Goal: Task Accomplishment & Management: Use online tool/utility

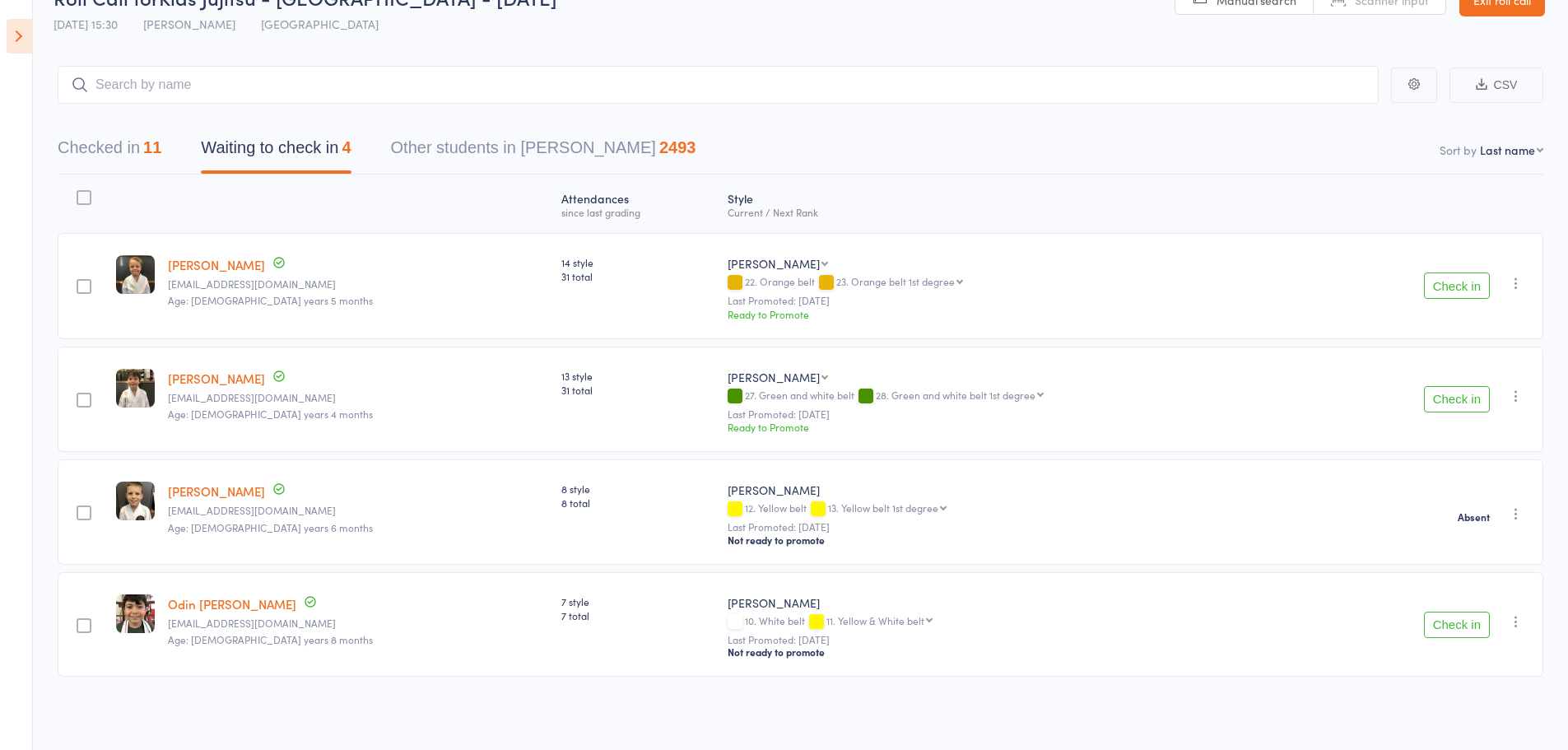
click at [1516, 284] on icon "button" at bounding box center [1516, 283] width 17 height 17
click at [1491, 470] on li "Mark absent" at bounding box center [1457, 470] width 136 height 22
click at [1519, 390] on icon "button" at bounding box center [1516, 396] width 17 height 17
click at [1464, 578] on li "Mark absent" at bounding box center [1457, 583] width 136 height 22
click at [1519, 619] on icon "button" at bounding box center [1516, 621] width 17 height 17
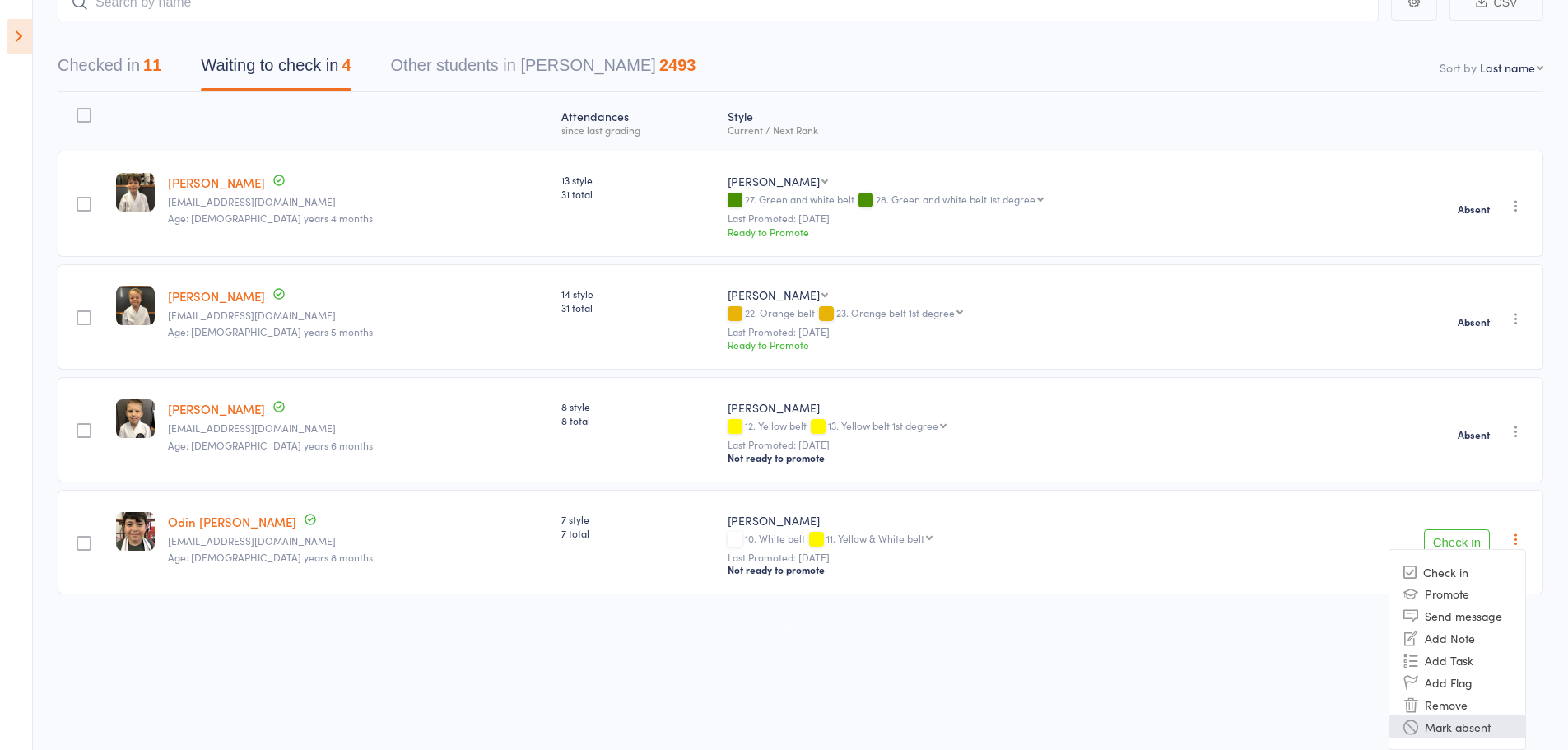
click at [1480, 735] on li "Mark absent" at bounding box center [1457, 726] width 136 height 22
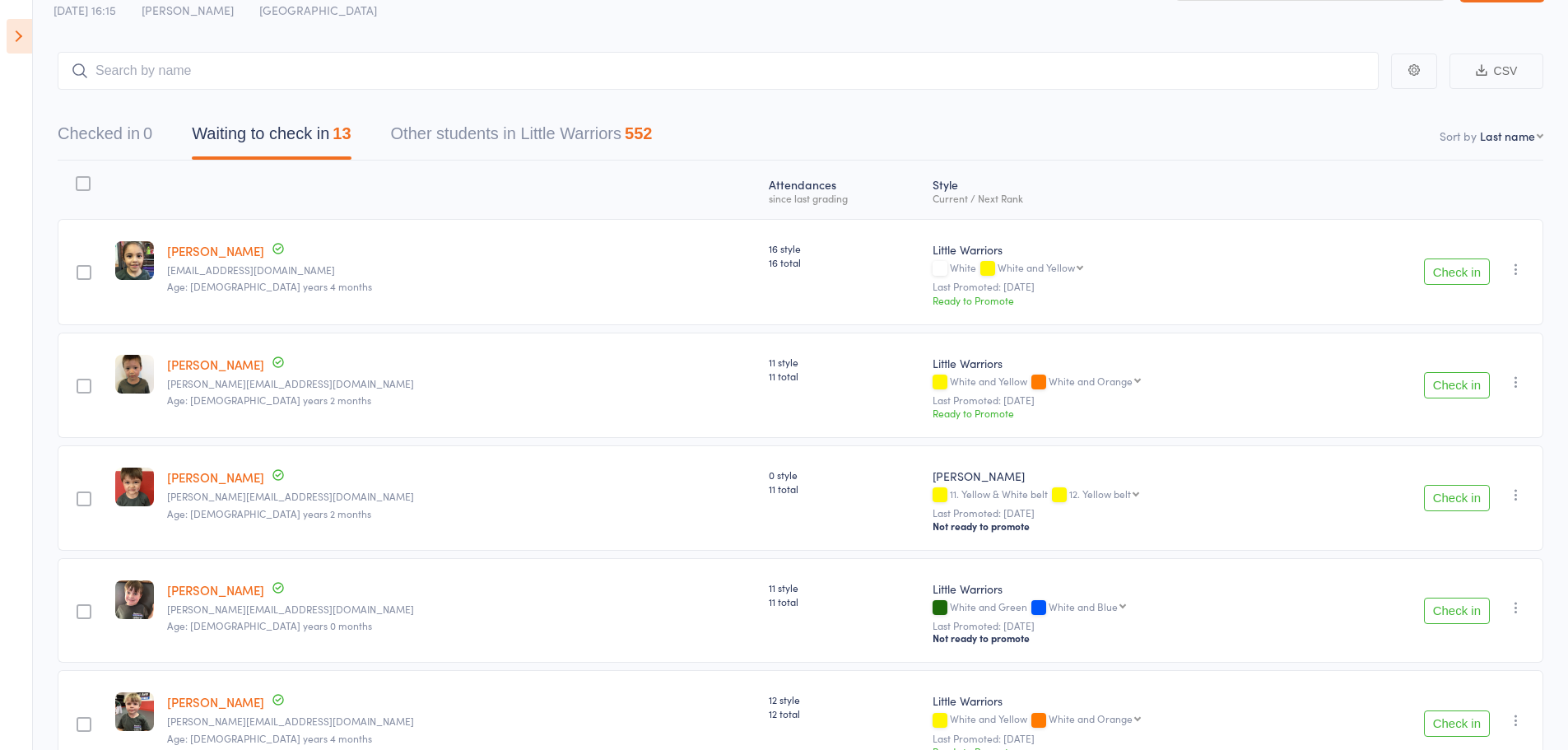
scroll to position [83, 0]
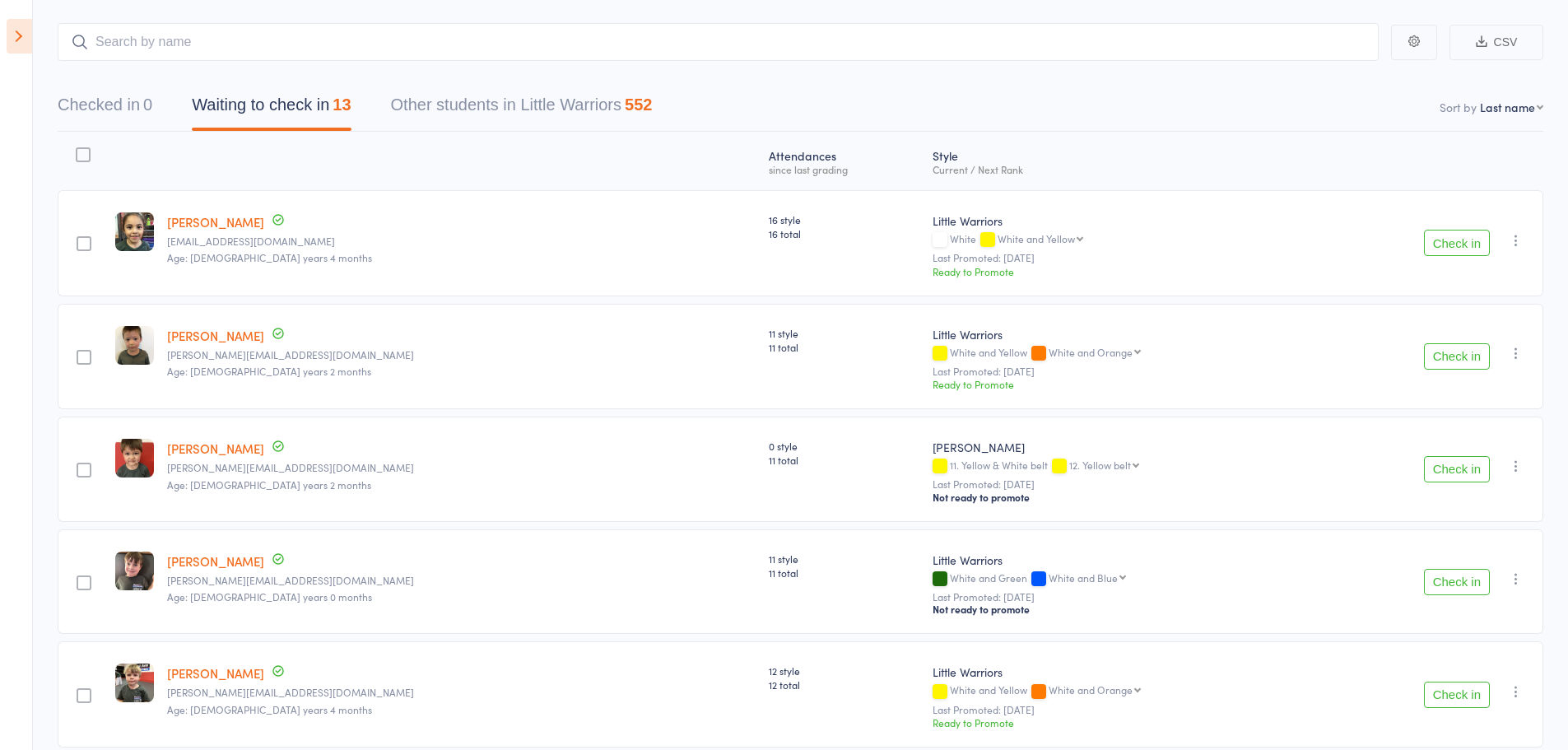
click at [1463, 247] on button "Check in" at bounding box center [1457, 243] width 66 height 26
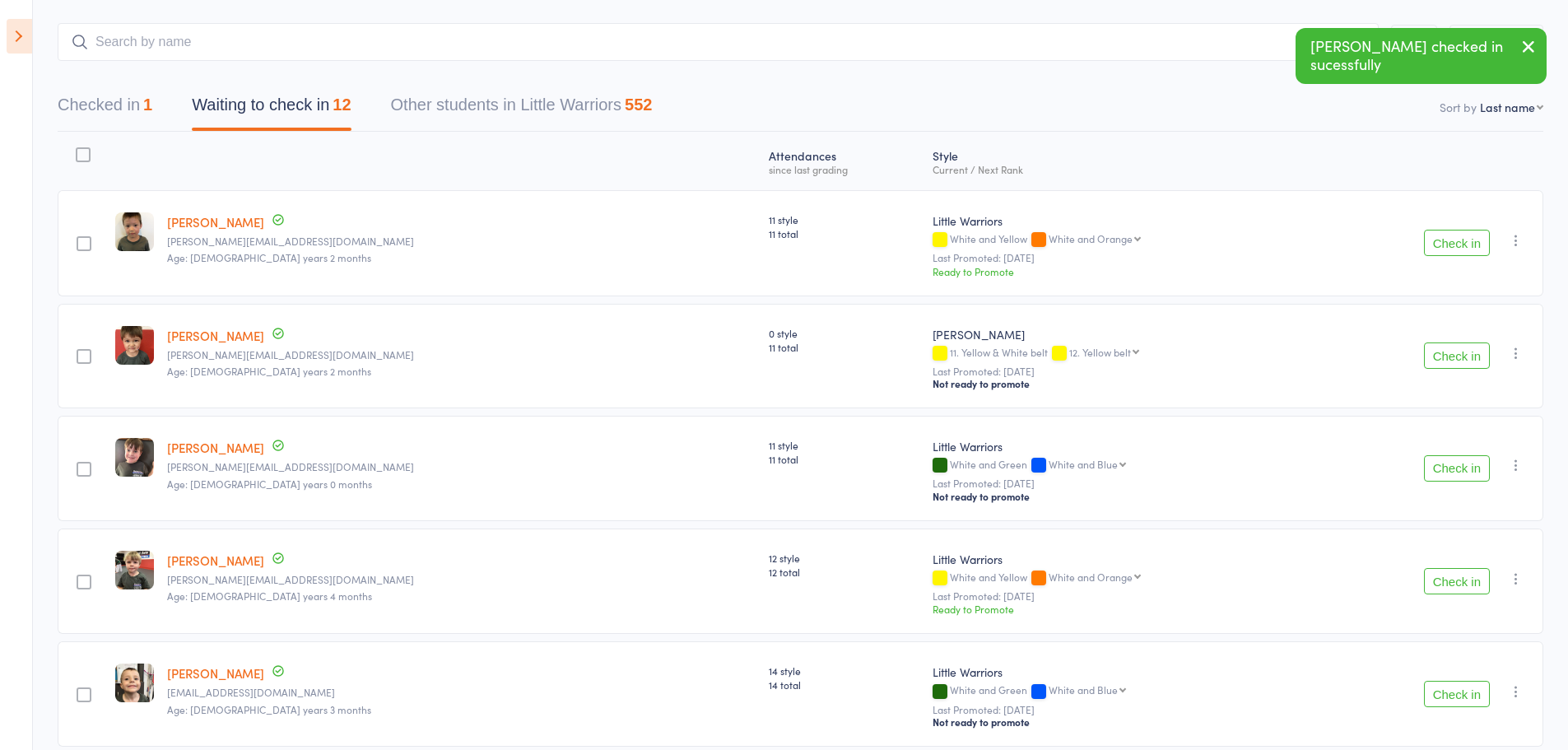
scroll to position [165, 0]
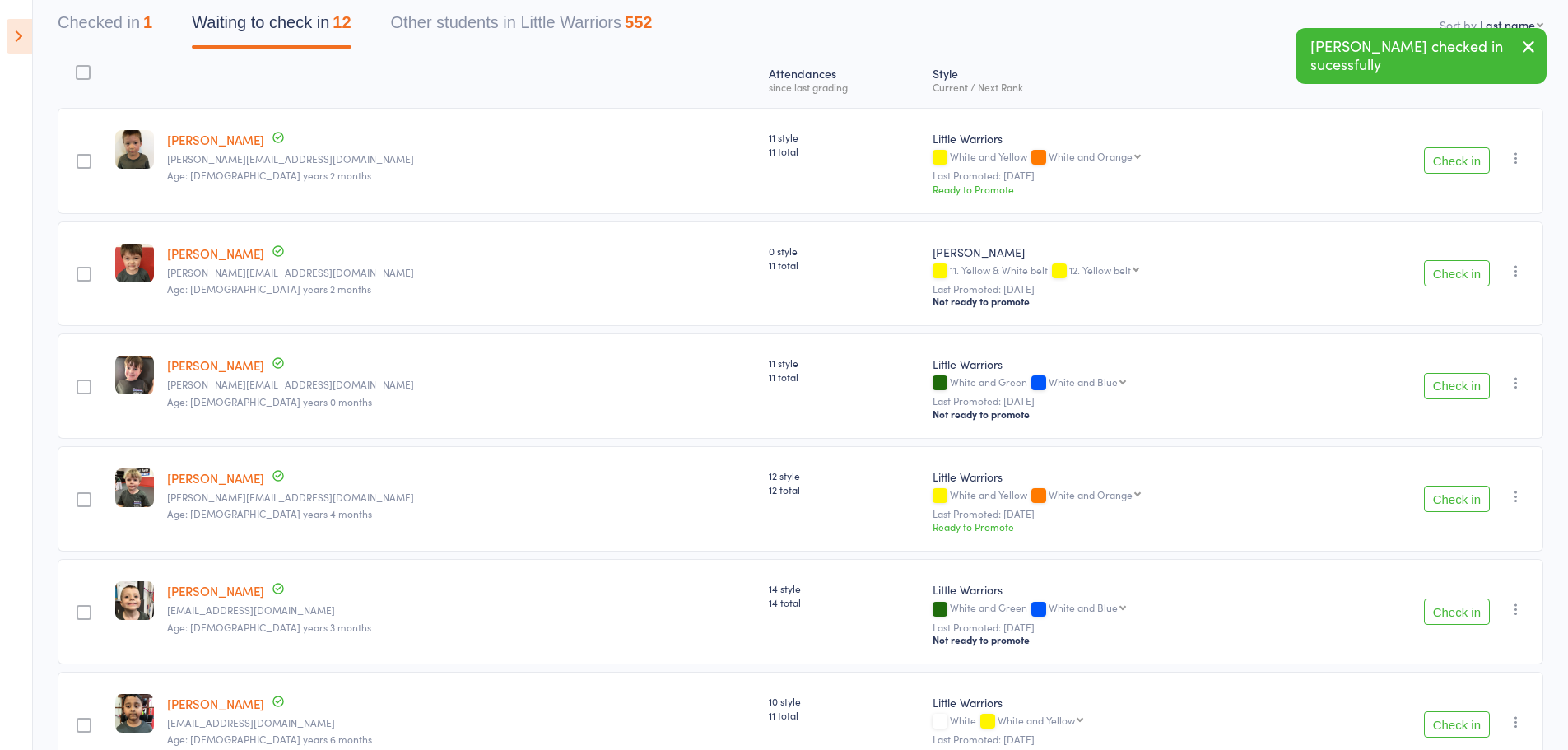
click at [1541, 47] on button "button" at bounding box center [1528, 48] width 36 height 38
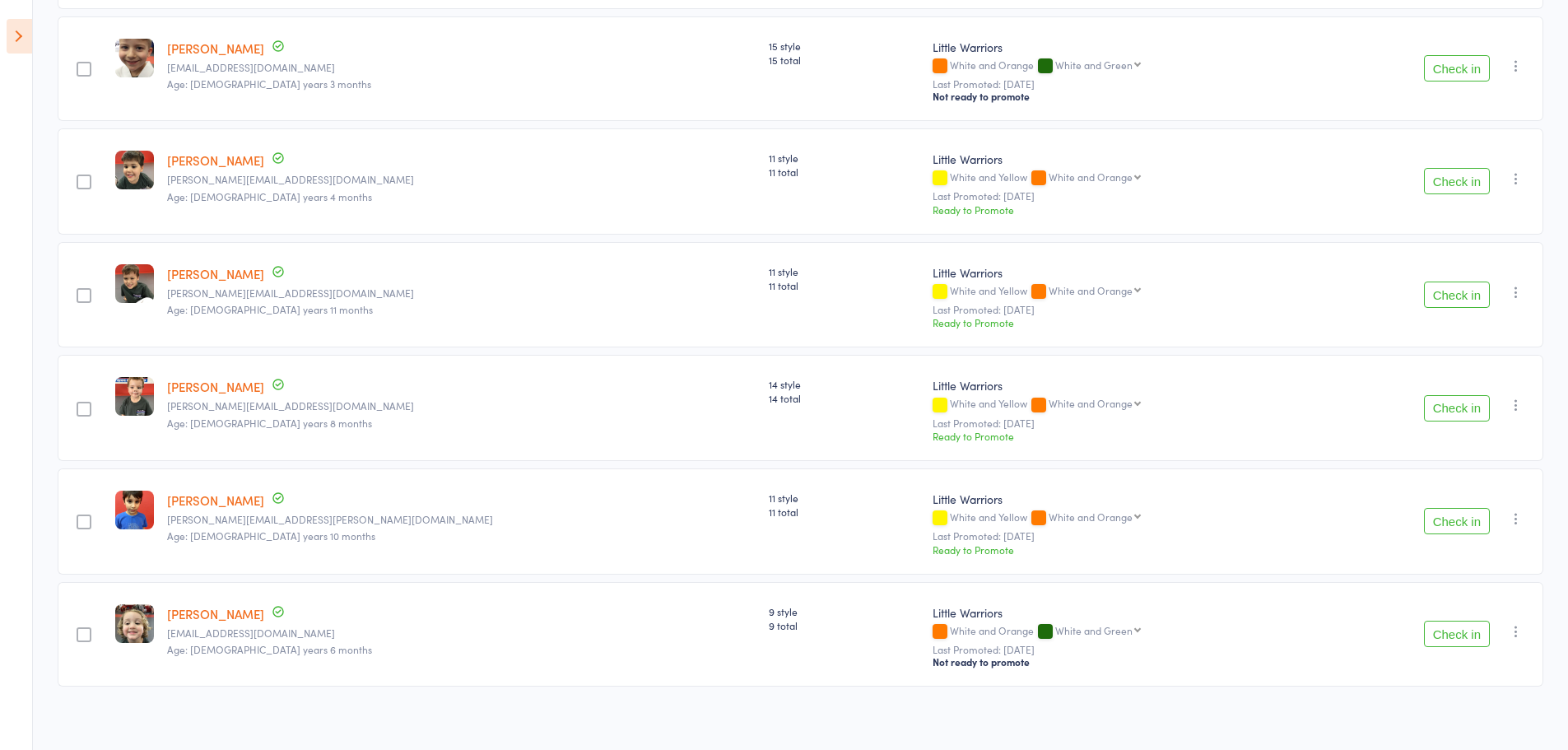
scroll to position [948, 0]
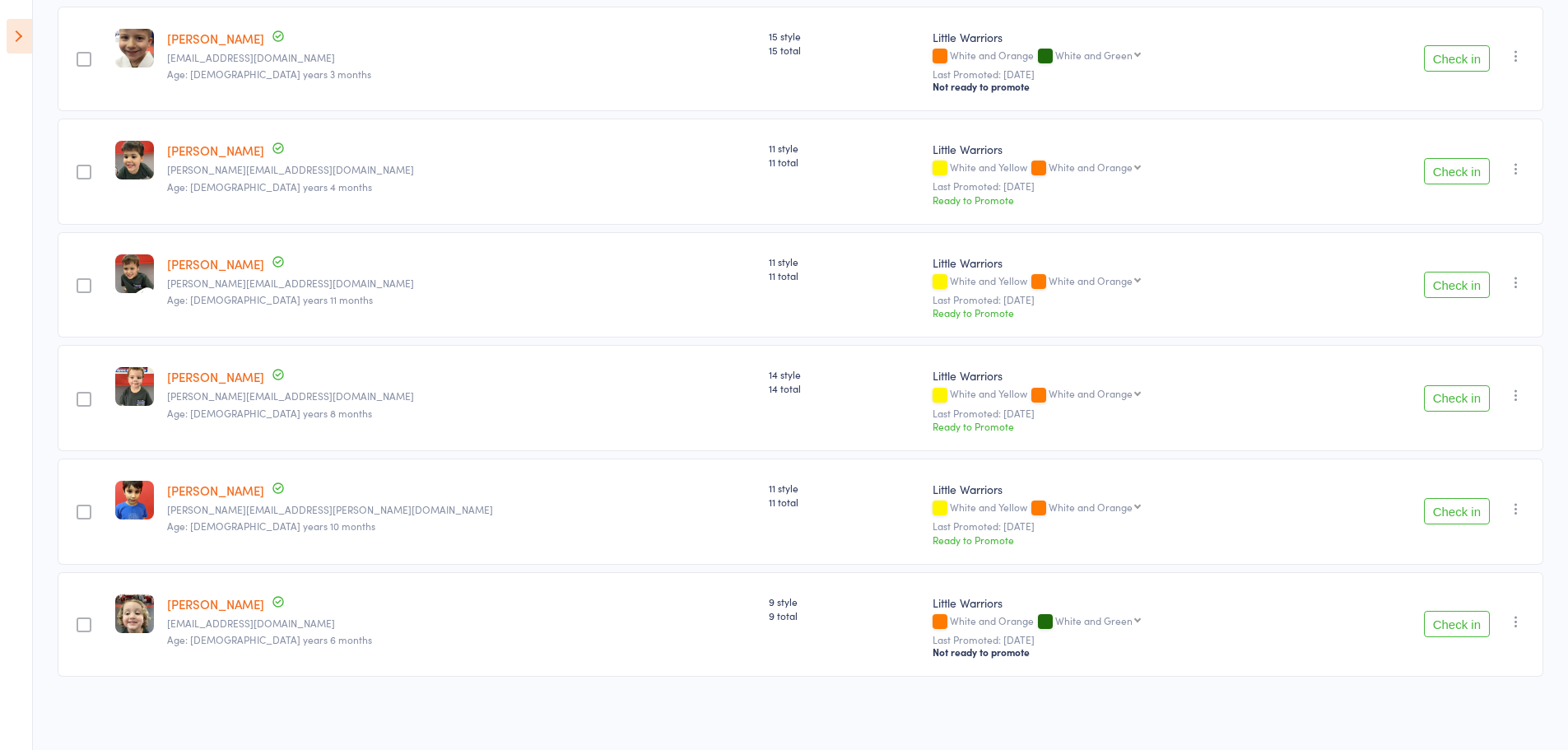
click at [1452, 504] on button "Check in" at bounding box center [1457, 511] width 66 height 26
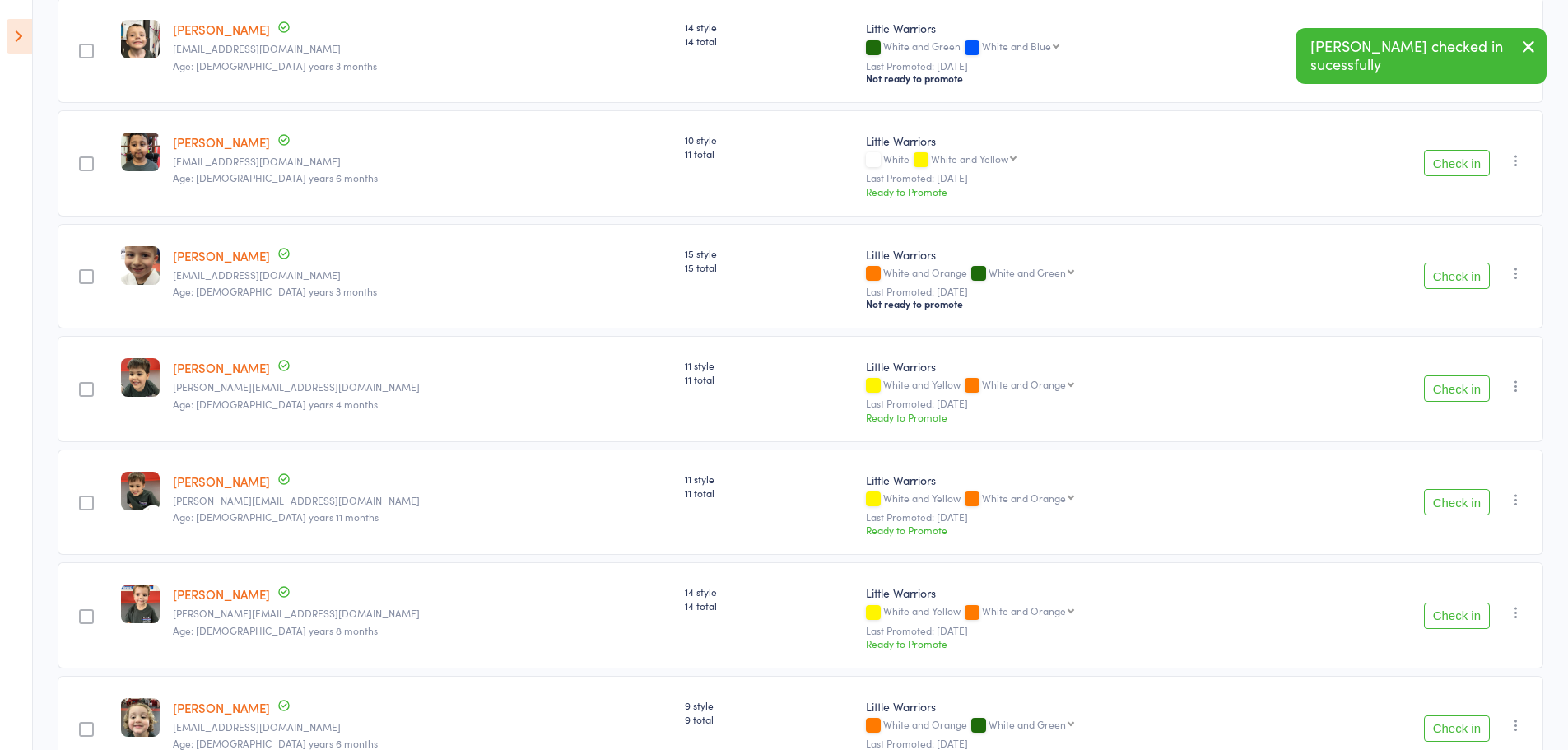
scroll to position [753, 0]
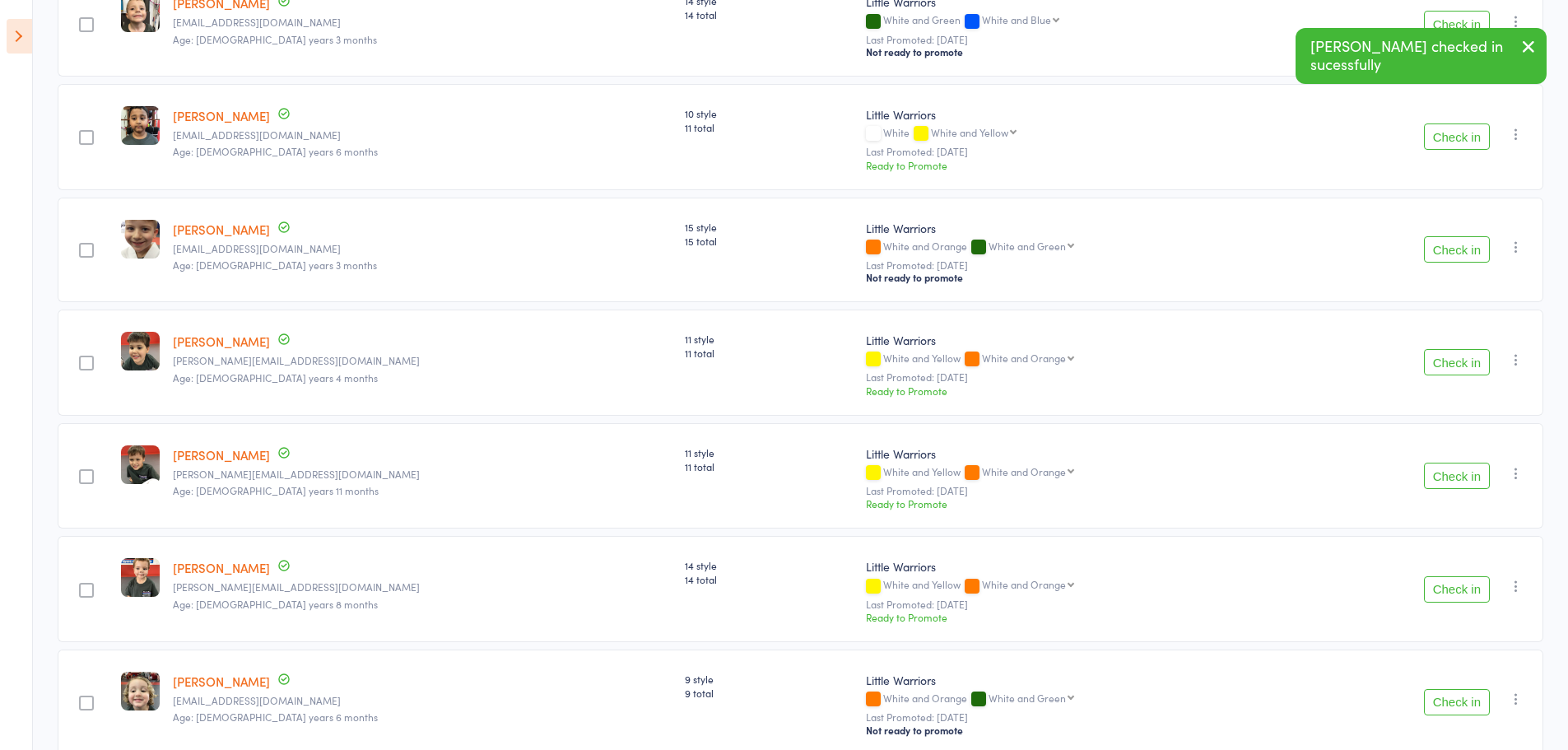
click at [1440, 148] on button "Check in" at bounding box center [1457, 136] width 66 height 26
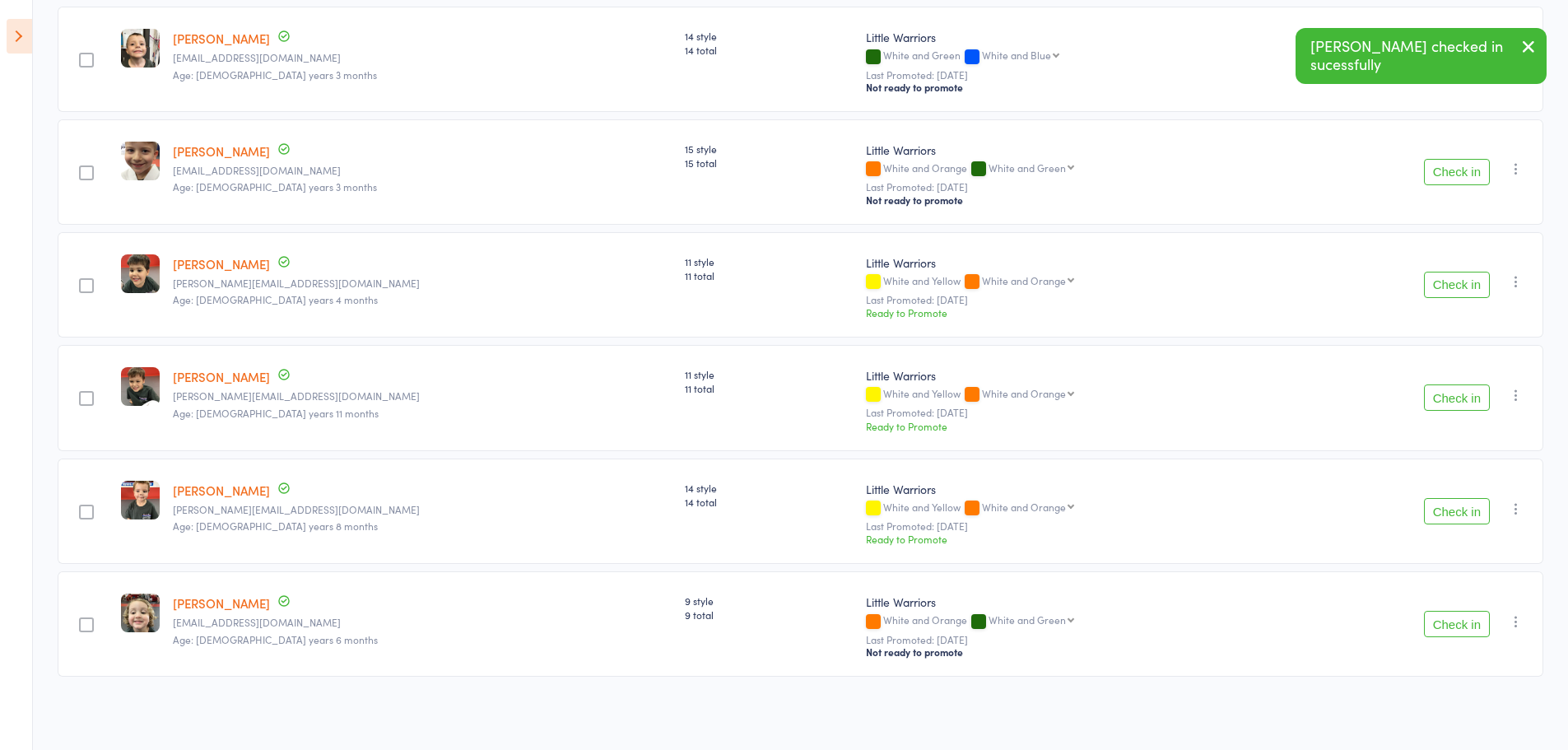
scroll to position [722, 0]
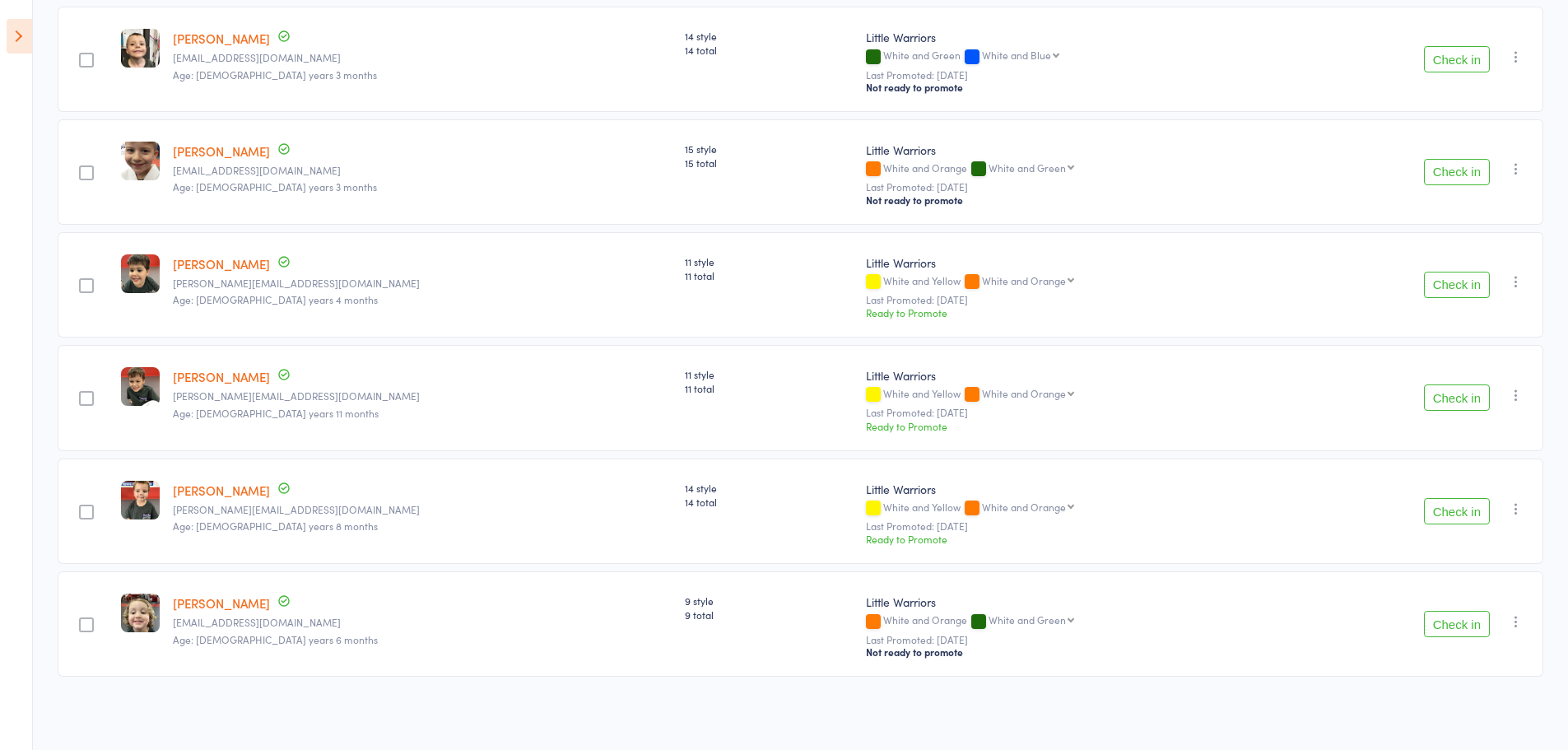
click at [1445, 519] on button "Check in" at bounding box center [1457, 511] width 66 height 26
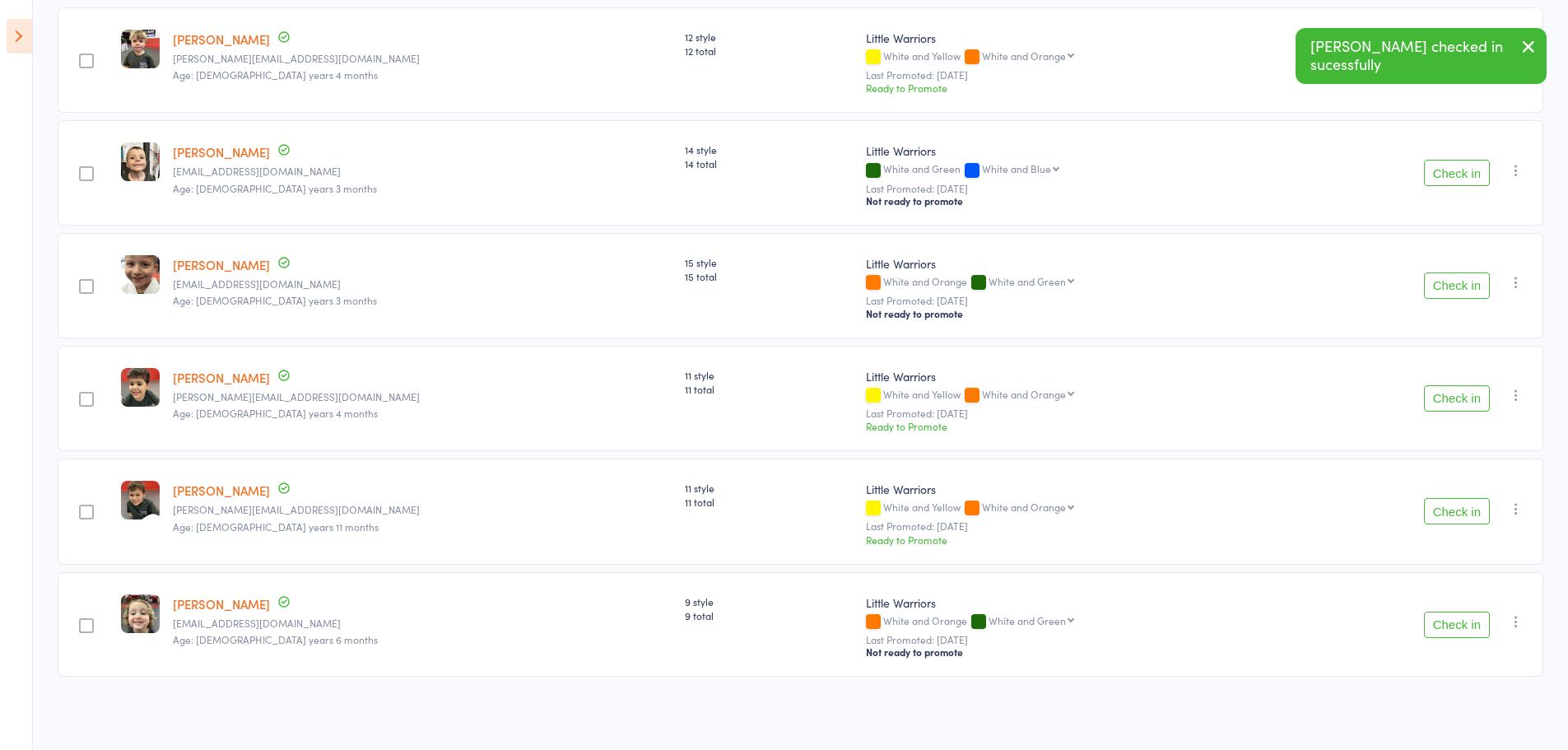
scroll to position [607, 0]
click at [1521, 55] on icon "button" at bounding box center [1528, 46] width 19 height 20
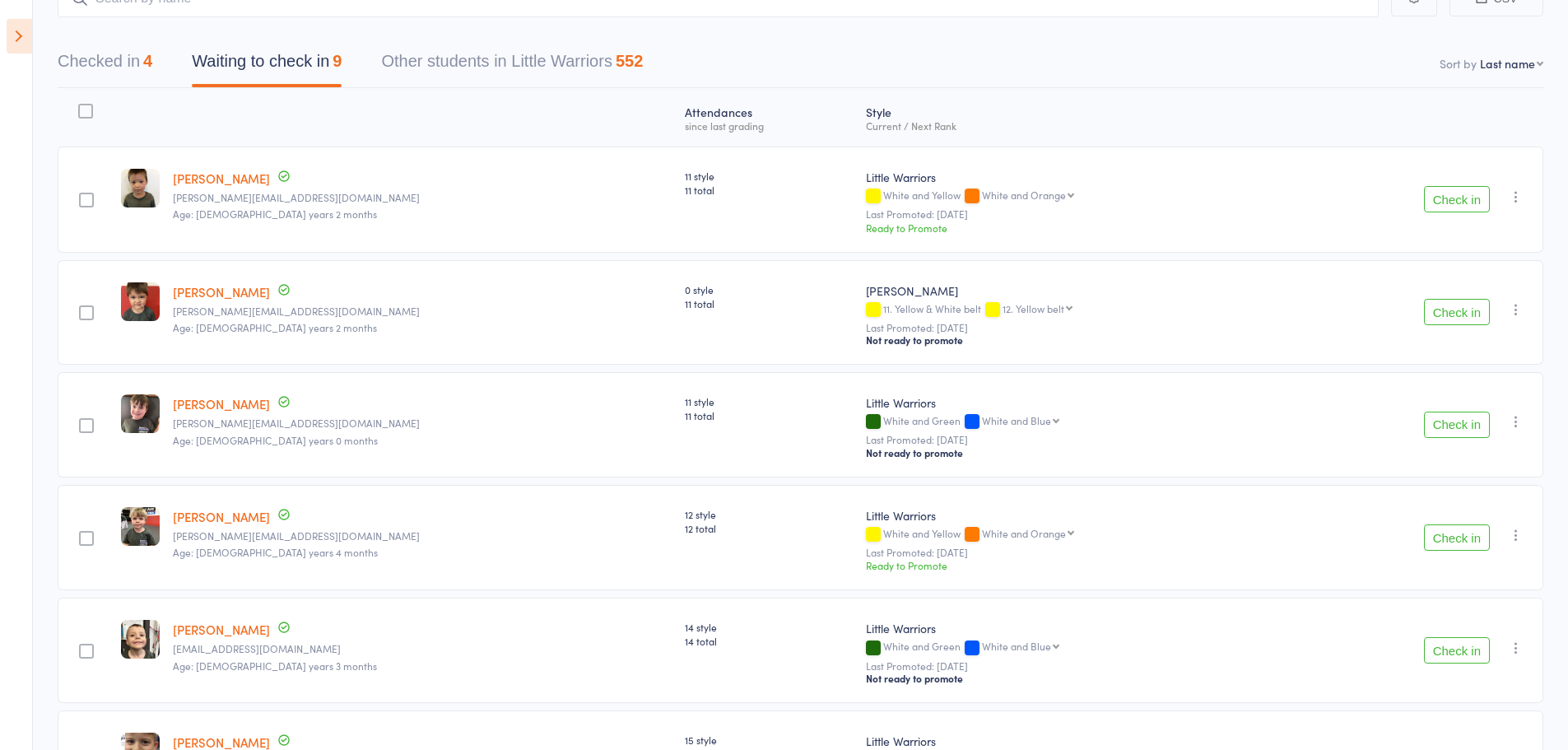
scroll to position [114, 0]
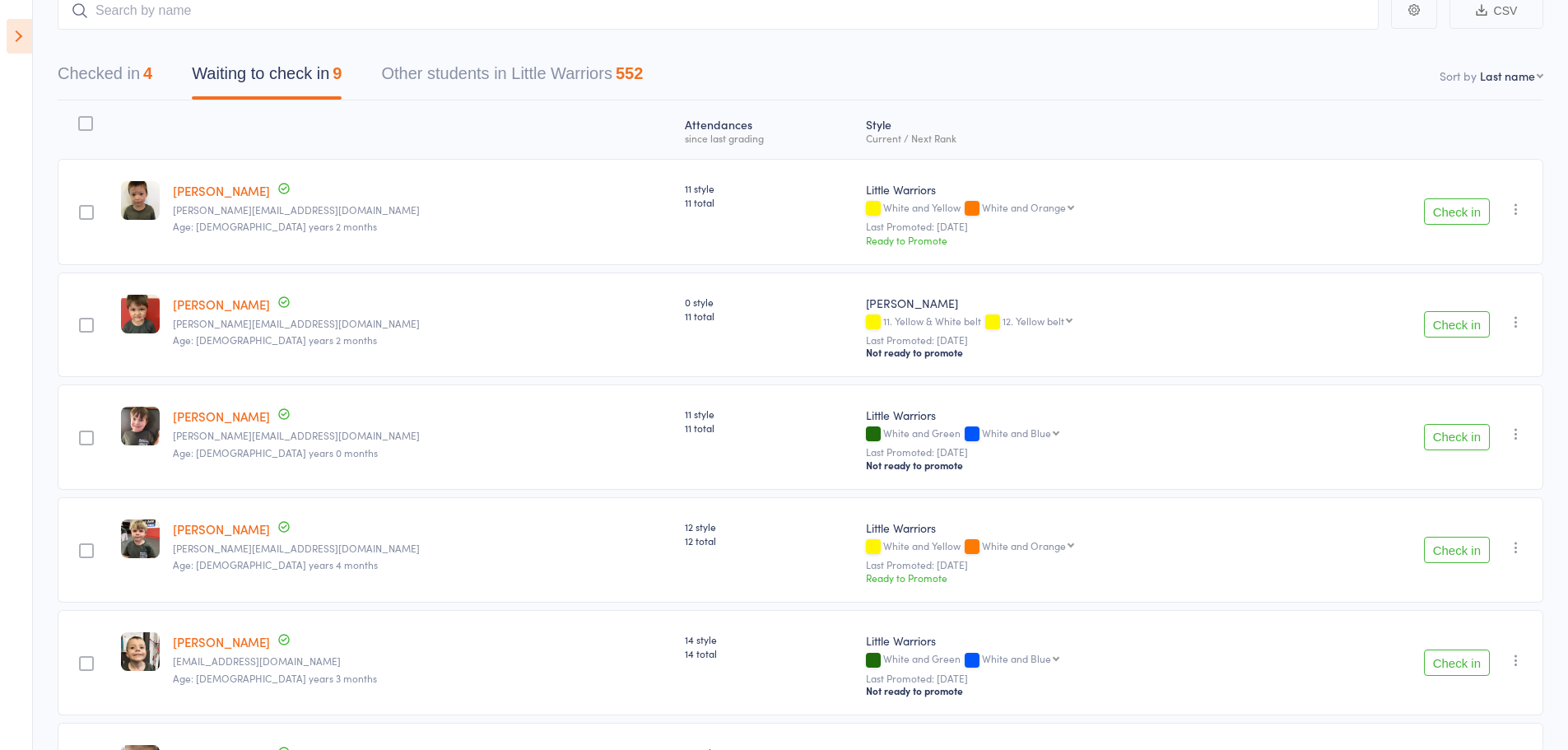
click at [1451, 217] on button "Check in" at bounding box center [1457, 211] width 66 height 26
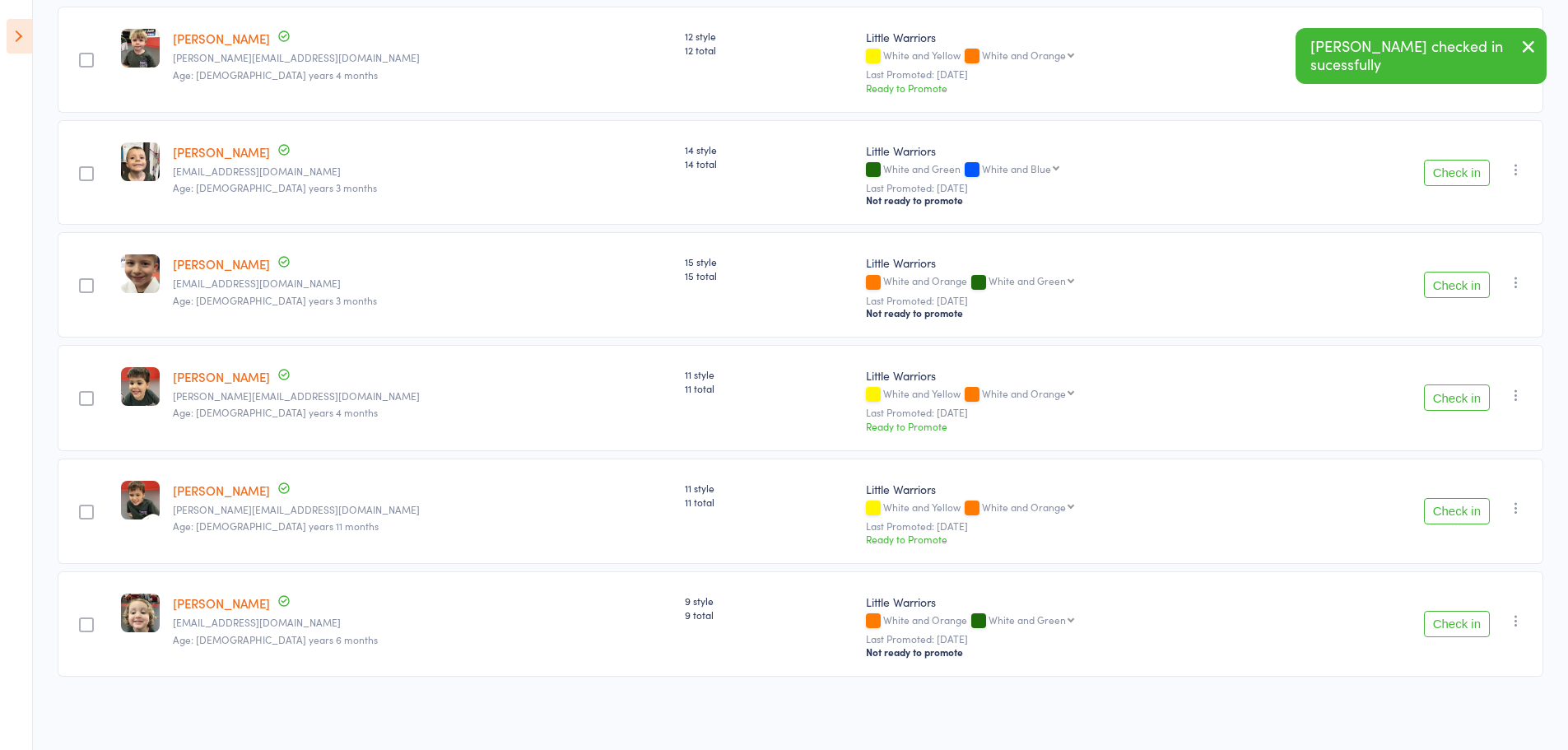
scroll to position [0, 0]
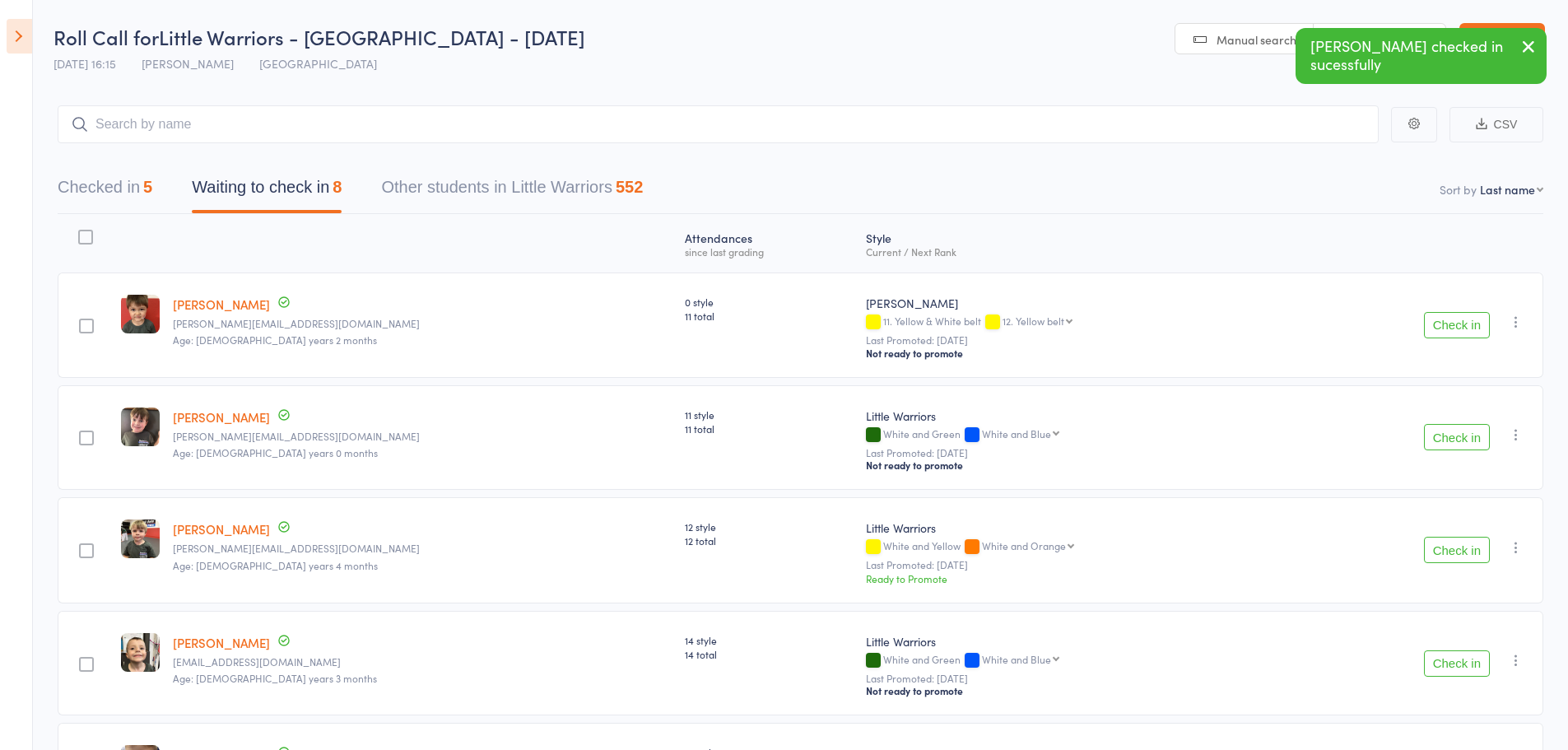
click at [1528, 37] on link "Exit roll call" at bounding box center [1502, 39] width 85 height 33
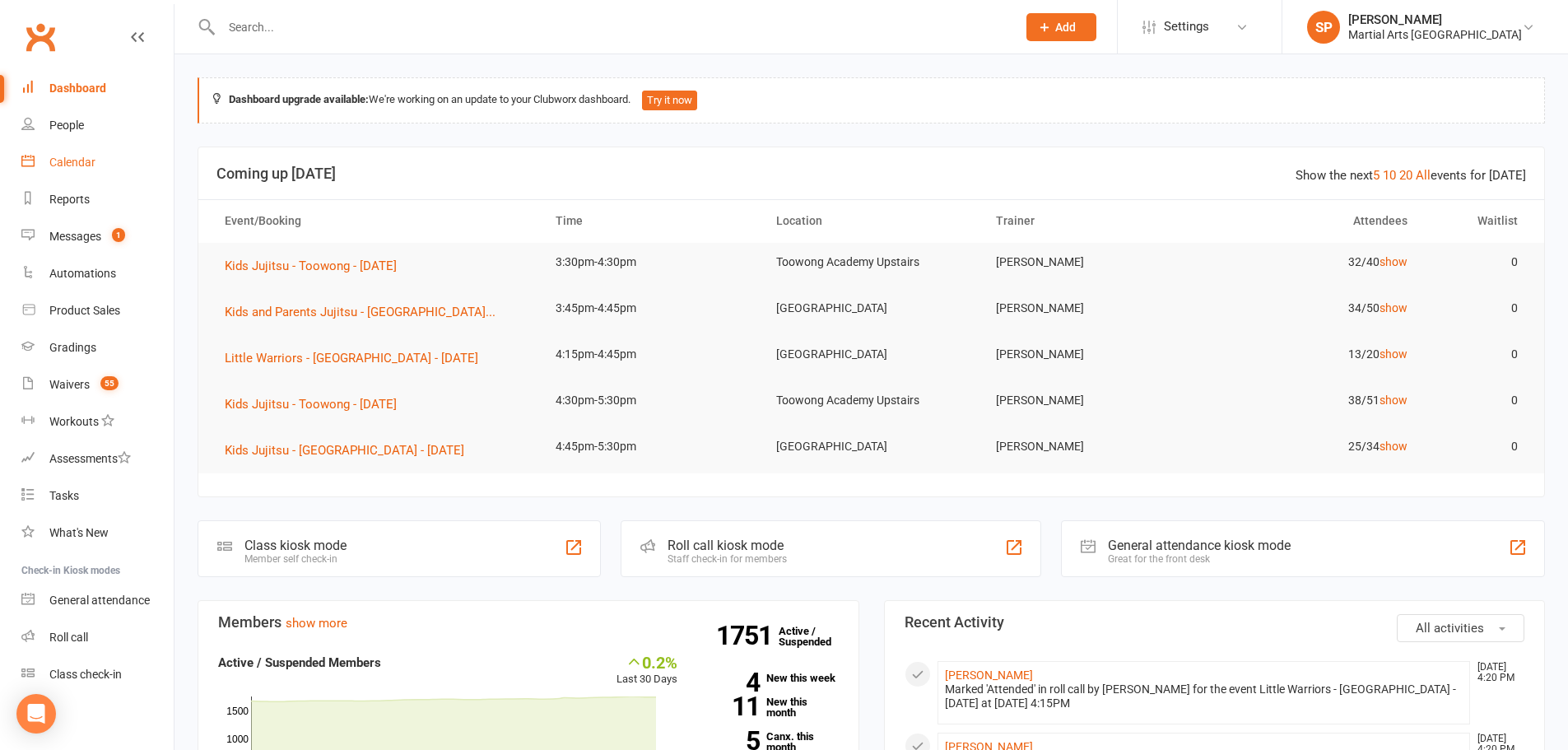
click at [57, 162] on div "Calendar" at bounding box center [72, 162] width 46 height 13
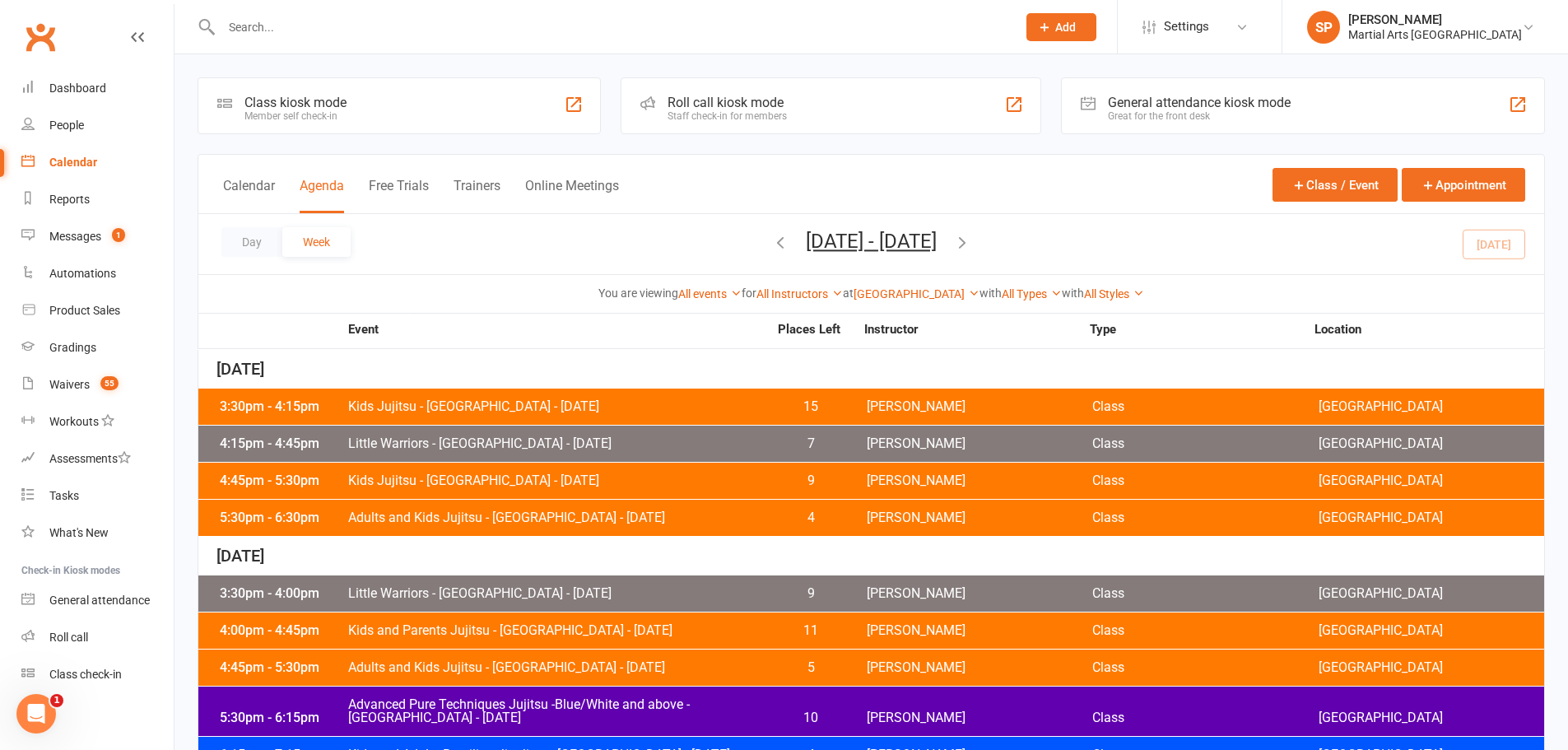
click at [354, 443] on span "Little Warriors - [GEOGRAPHIC_DATA] - [DATE]" at bounding box center [558, 444] width 421 height 13
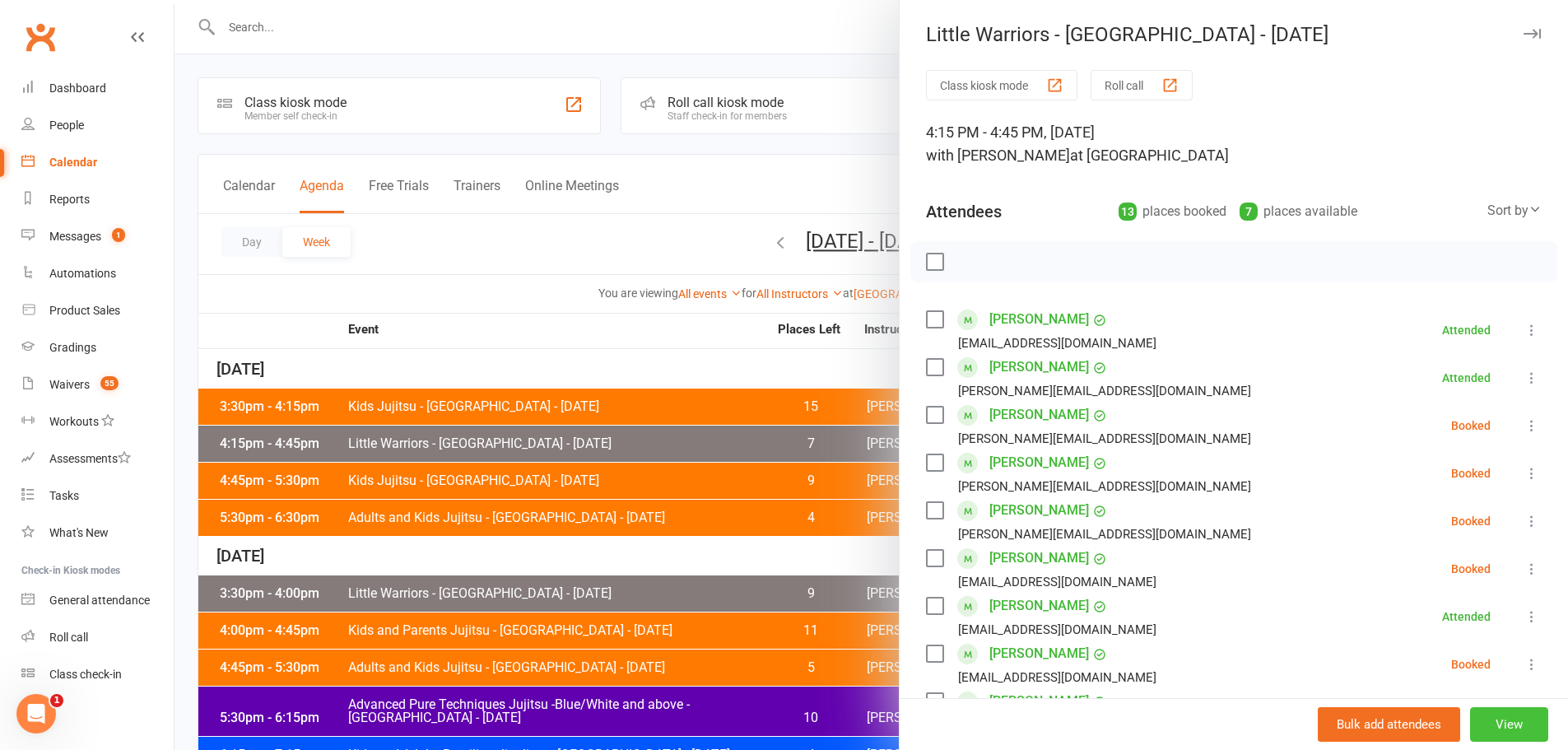
click at [1481, 718] on button "View" at bounding box center [1509, 724] width 78 height 34
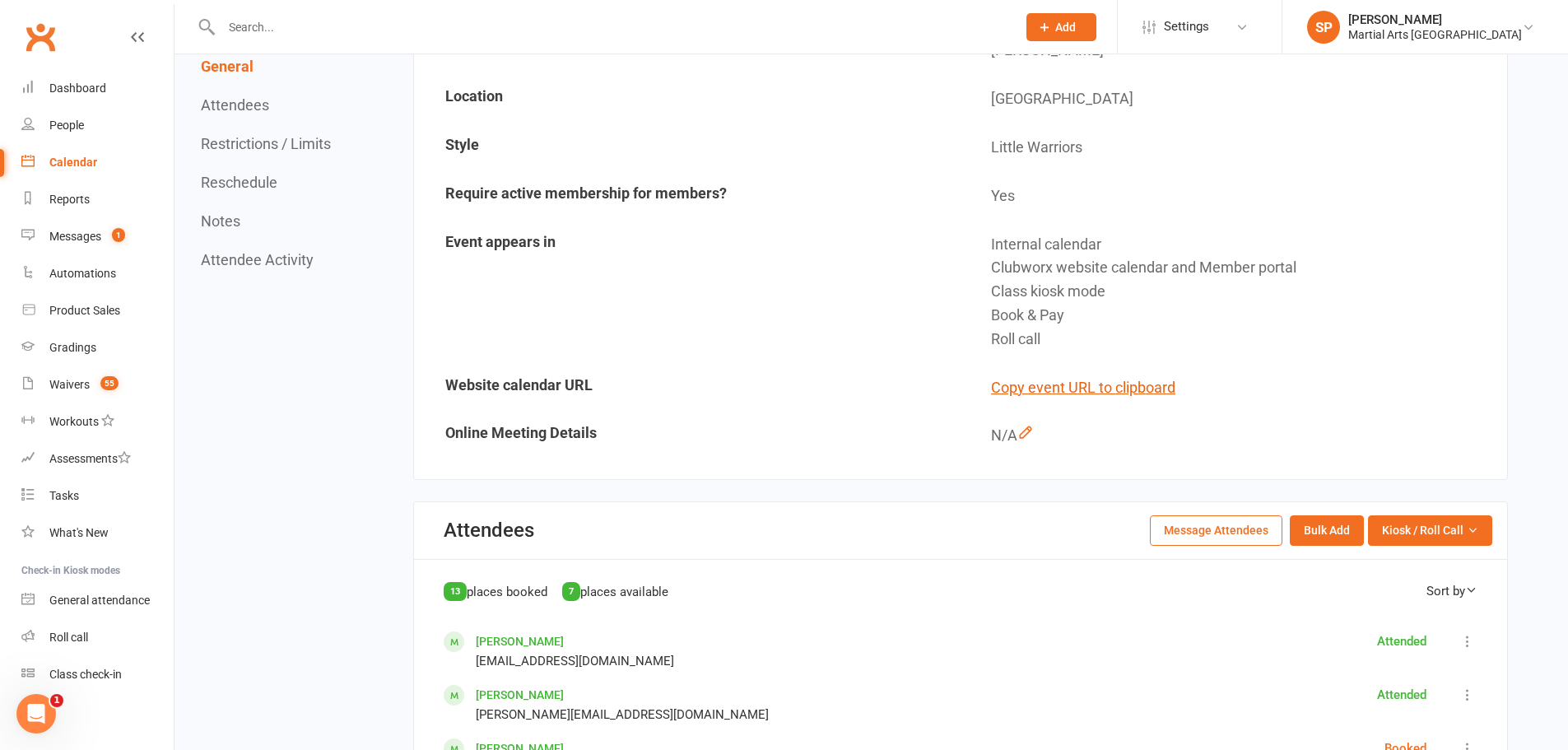
scroll to position [165, 0]
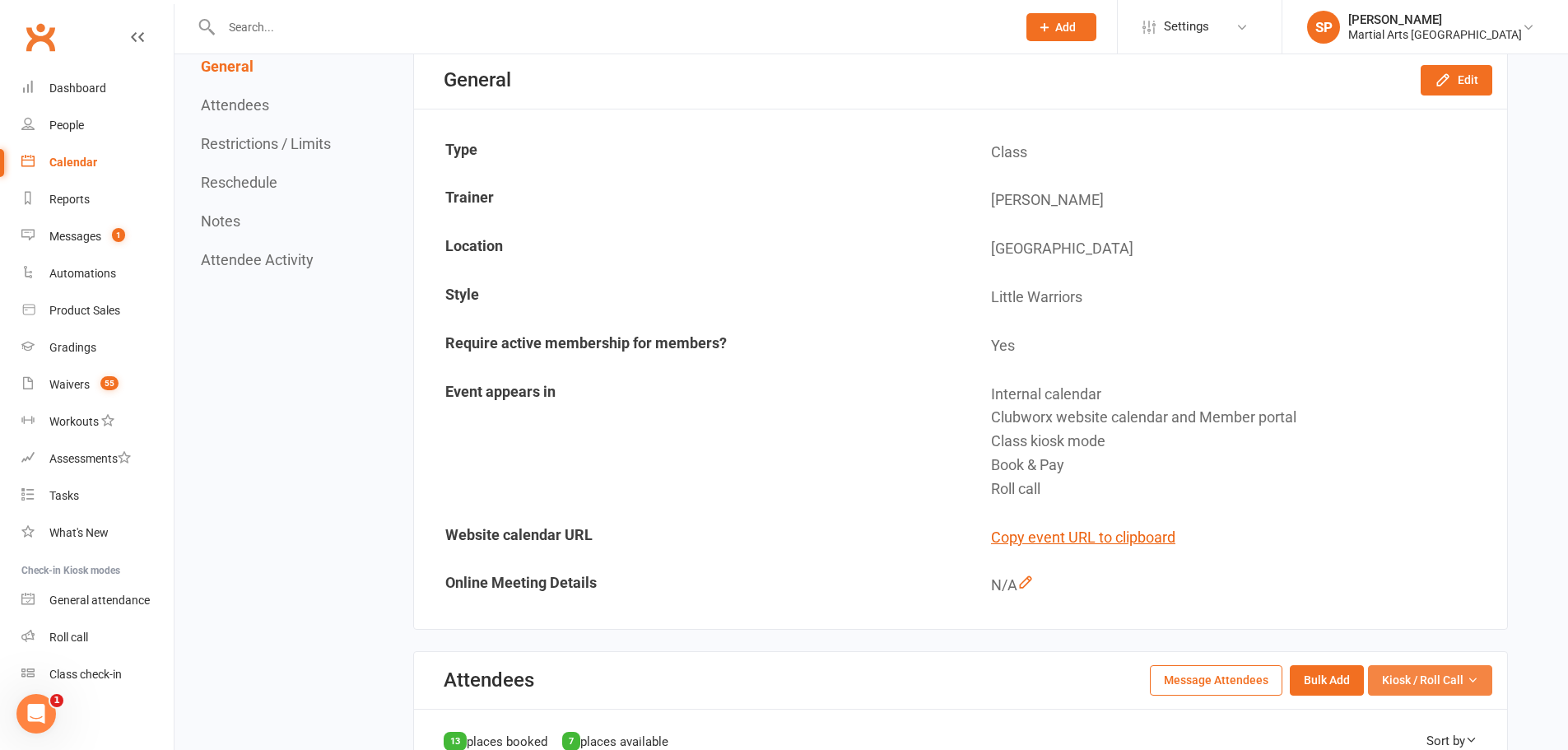
click at [1437, 671] on button "Kiosk / Roll Call" at bounding box center [1430, 680] width 124 height 30
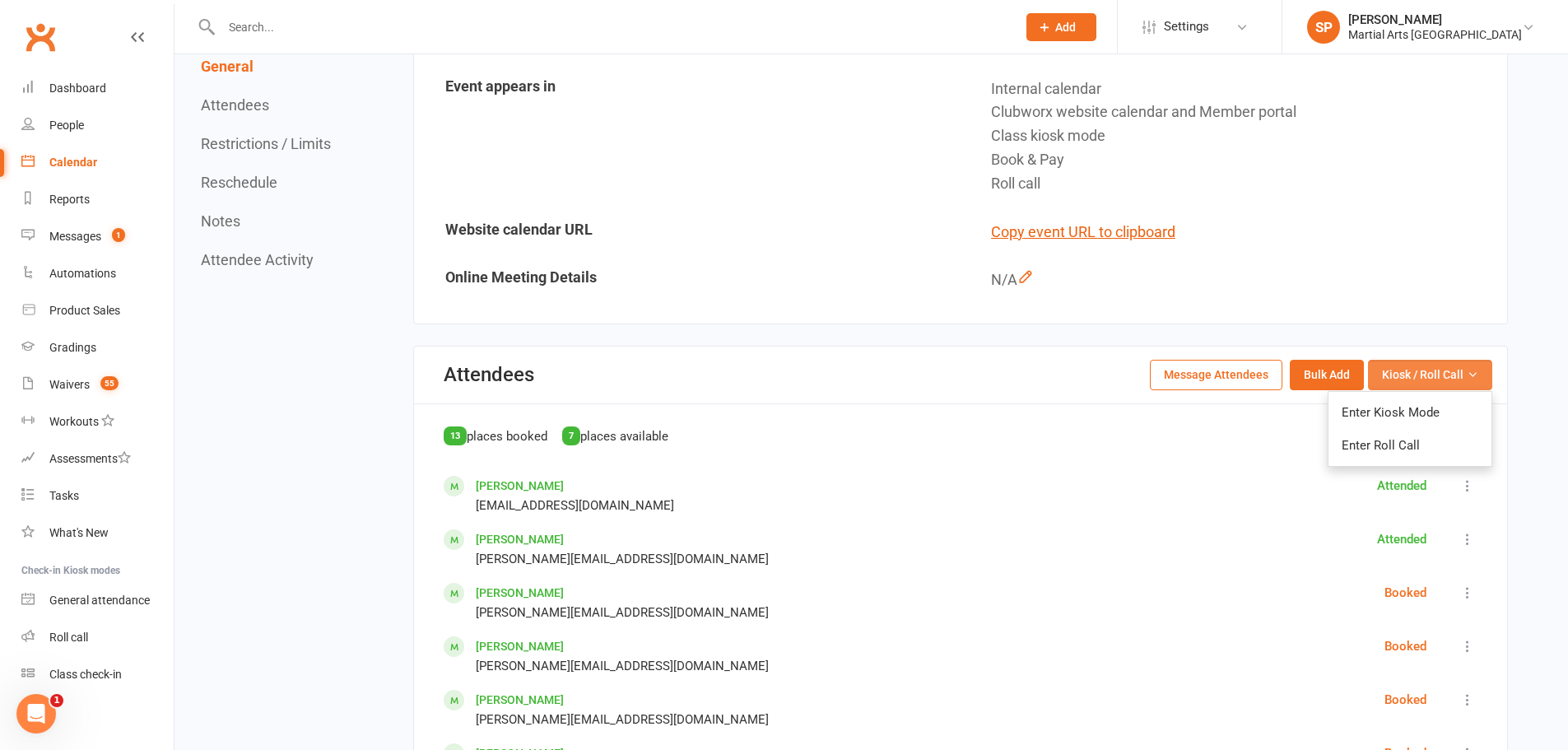
scroll to position [577, 0]
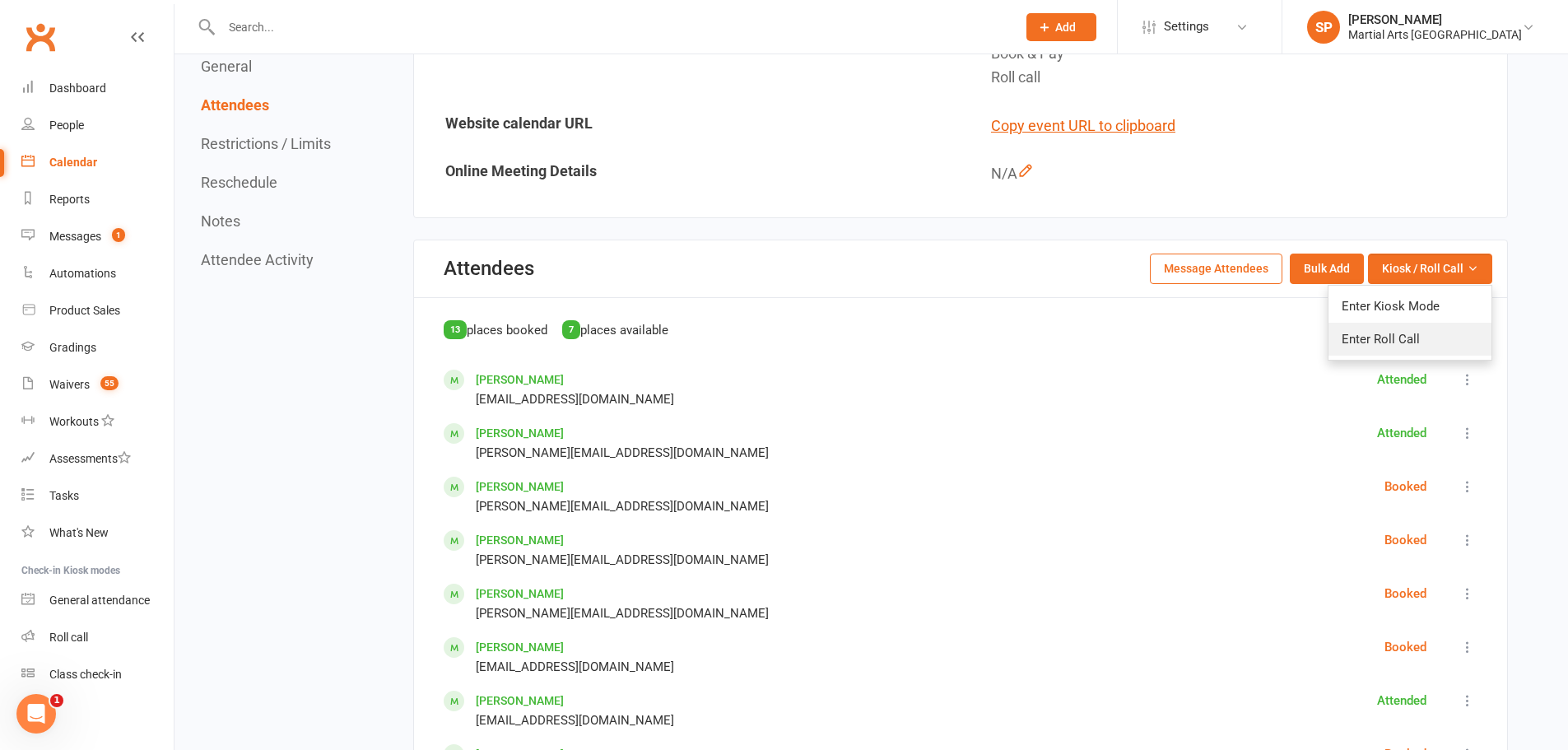
click at [1380, 339] on link "Enter Roll Call" at bounding box center [1410, 339] width 163 height 33
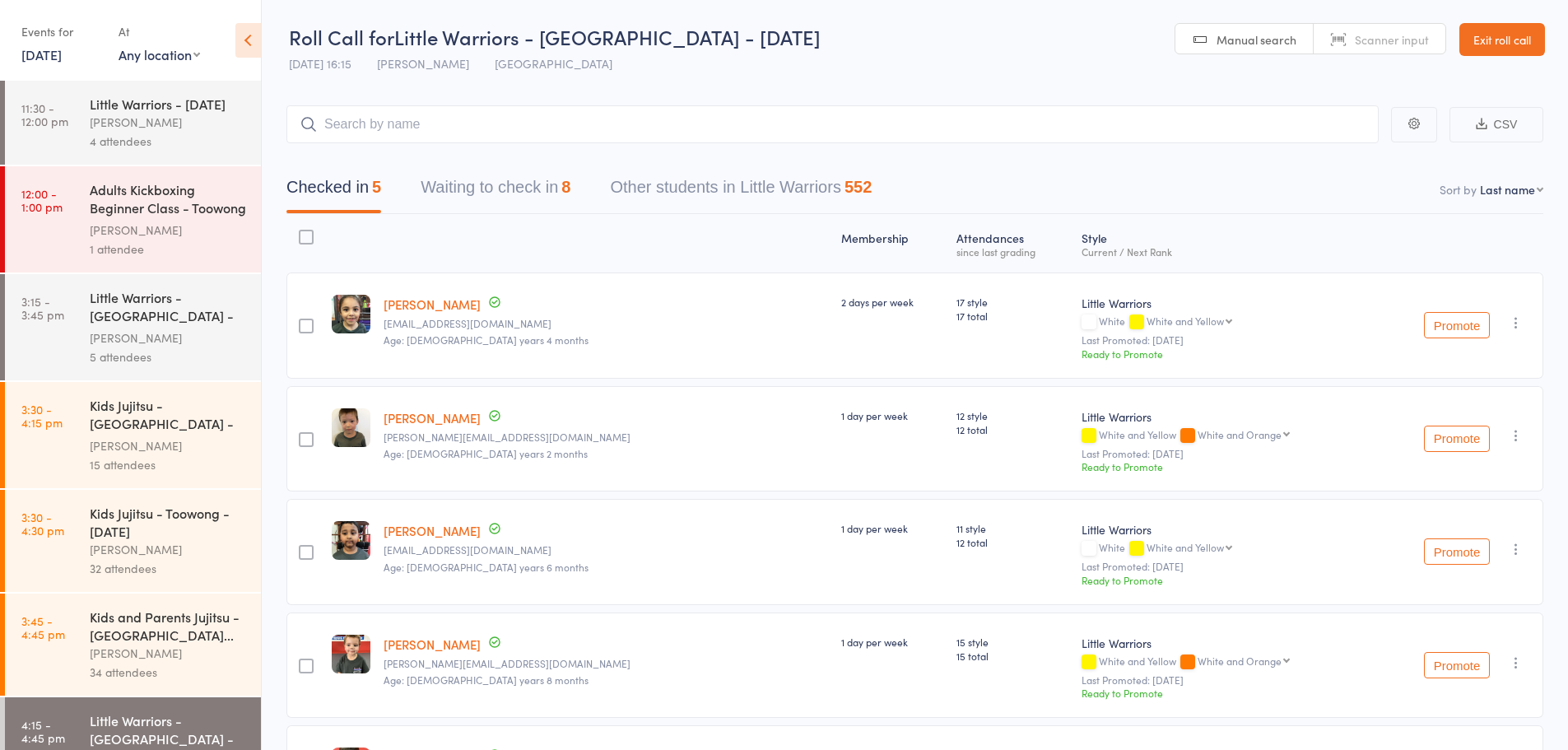
click at [510, 206] on button "Waiting to check in 8" at bounding box center [495, 192] width 150 height 44
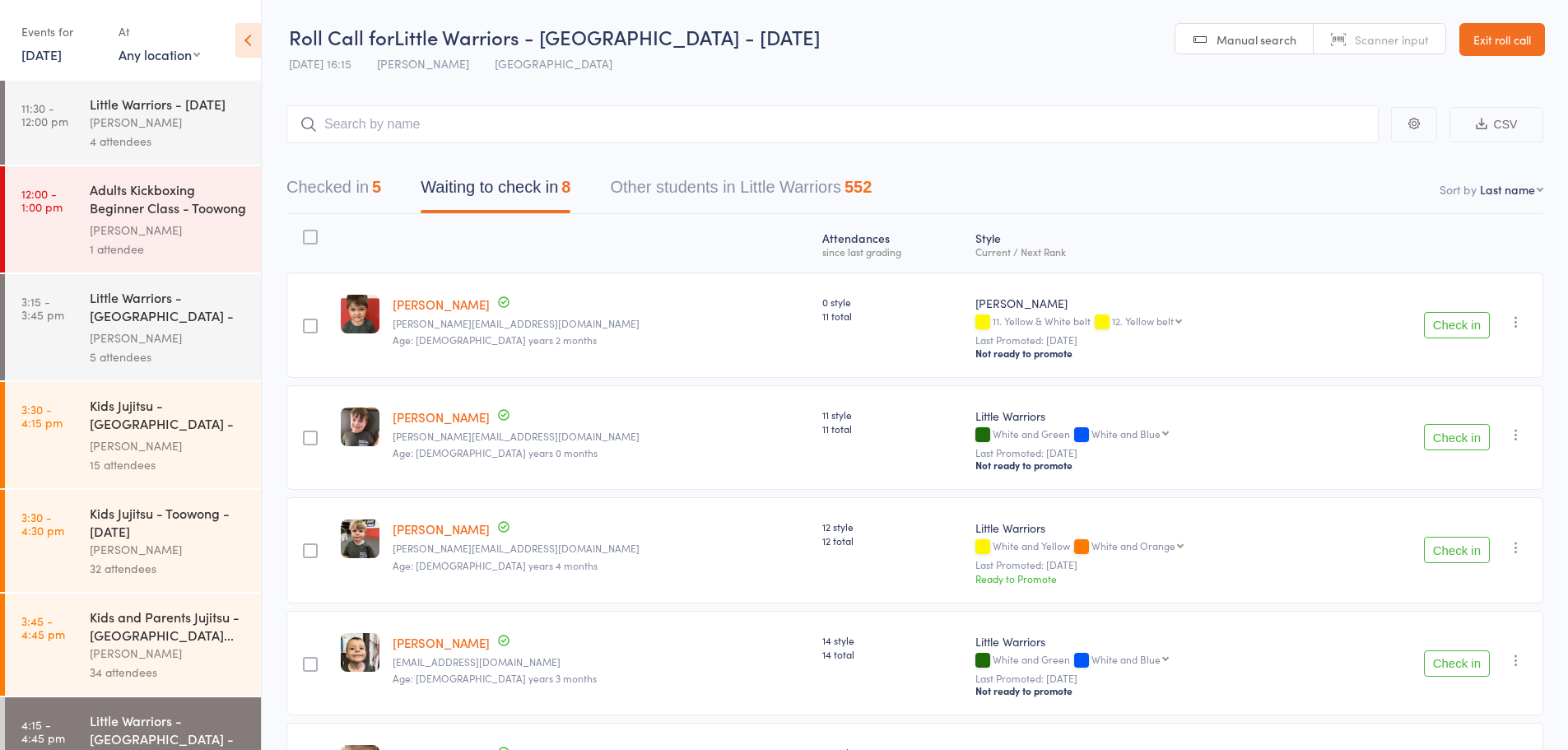
click at [447, 128] on input "search" at bounding box center [832, 124] width 1092 height 38
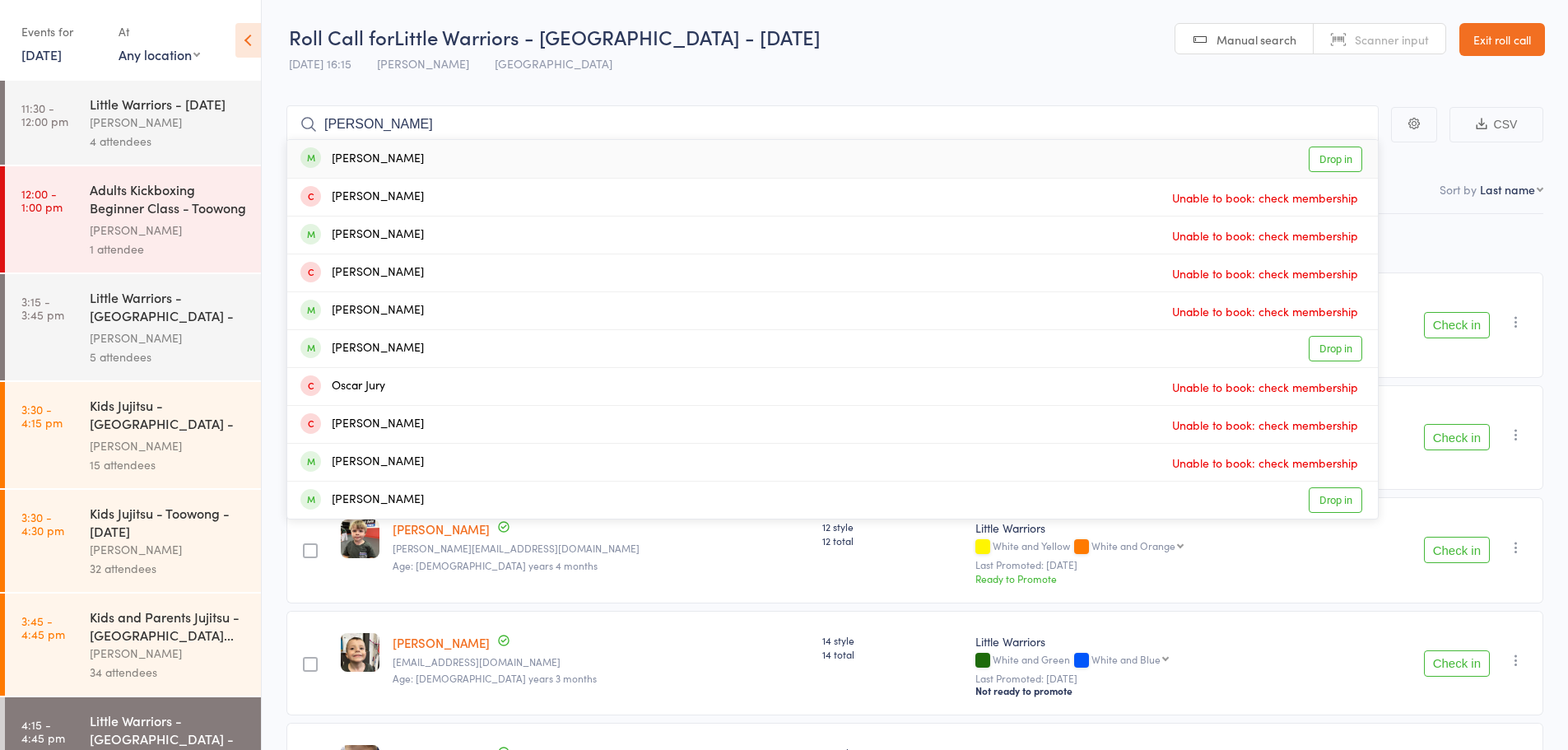
type input "oscar mc"
click at [381, 154] on div "Oscar Mcinnis" at bounding box center [362, 159] width 123 height 19
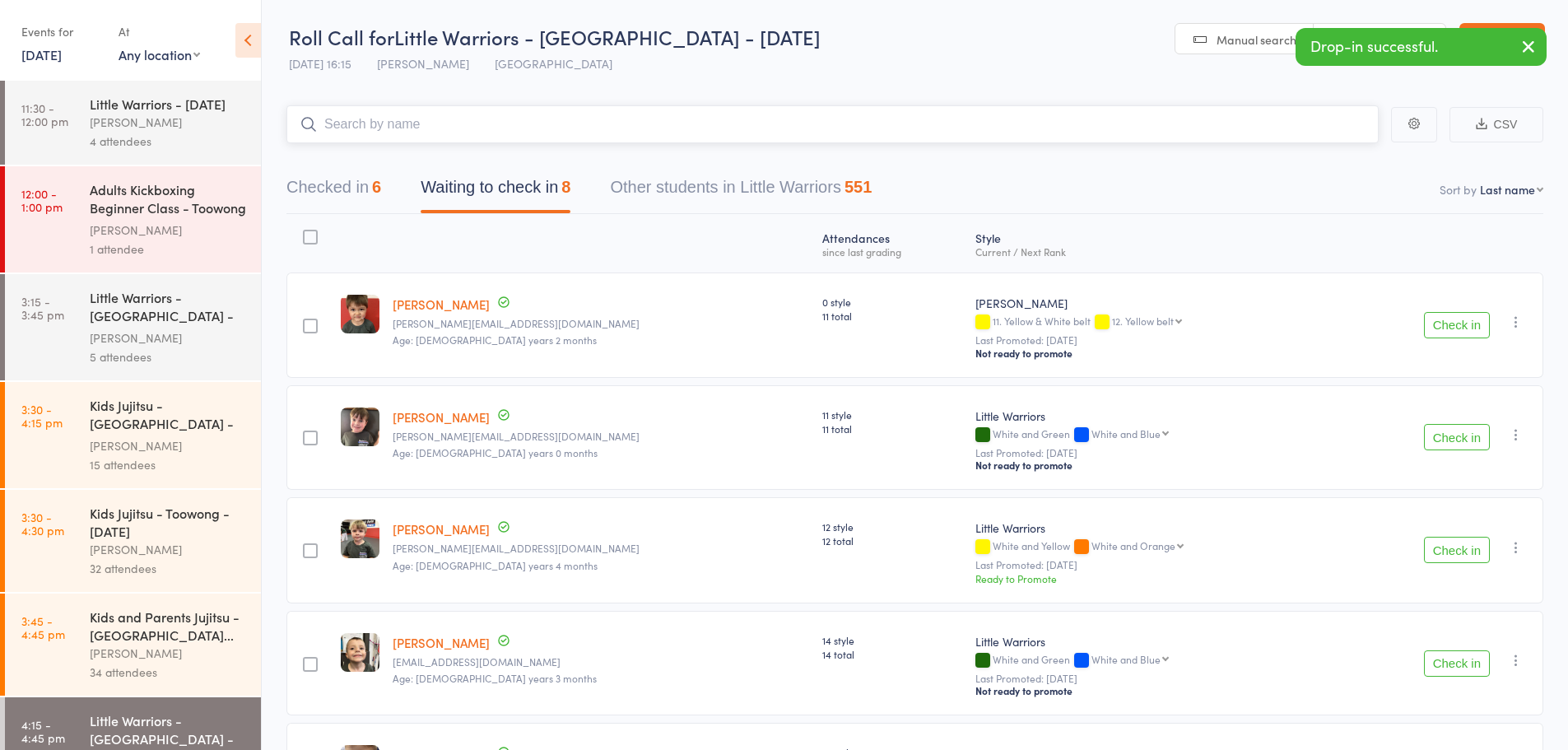
click at [330, 188] on button "Checked in 6" at bounding box center [334, 192] width 95 height 44
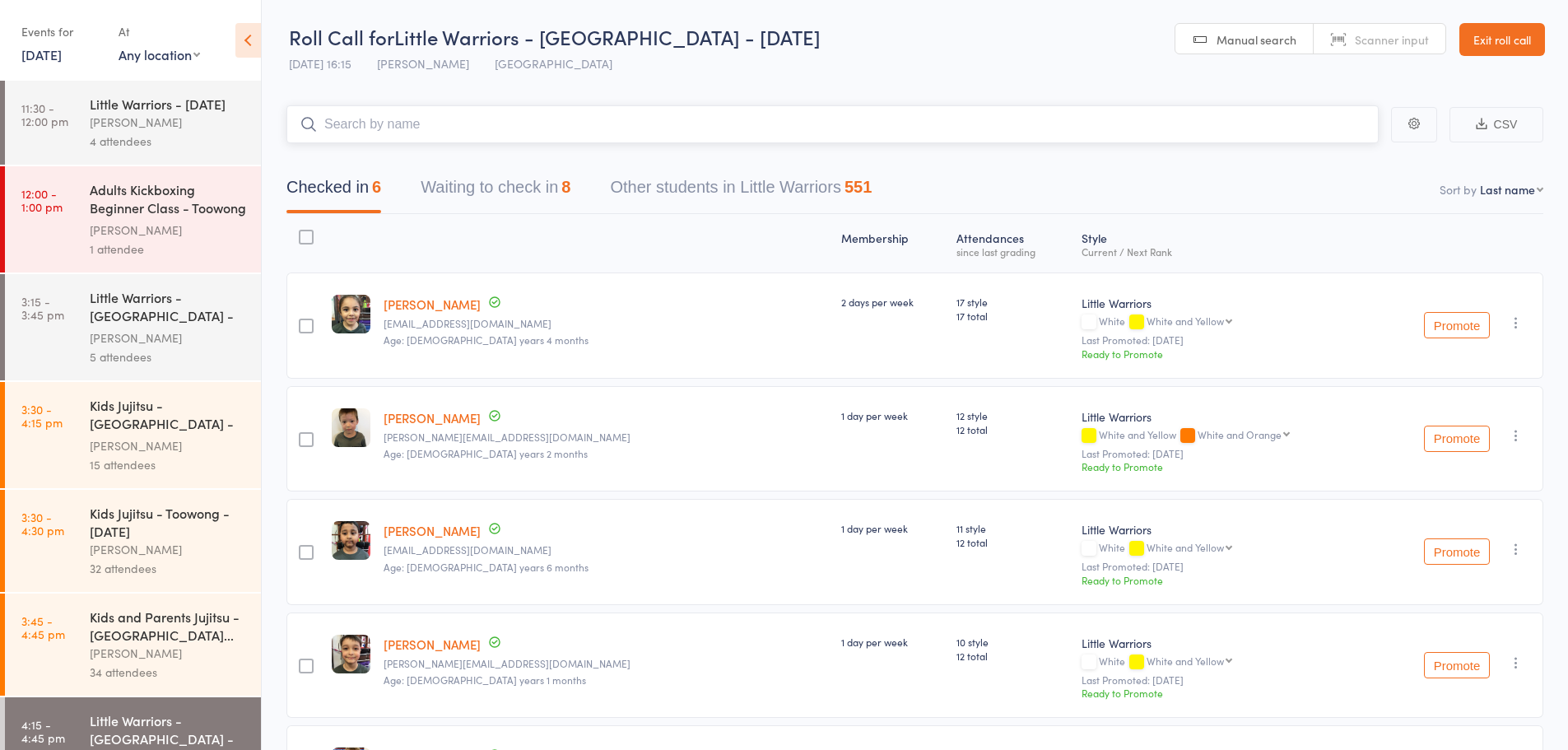
click at [499, 180] on button "Waiting to check in 8" at bounding box center [495, 192] width 150 height 44
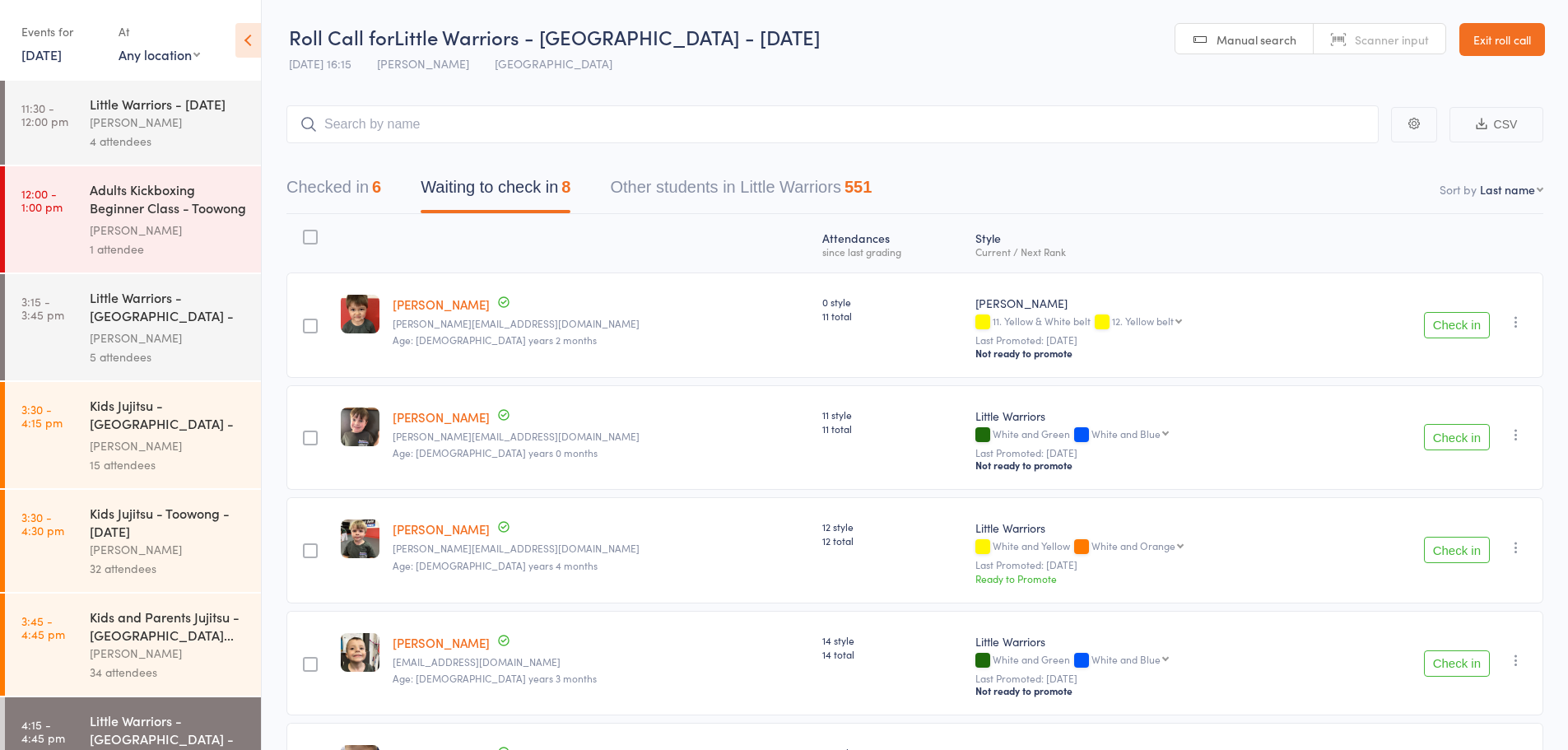
click at [1469, 324] on button "Check in" at bounding box center [1457, 326] width 66 height 26
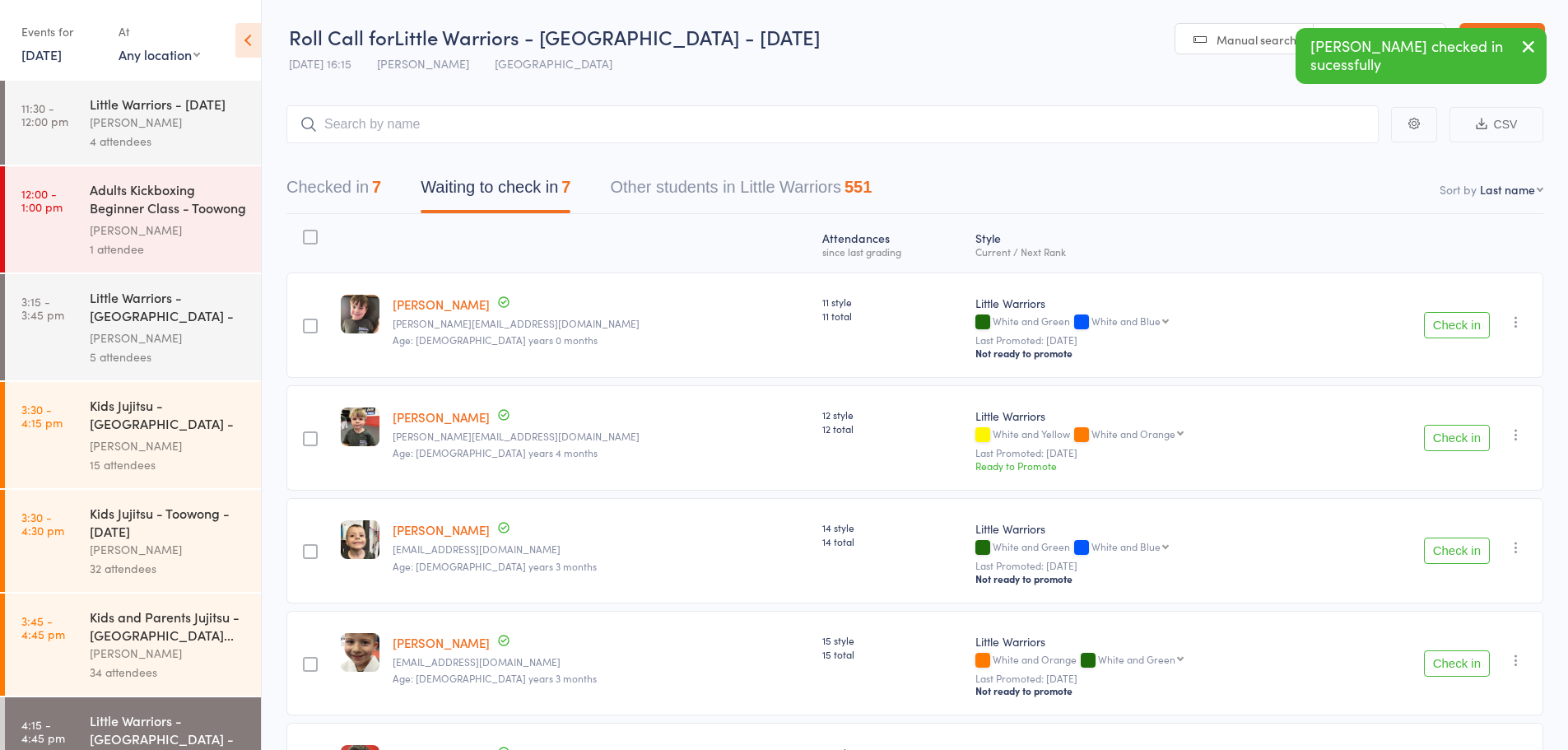
drag, startPoint x: 1534, startPoint y: 48, endPoint x: 1469, endPoint y: 100, distance: 83.2
click at [1534, 48] on icon "button" at bounding box center [1528, 46] width 19 height 20
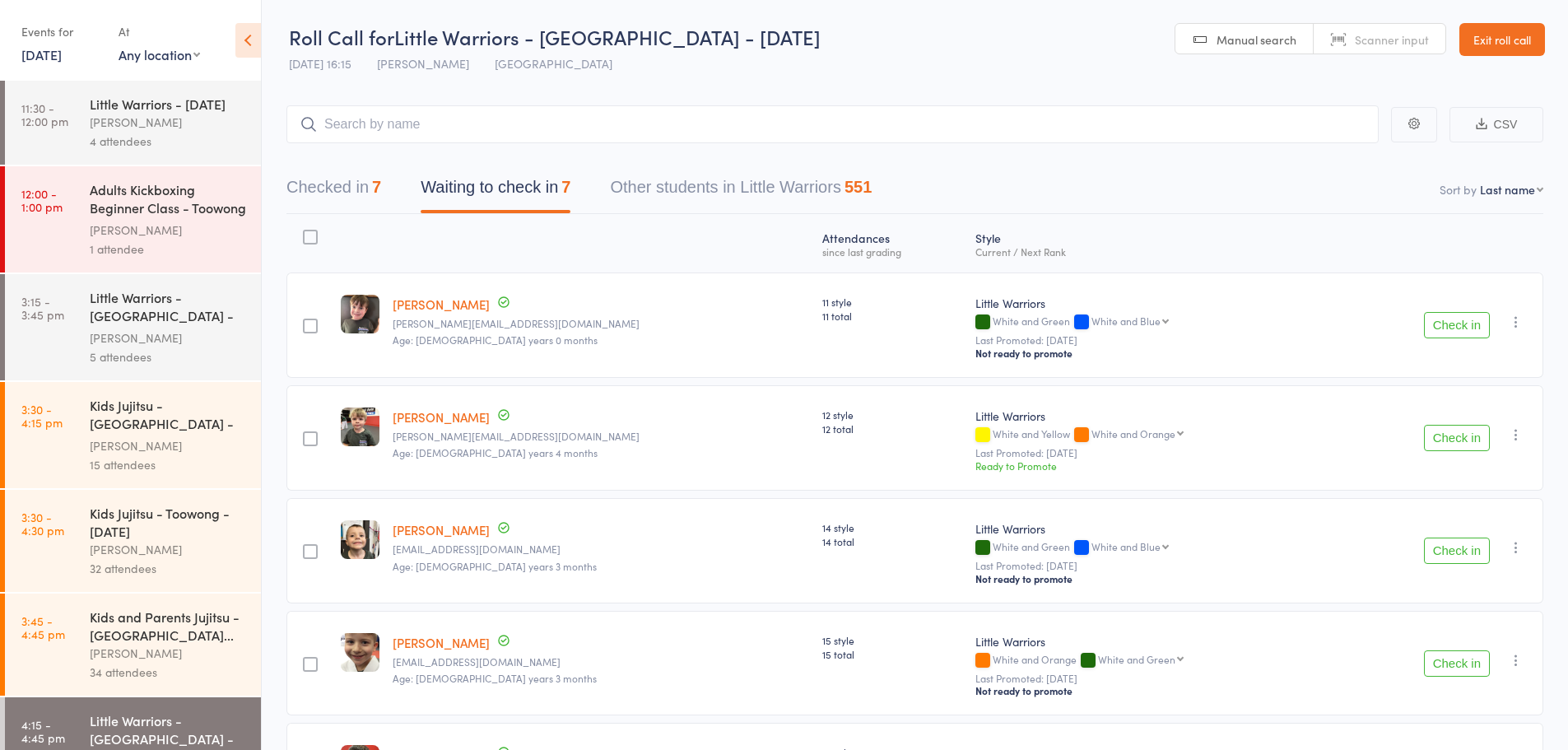
click at [1455, 550] on button "Check in" at bounding box center [1457, 551] width 66 height 26
click at [1454, 549] on button "Check in" at bounding box center [1457, 551] width 66 height 26
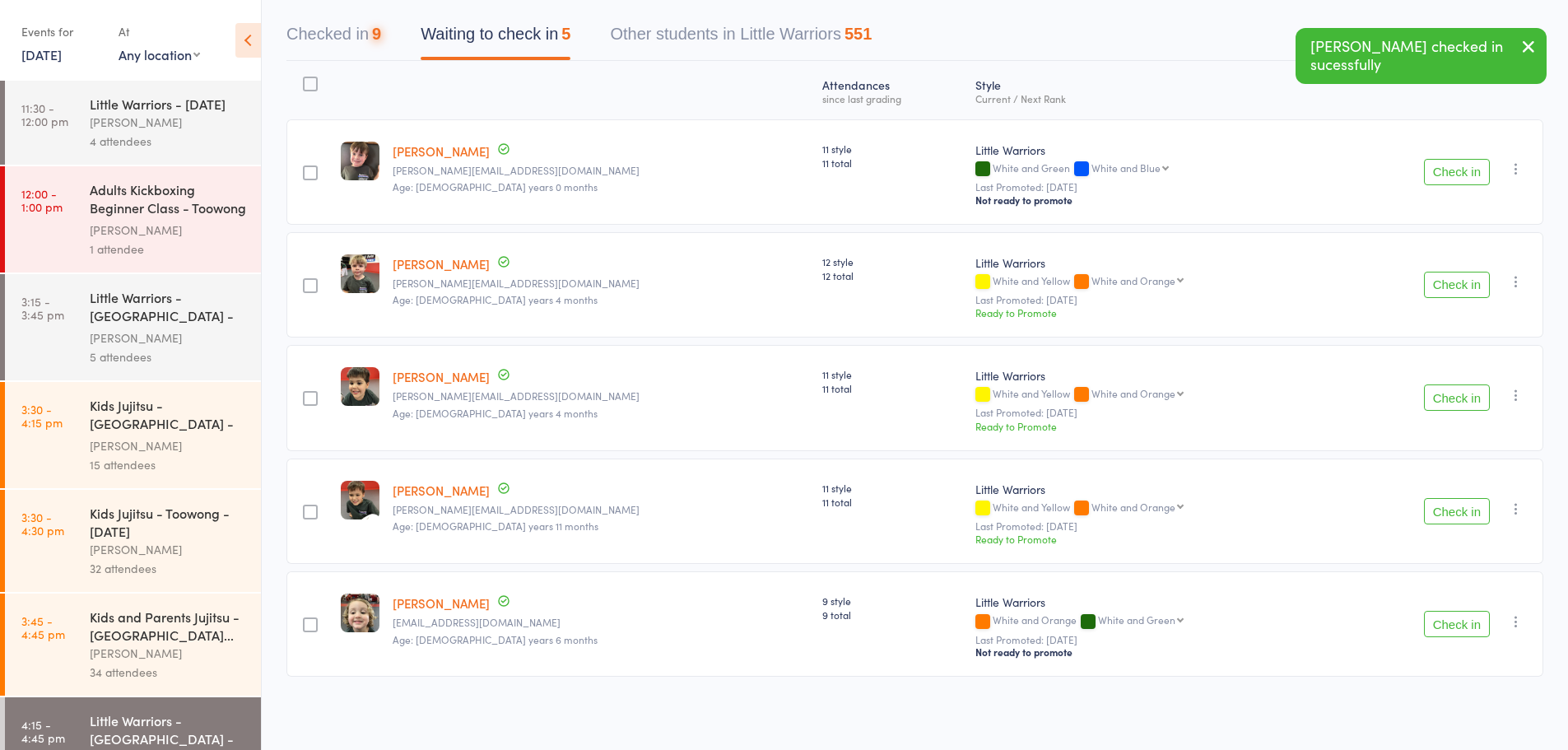
scroll to position [155, 0]
click at [1528, 48] on icon "button" at bounding box center [1528, 46] width 19 height 20
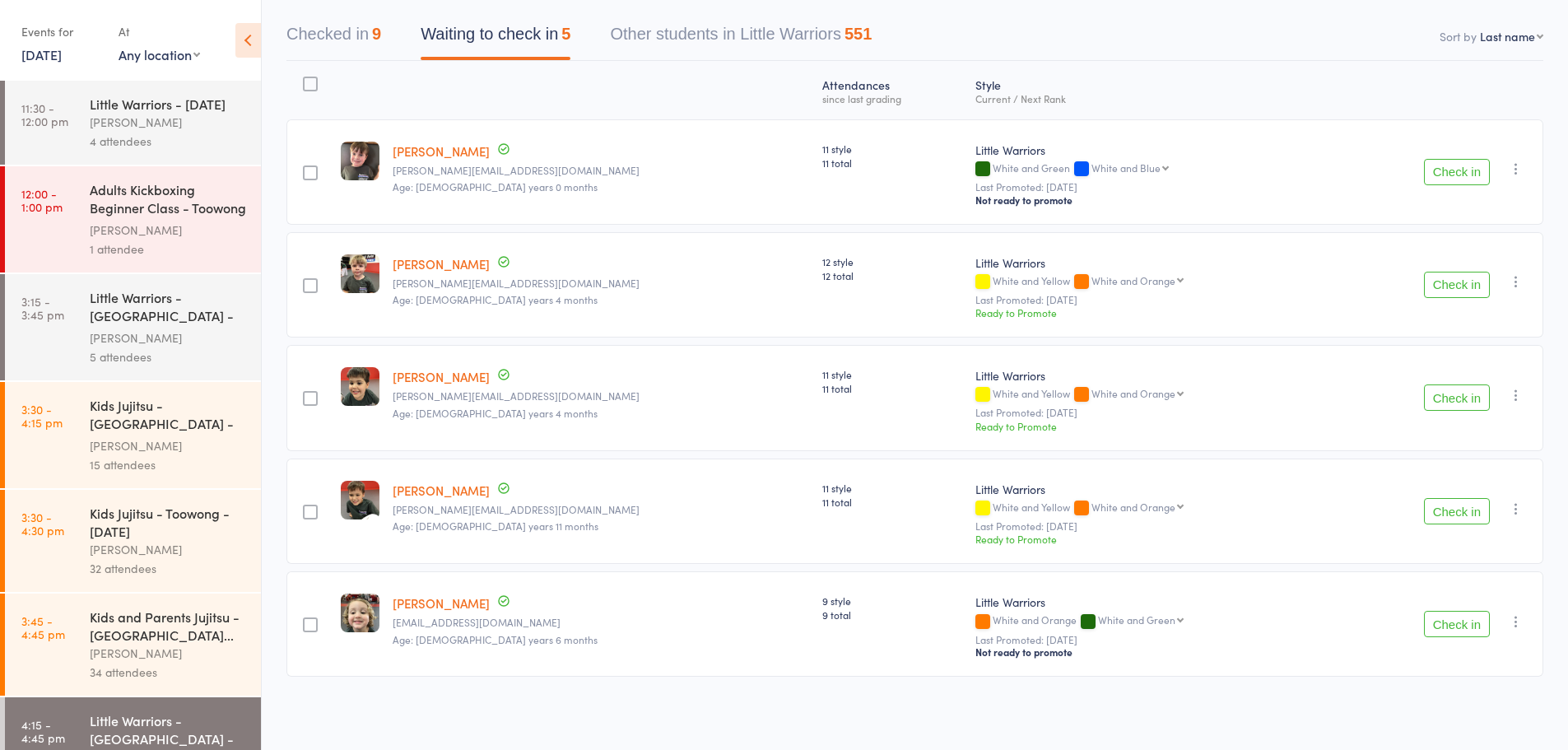
click at [1469, 403] on button "Check in" at bounding box center [1457, 398] width 66 height 26
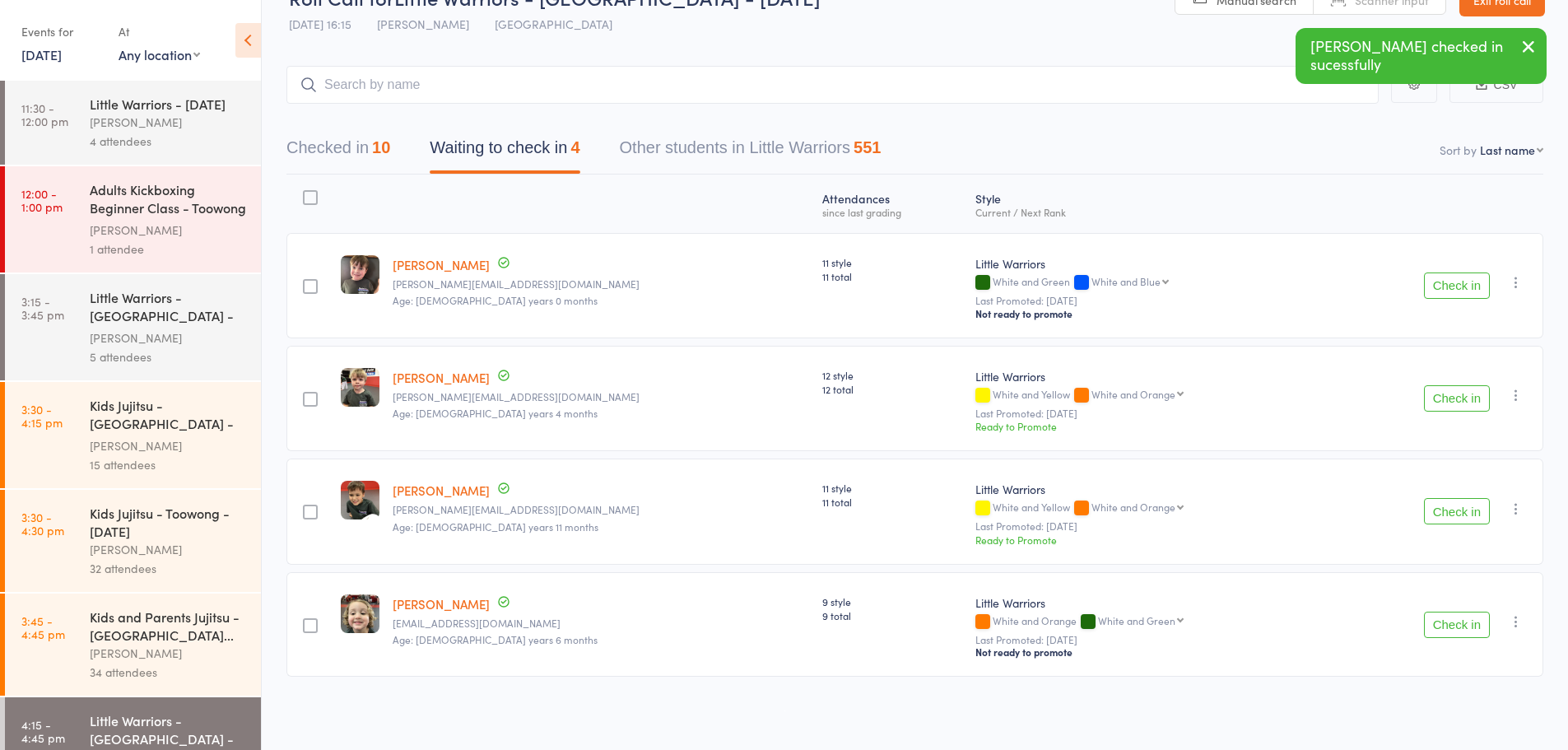
click at [1462, 498] on button "Check in" at bounding box center [1457, 511] width 66 height 26
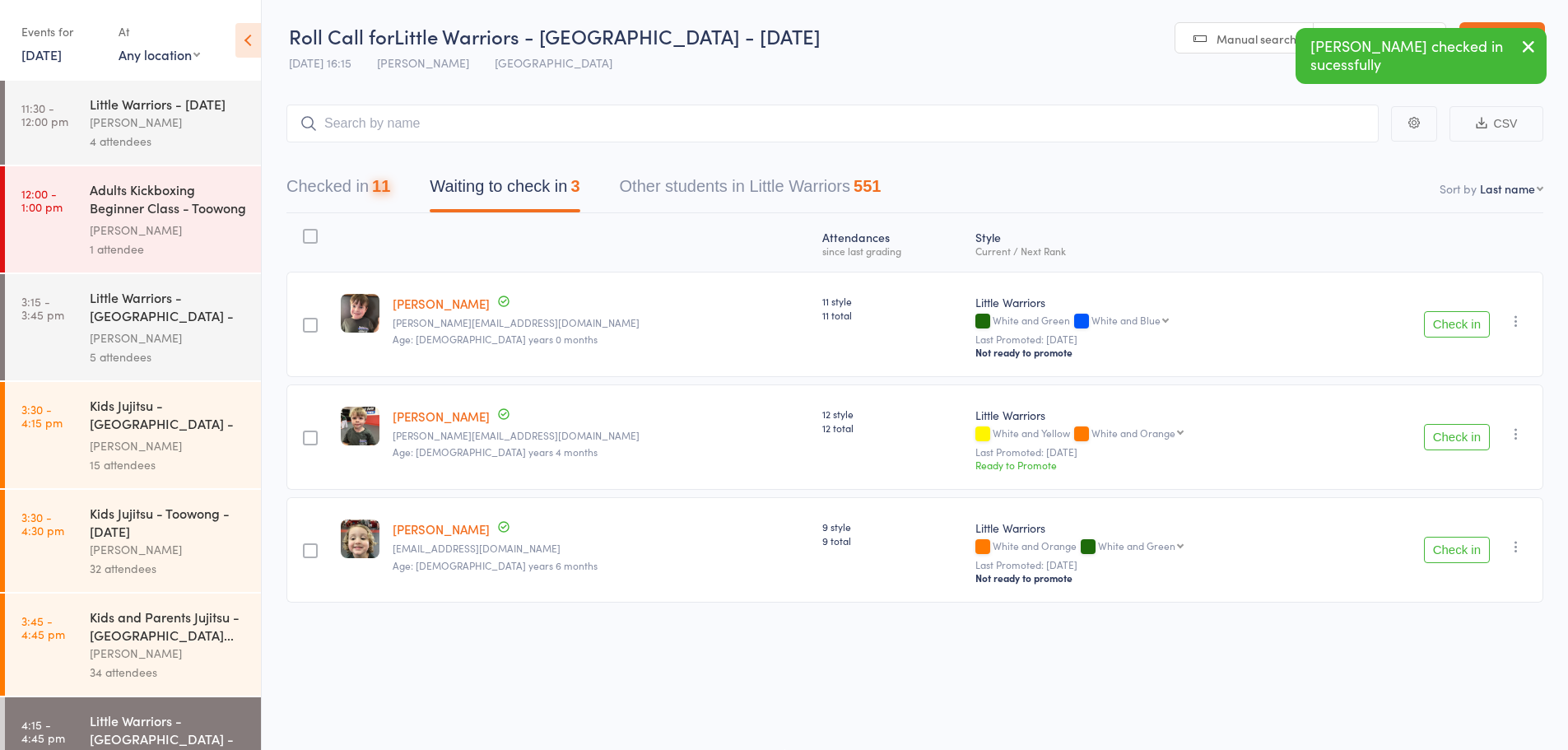
scroll to position [1, 0]
click at [1531, 44] on icon "button" at bounding box center [1528, 46] width 19 height 20
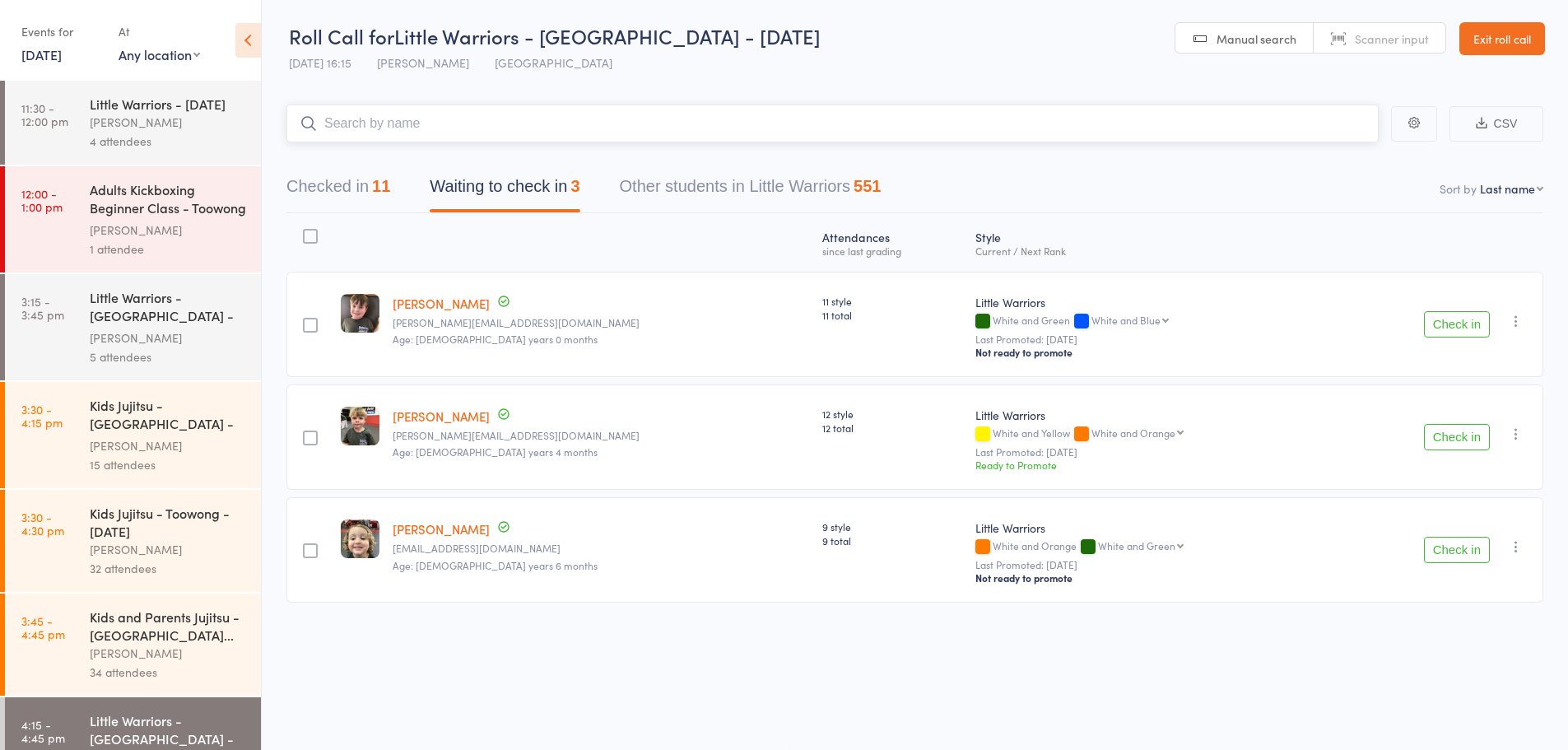
click at [545, 127] on input "search" at bounding box center [832, 123] width 1092 height 38
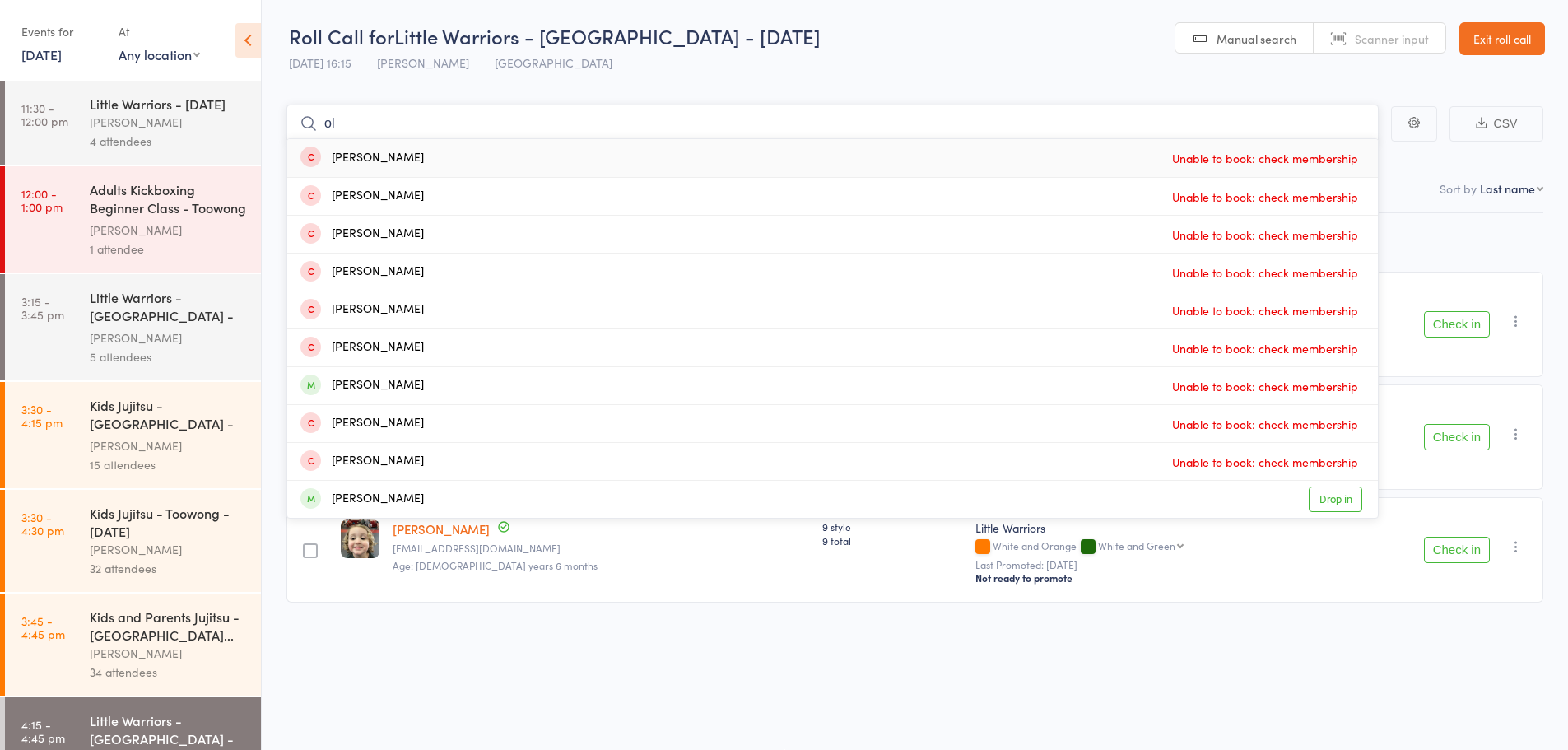
type input "o"
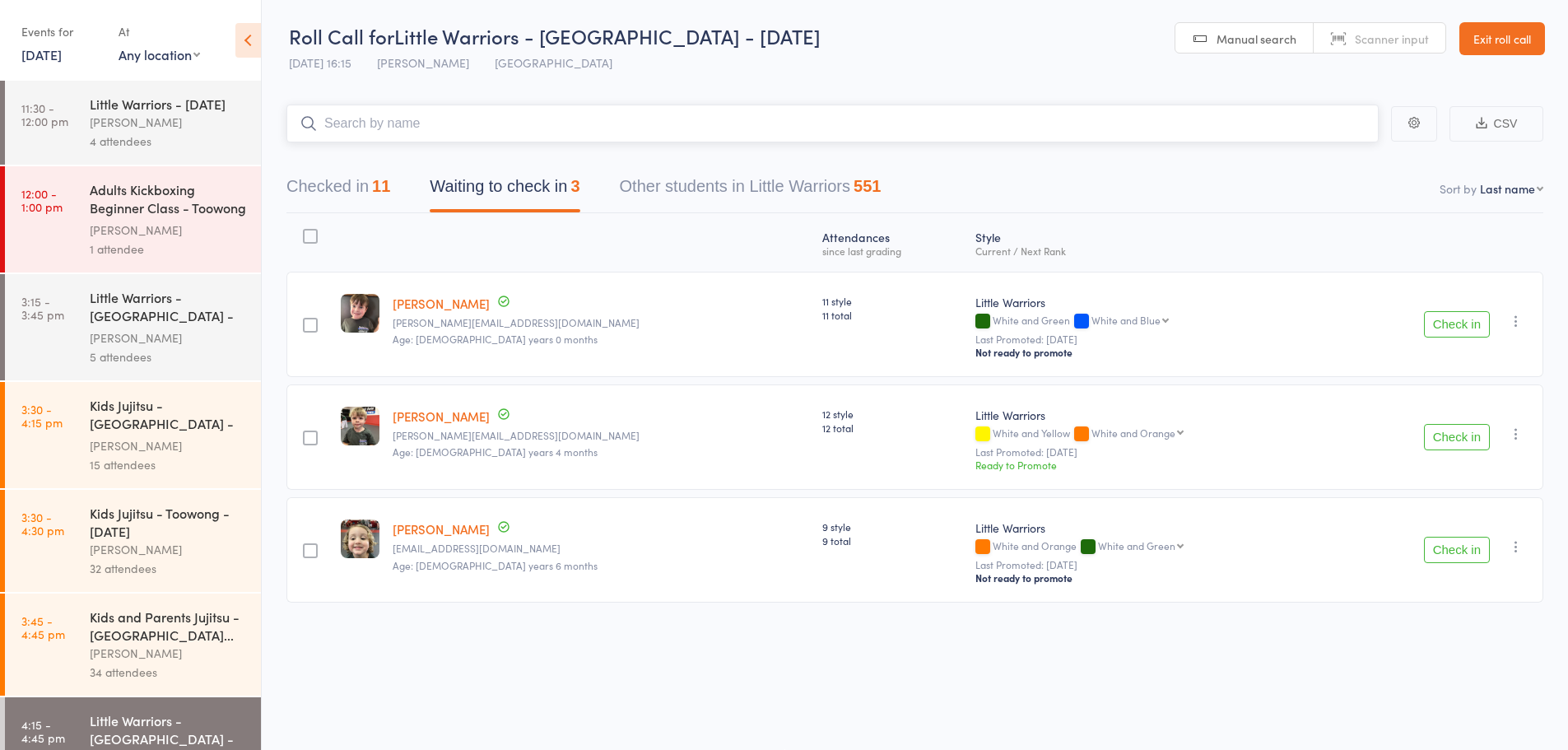
click at [373, 131] on input "search" at bounding box center [832, 123] width 1092 height 38
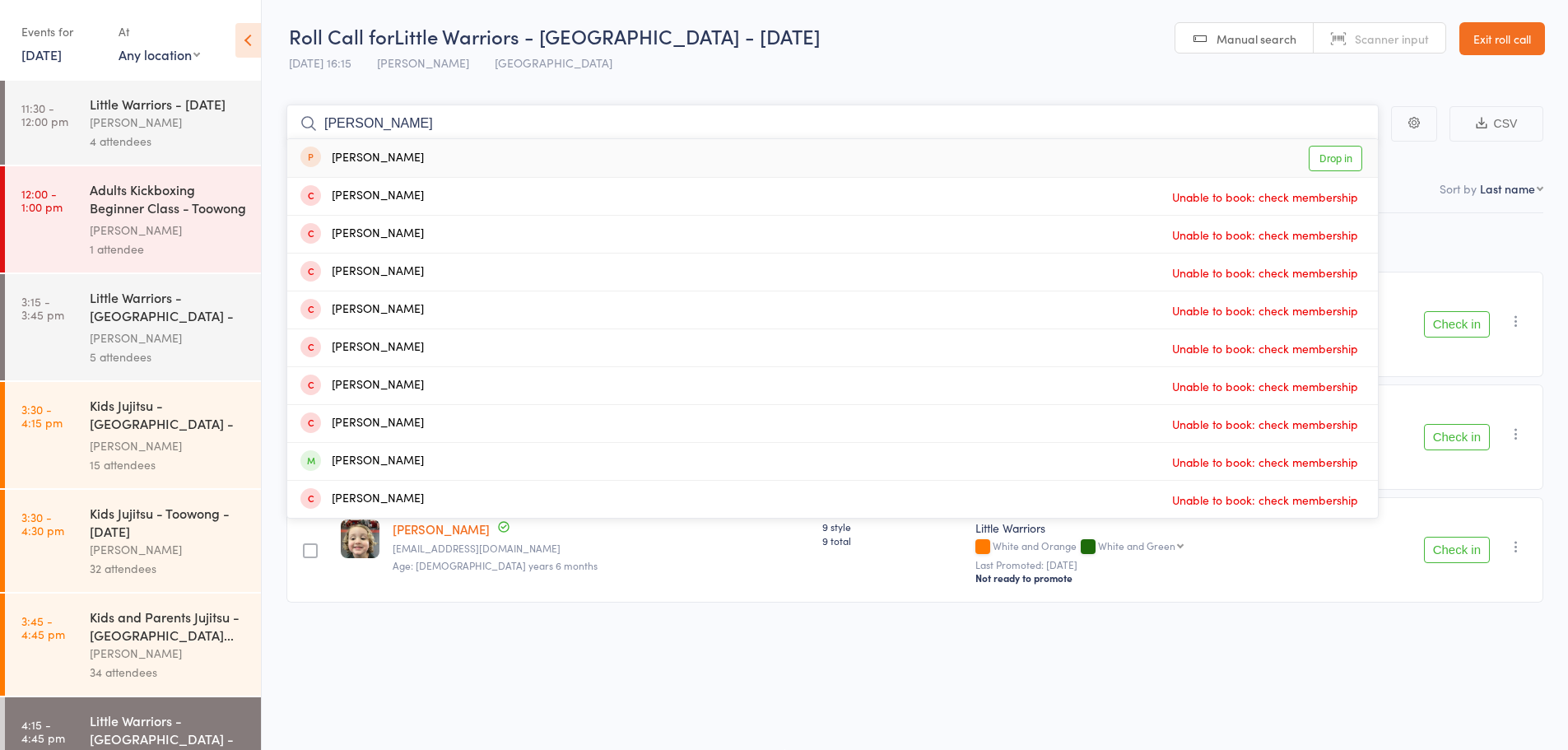
type input "oliver harvy"
click at [351, 154] on div "Oliver Harvey" at bounding box center [362, 158] width 123 height 19
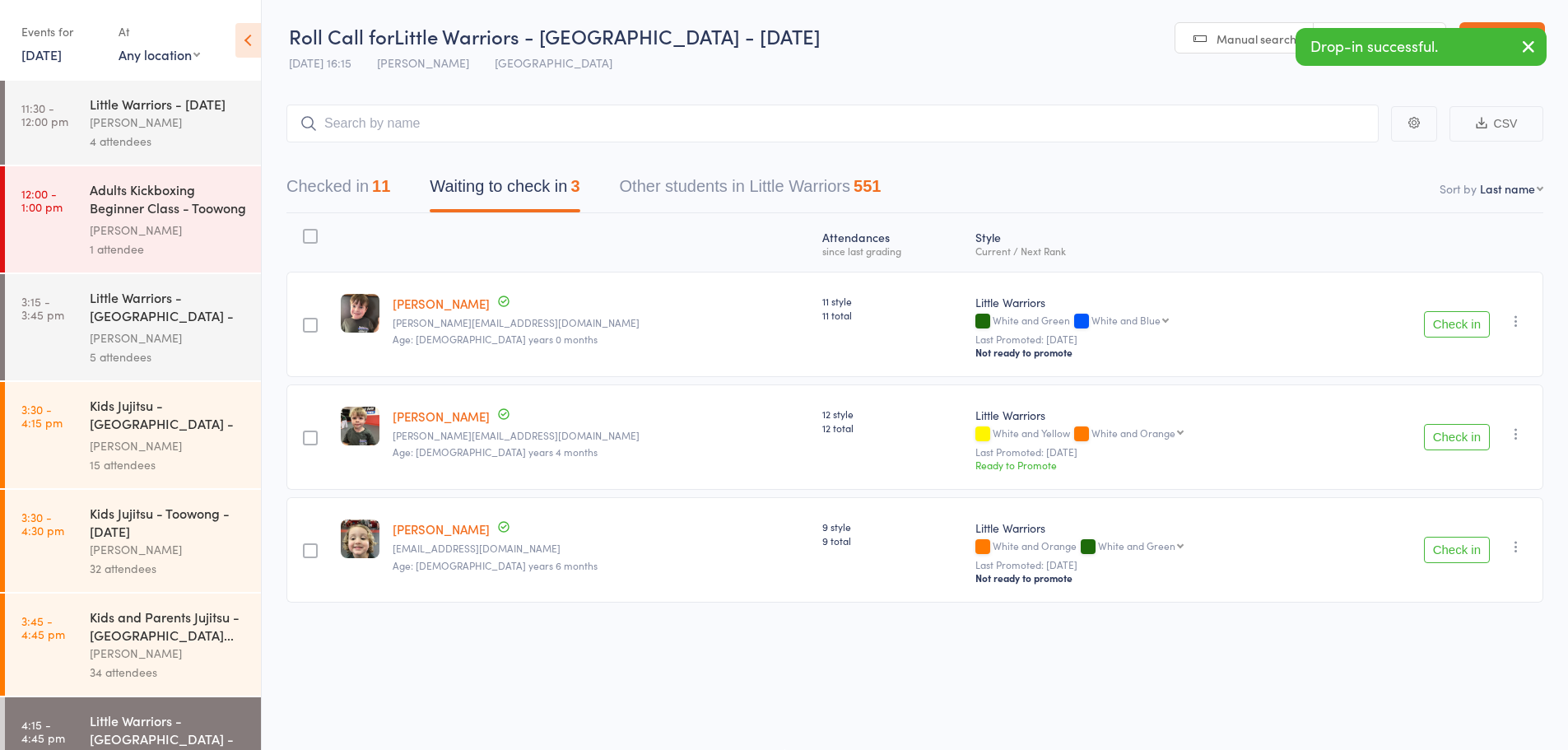
click at [1527, 50] on icon "button" at bounding box center [1528, 46] width 19 height 20
click at [1518, 326] on icon "button" at bounding box center [1516, 321] width 17 height 17
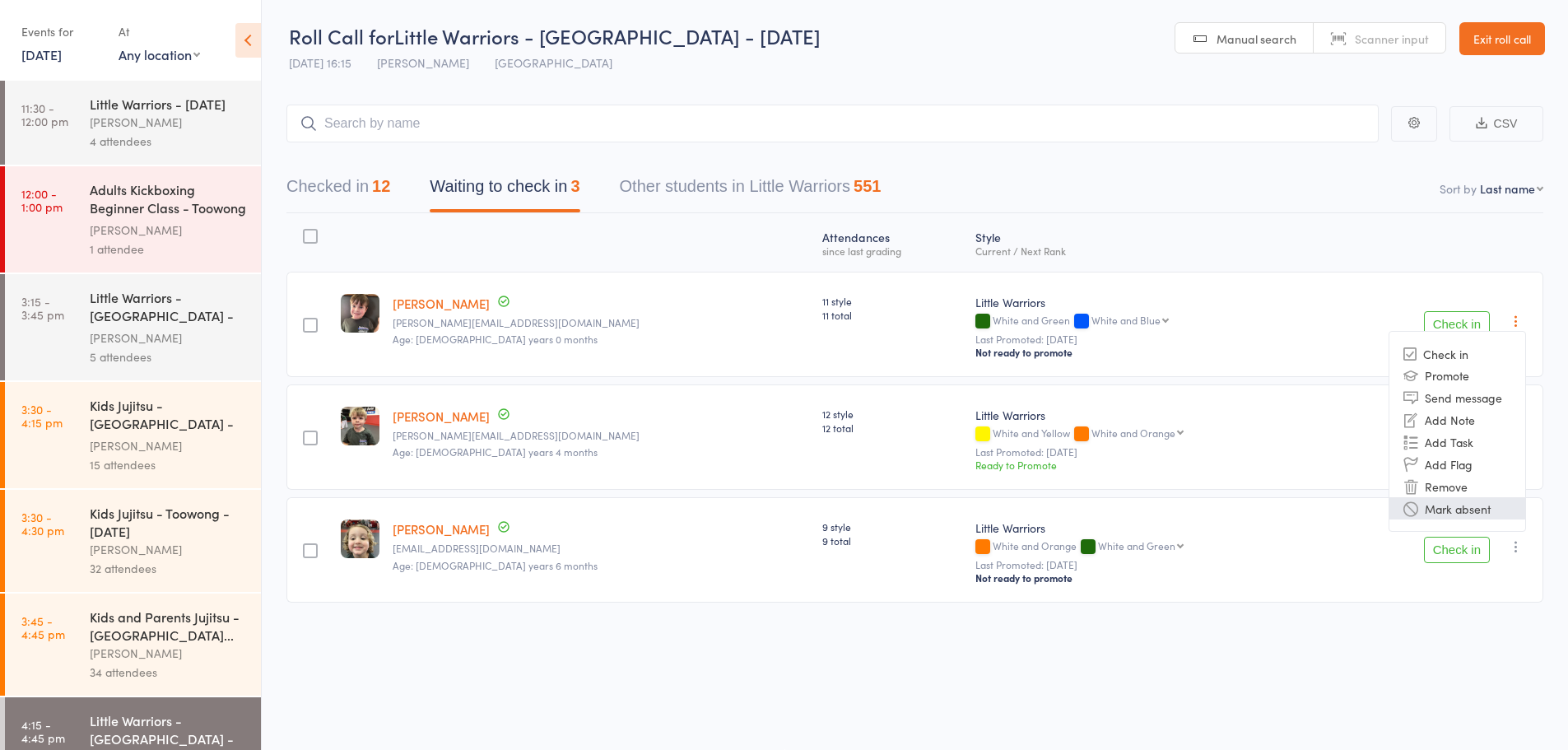
click at [1461, 518] on li "Mark absent" at bounding box center [1457, 508] width 136 height 22
click at [1515, 439] on icon "button" at bounding box center [1516, 434] width 17 height 17
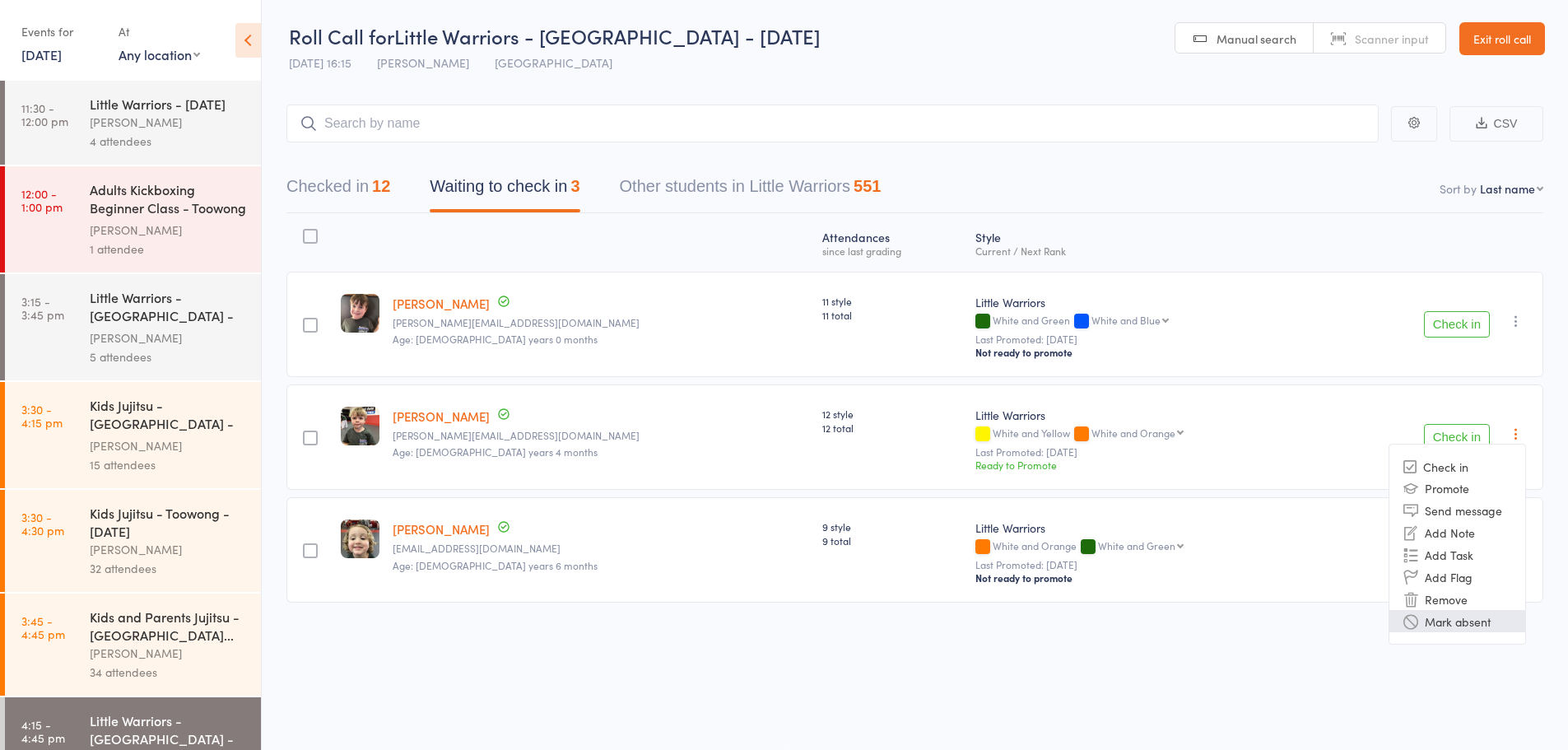
click at [1469, 623] on li "Mark absent" at bounding box center [1457, 621] width 136 height 22
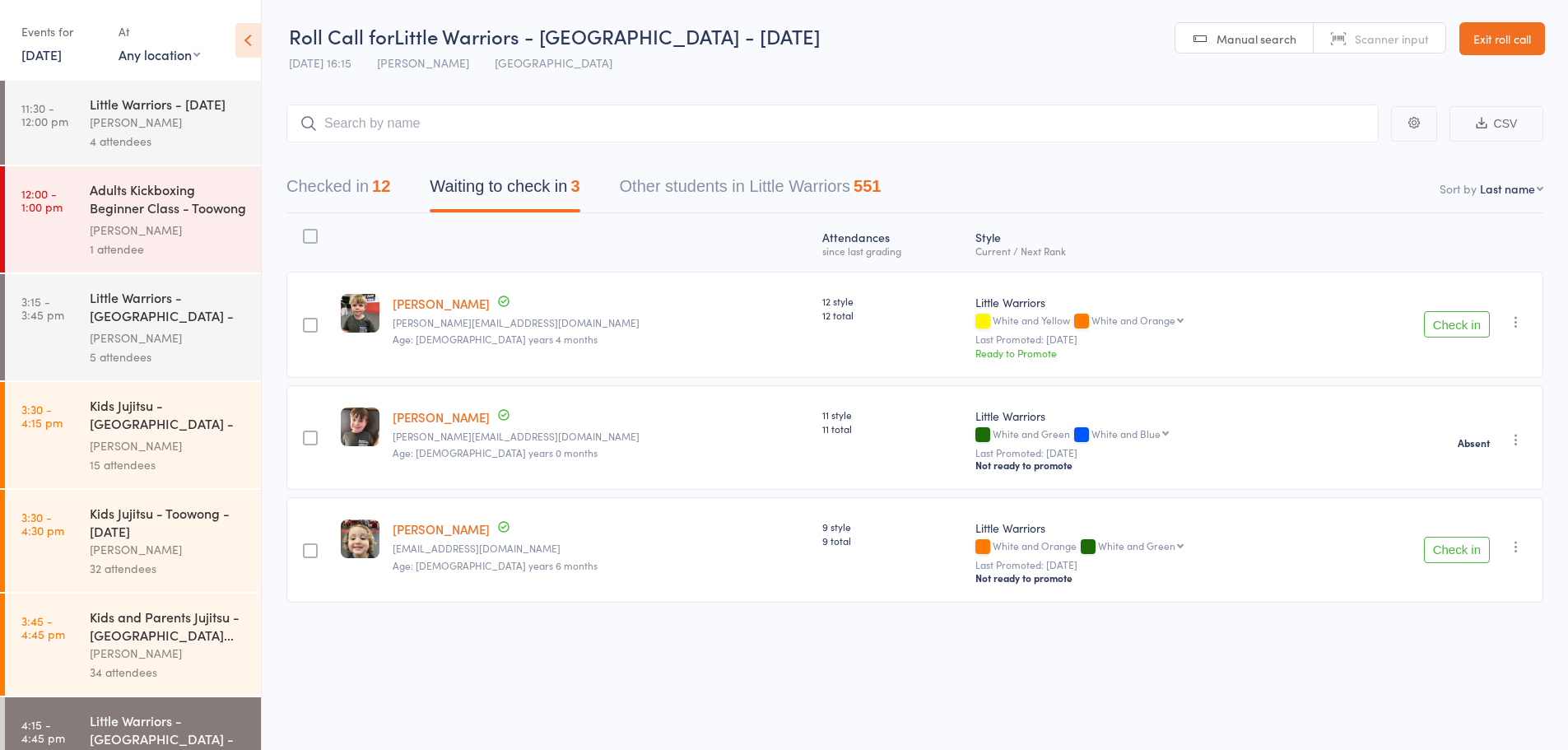
click at [1514, 548] on icon "button" at bounding box center [1516, 547] width 17 height 17
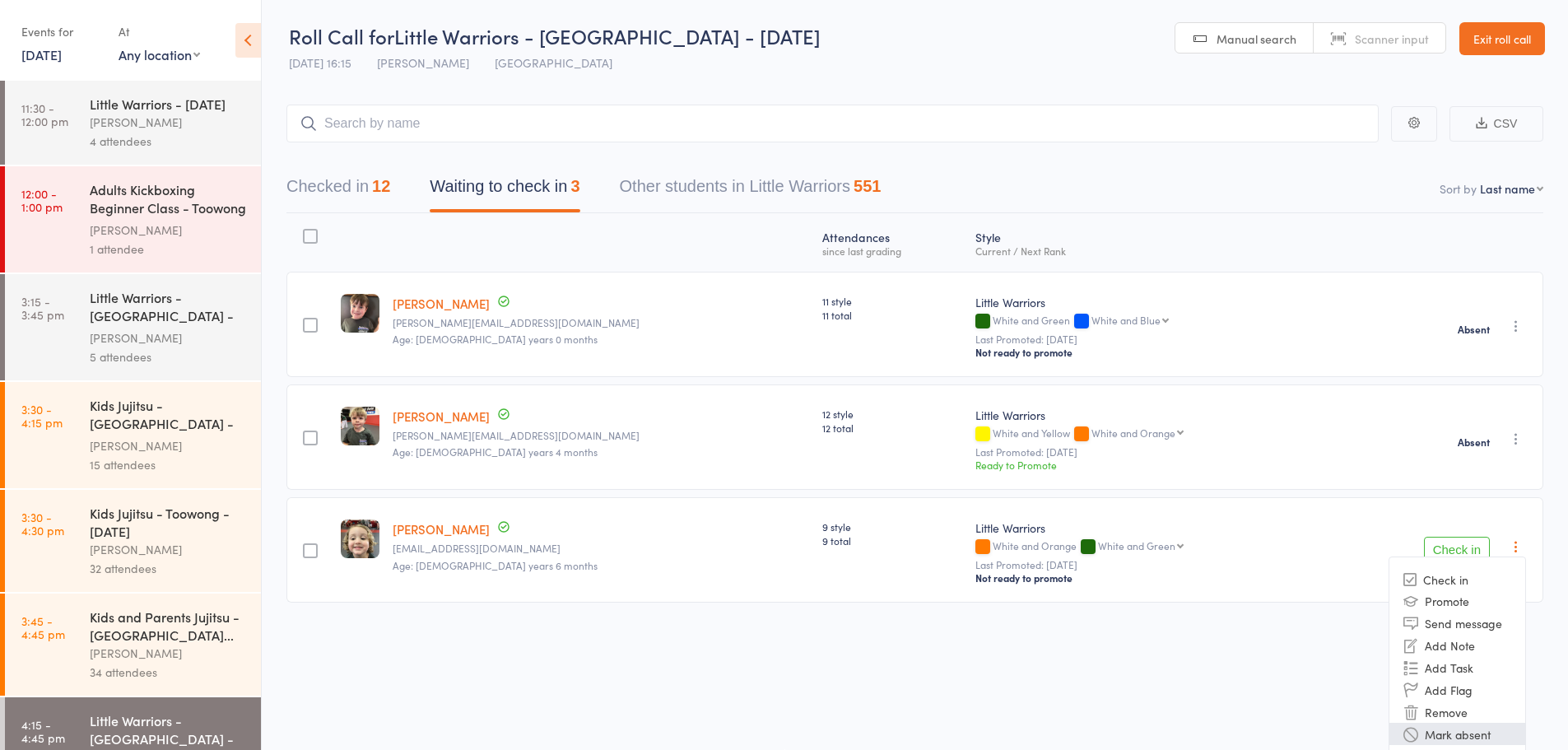
click at [1485, 731] on li "Mark absent" at bounding box center [1457, 733] width 136 height 22
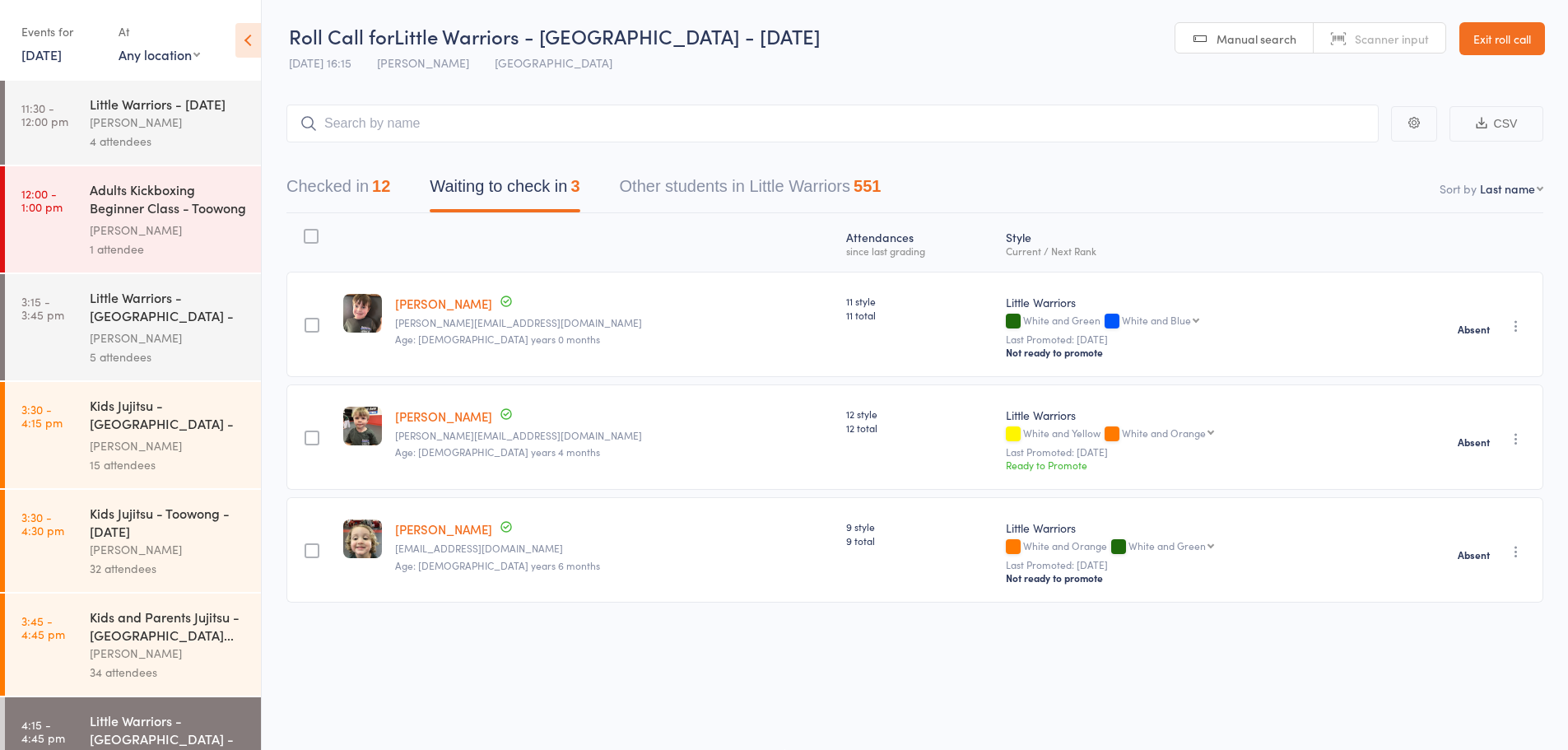
click at [253, 29] on icon at bounding box center [248, 40] width 26 height 34
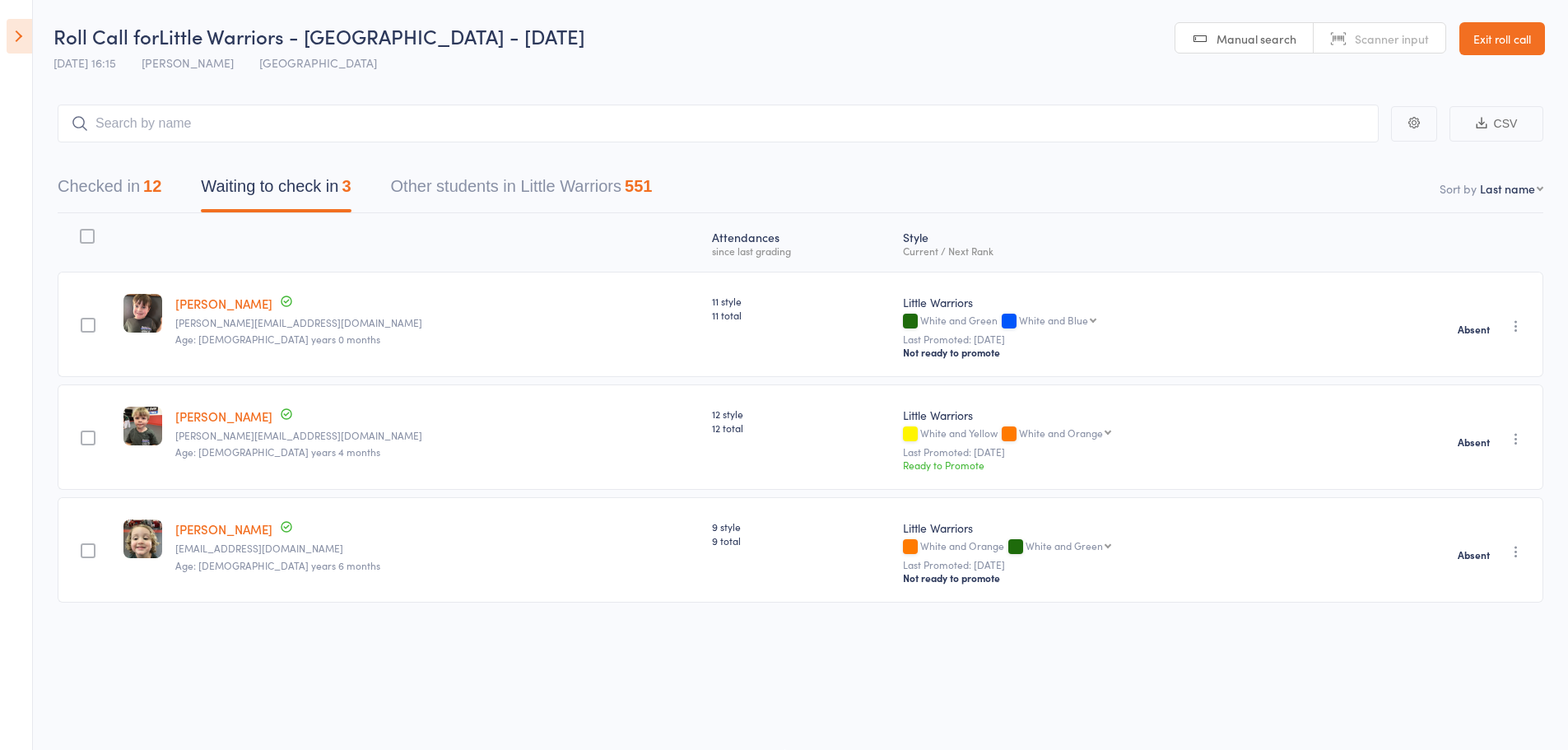
click at [125, 190] on button "Checked in 12" at bounding box center [109, 191] width 104 height 44
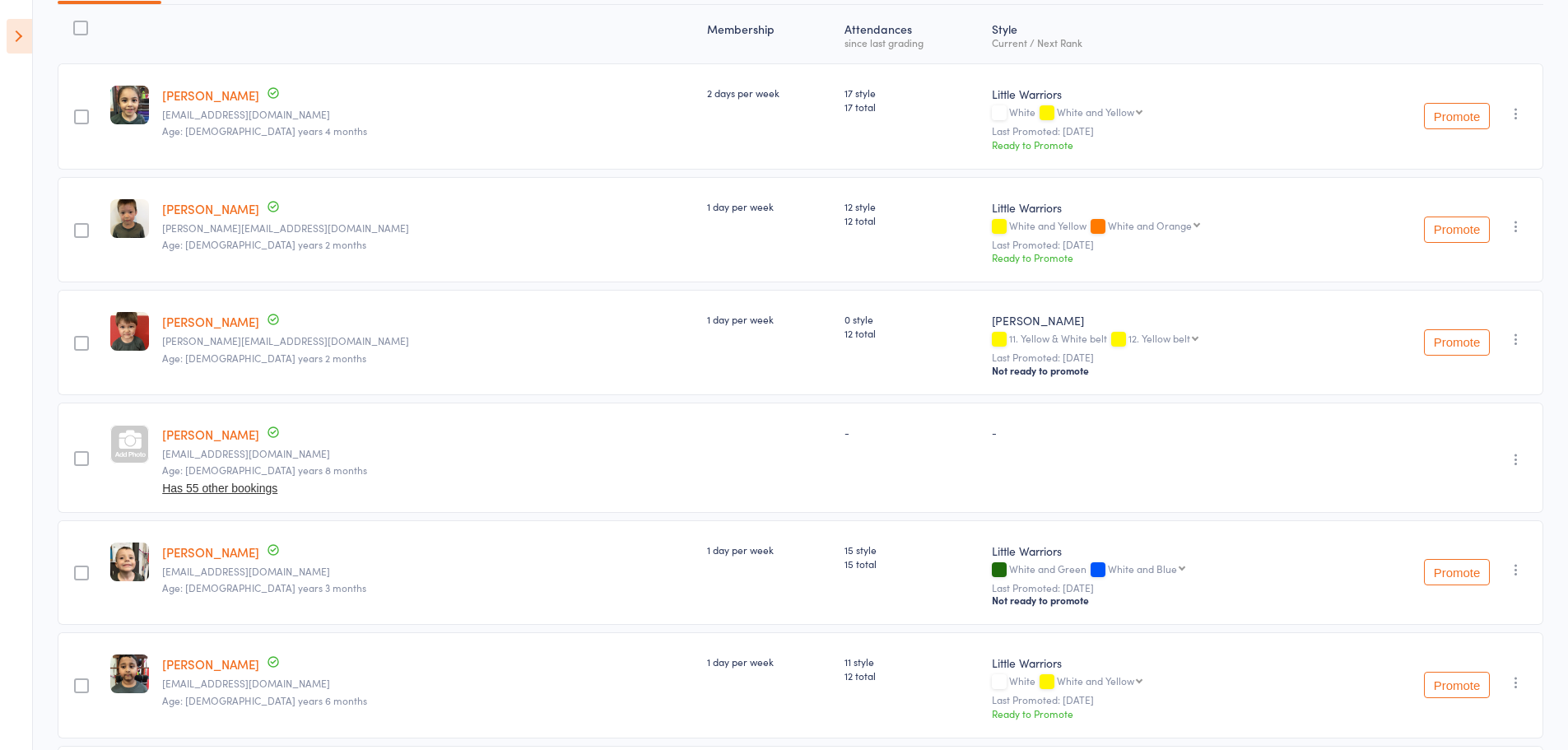
scroll to position [129, 0]
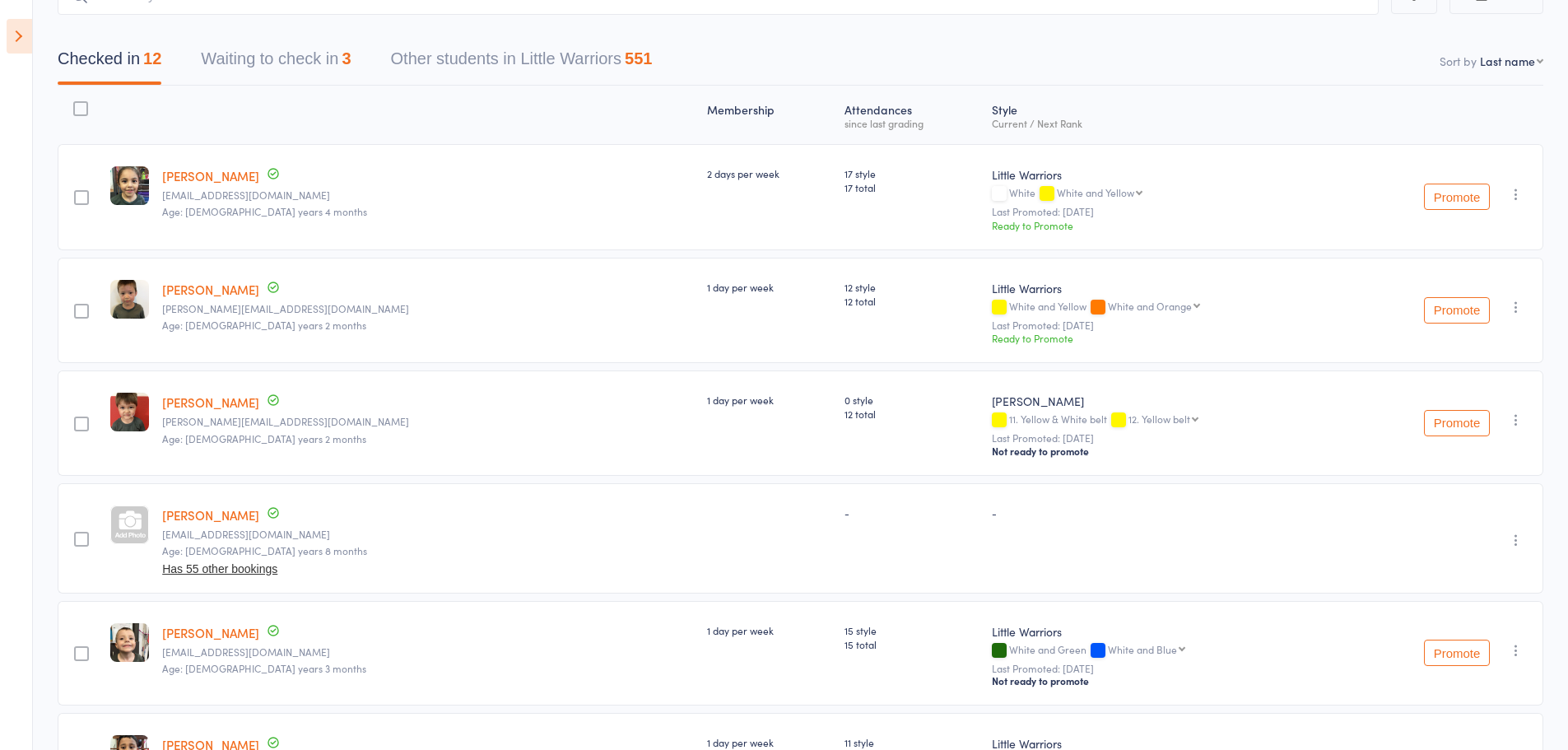
click at [290, 52] on button "Waiting to check in 3" at bounding box center [275, 63] width 150 height 44
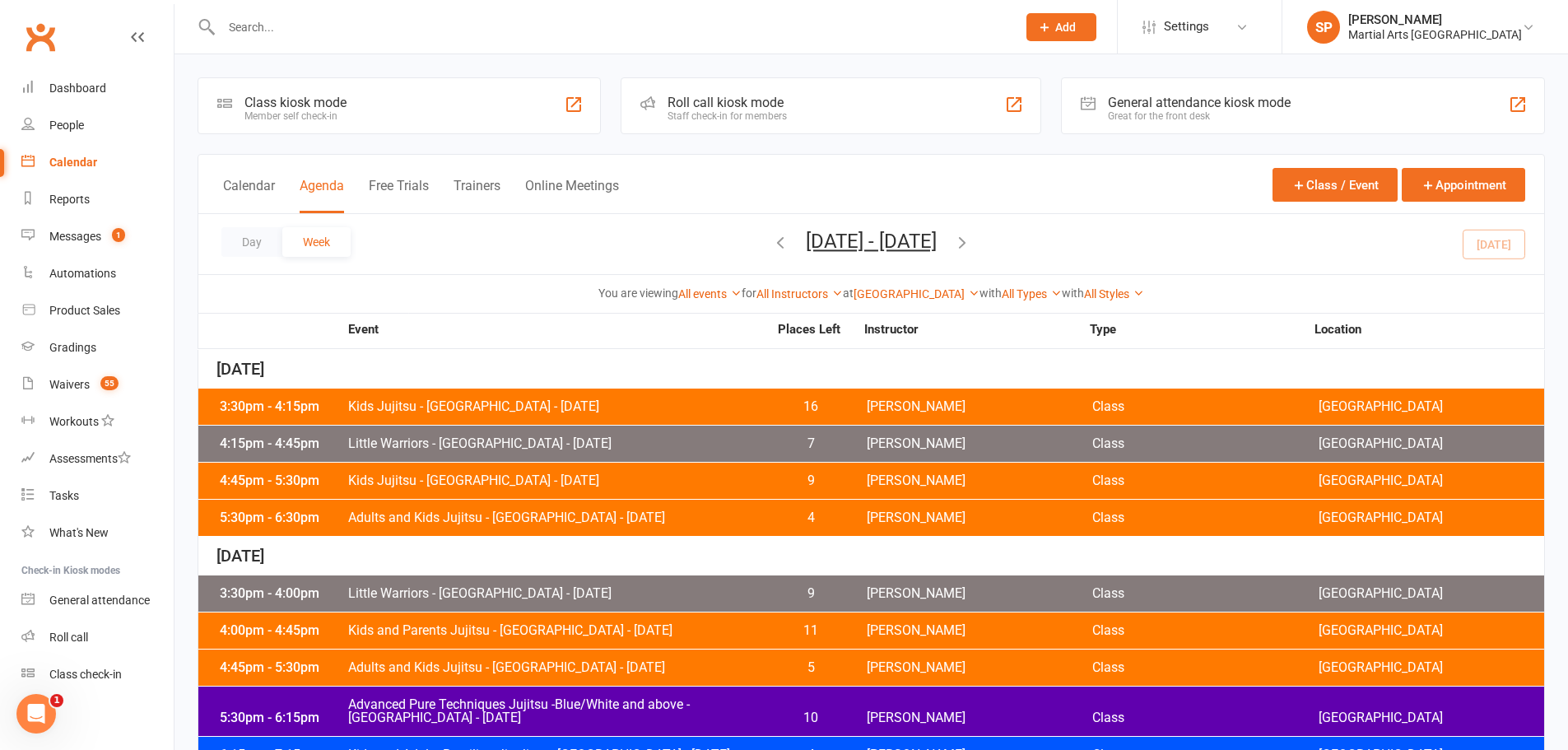
drag, startPoint x: 0, startPoint y: 0, endPoint x: 409, endPoint y: 34, distance: 410.4
click at [415, 33] on input "text" at bounding box center [611, 27] width 788 height 23
click at [331, 24] on input "text" at bounding box center [611, 27] width 788 height 23
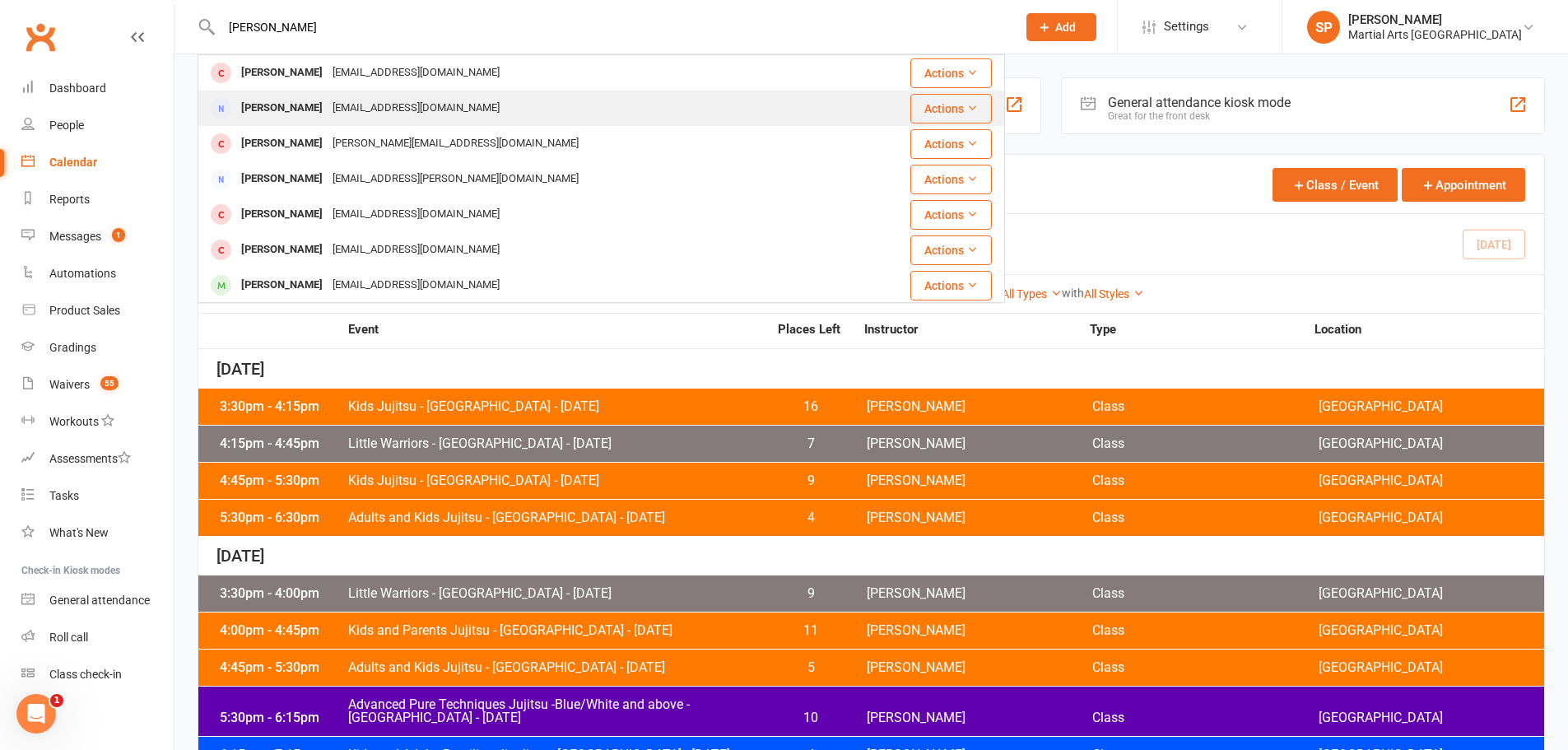
type input "oliver harv"
click at [300, 108] on div "Oliver Harvey" at bounding box center [282, 107] width 92 height 24
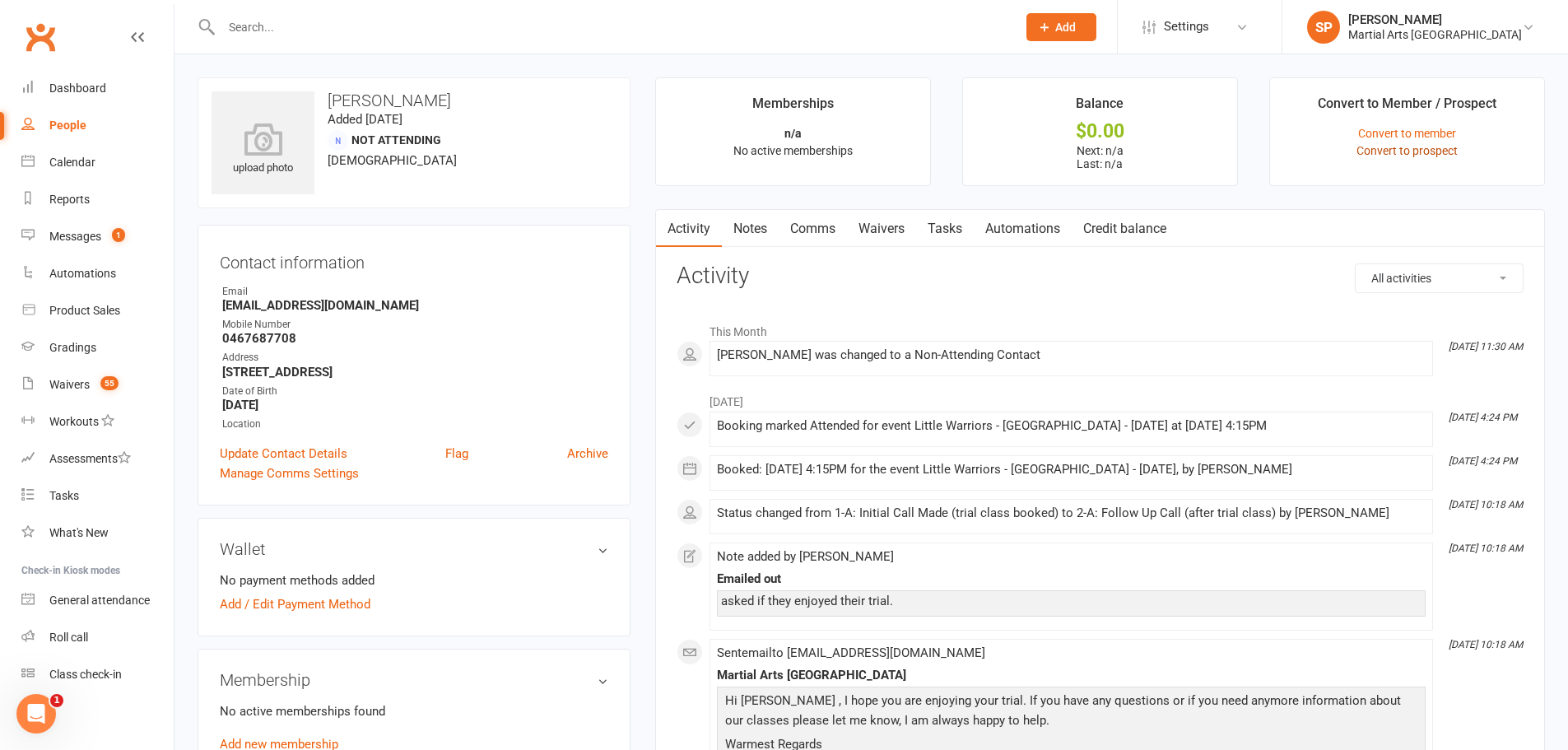
click at [1409, 149] on link "Convert to prospect" at bounding box center [1407, 151] width 101 height 13
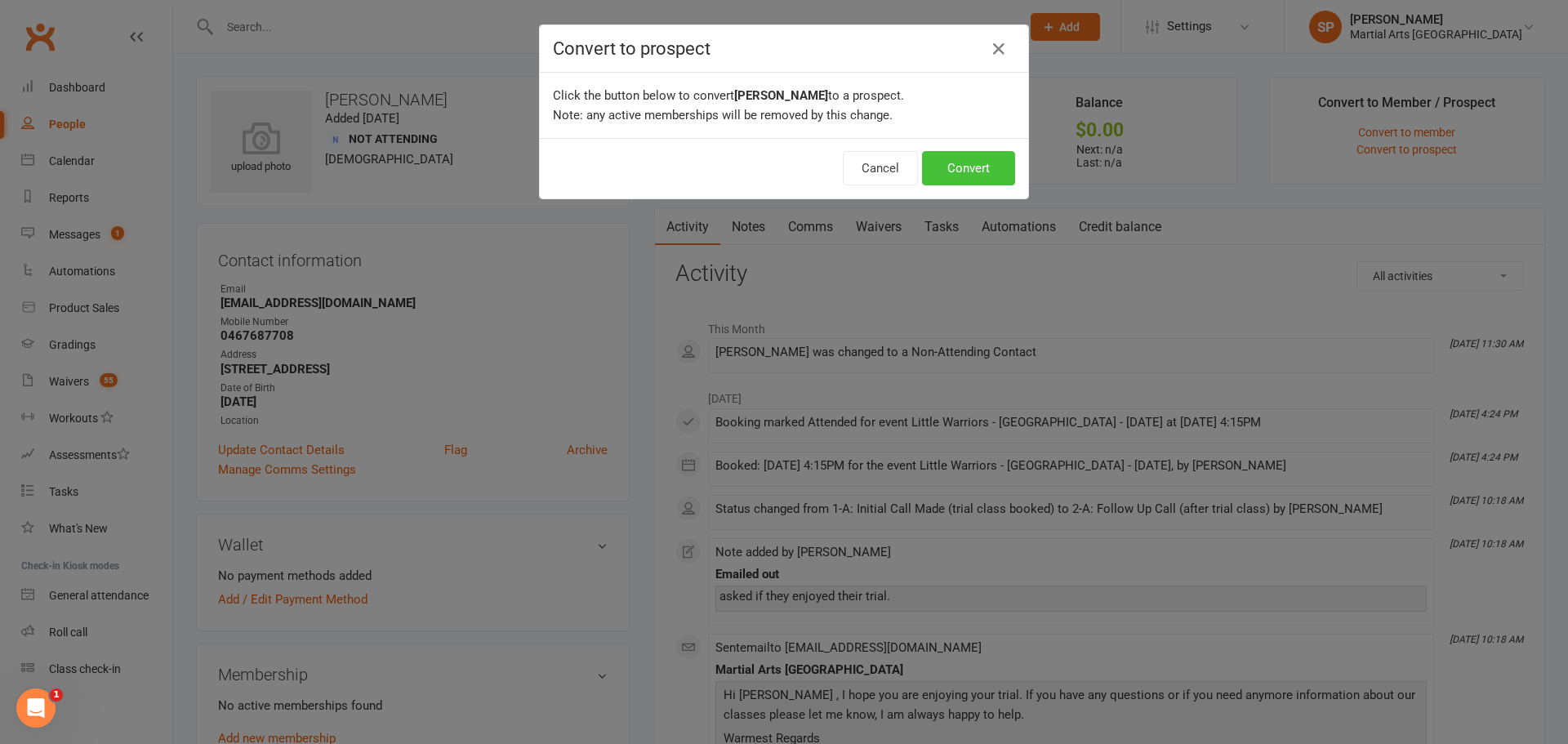
click at [942, 158] on button "Convert" at bounding box center [968, 168] width 93 height 34
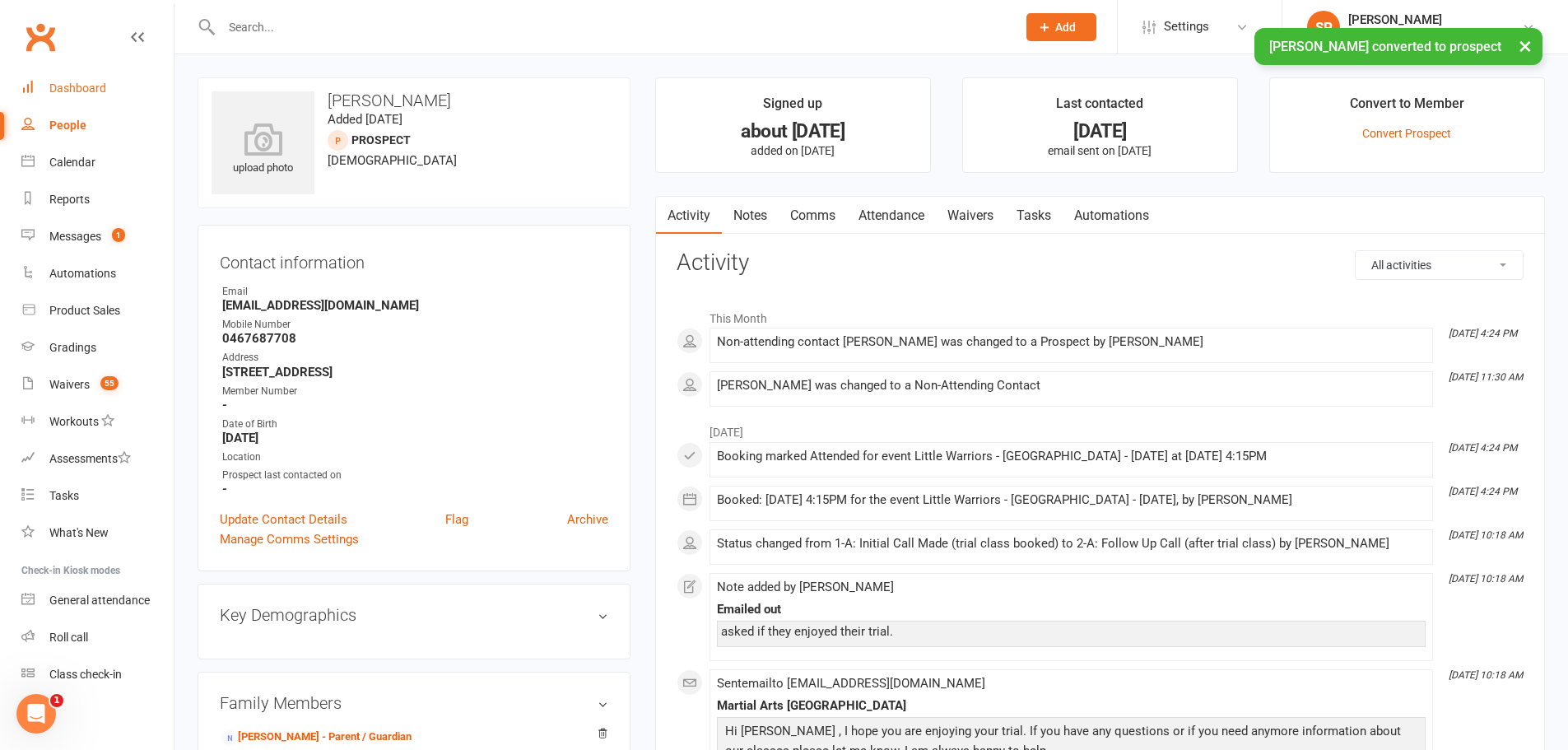
click at [95, 86] on div "Dashboard" at bounding box center [77, 88] width 57 height 13
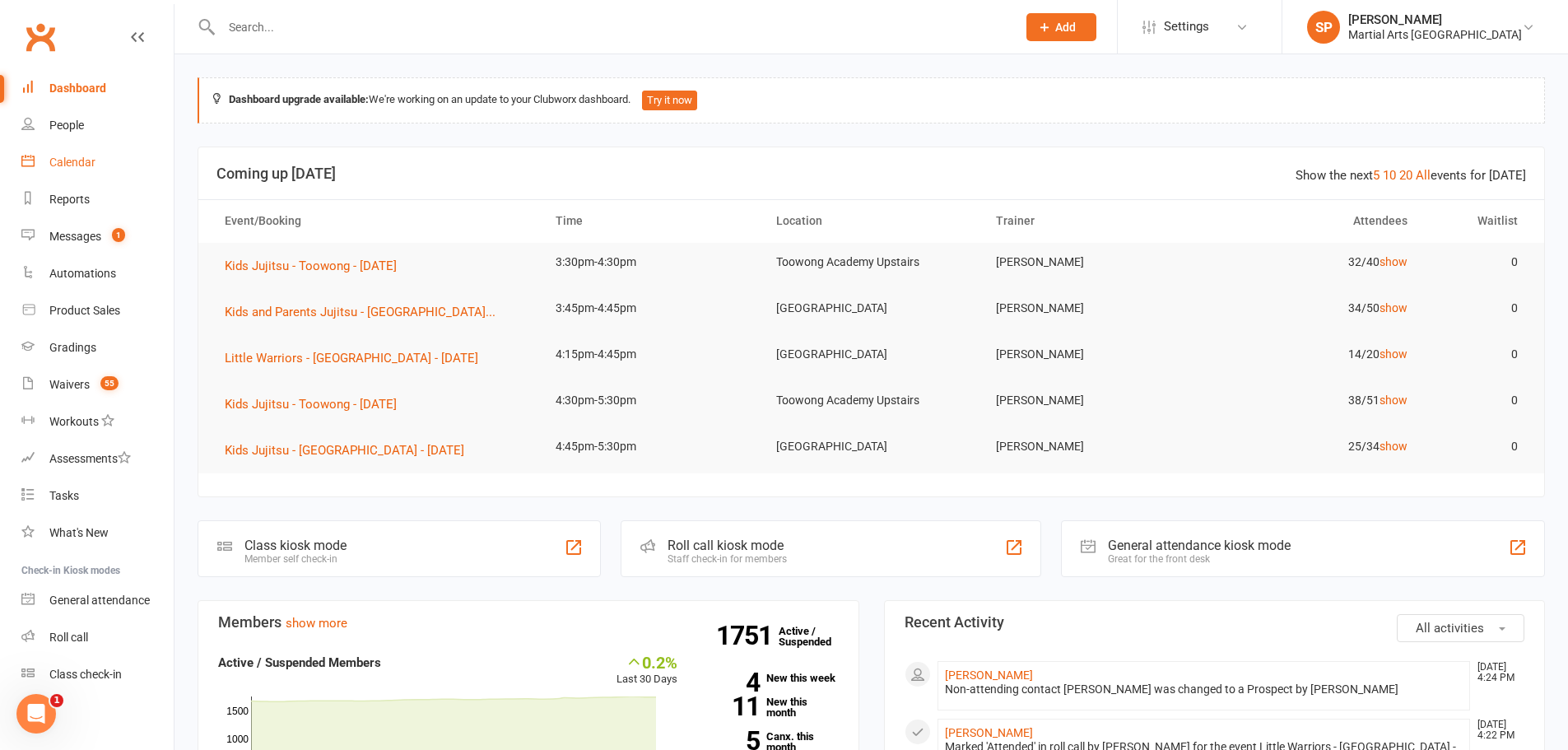
drag, startPoint x: 50, startPoint y: 156, endPoint x: 129, endPoint y: 180, distance: 82.6
click at [50, 156] on div "Calendar" at bounding box center [72, 162] width 46 height 13
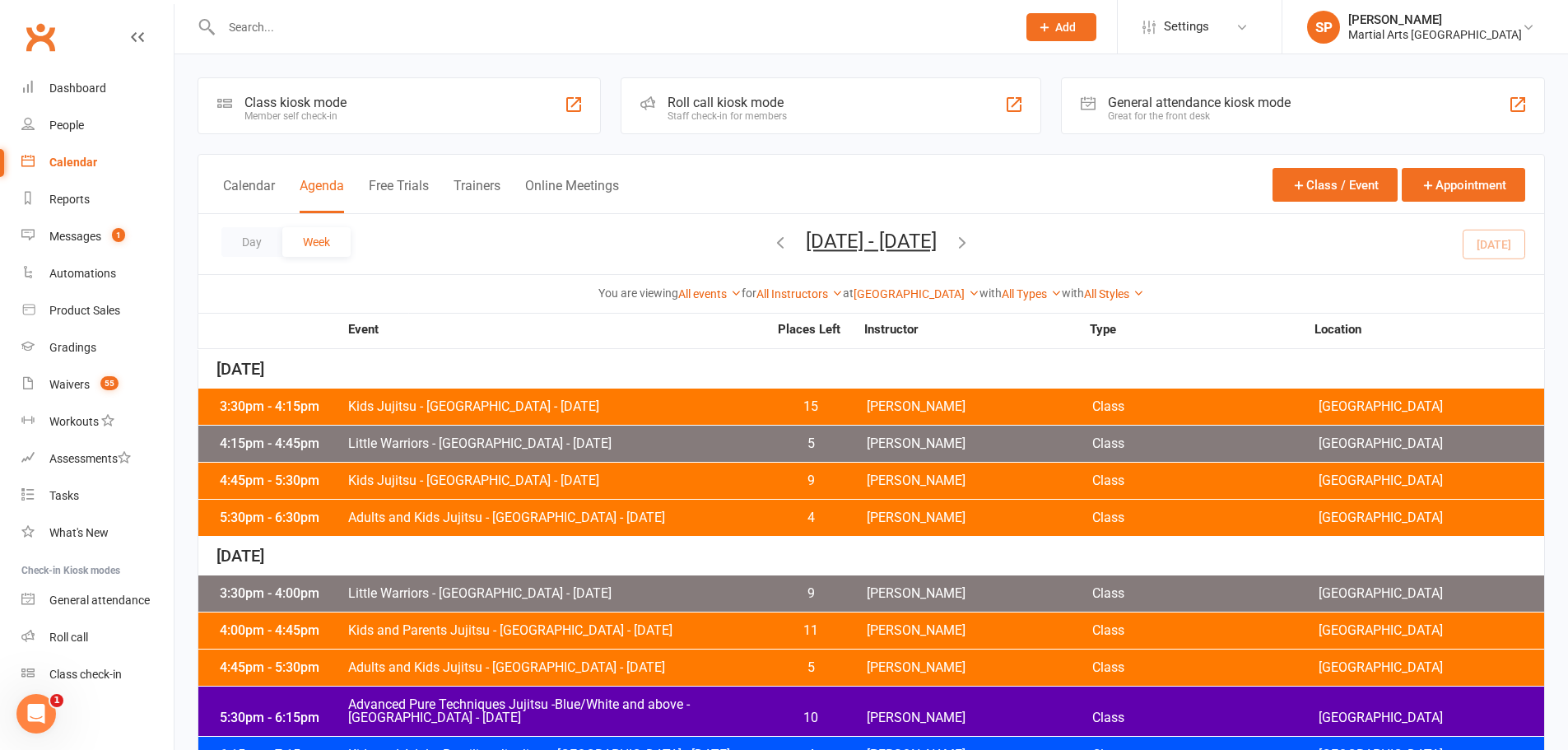
click at [971, 248] on icon "button" at bounding box center [962, 242] width 18 height 18
click at [523, 427] on div "4:15pm - 4:45pm Little Warriors - Jamboree Heights - Monday 5 Shane Philpot Cla…" at bounding box center [871, 444] width 1346 height 36
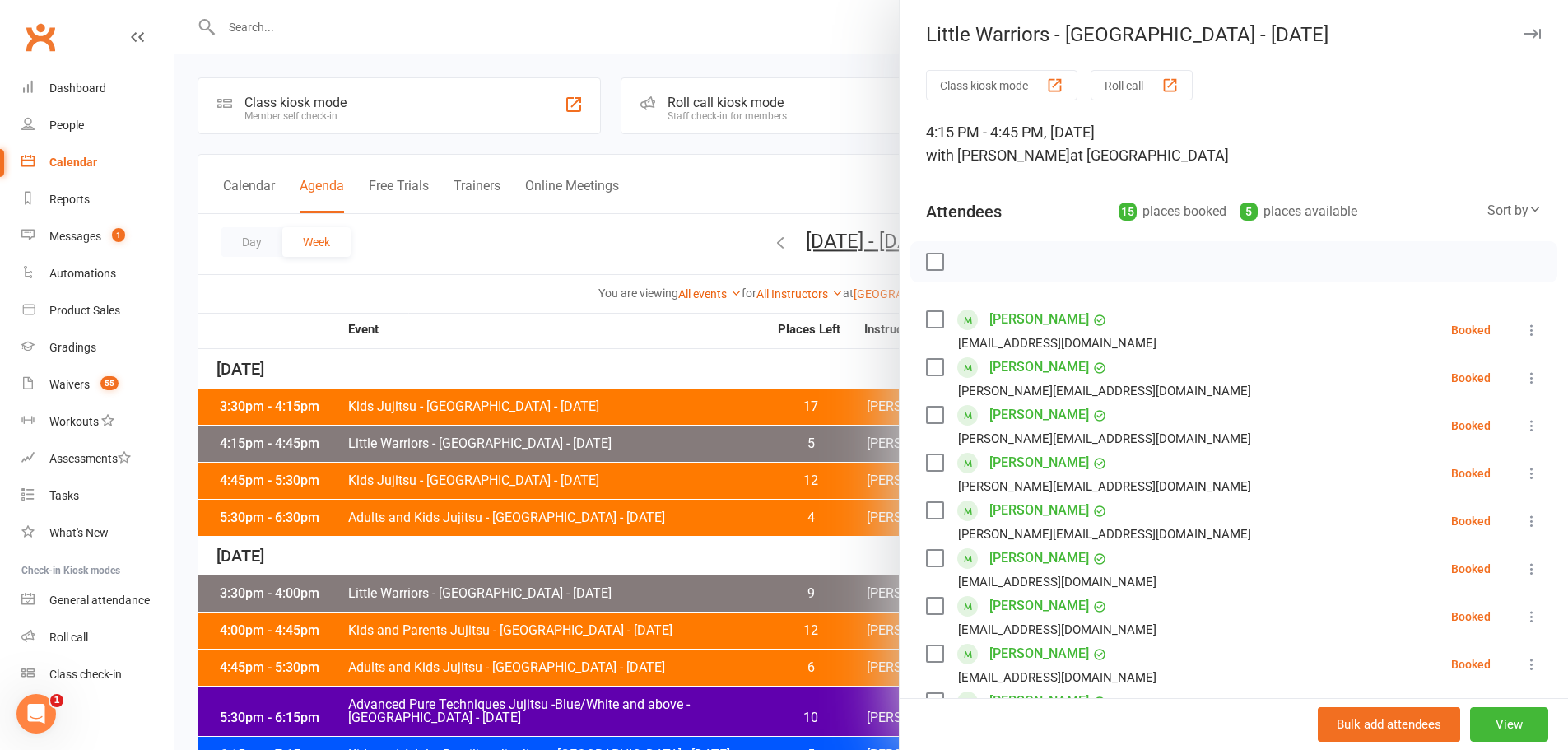
scroll to position [620, 0]
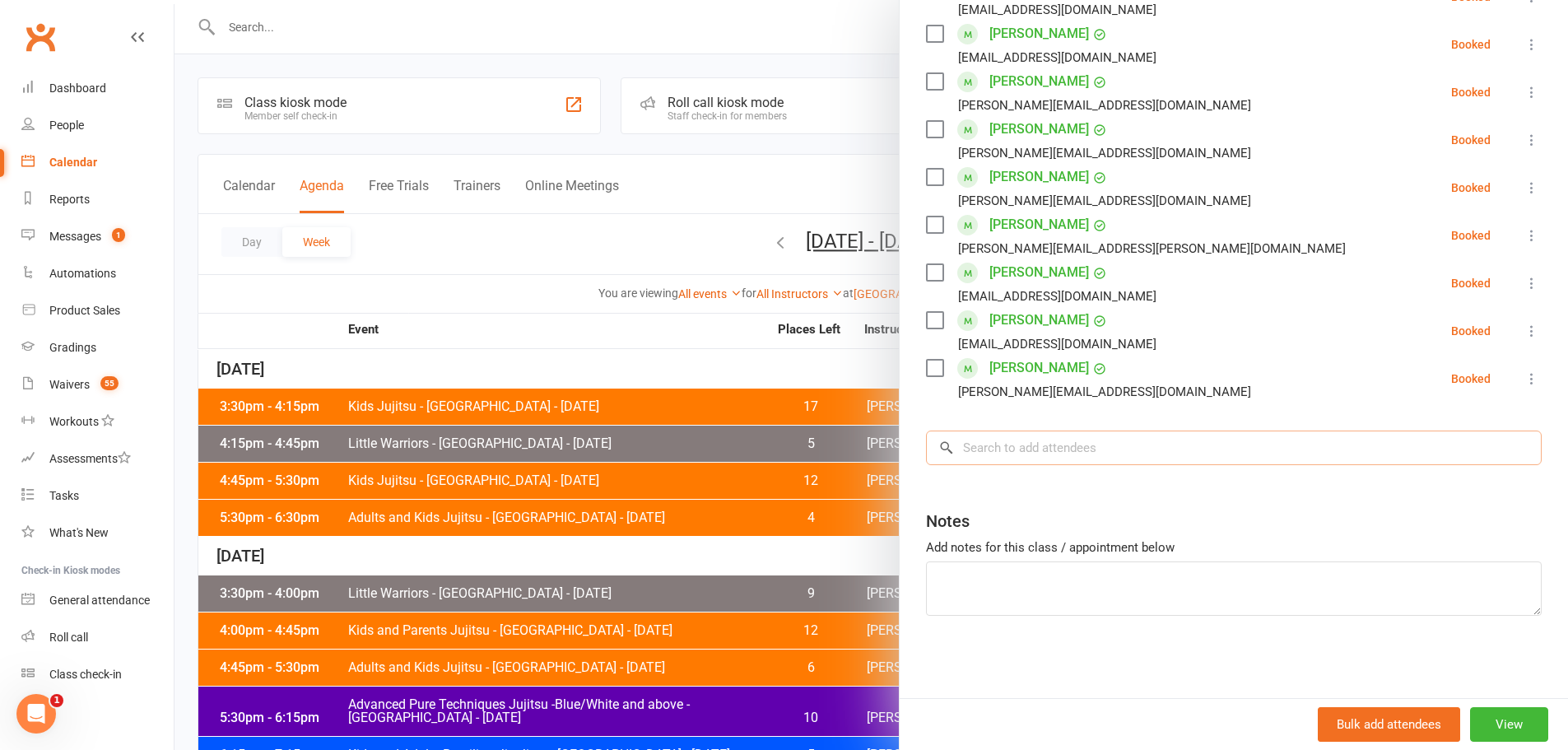
click at [1068, 443] on input "search" at bounding box center [1235, 447] width 616 height 34
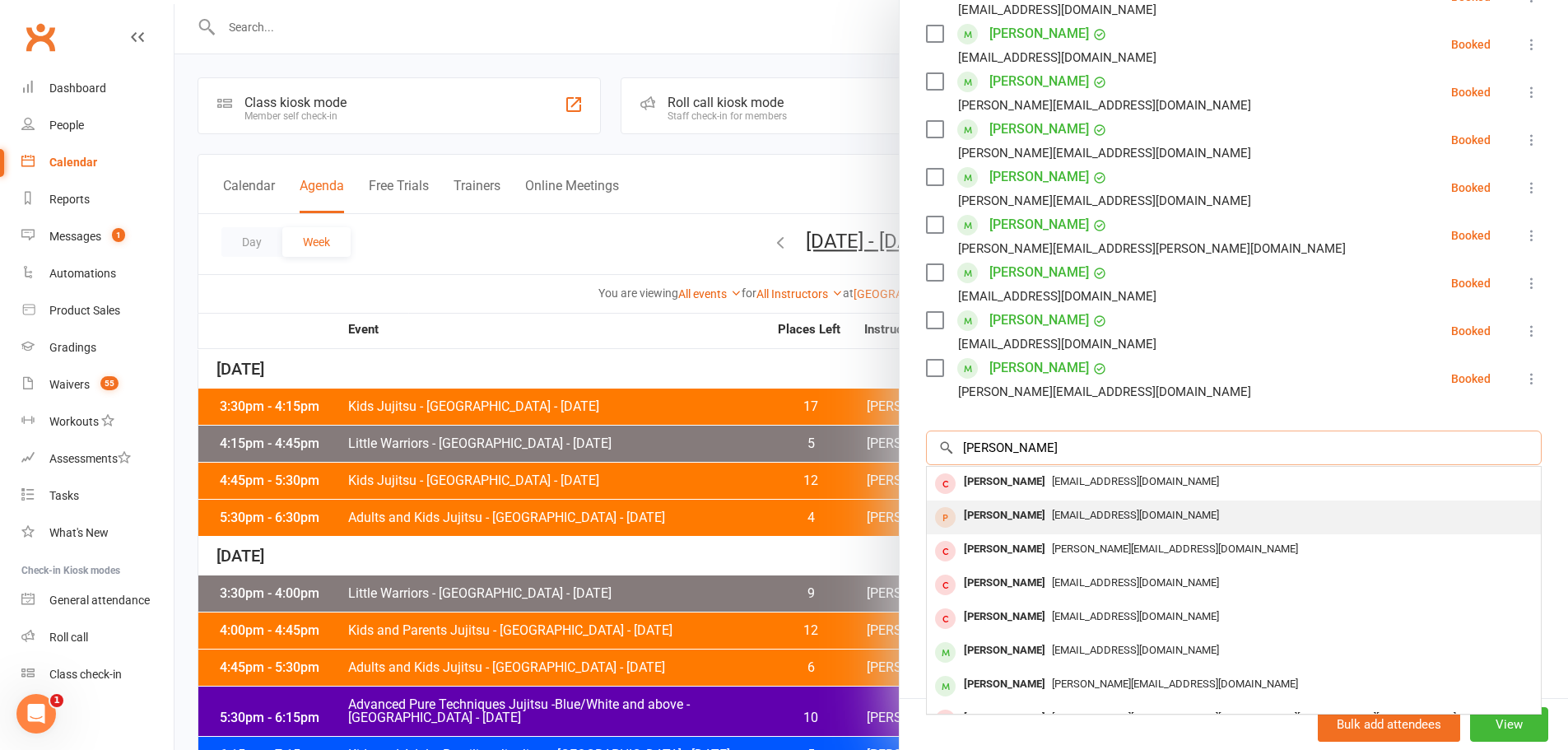
type input "oliver harvy"
click at [1004, 518] on div "Oliver Harvey" at bounding box center [1005, 516] width 95 height 24
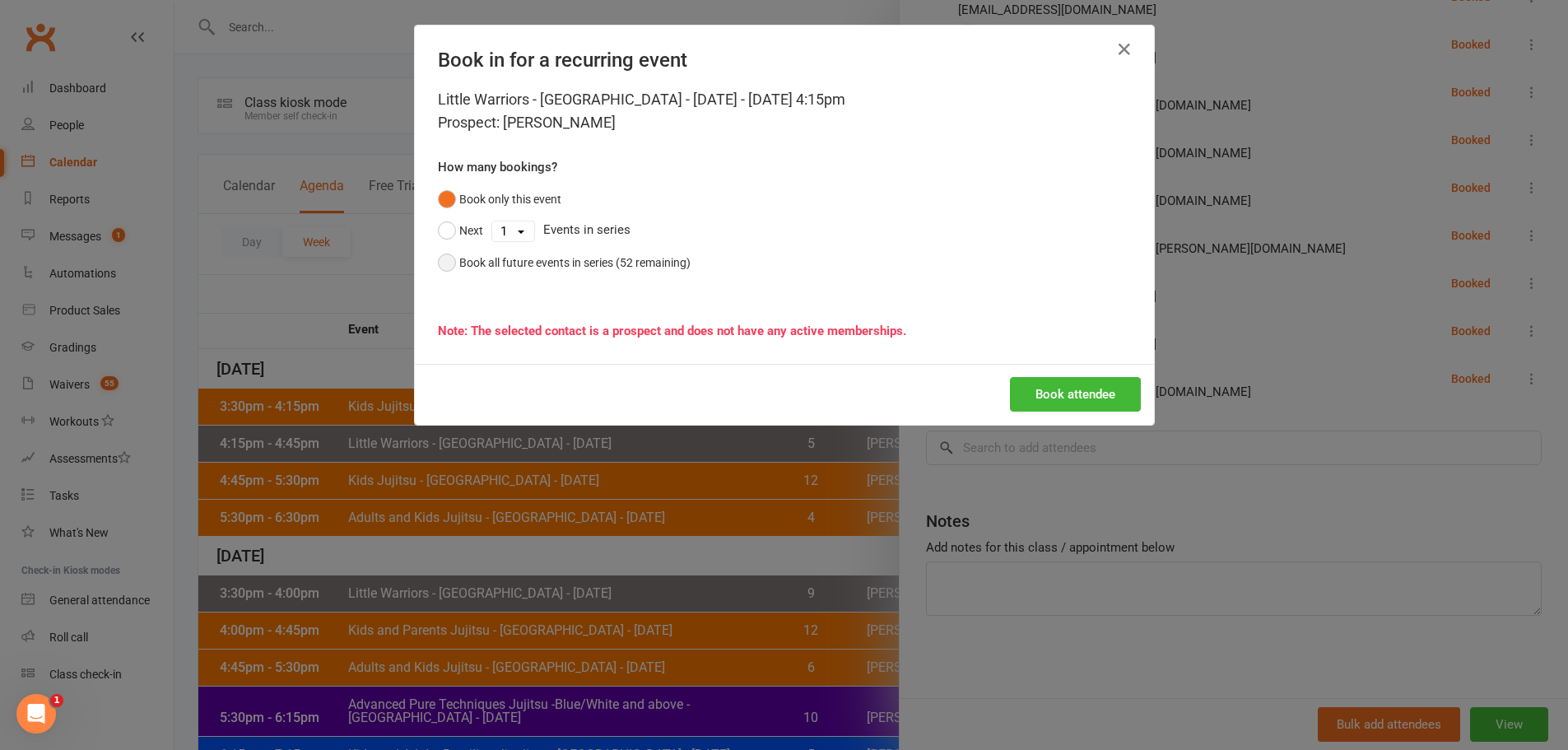
click at [631, 259] on div "Book all future events in series (52 remaining)" at bounding box center [575, 262] width 231 height 18
click at [1074, 403] on button "Book attendee" at bounding box center [1075, 393] width 131 height 34
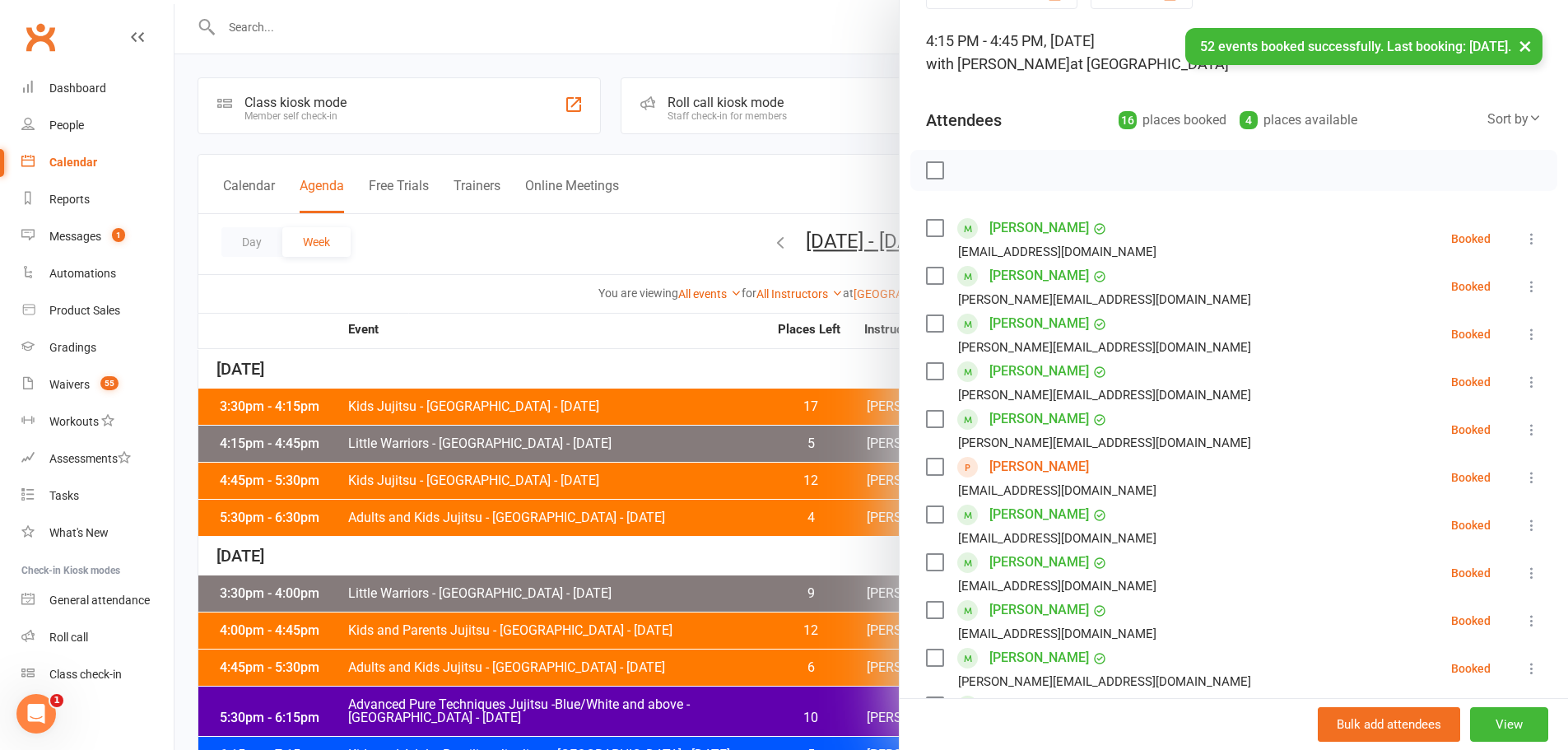
scroll to position [0, 0]
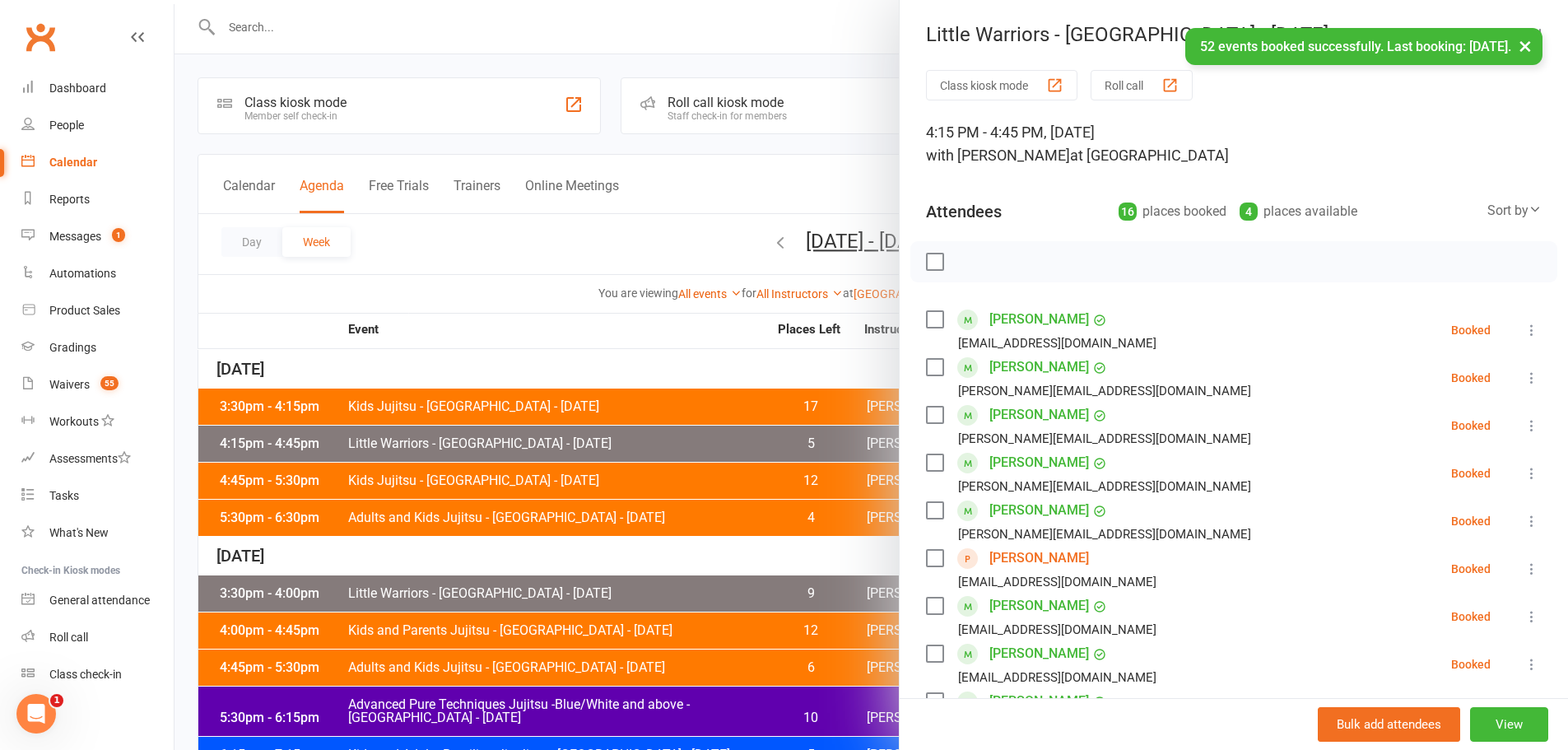
click at [766, 182] on div at bounding box center [871, 375] width 1394 height 750
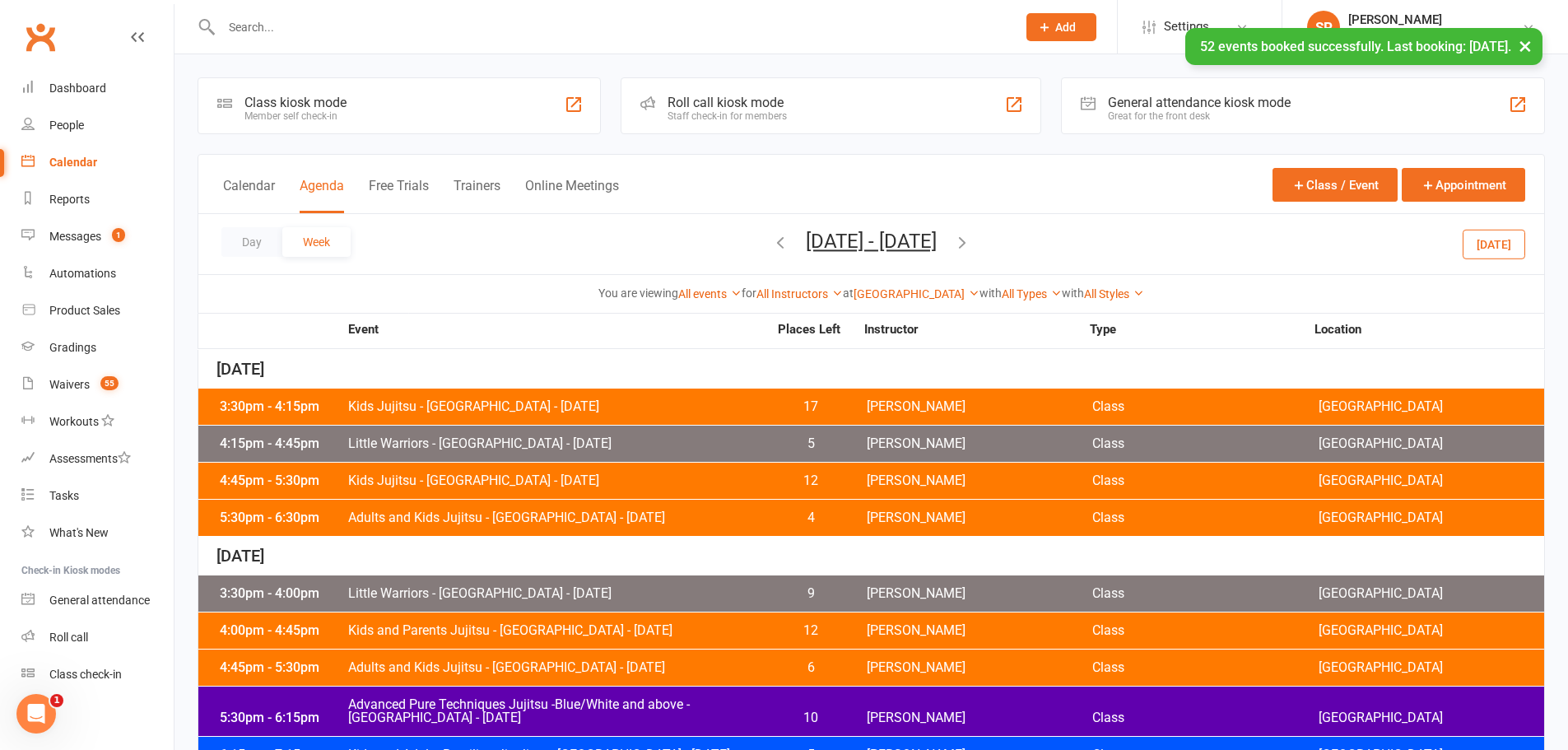
click at [1485, 235] on button "Today" at bounding box center [1493, 244] width 62 height 30
click at [57, 77] on link "Dashboard" at bounding box center [97, 89] width 152 height 37
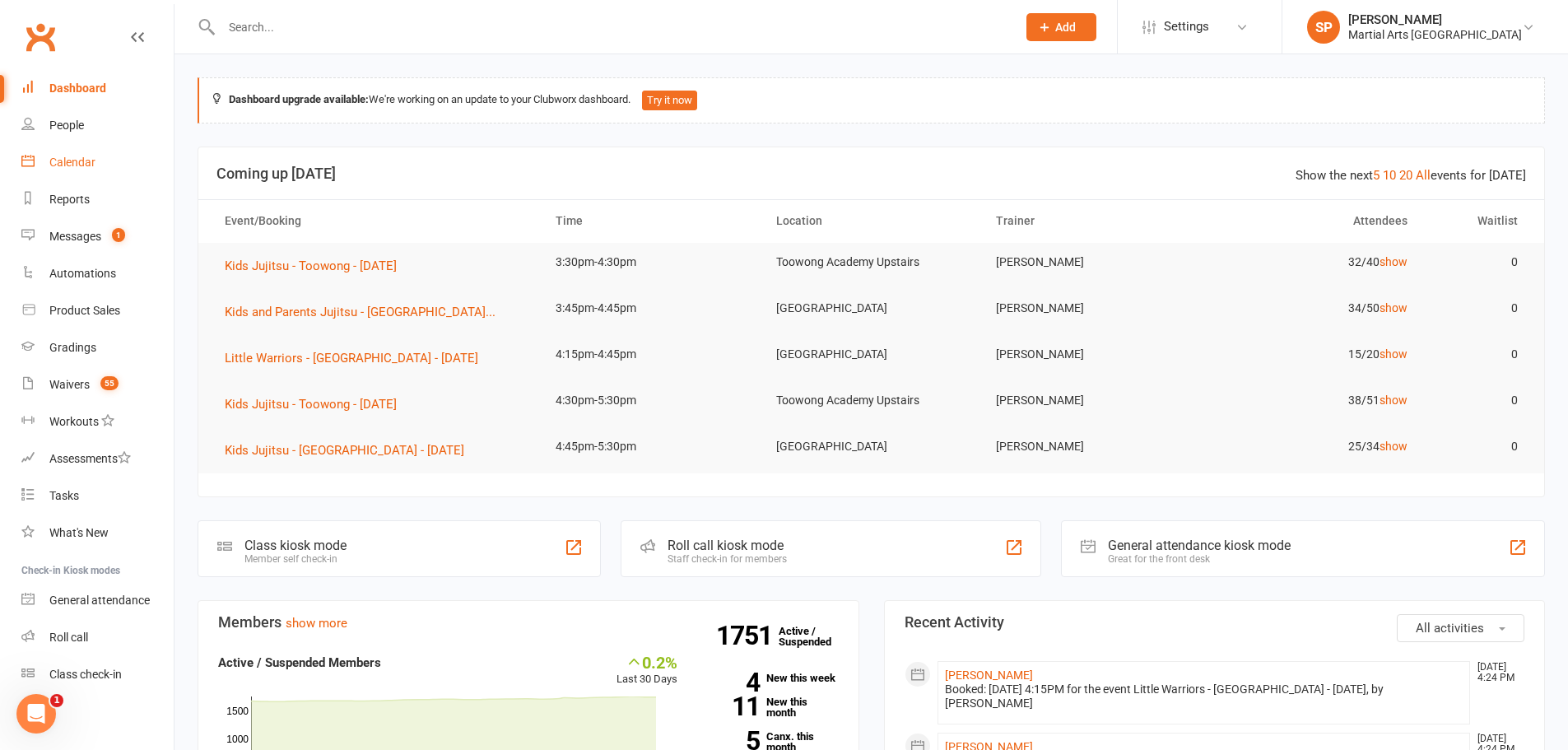
click at [81, 159] on div "Calendar" at bounding box center [72, 162] width 46 height 13
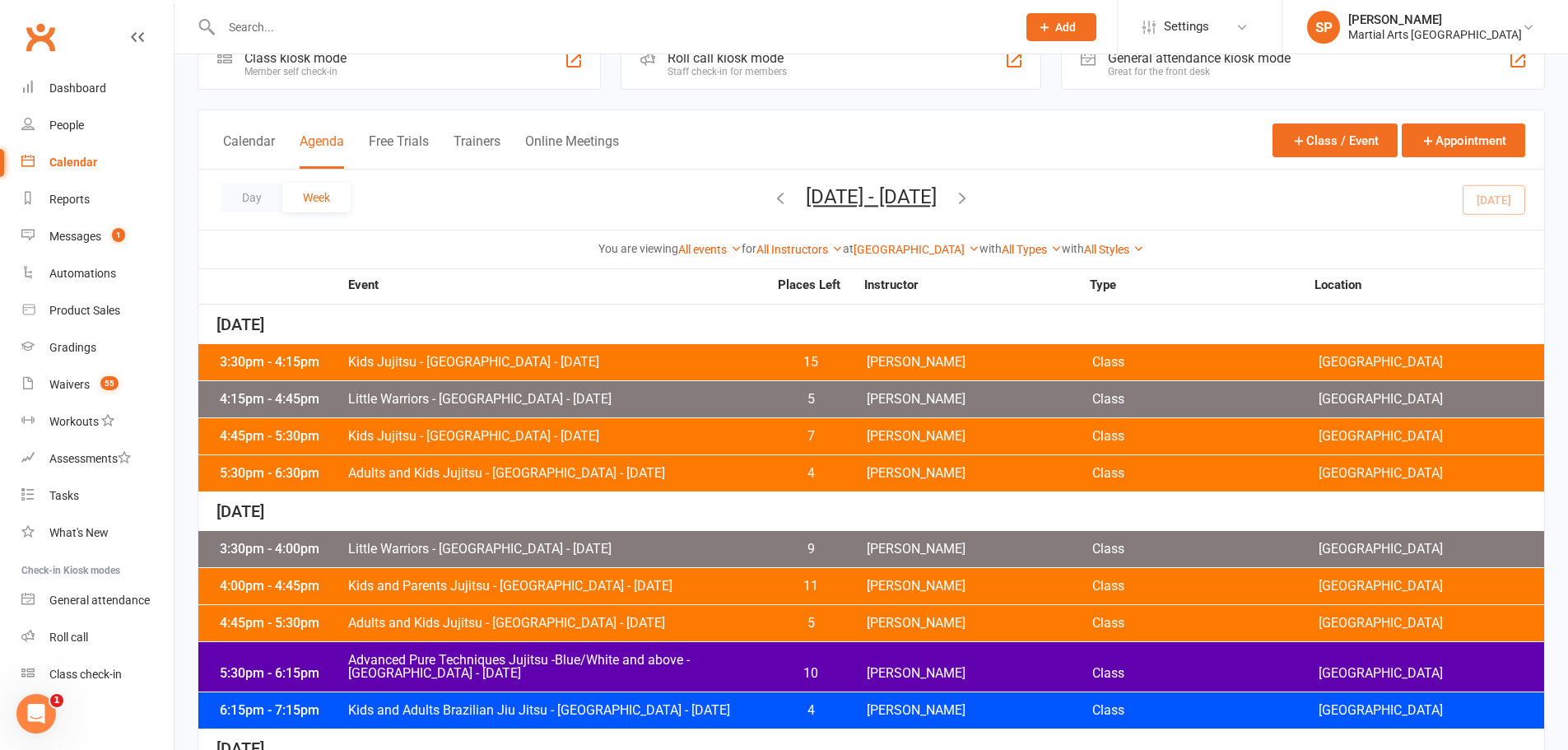
scroll to position [83, 0]
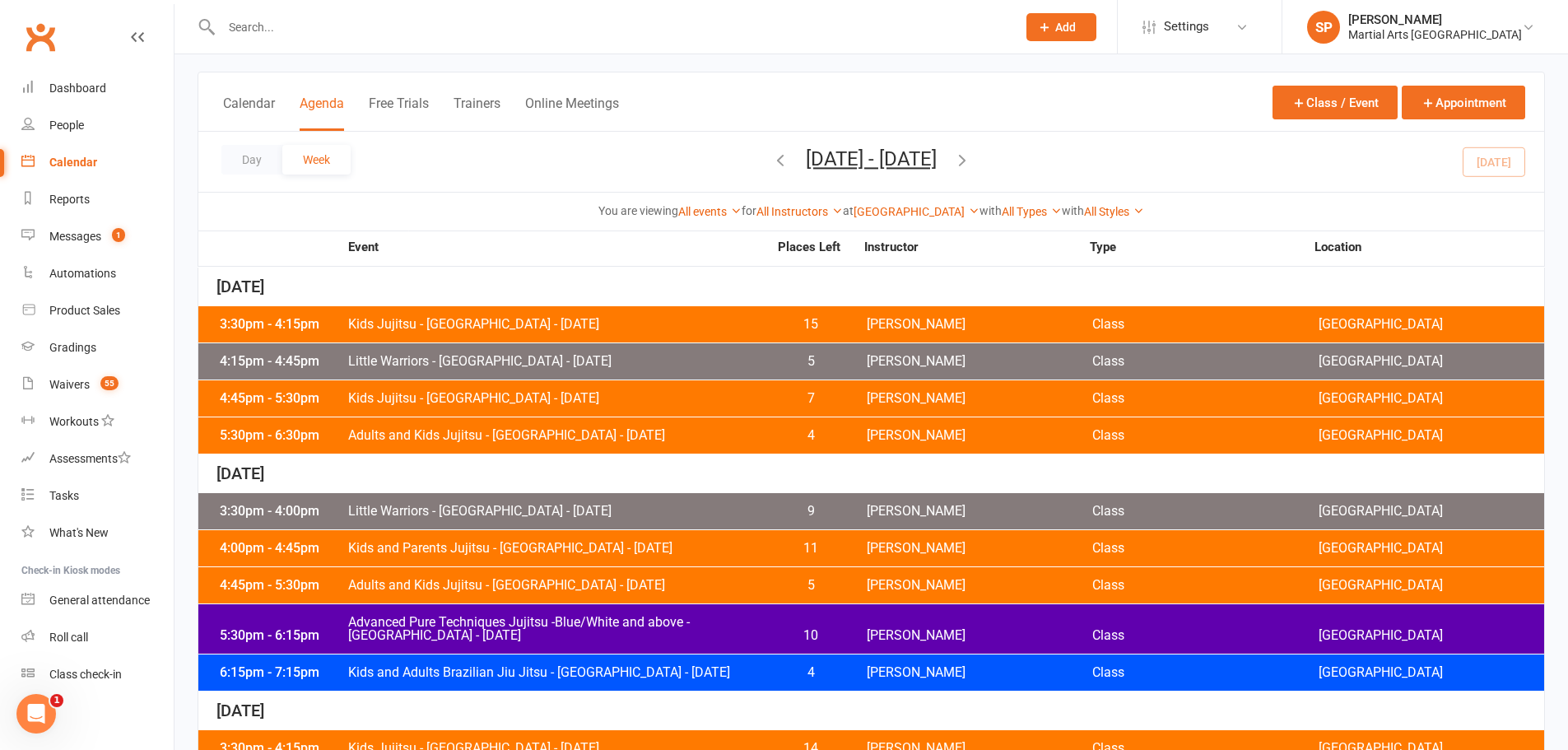
click at [621, 395] on span "Kids Jujitsu - [GEOGRAPHIC_DATA] - [DATE]" at bounding box center [558, 398] width 421 height 13
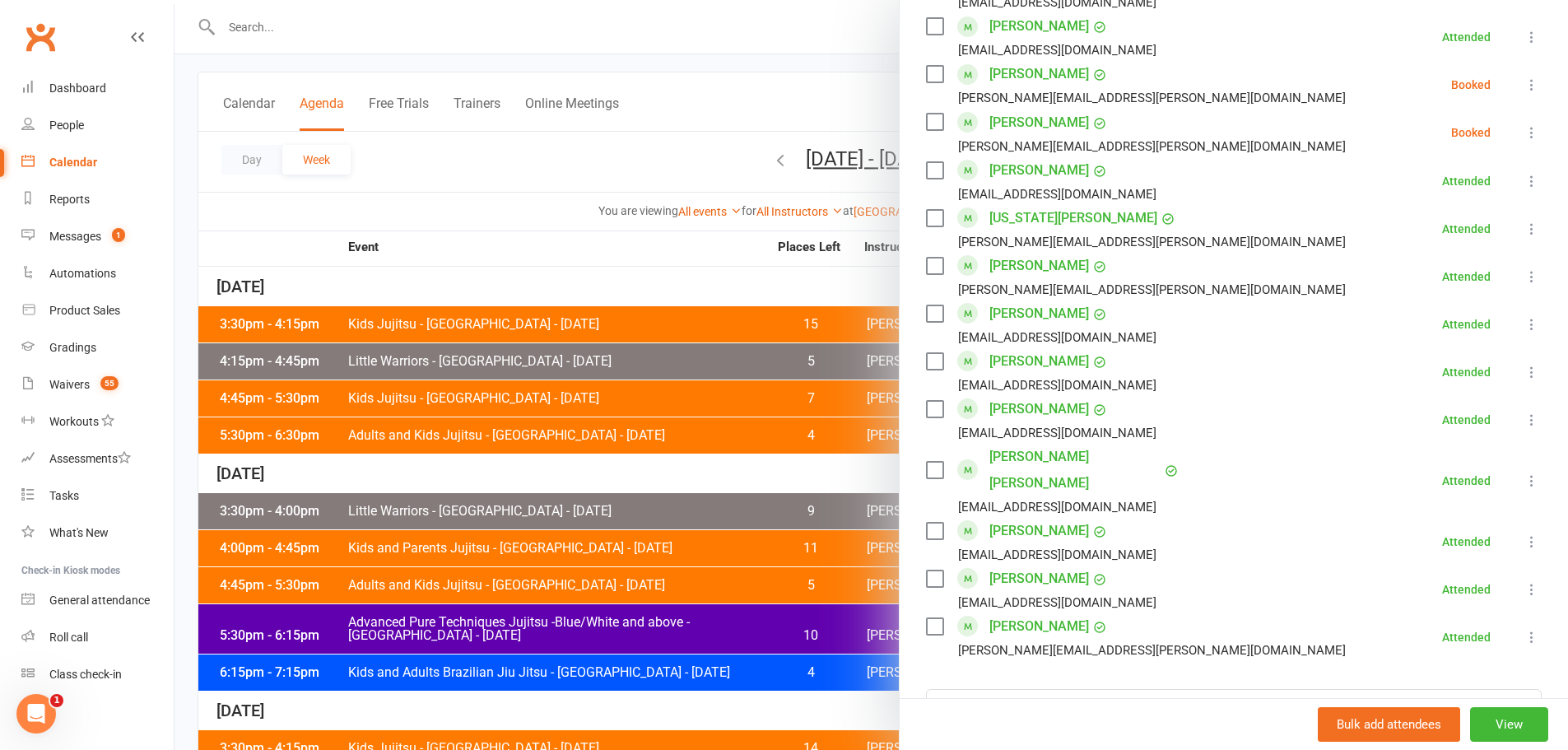
scroll to position [1195, 0]
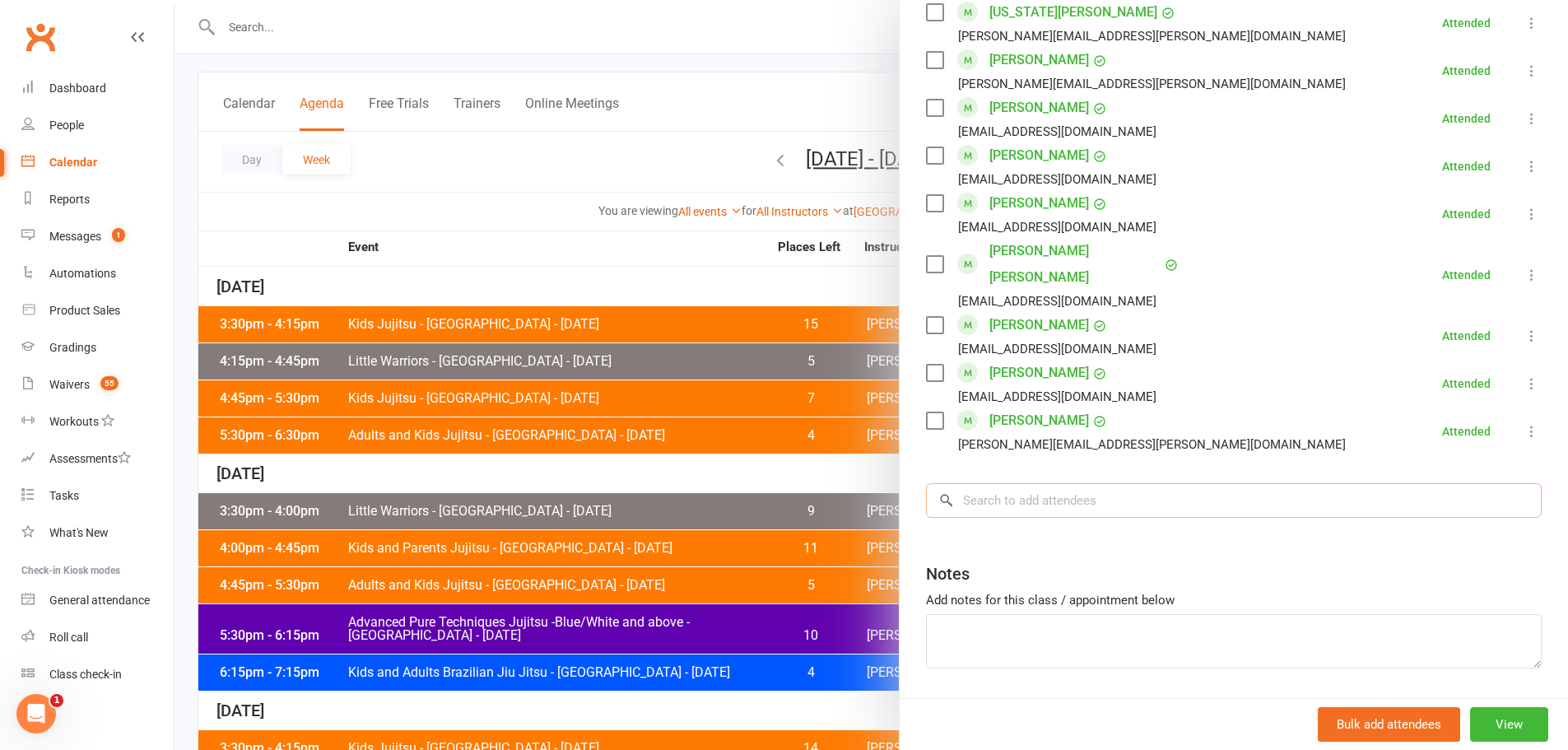
click at [1008, 483] on input "search" at bounding box center [1235, 500] width 616 height 34
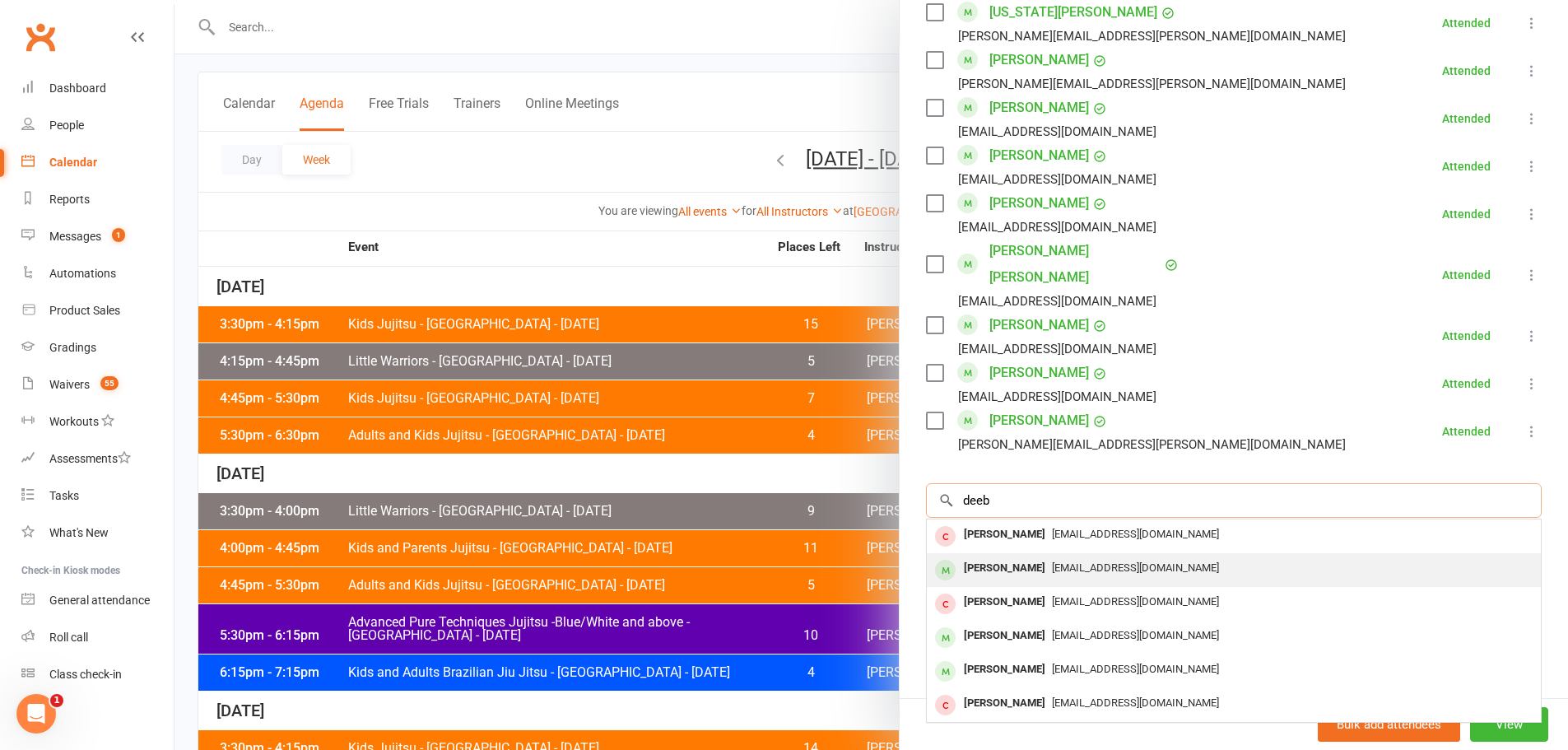
type input "deeb"
click at [974, 556] on div "[PERSON_NAME]" at bounding box center [1005, 568] width 95 height 24
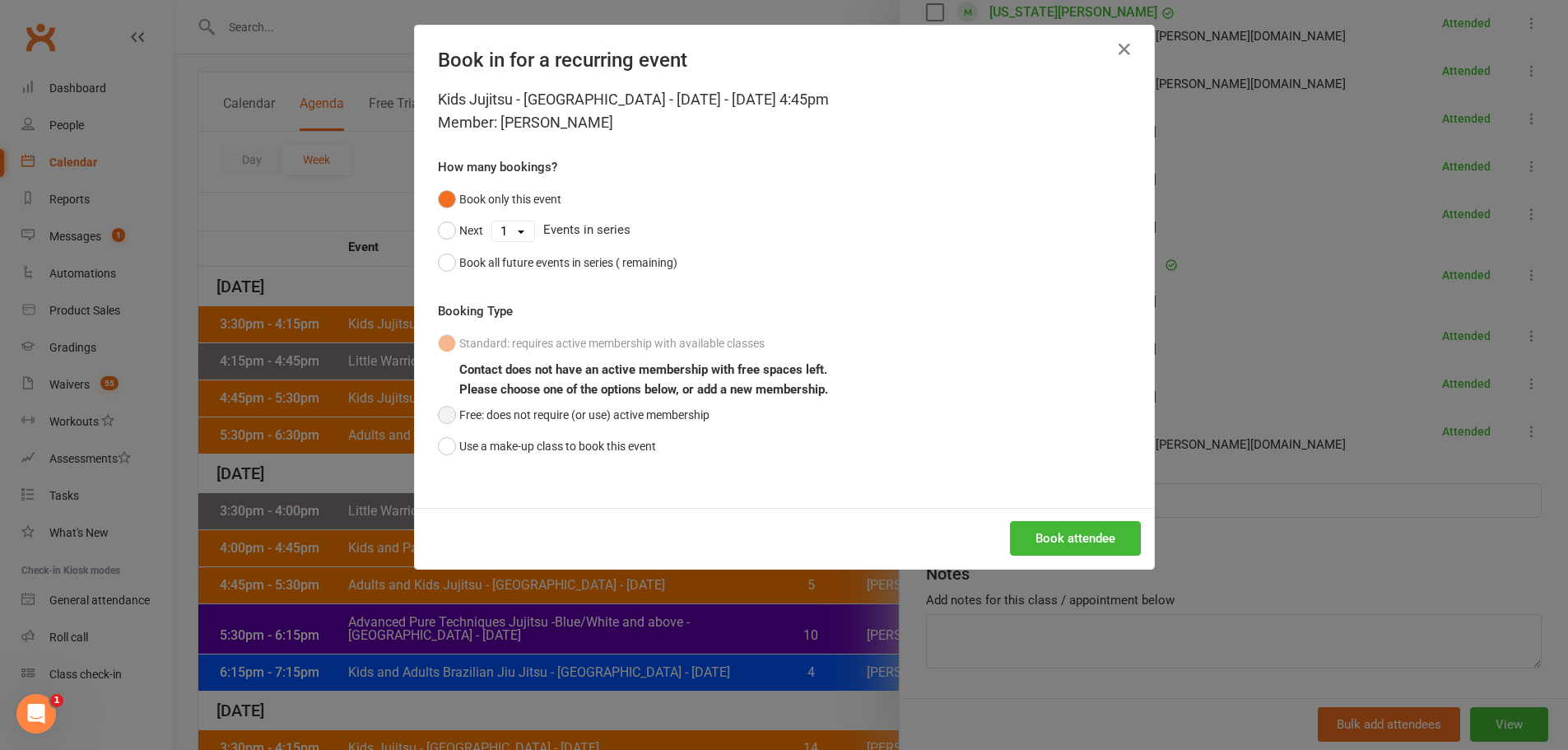
click at [659, 417] on button "Free: does not require (or use) active membership" at bounding box center [574, 415] width 272 height 32
click at [1075, 552] on button "Book attendee" at bounding box center [1075, 538] width 131 height 34
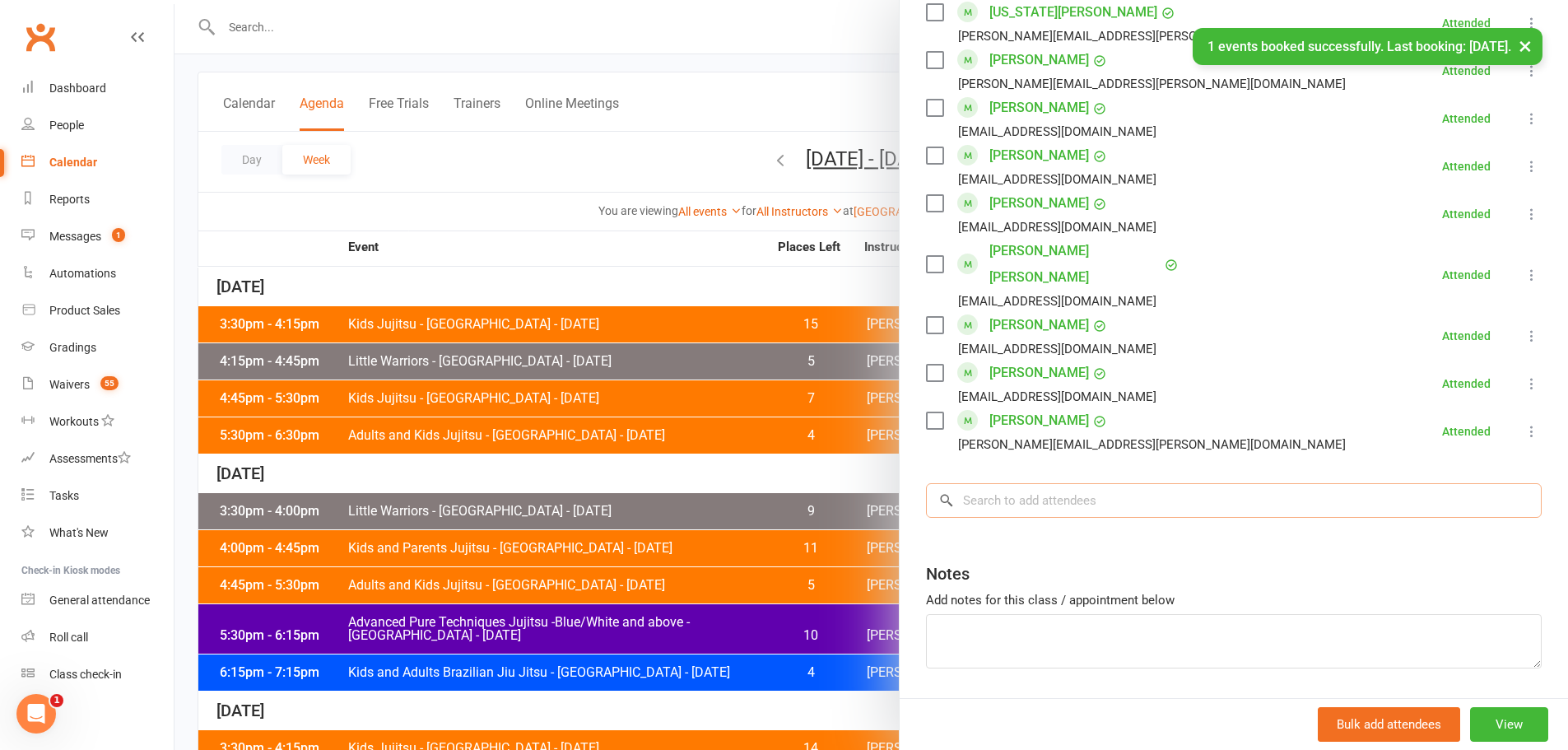
click at [1020, 483] on input "search" at bounding box center [1235, 500] width 616 height 34
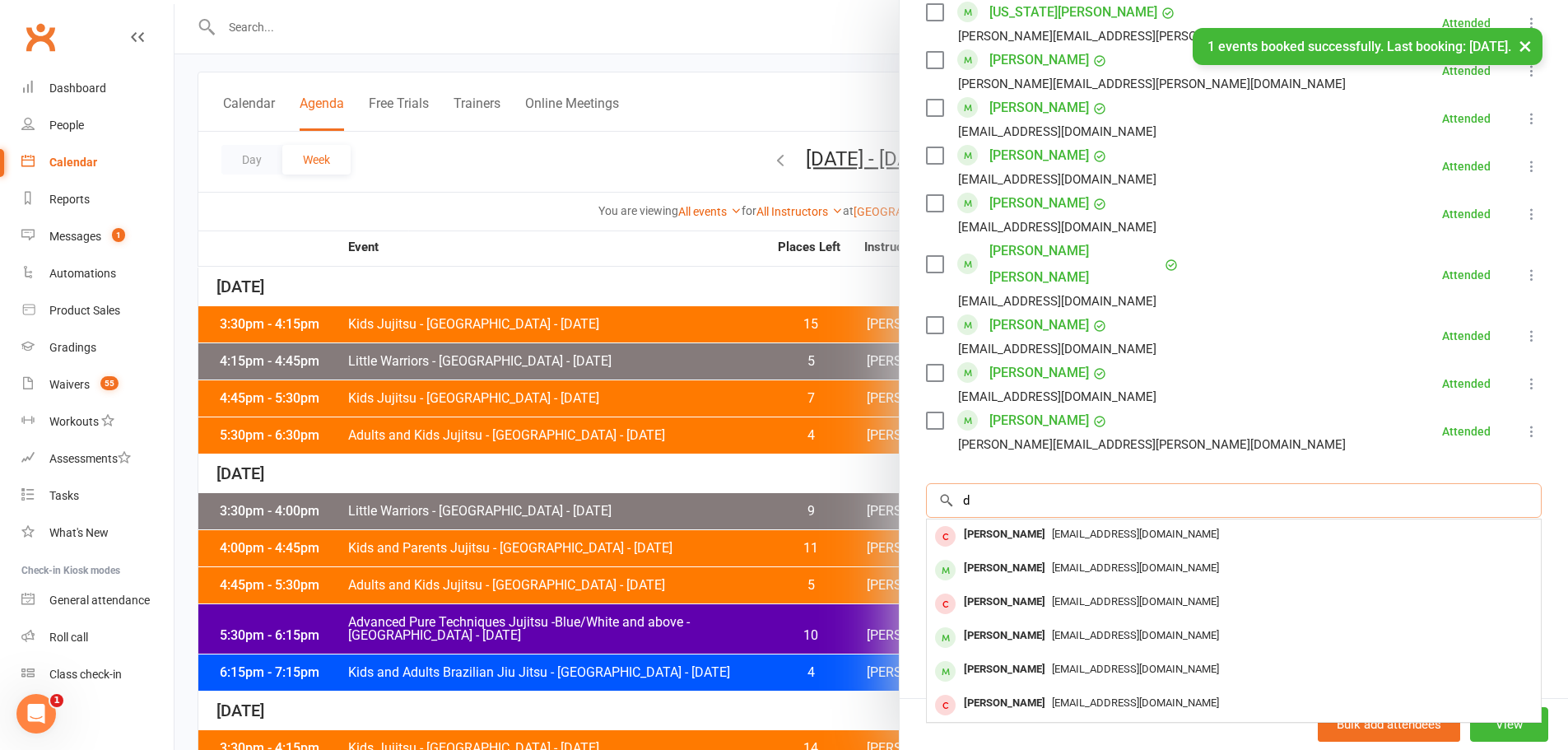
scroll to position [1242, 0]
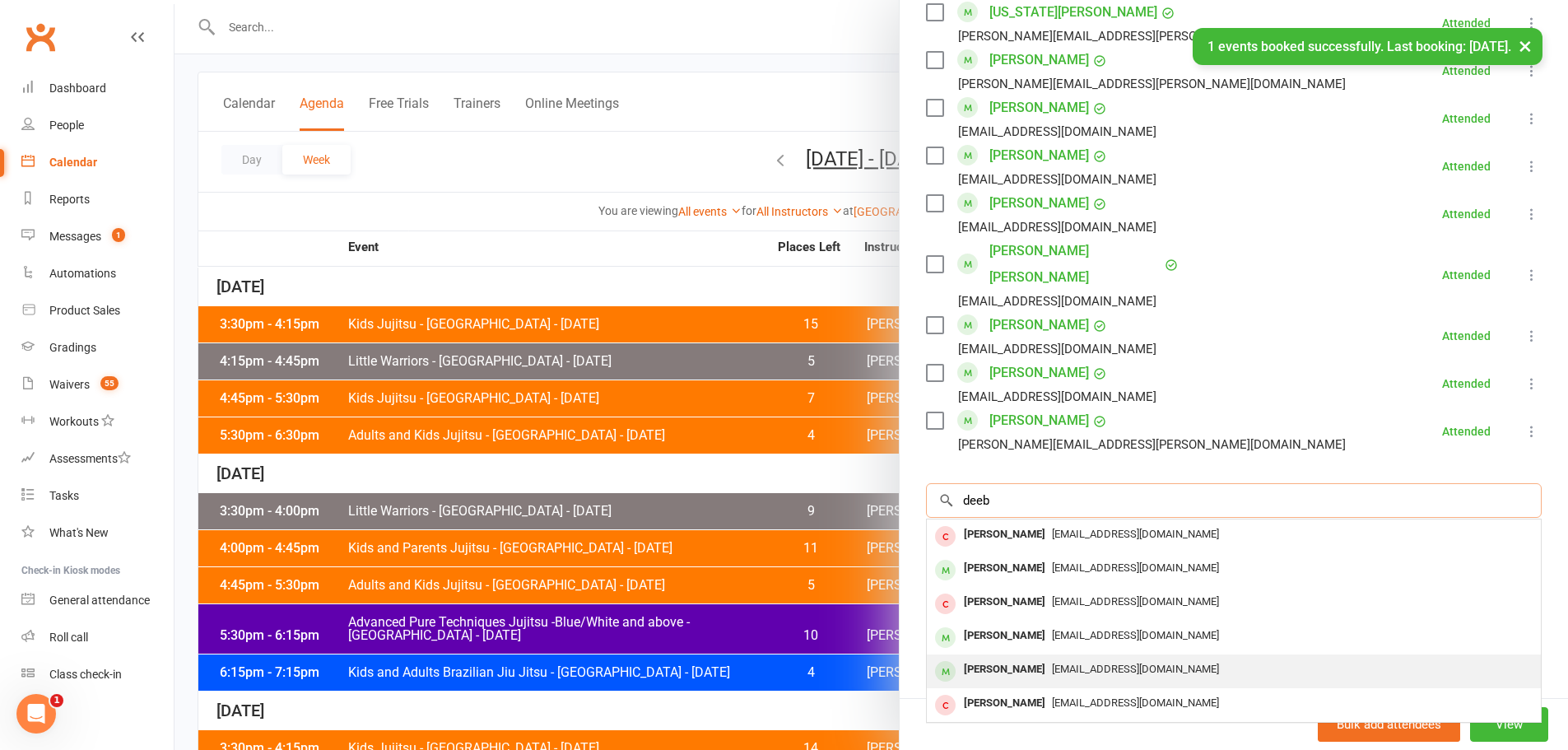
type input "deeb"
click at [989, 658] on div "[PERSON_NAME]" at bounding box center [1005, 670] width 95 height 24
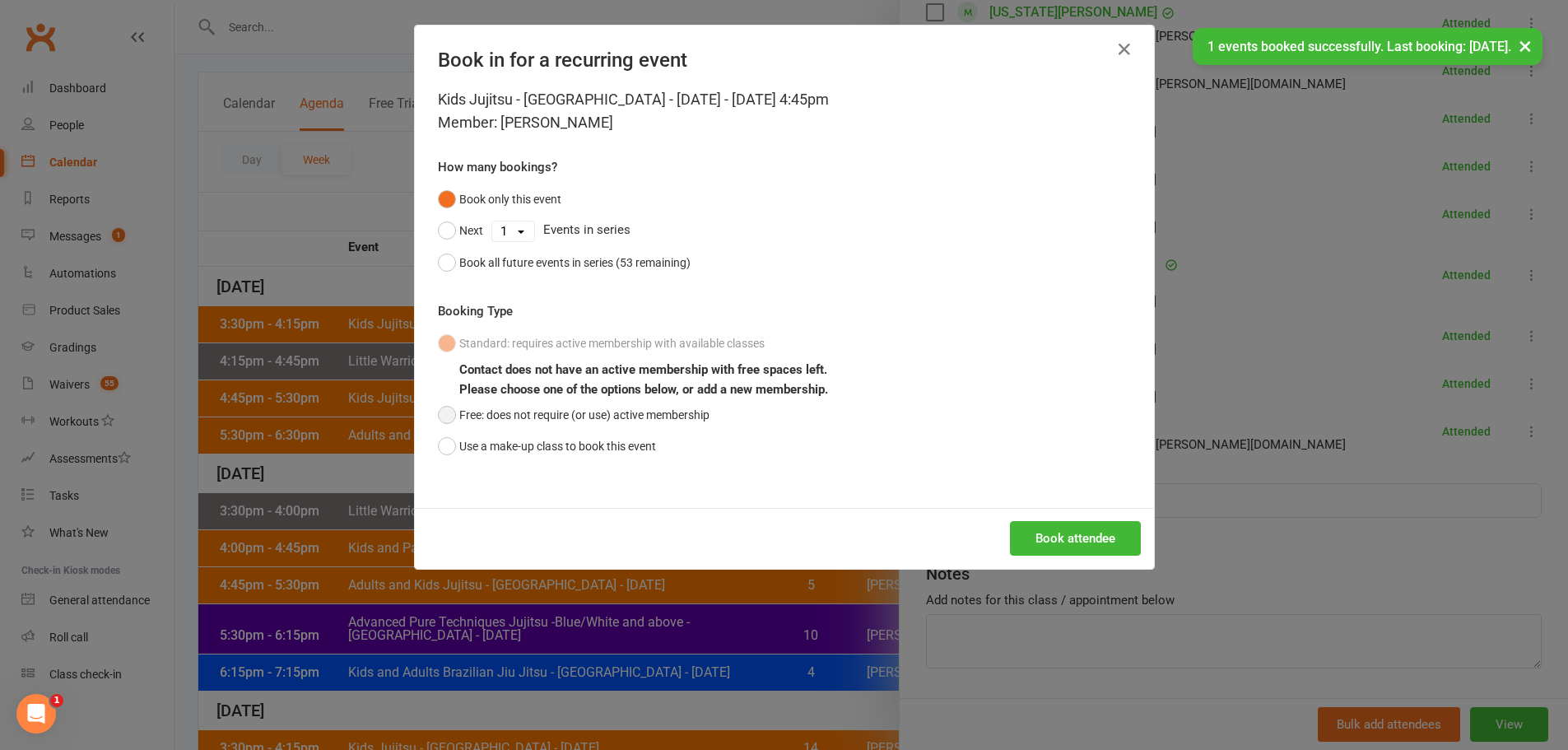
click at [664, 429] on button "Free: does not require (or use) active membership" at bounding box center [574, 415] width 272 height 32
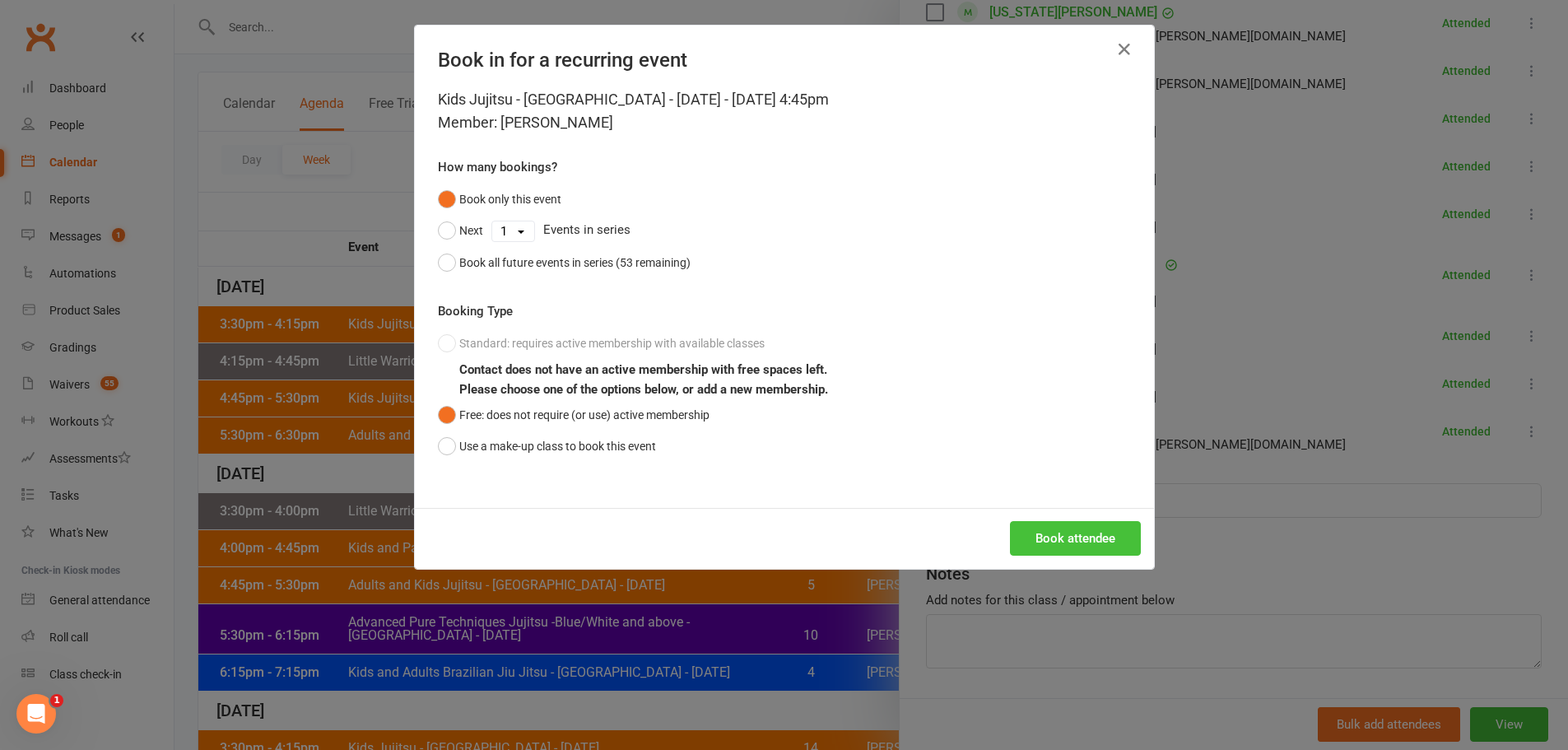
click at [1077, 547] on button "Book attendee" at bounding box center [1075, 538] width 131 height 34
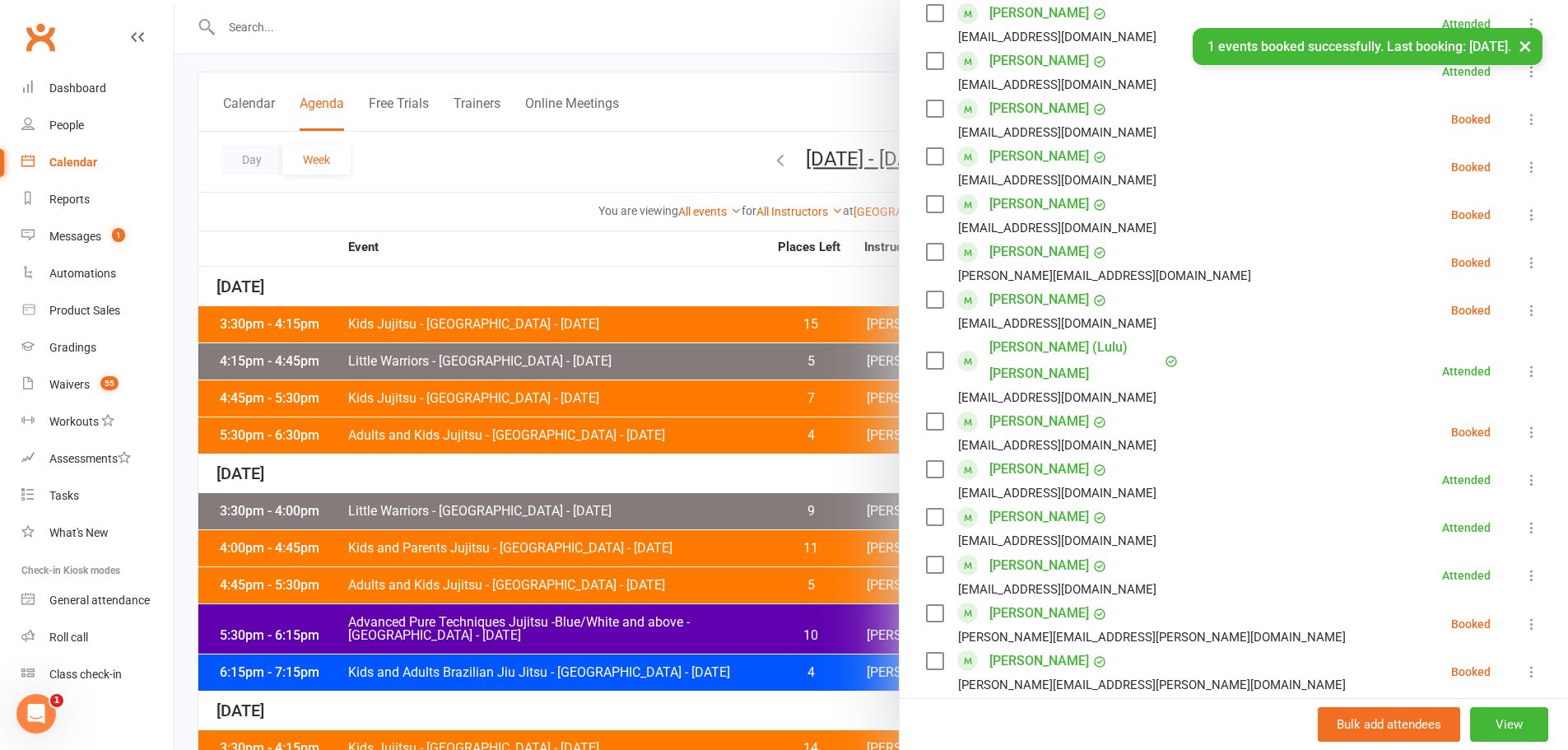
scroll to position [463, 0]
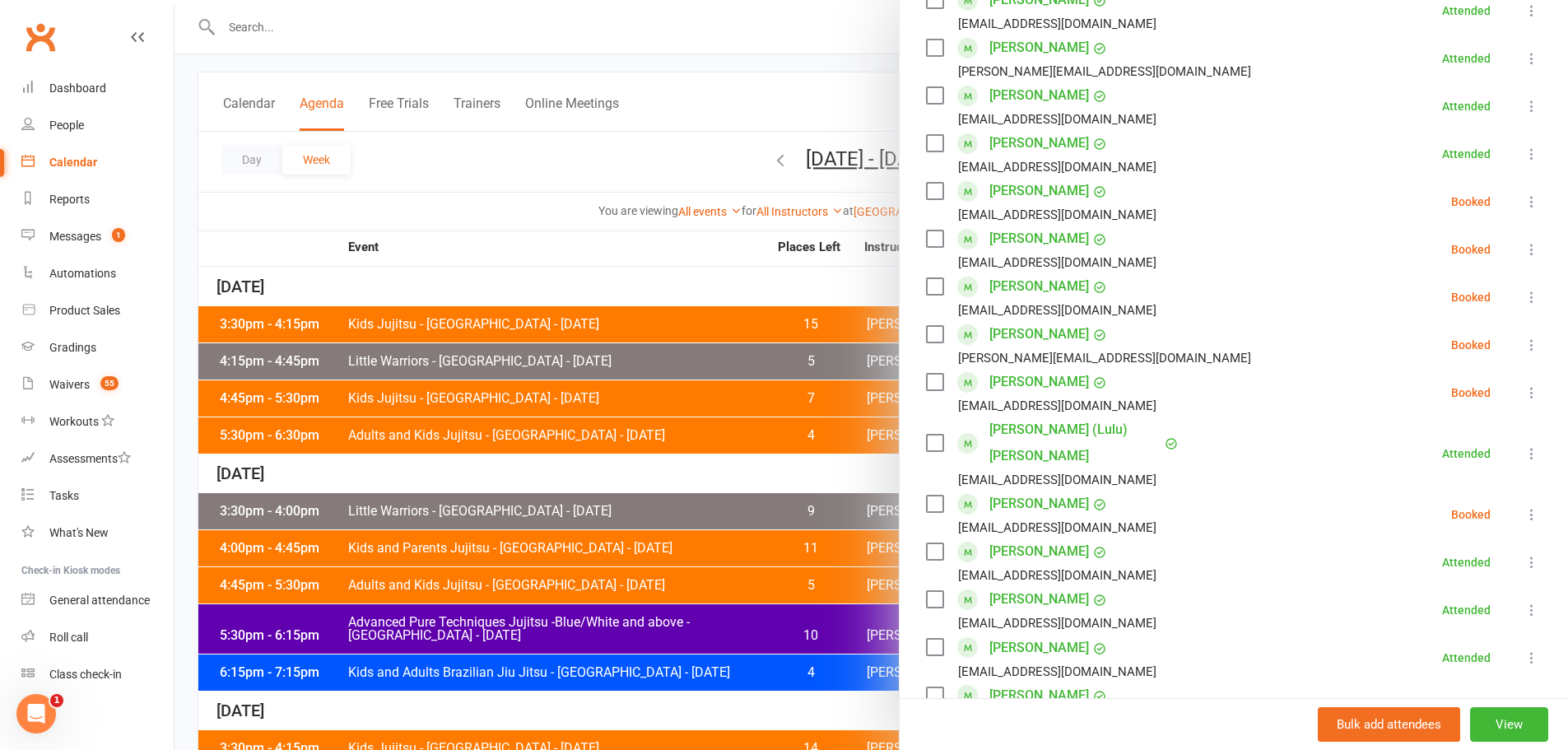
click at [1524, 202] on icon at bounding box center [1532, 202] width 17 height 17
click at [1404, 302] on link "Check in" at bounding box center [1452, 299] width 177 height 33
click at [1524, 247] on icon at bounding box center [1532, 249] width 17 height 17
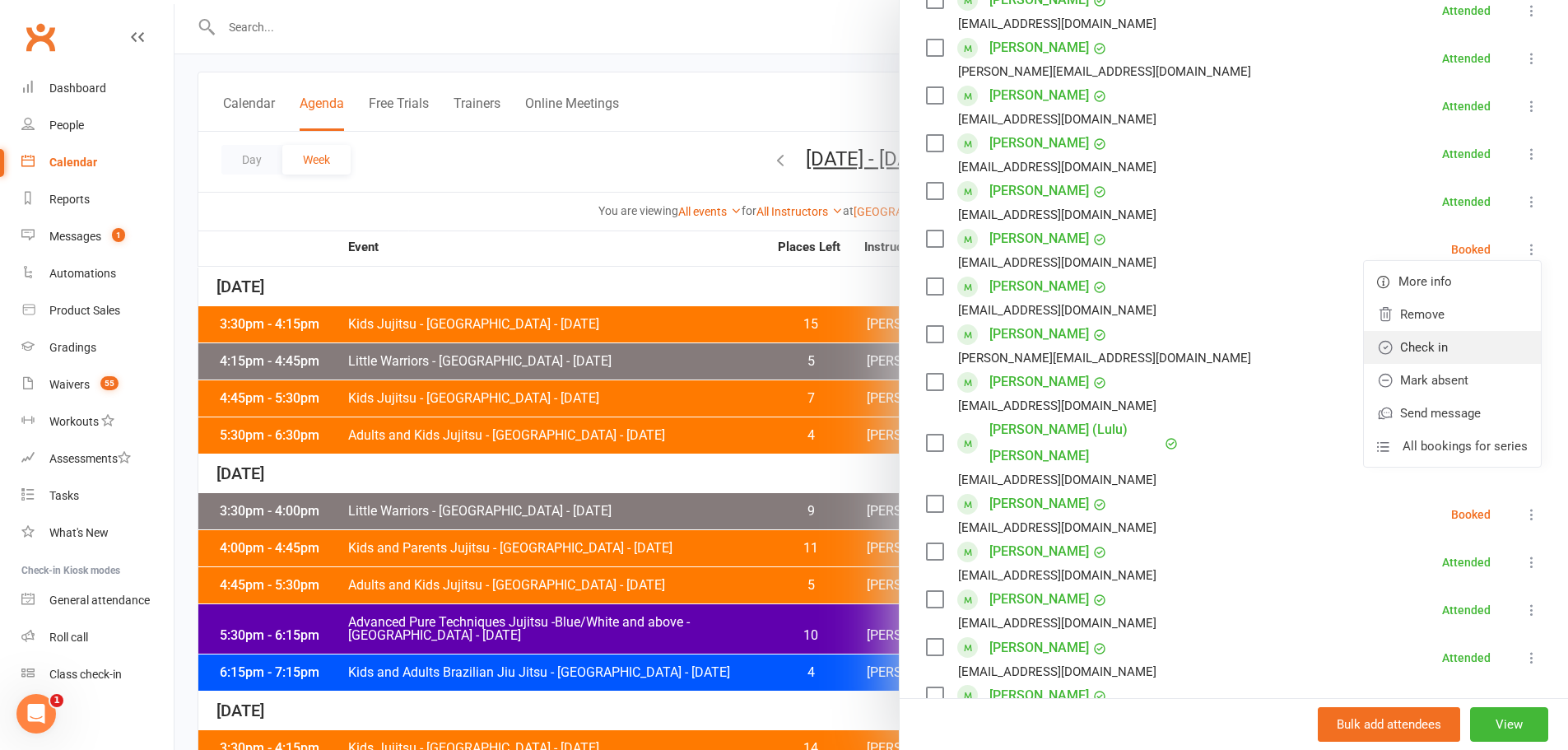
click at [1376, 344] on link "Check in" at bounding box center [1452, 347] width 177 height 33
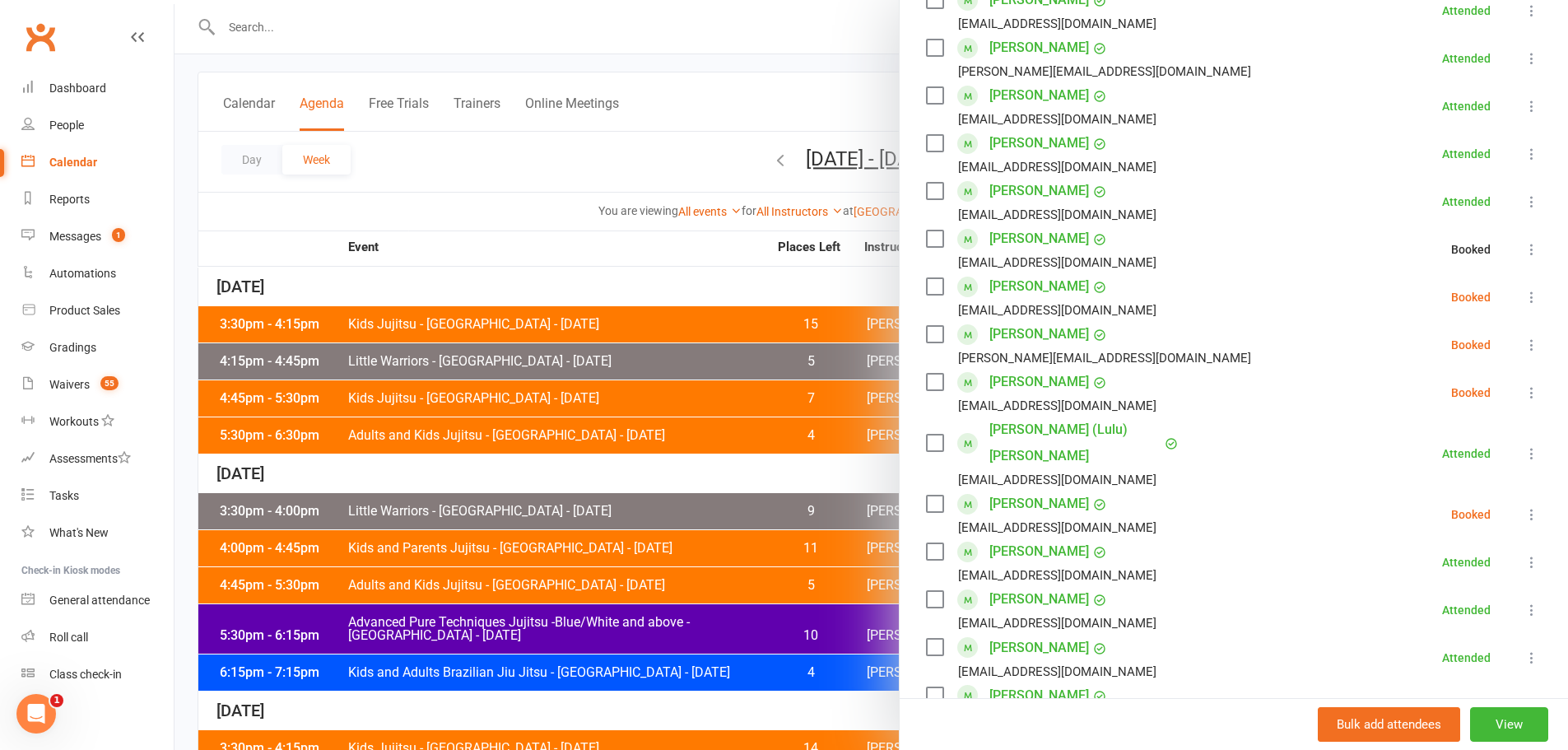
click at [1524, 297] on icon at bounding box center [1532, 297] width 17 height 17
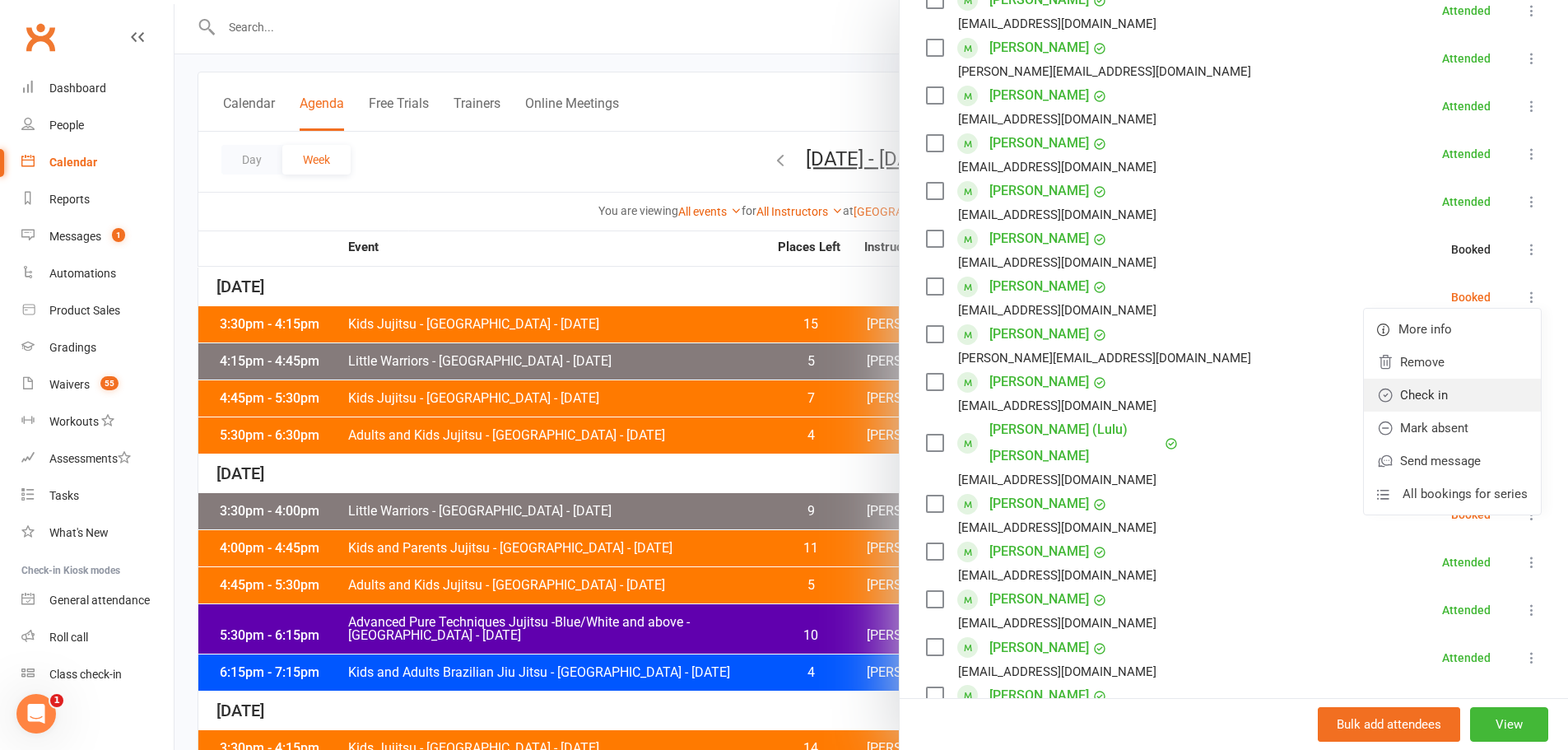
click at [1400, 394] on link "Check in" at bounding box center [1452, 394] width 177 height 33
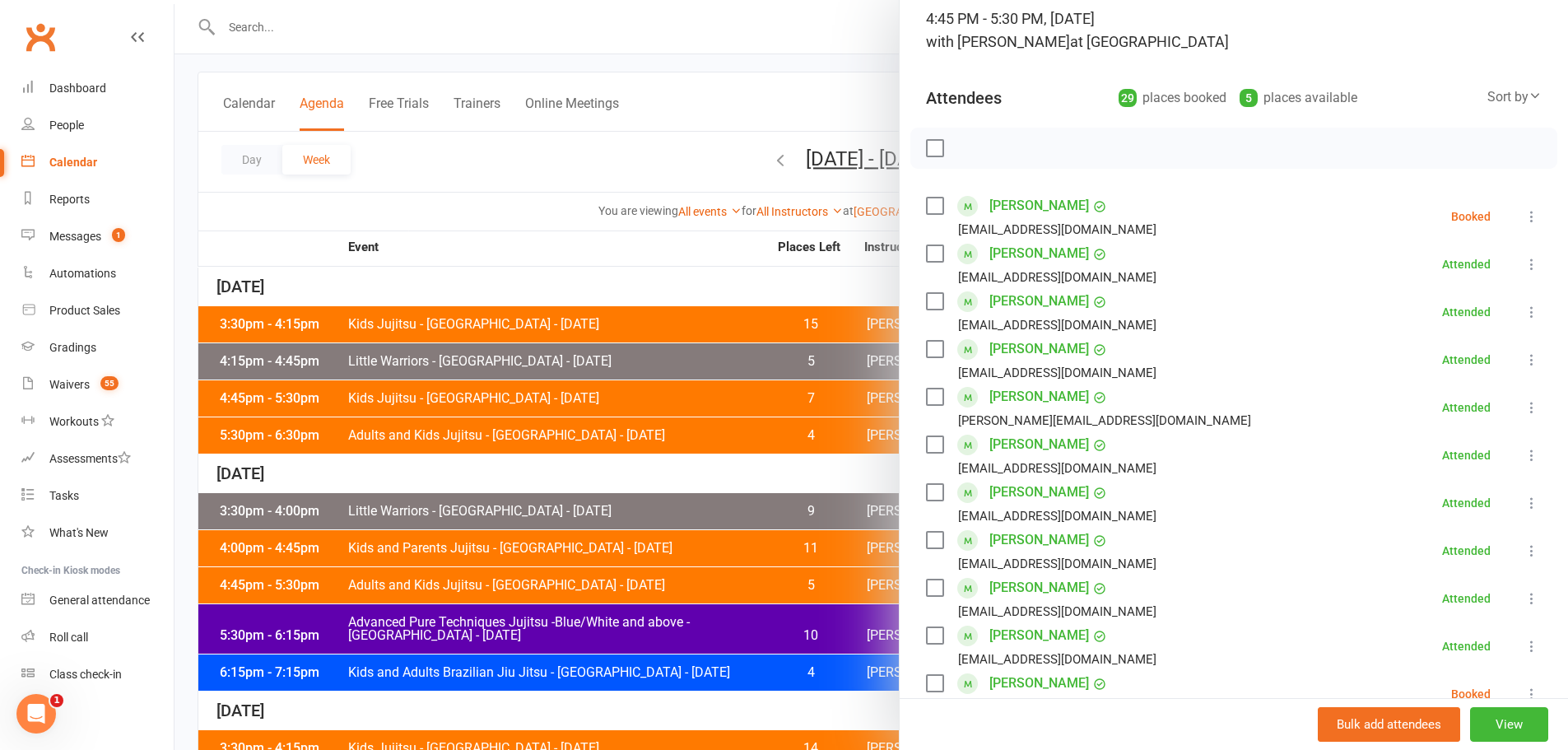
scroll to position [0, 0]
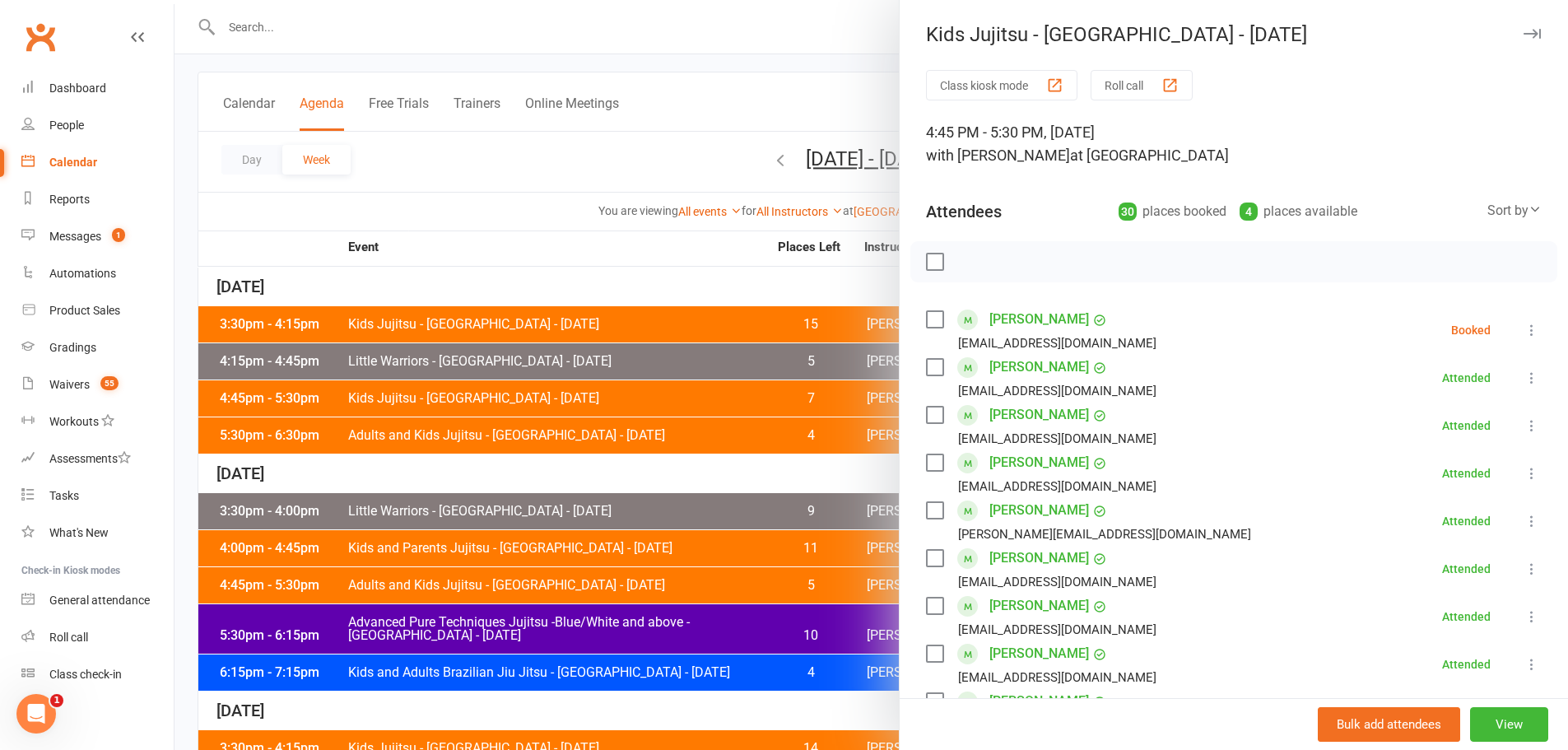
click at [521, 188] on div at bounding box center [871, 375] width 1394 height 750
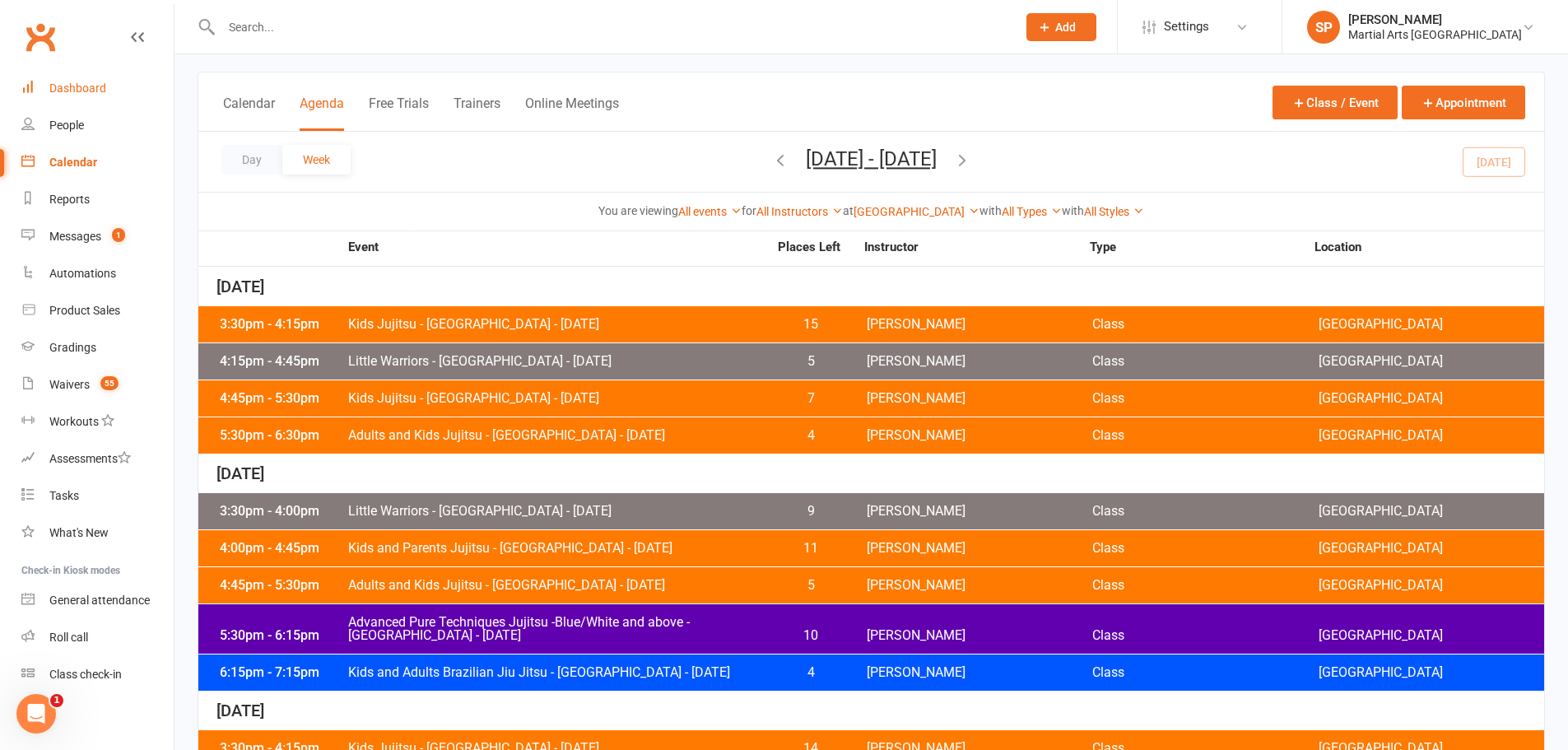
click at [70, 88] on div "Dashboard" at bounding box center [77, 88] width 57 height 13
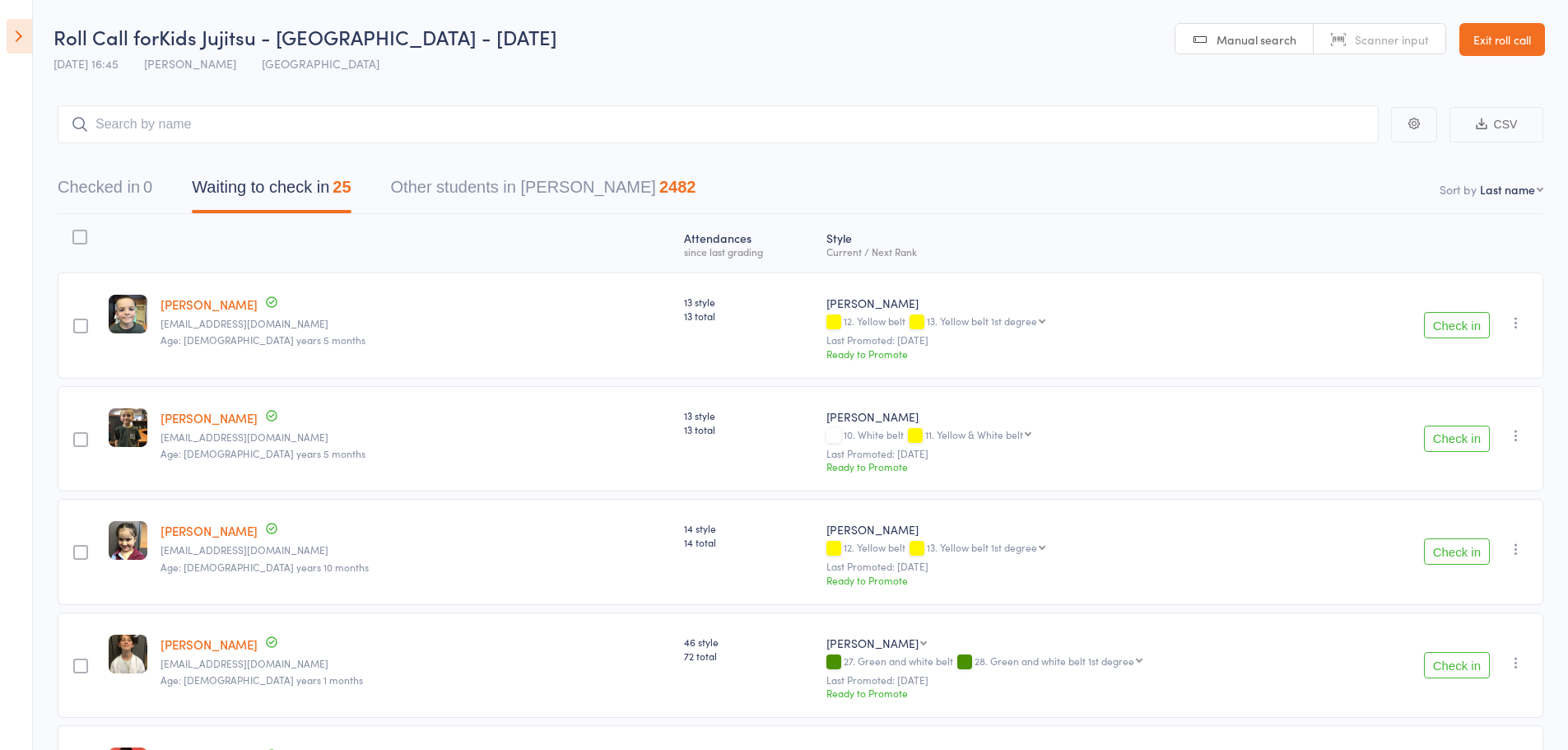
click at [1440, 324] on button "Check in" at bounding box center [1457, 326] width 66 height 26
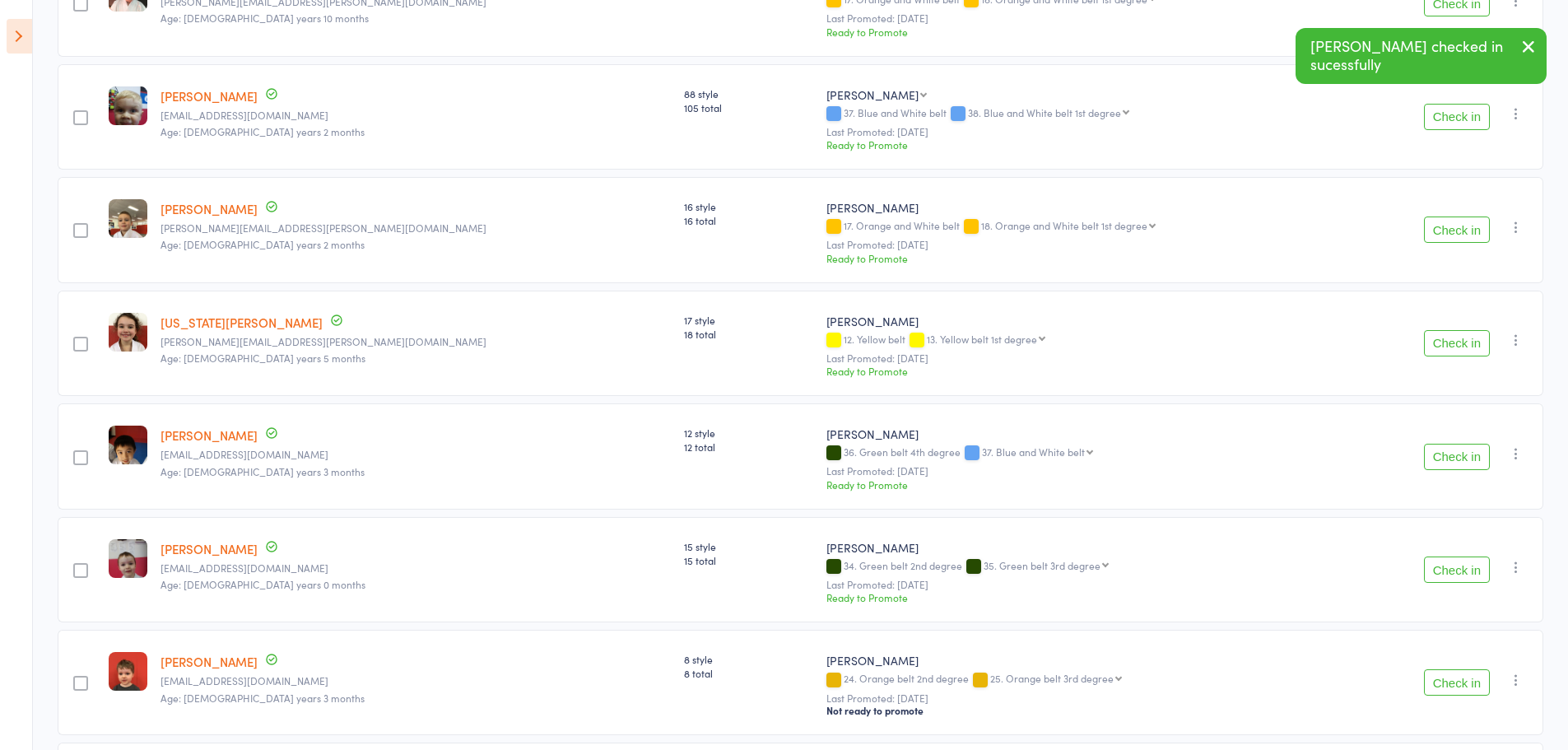
scroll to position [2059, 0]
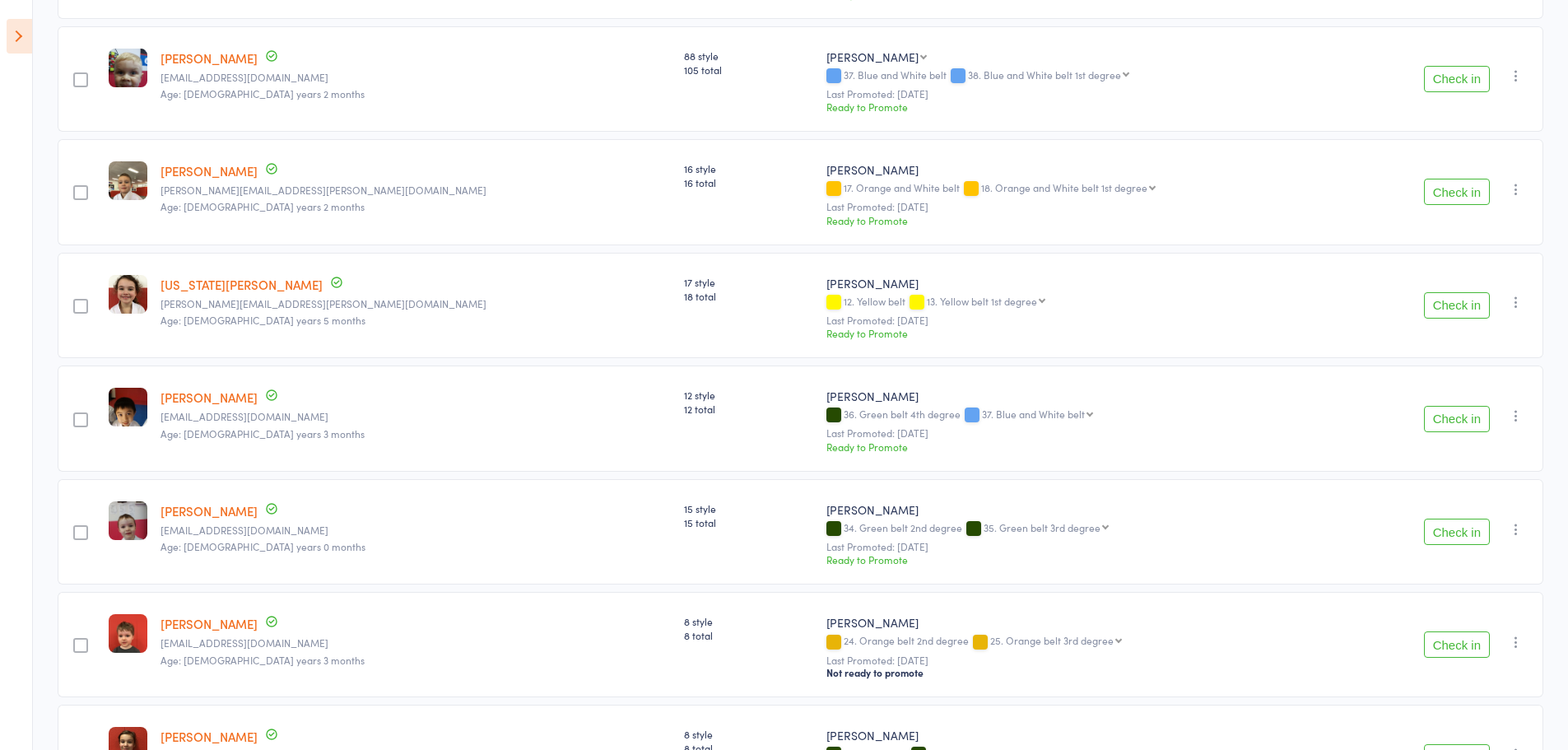
click at [1467, 201] on button "Check in" at bounding box center [1457, 192] width 66 height 26
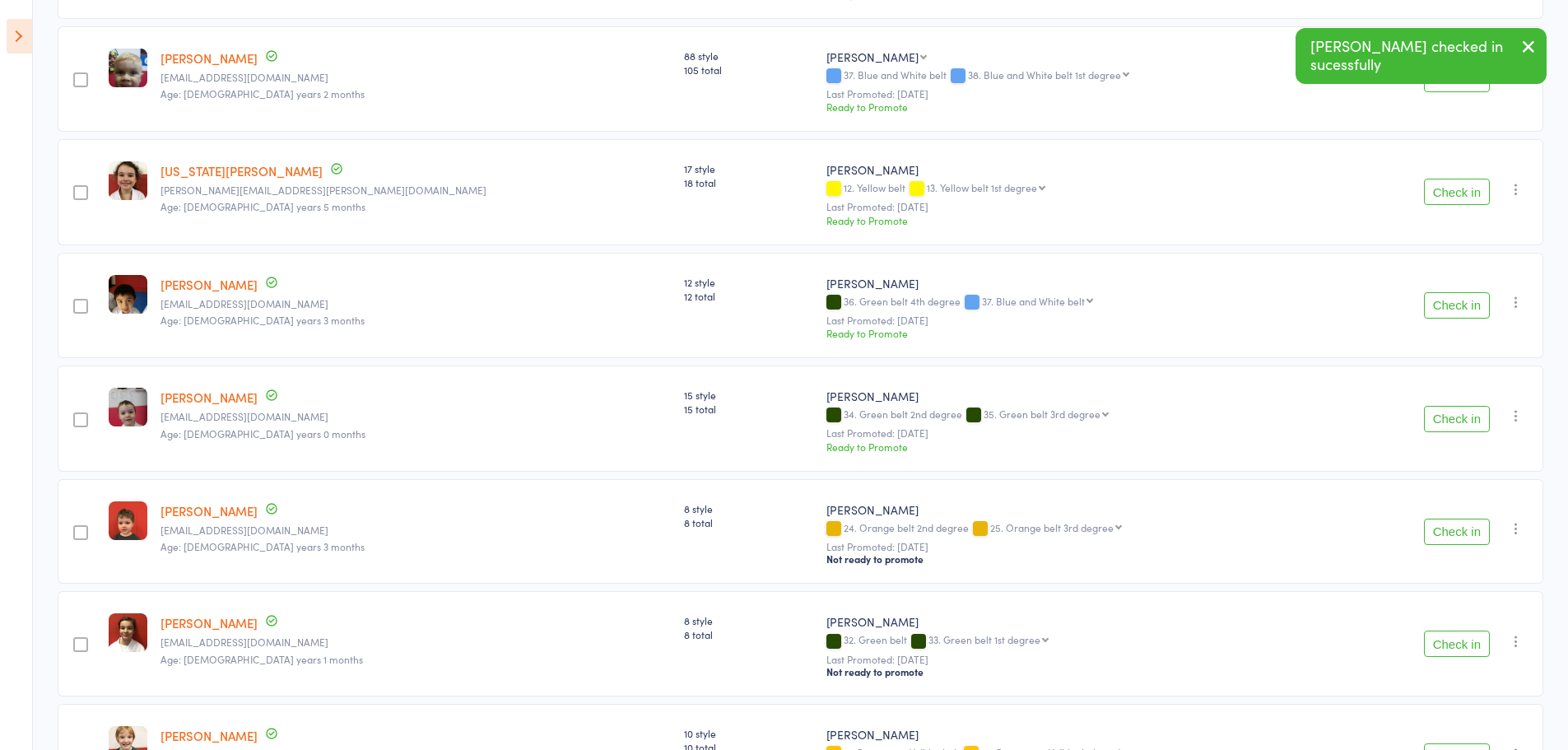
click at [1451, 198] on button "Check in" at bounding box center [1457, 192] width 66 height 26
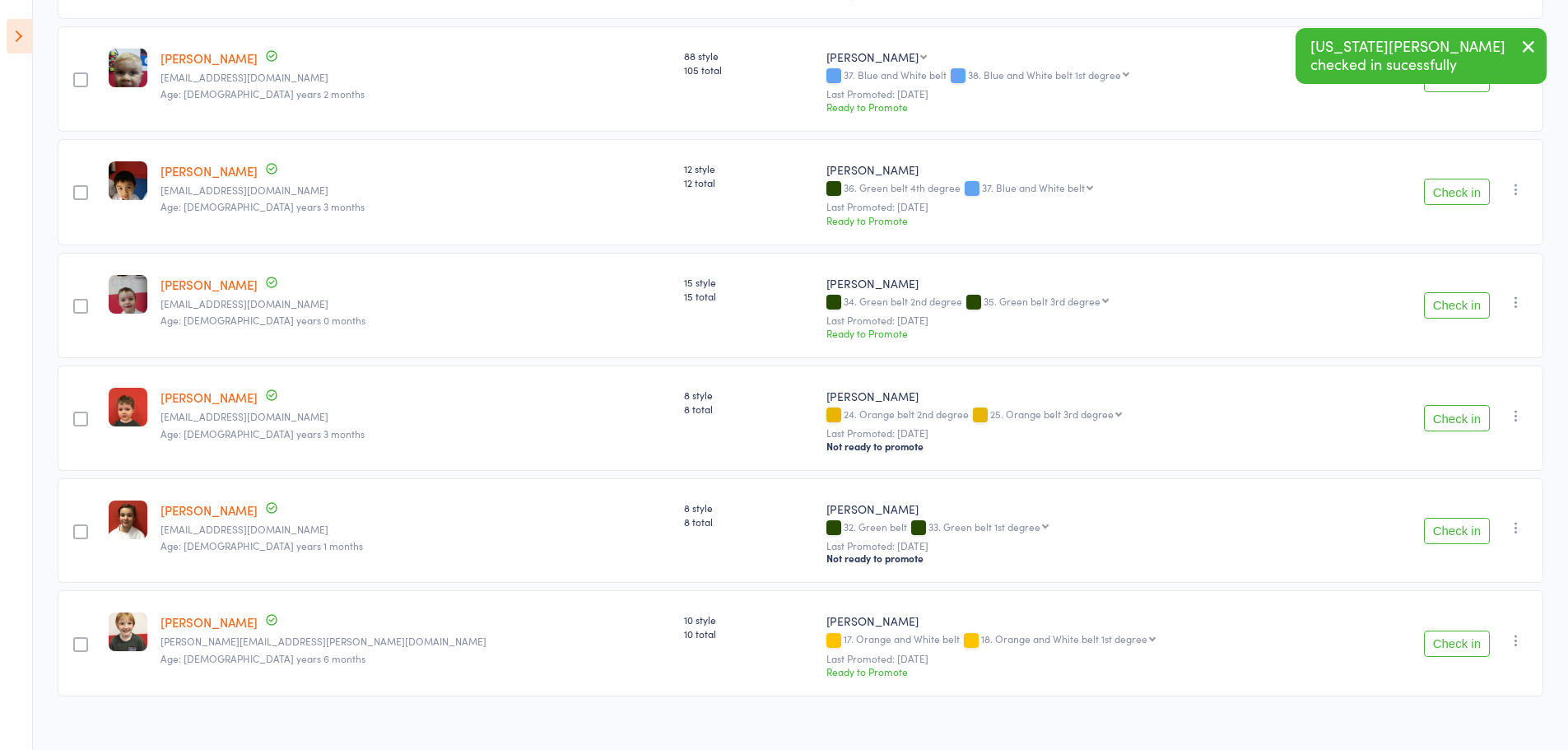
click at [1457, 313] on button "Check in" at bounding box center [1457, 305] width 66 height 26
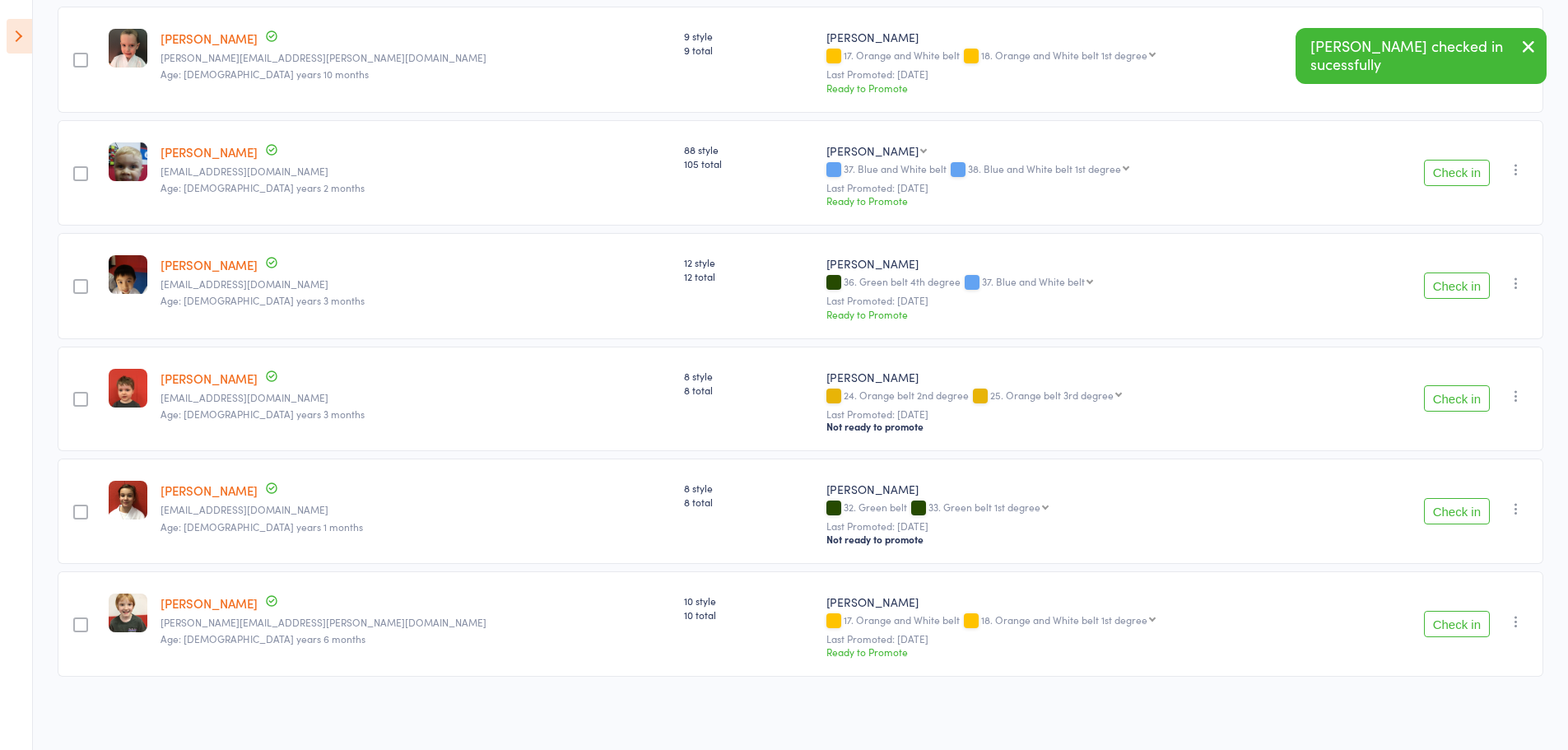
click at [1457, 386] on button "Check in" at bounding box center [1457, 399] width 66 height 26
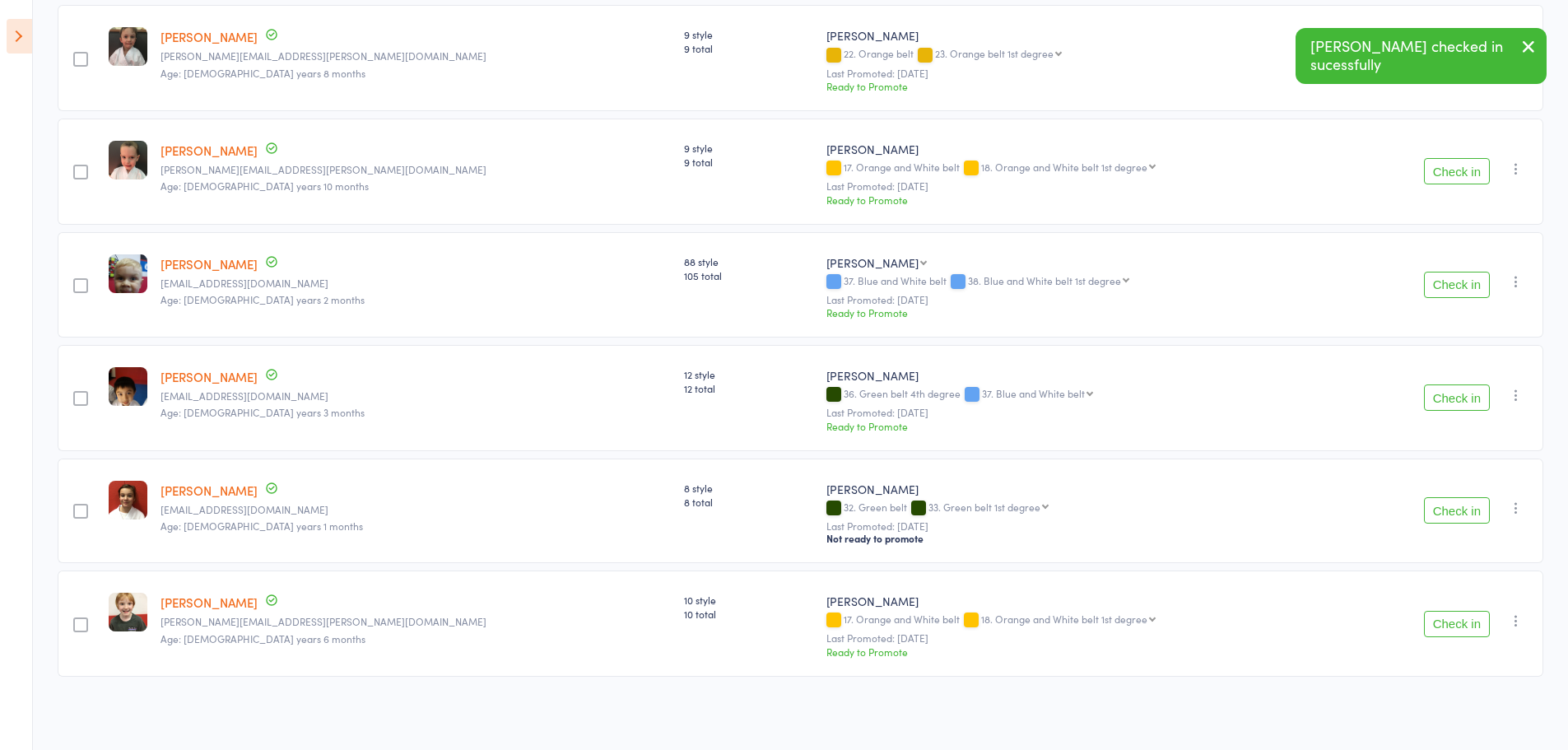
drag, startPoint x: 1528, startPoint y: 36, endPoint x: 1502, endPoint y: 54, distance: 31.6
click at [1529, 36] on icon "button" at bounding box center [1528, 46] width 19 height 20
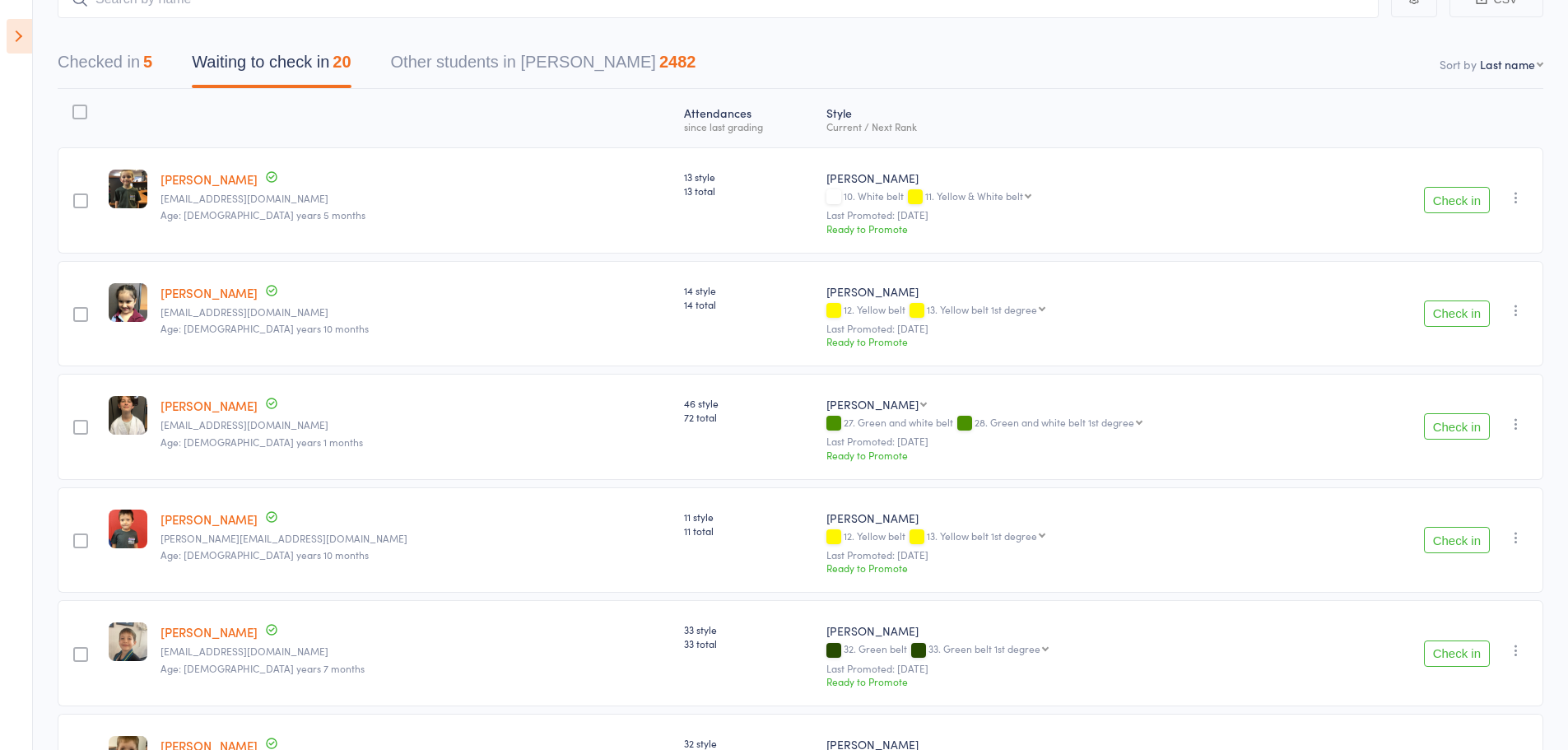
scroll to position [0, 0]
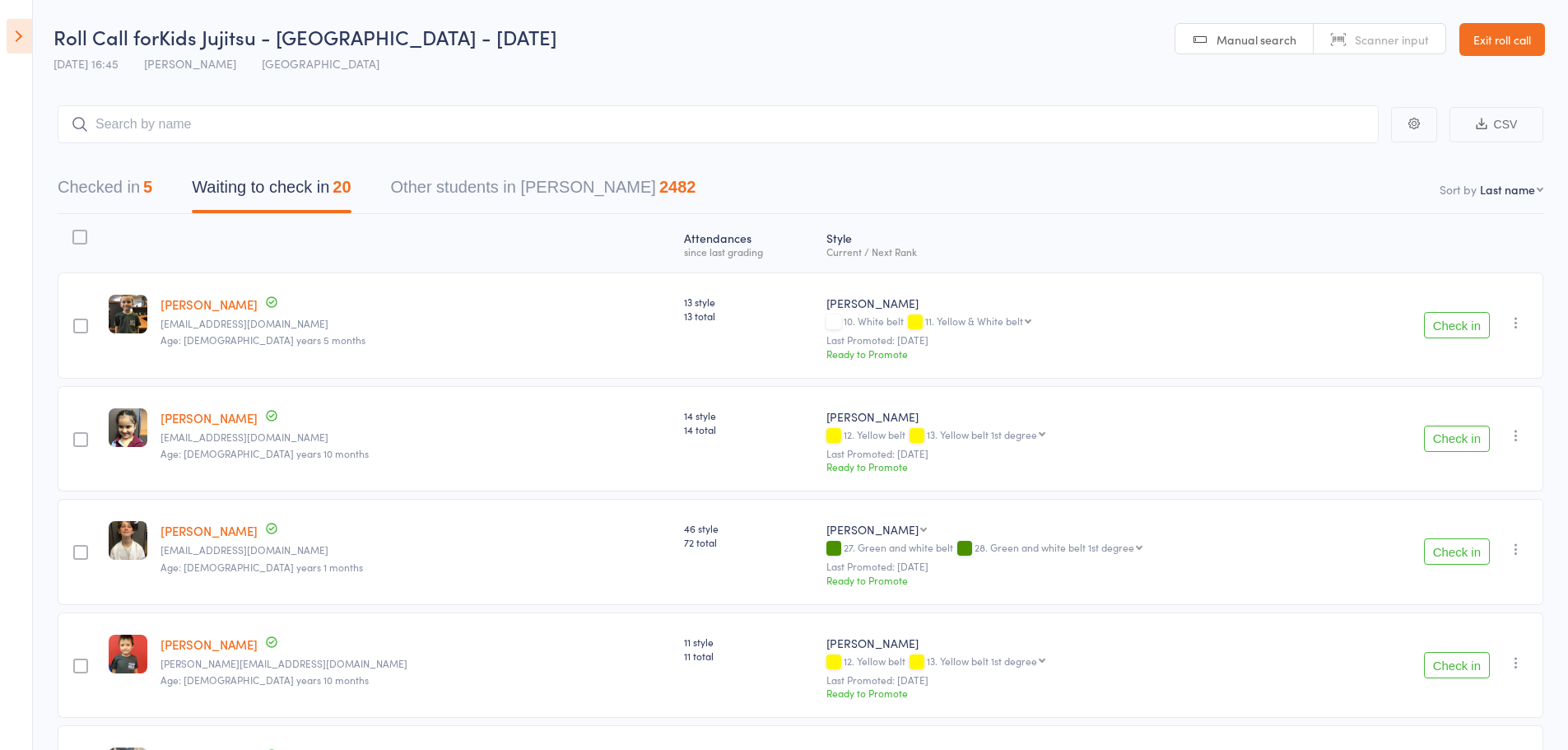
click at [1449, 543] on button "Check in" at bounding box center [1457, 552] width 66 height 26
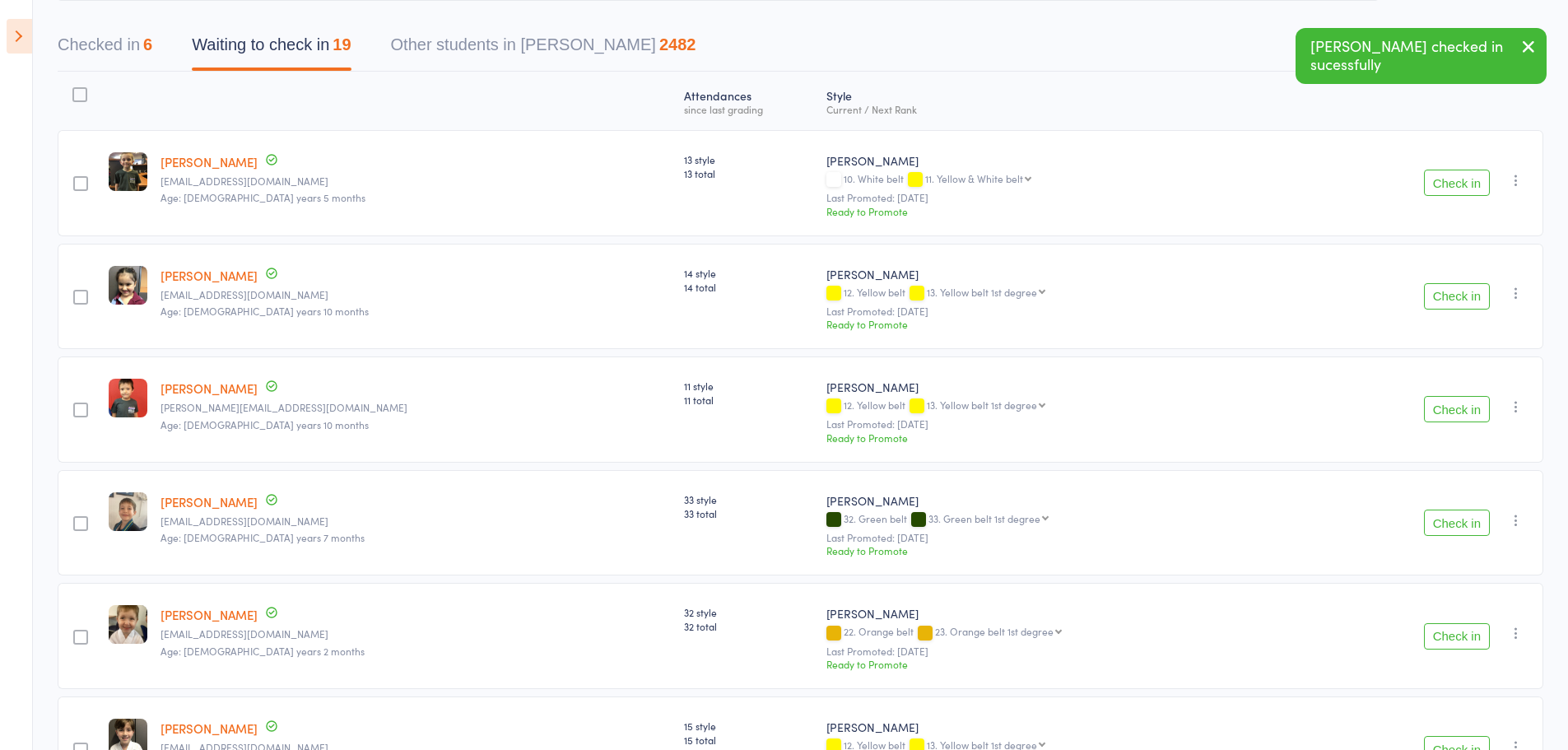
scroll to position [165, 0]
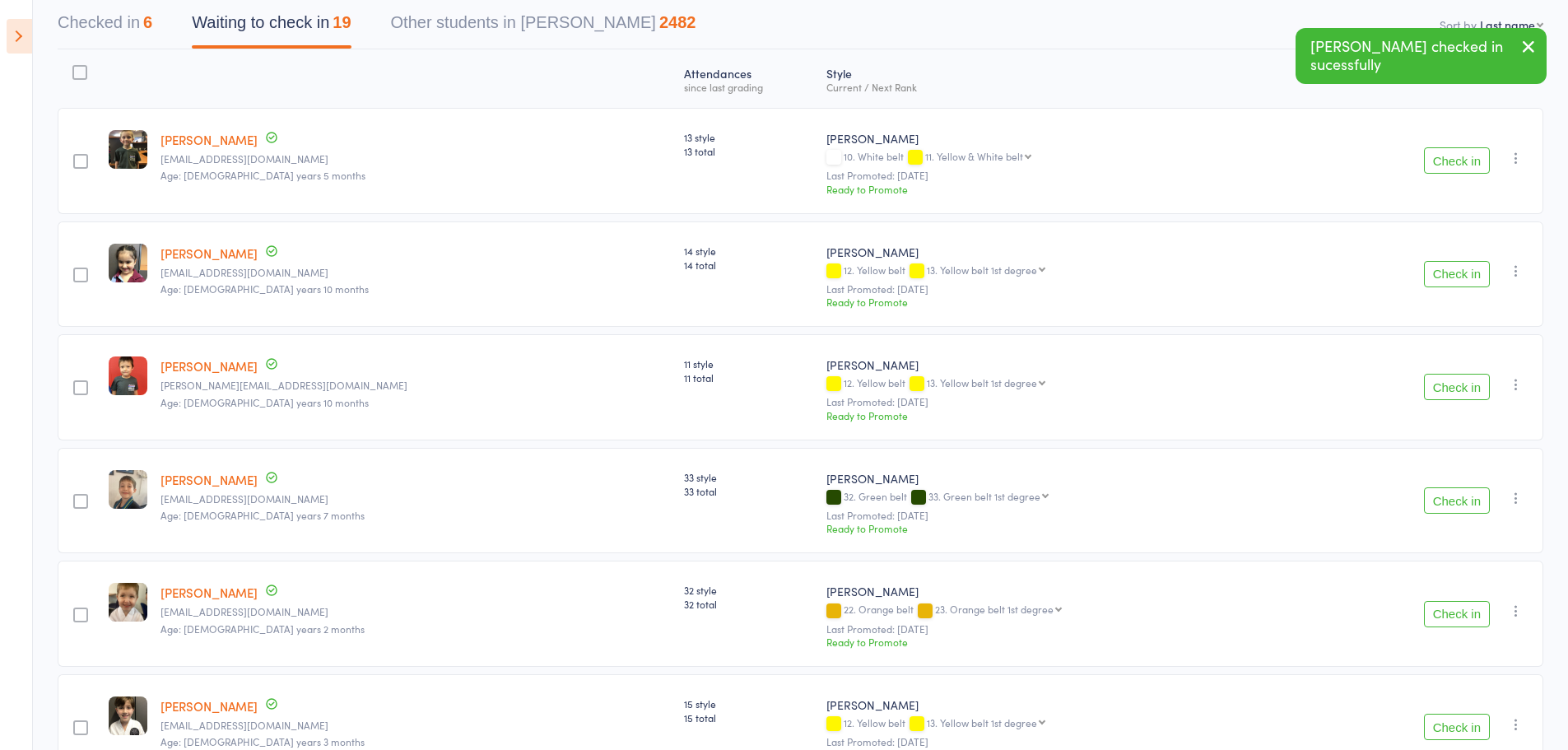
click at [1450, 496] on button "Check in" at bounding box center [1457, 501] width 66 height 26
click at [1441, 496] on button "Check in" at bounding box center [1457, 501] width 66 height 26
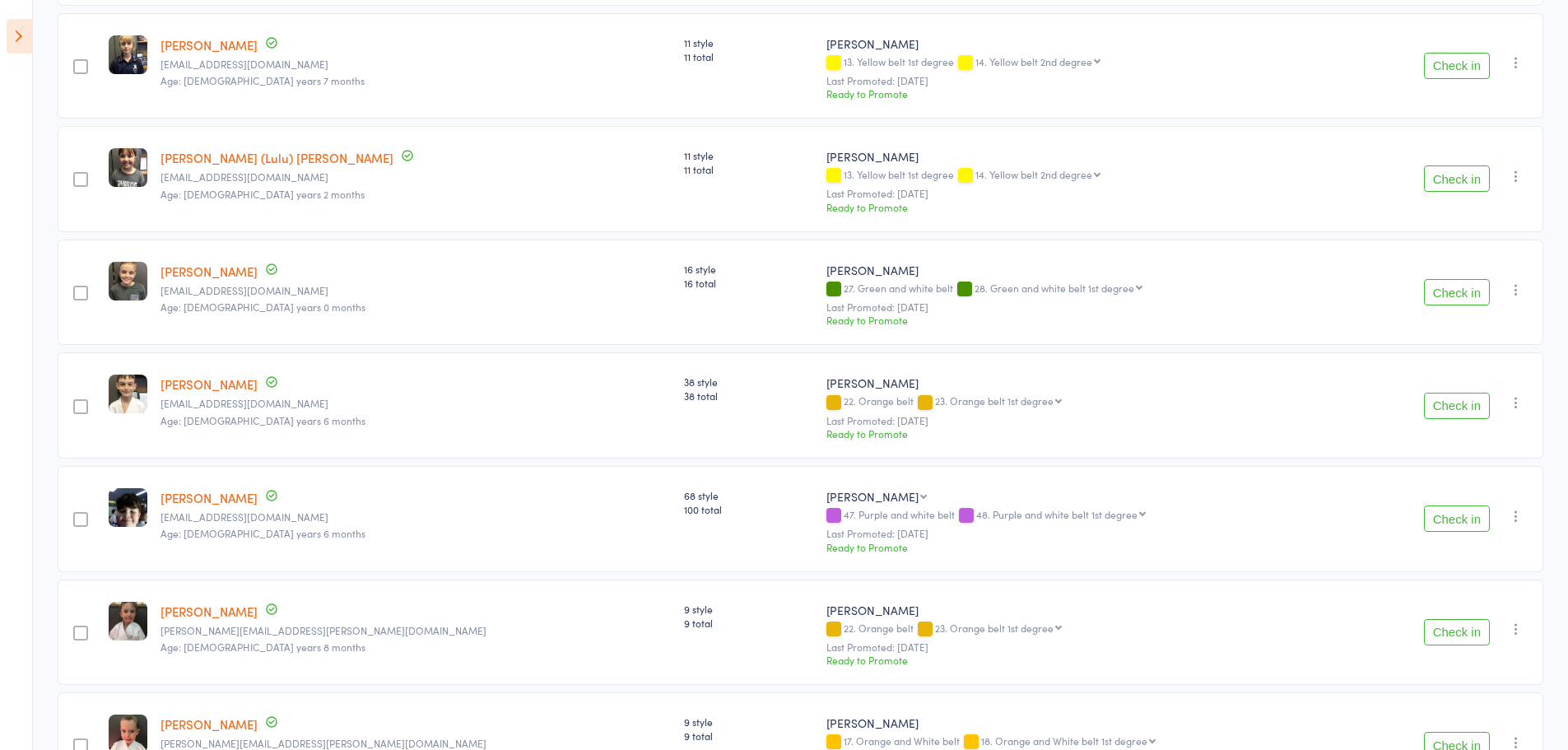
scroll to position [989, 0]
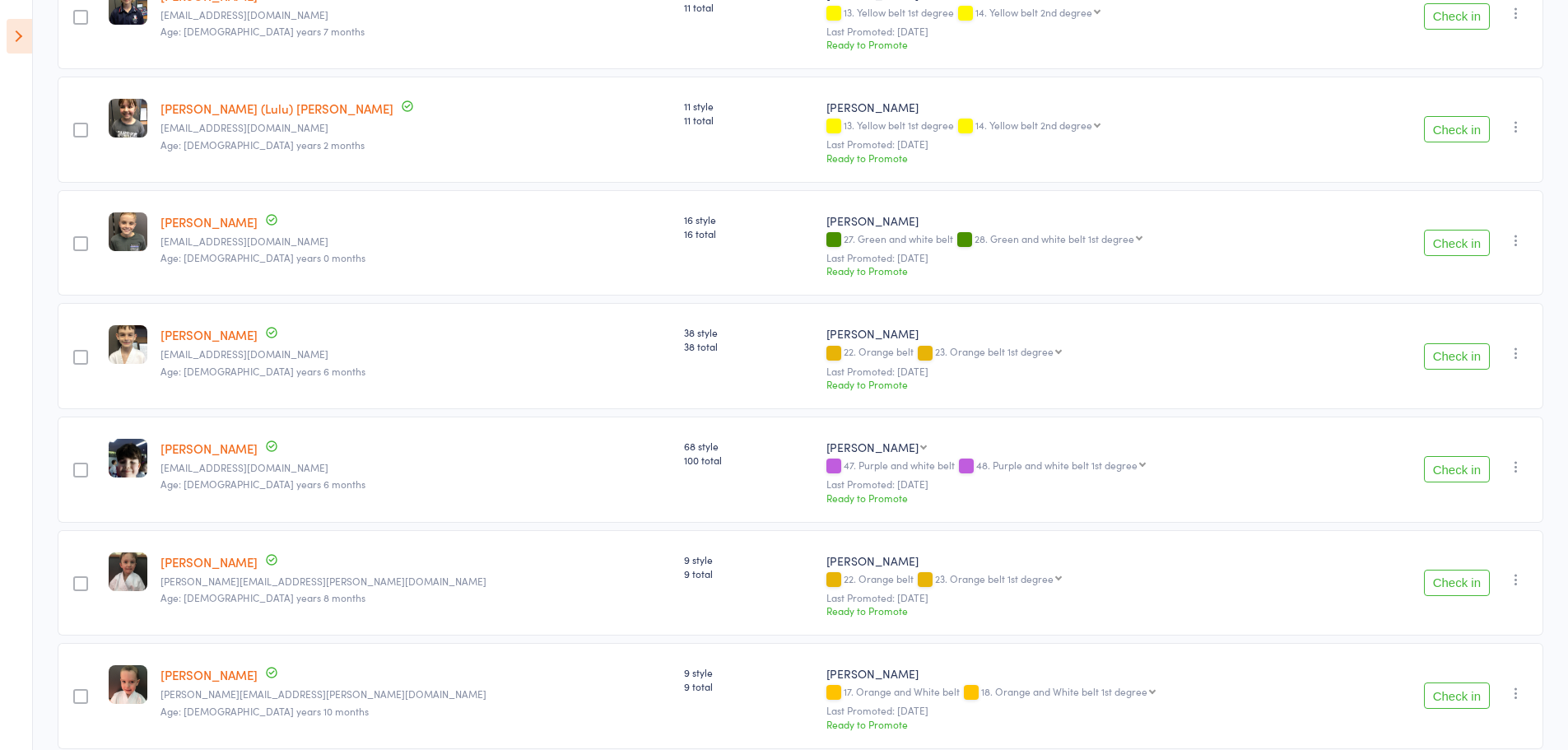
click at [1467, 466] on button "Check in" at bounding box center [1457, 469] width 66 height 26
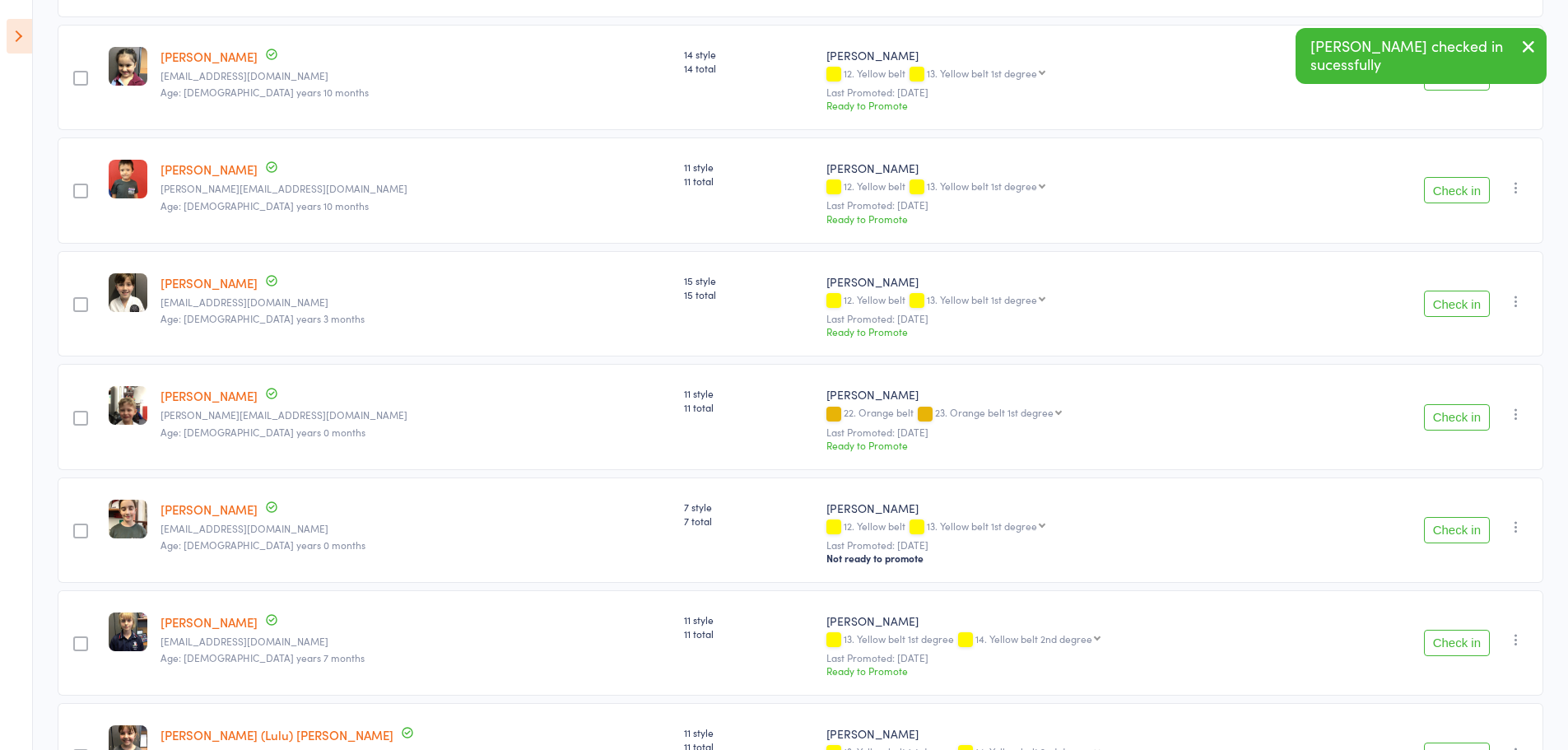
scroll to position [165, 0]
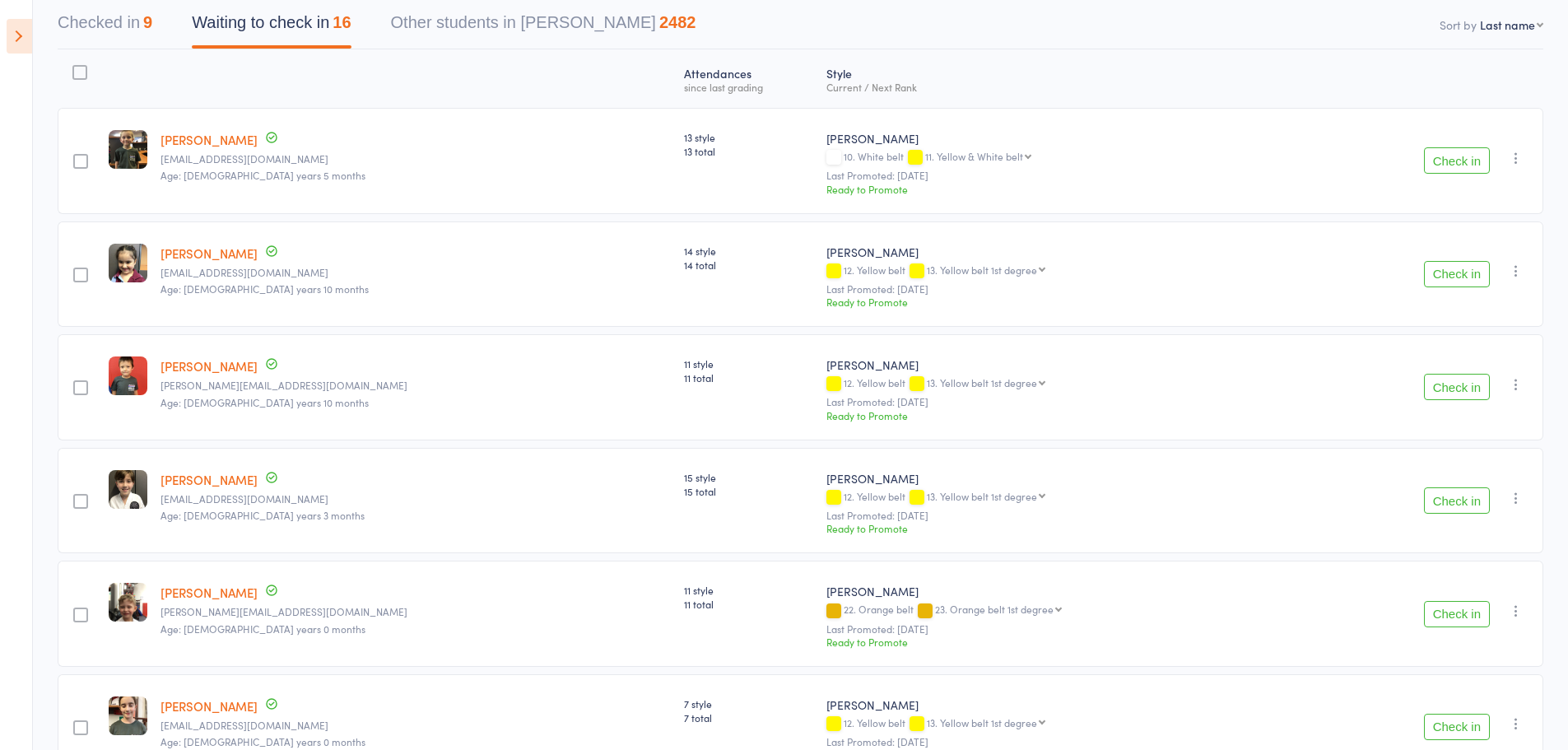
click at [1466, 395] on button "Check in" at bounding box center [1457, 387] width 66 height 26
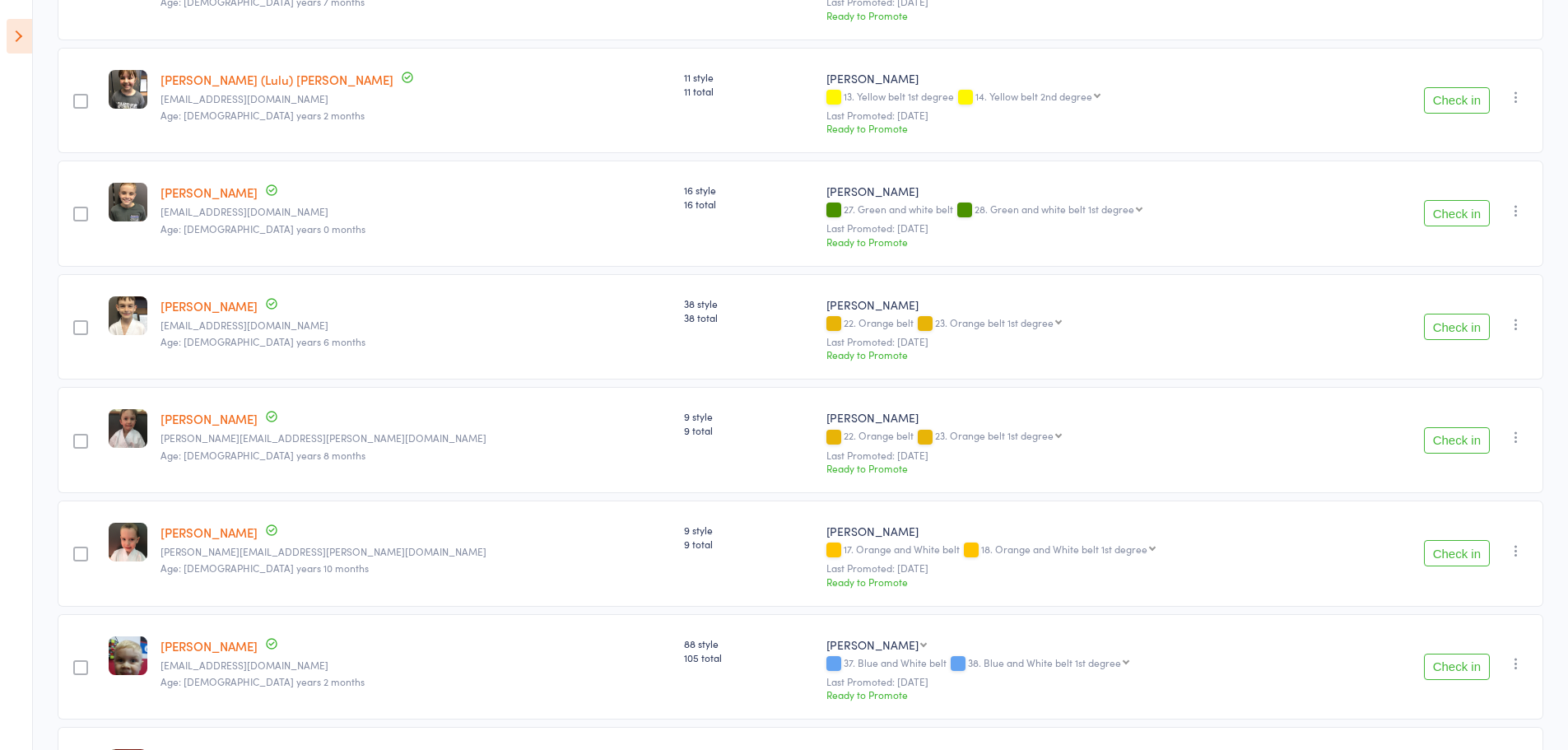
scroll to position [1288, 0]
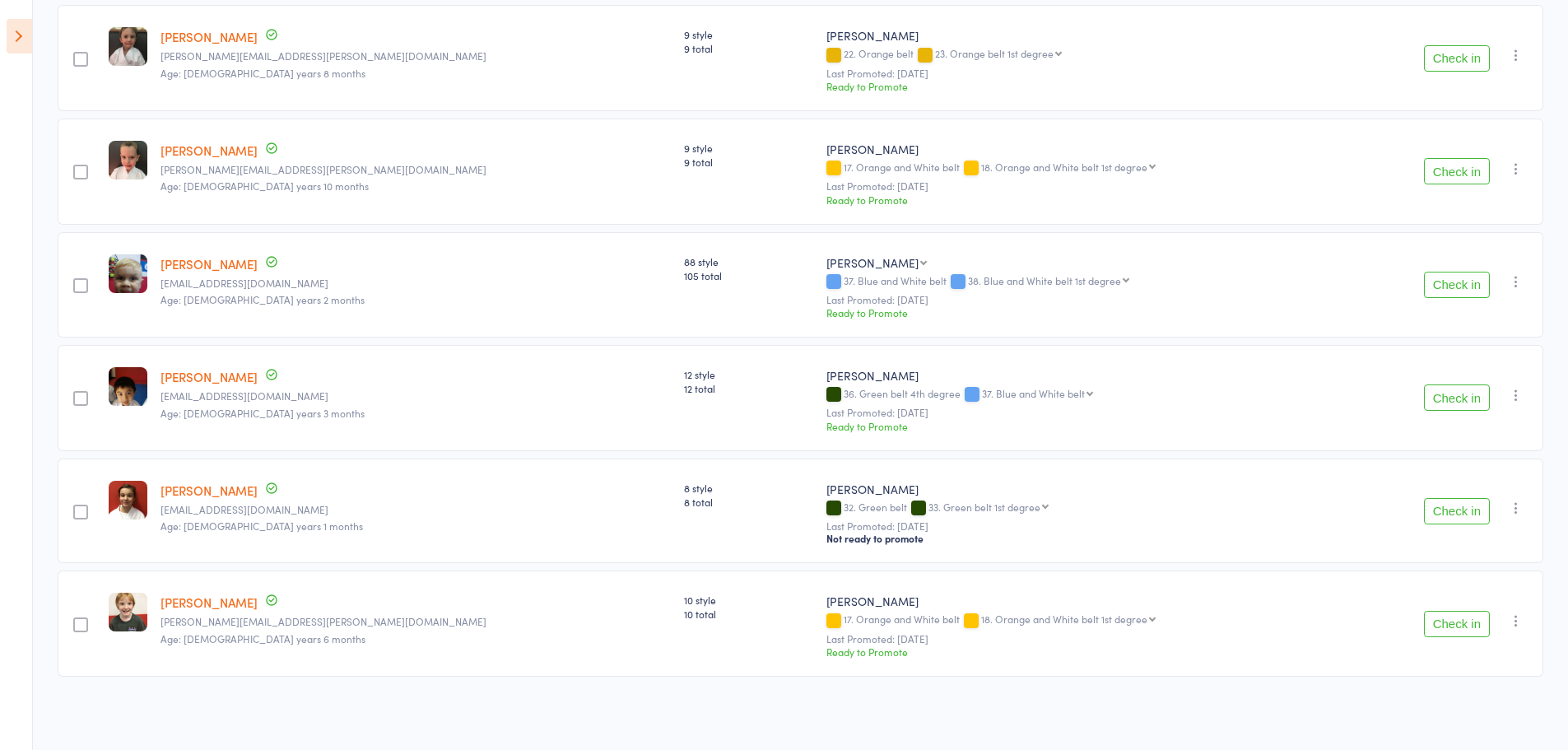
click at [1466, 390] on button "Check in" at bounding box center [1457, 398] width 66 height 26
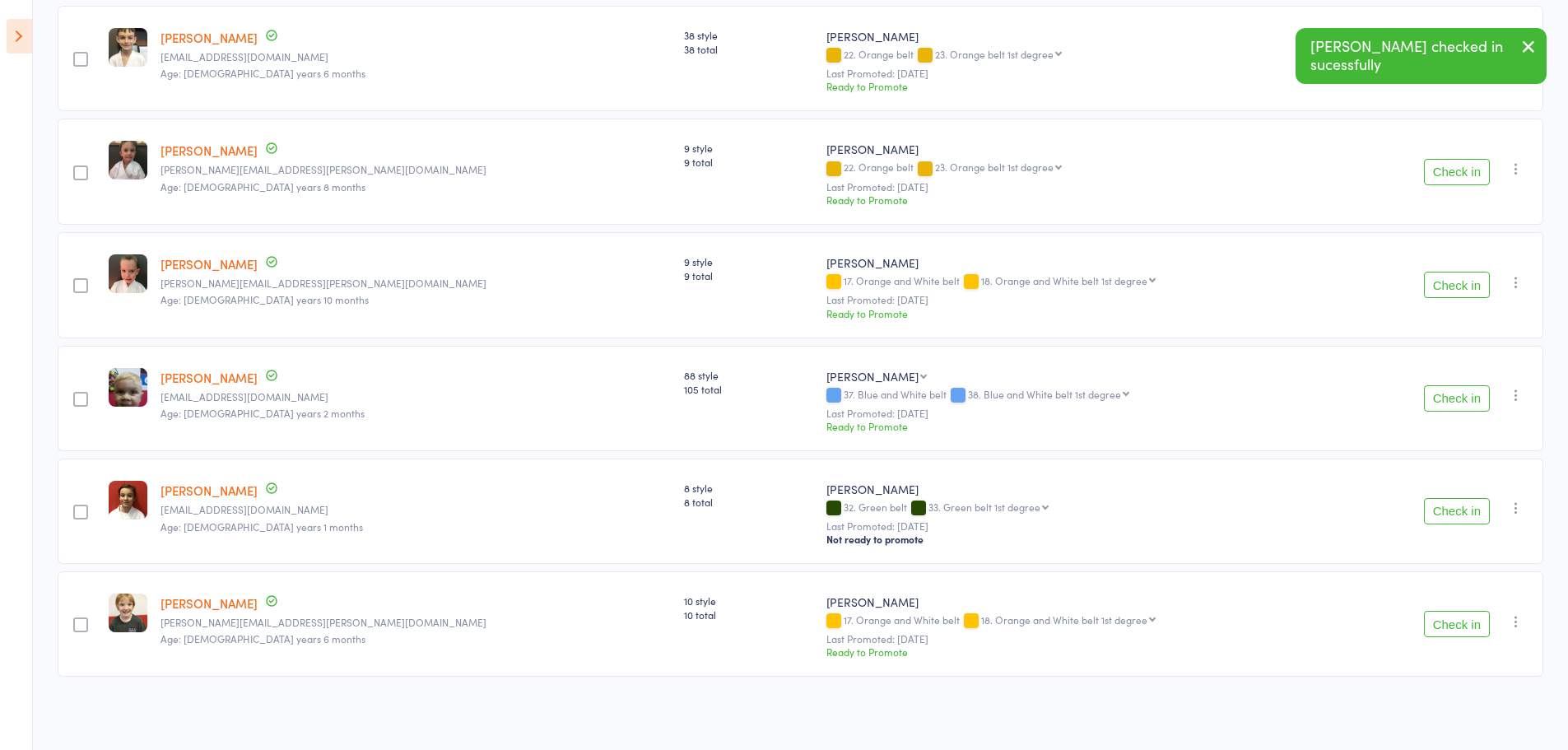
scroll to position [1174, 0]
click at [1467, 395] on button "Check in" at bounding box center [1457, 399] width 66 height 26
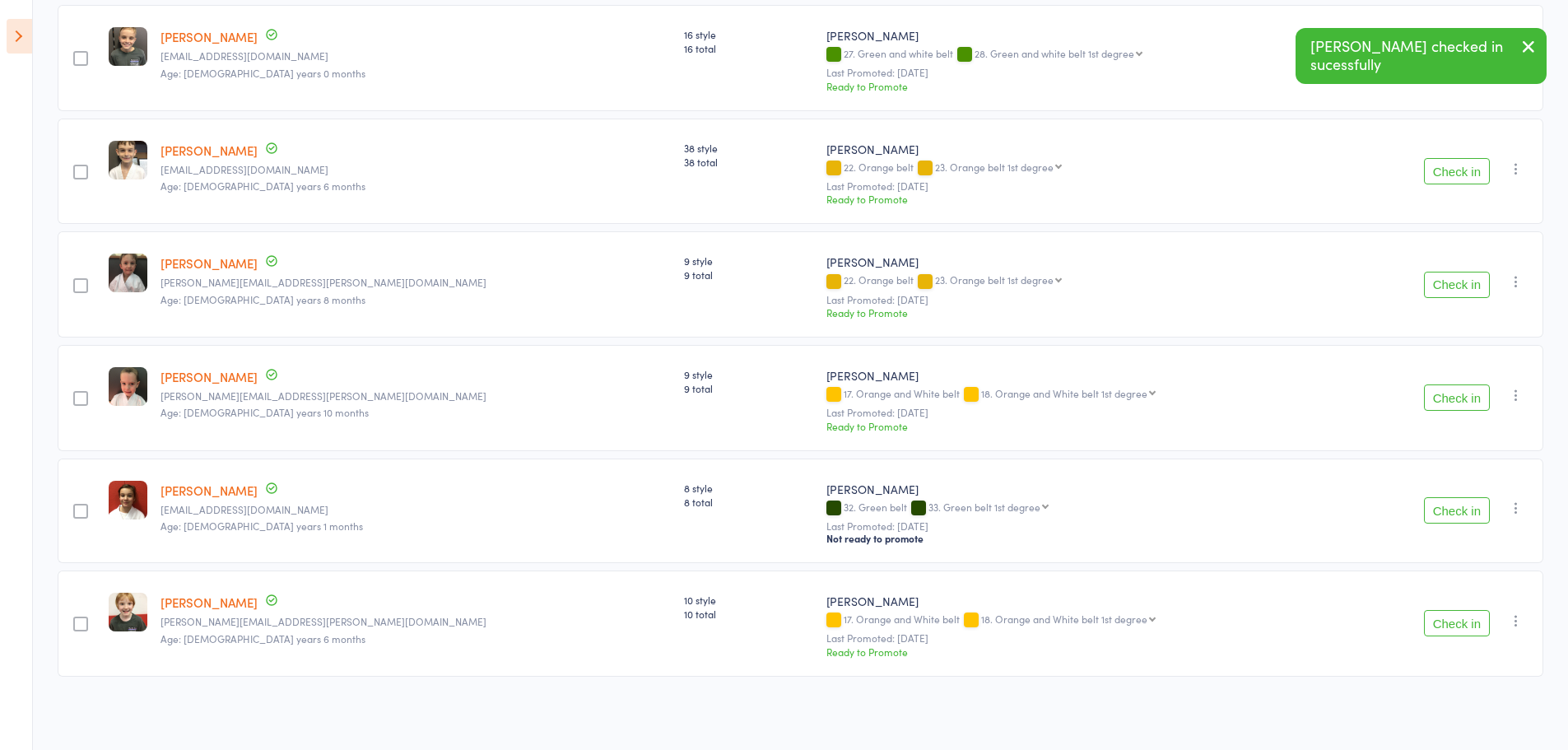
scroll to position [1062, 0]
click at [1451, 512] on button "Check in" at bounding box center [1457, 511] width 66 height 26
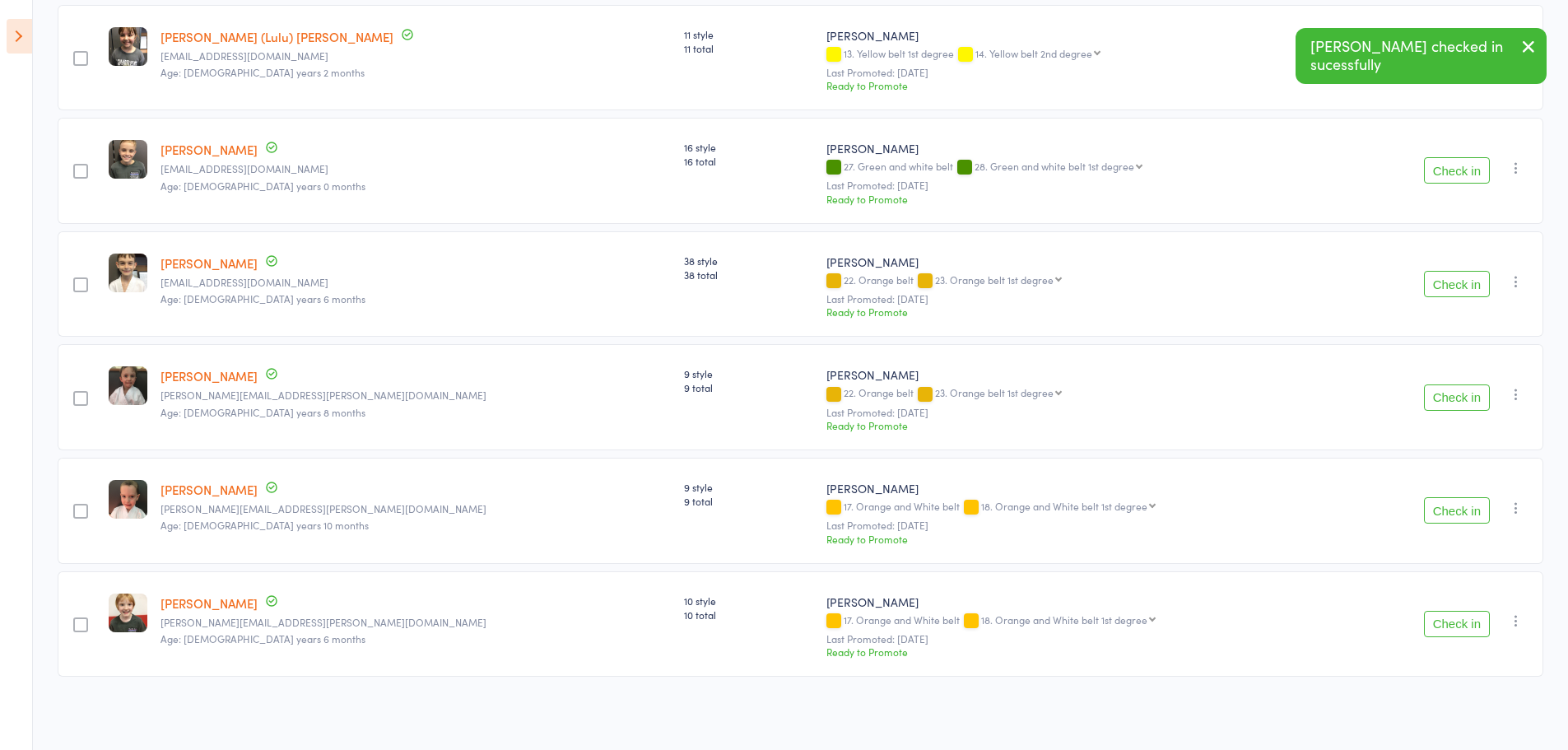
scroll to position [948, 0]
click at [1453, 635] on button "Check in" at bounding box center [1457, 624] width 66 height 26
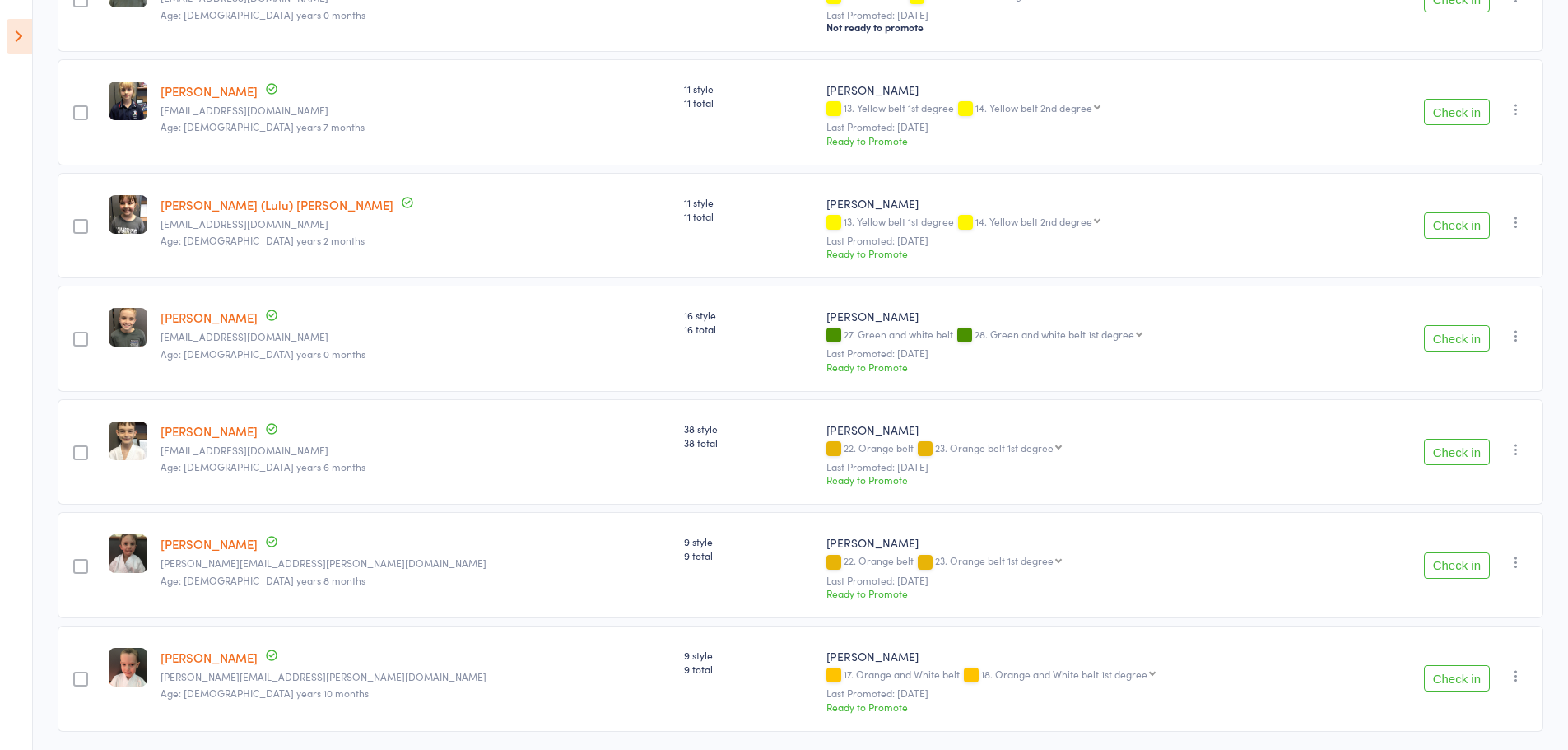
scroll to position [671, 0]
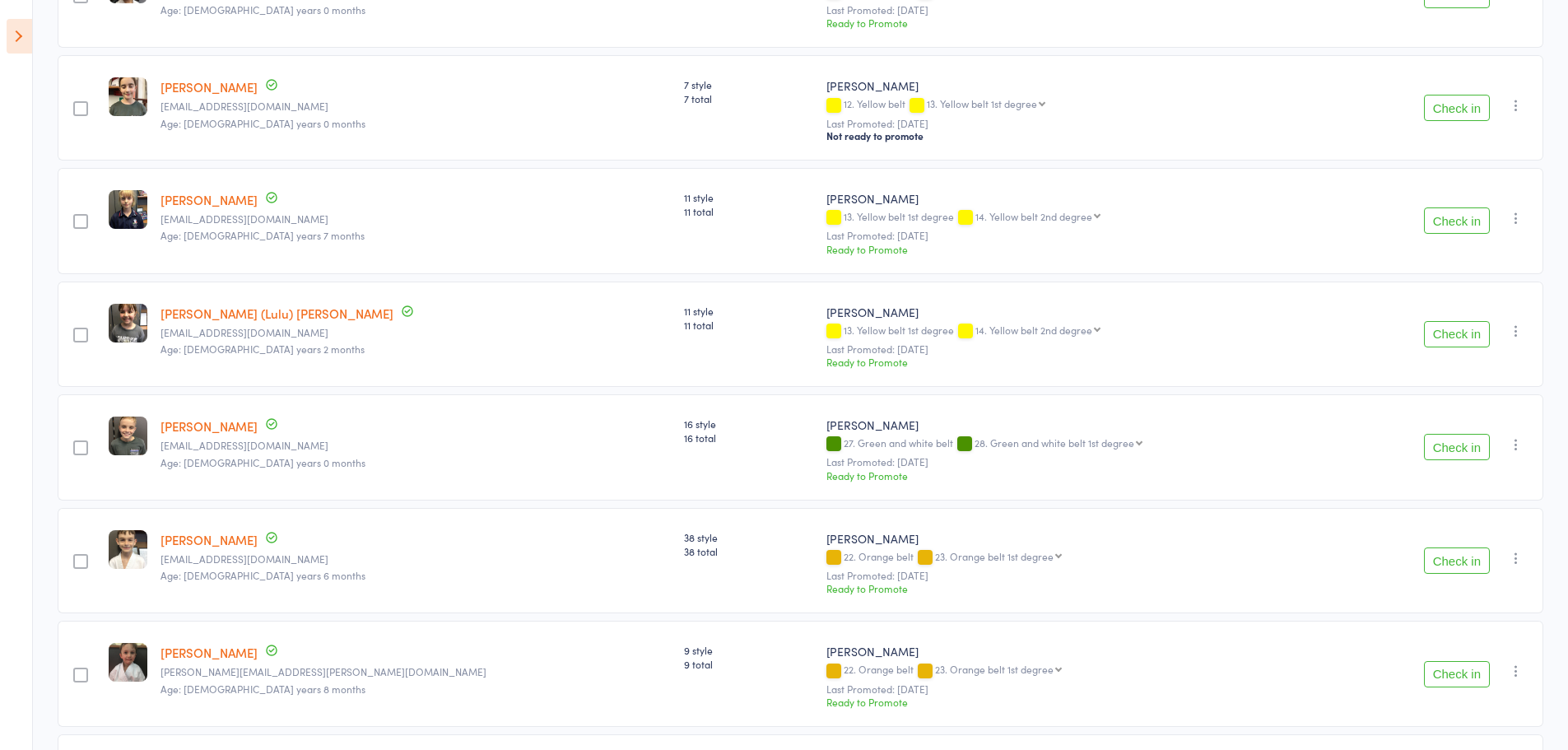
click at [1462, 321] on button "Check in" at bounding box center [1457, 335] width 66 height 26
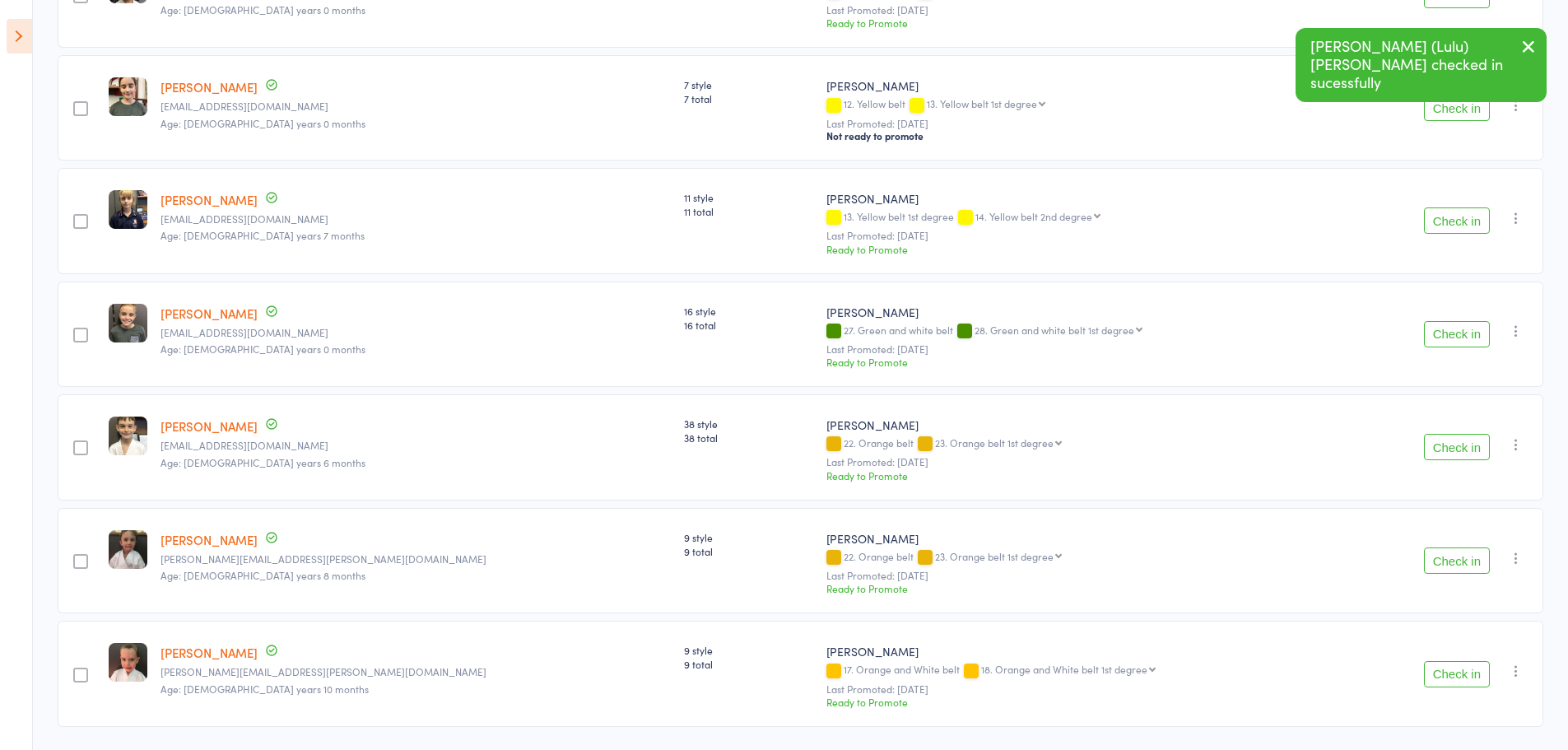
click at [1462, 321] on button "Check in" at bounding box center [1457, 335] width 66 height 26
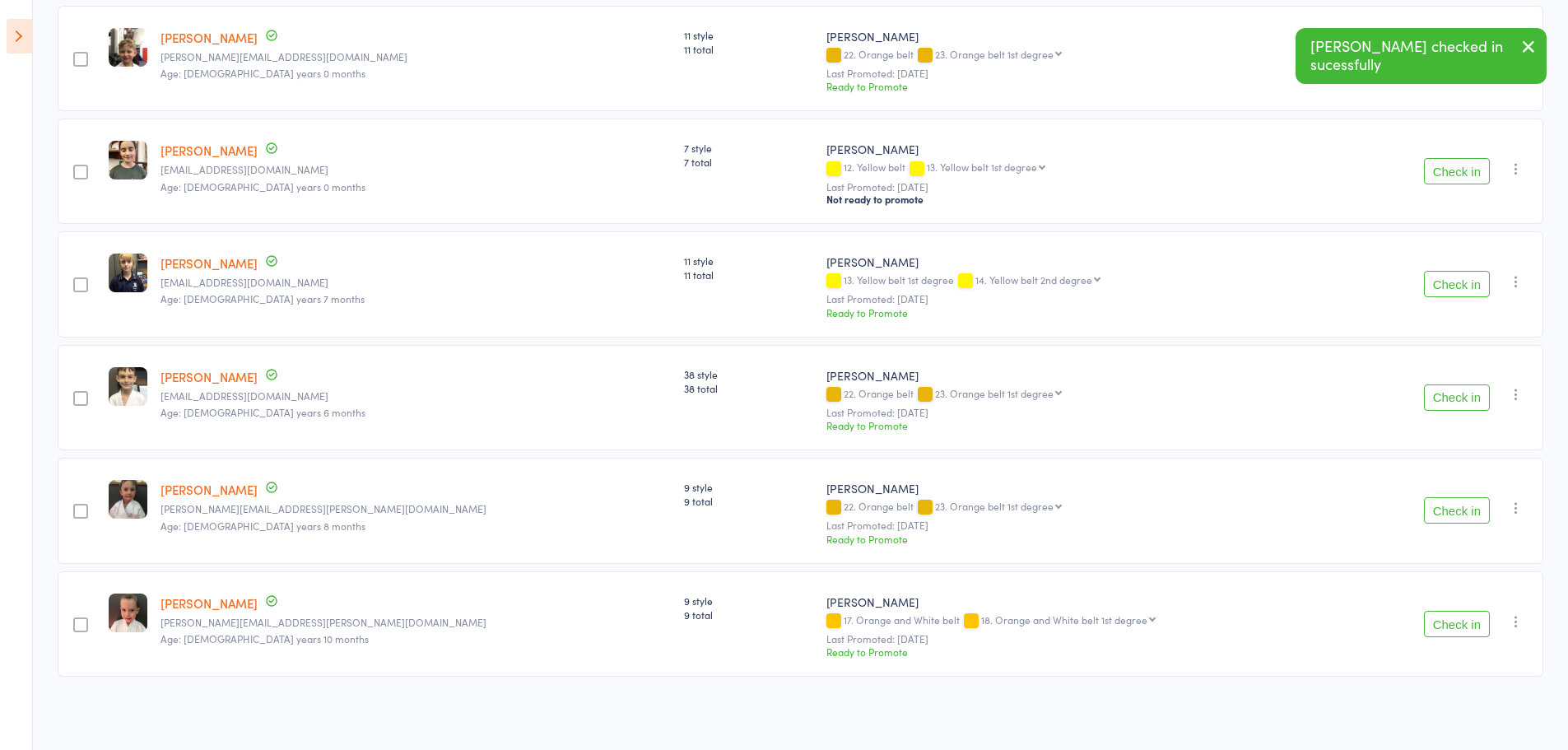
scroll to position [607, 0]
click at [1454, 406] on button "Check in" at bounding box center [1457, 398] width 66 height 26
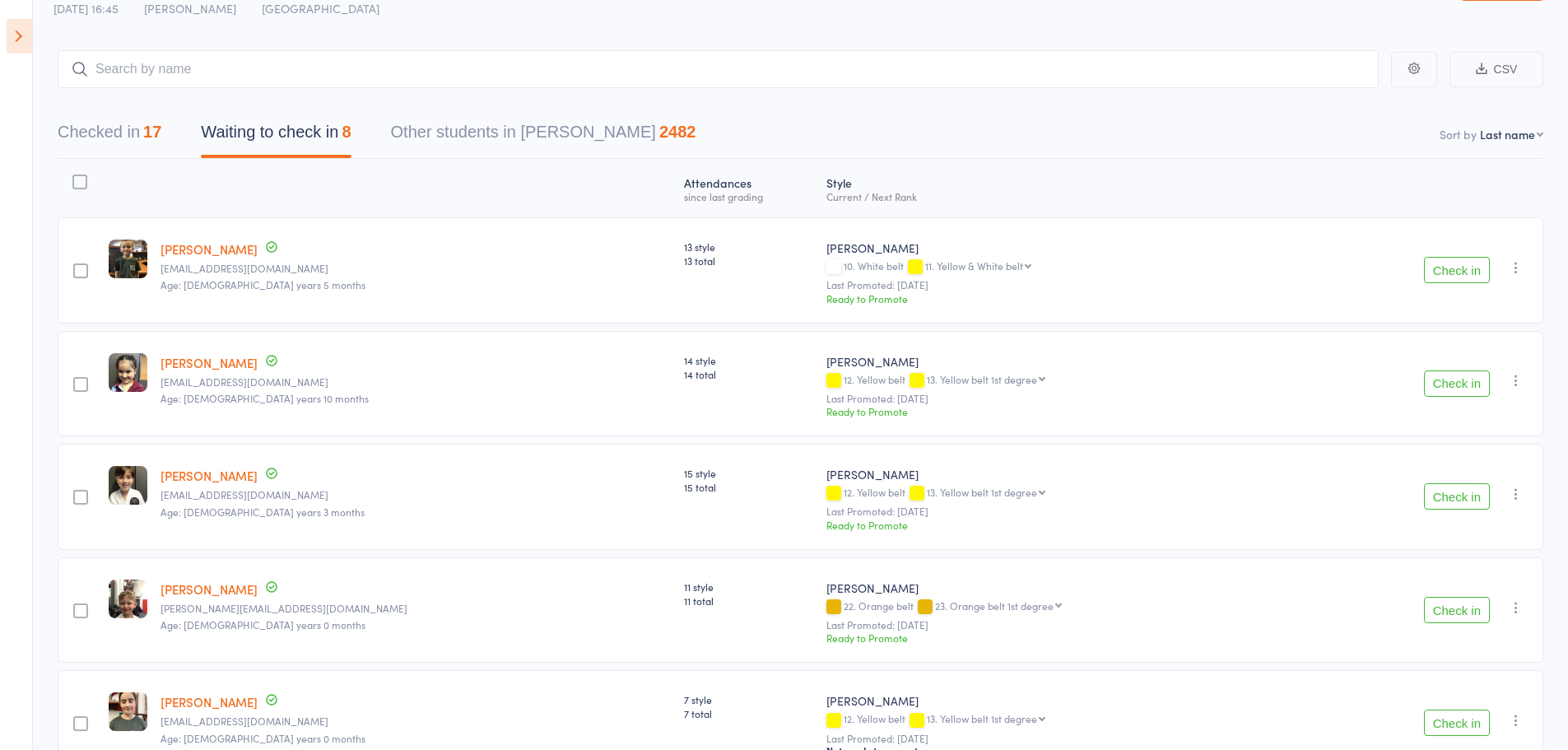
scroll to position [0, 0]
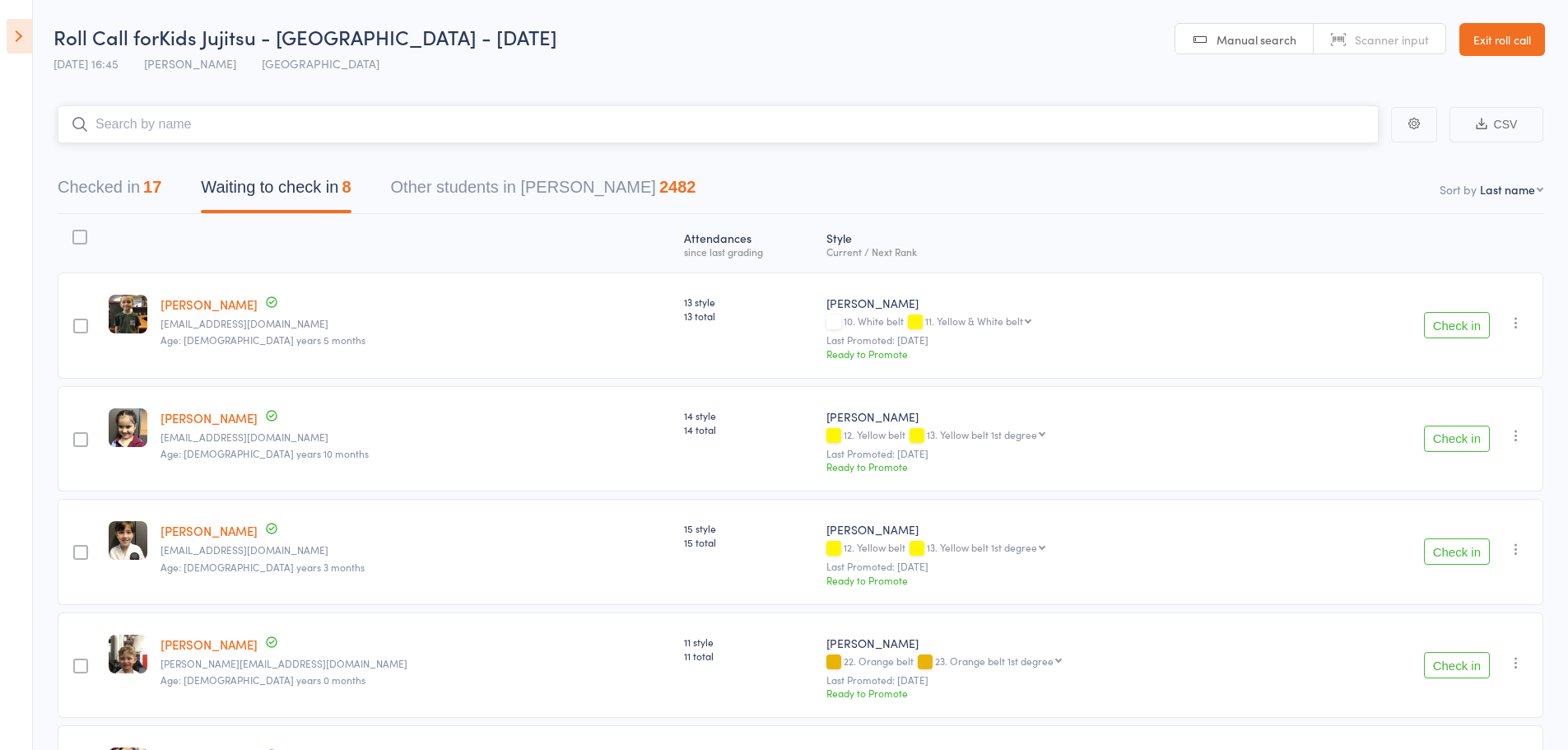
click at [226, 109] on input "search" at bounding box center [718, 124] width 1322 height 38
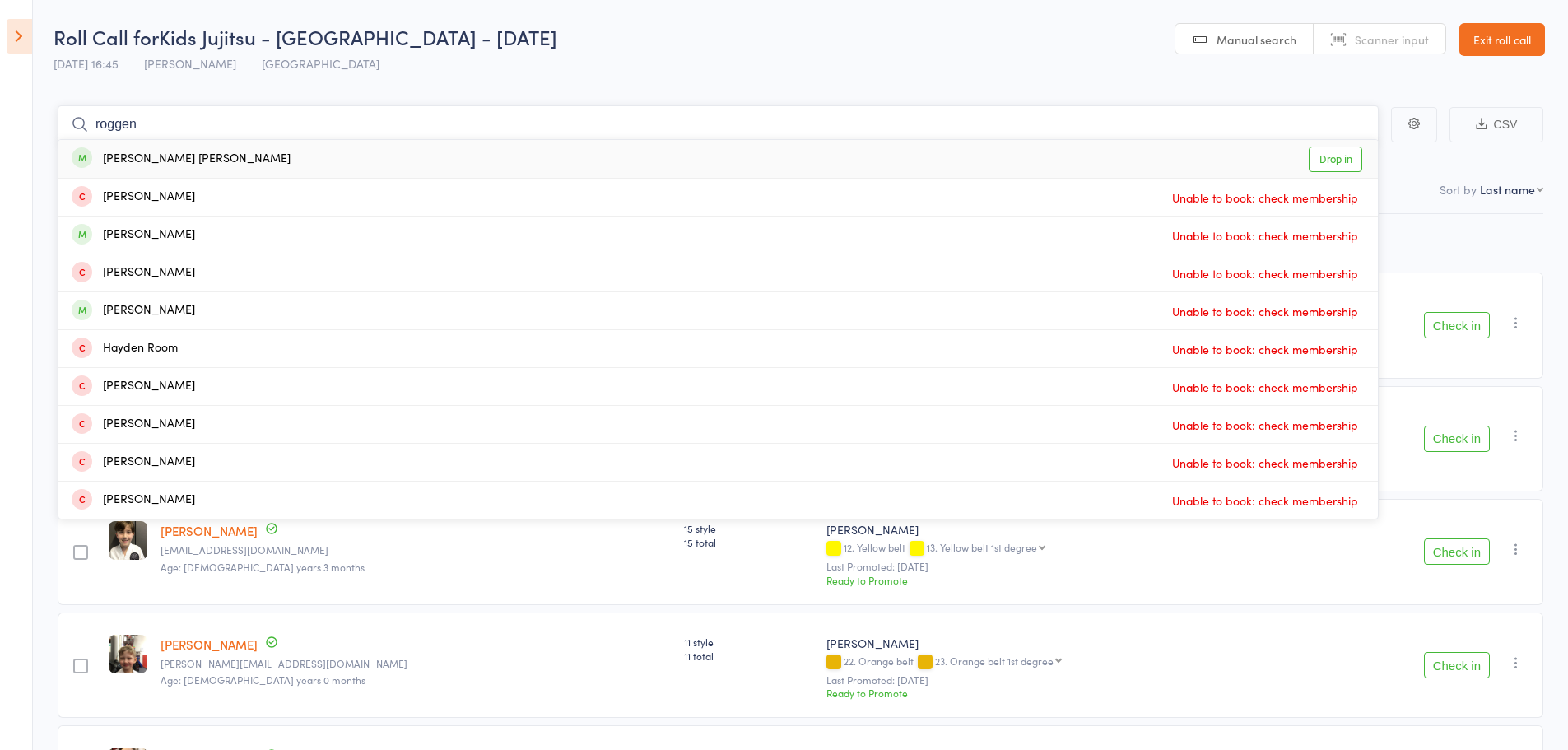
type input "roggen"
click at [168, 157] on div "[PERSON_NAME] [PERSON_NAME]" at bounding box center [180, 159] width 219 height 19
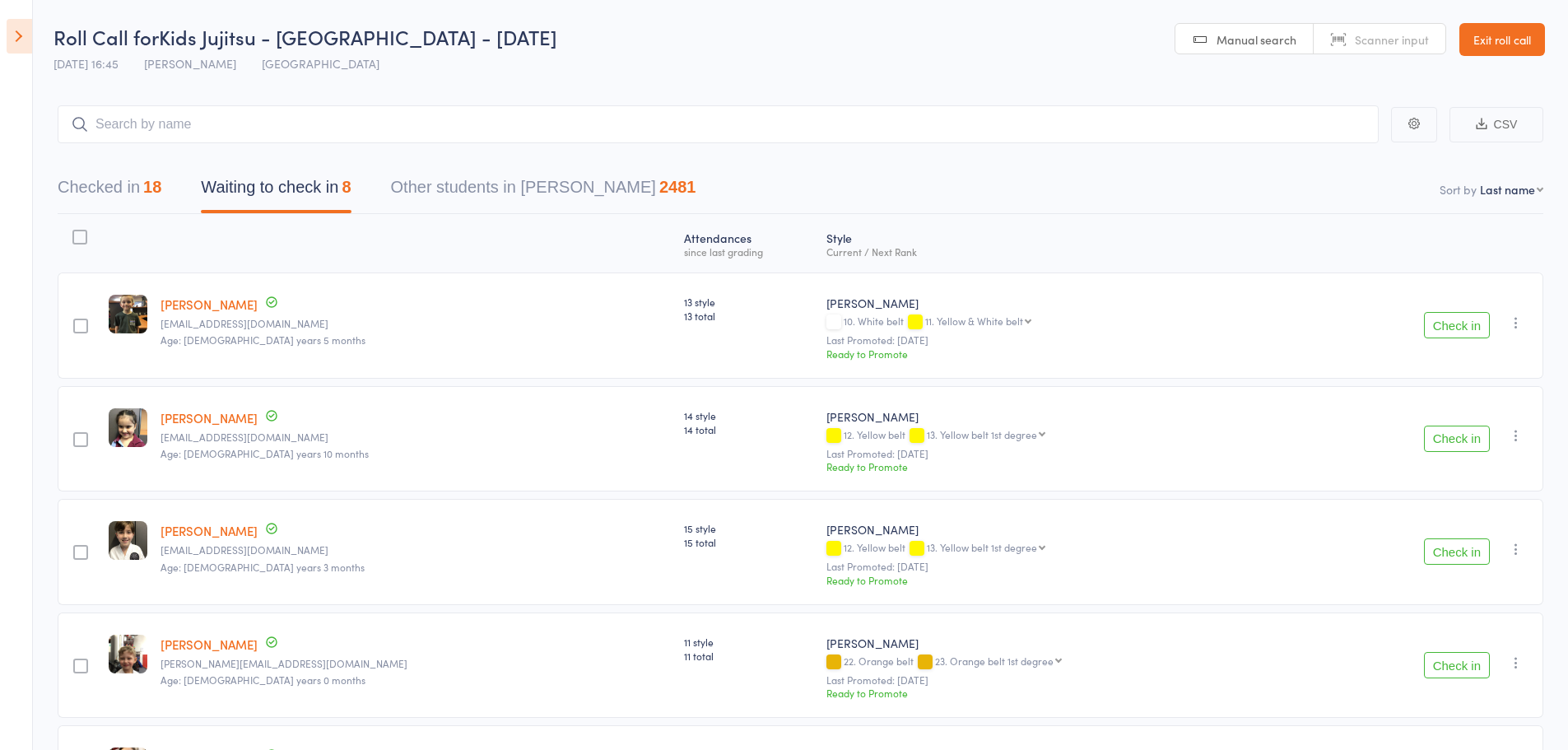
click at [1466, 445] on button "Check in" at bounding box center [1457, 439] width 66 height 26
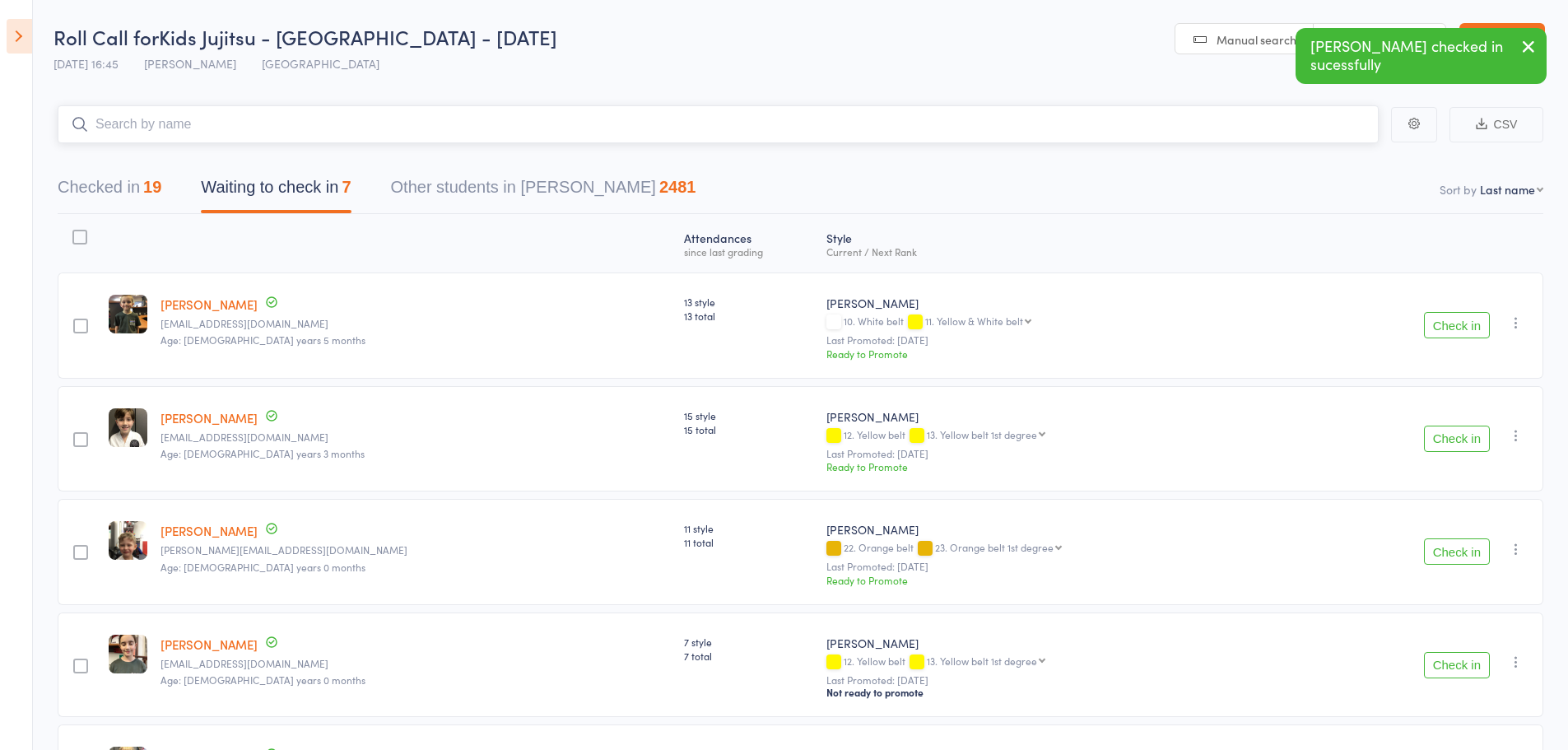
click at [198, 122] on input "search" at bounding box center [718, 124] width 1322 height 38
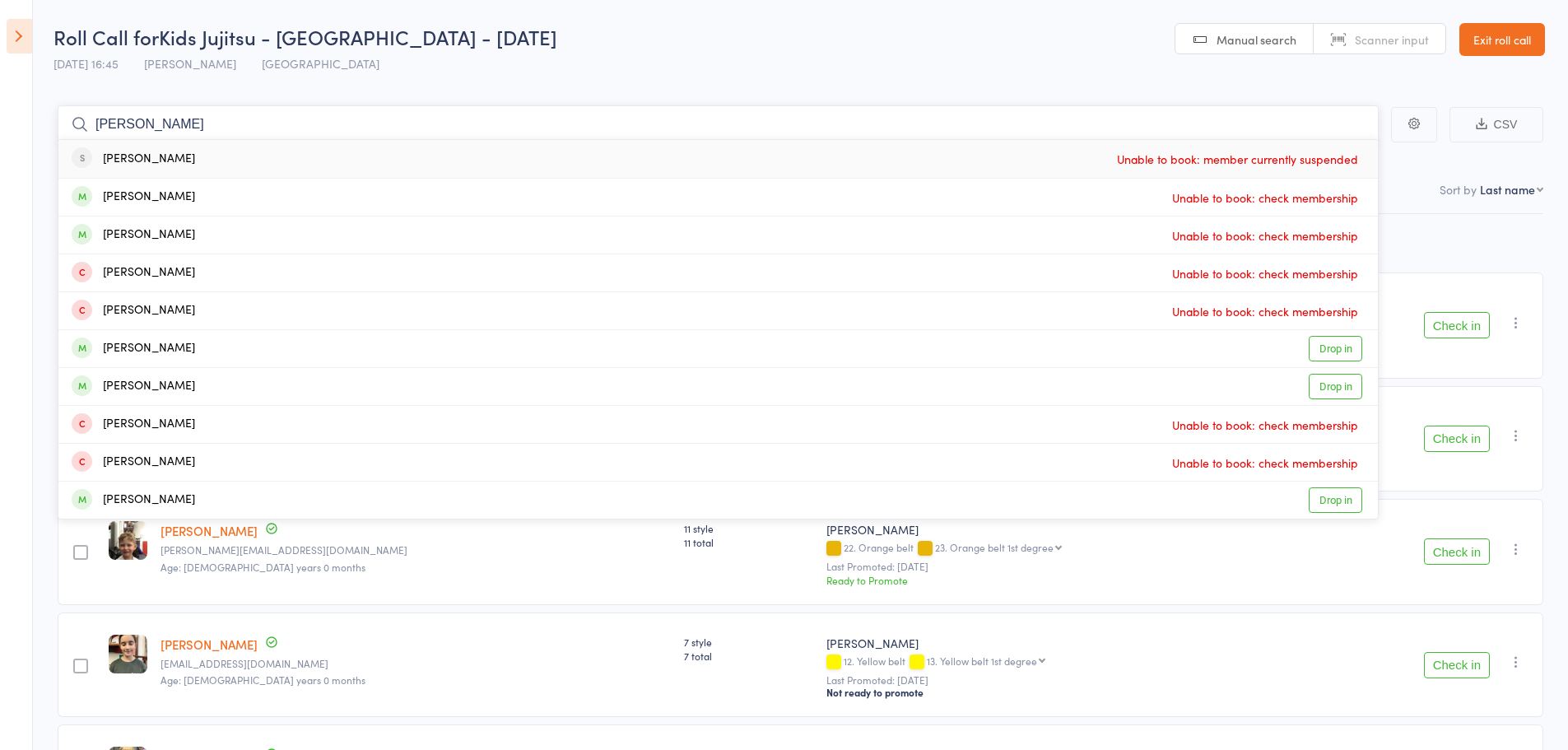
drag, startPoint x: 198, startPoint y: 122, endPoint x: 160, endPoint y: 120, distance: 38.1
click at [160, 120] on input "henry wa" at bounding box center [718, 124] width 1322 height 38
type input "henry wa"
click at [165, 381] on div "[PERSON_NAME]" at bounding box center [133, 386] width 123 height 19
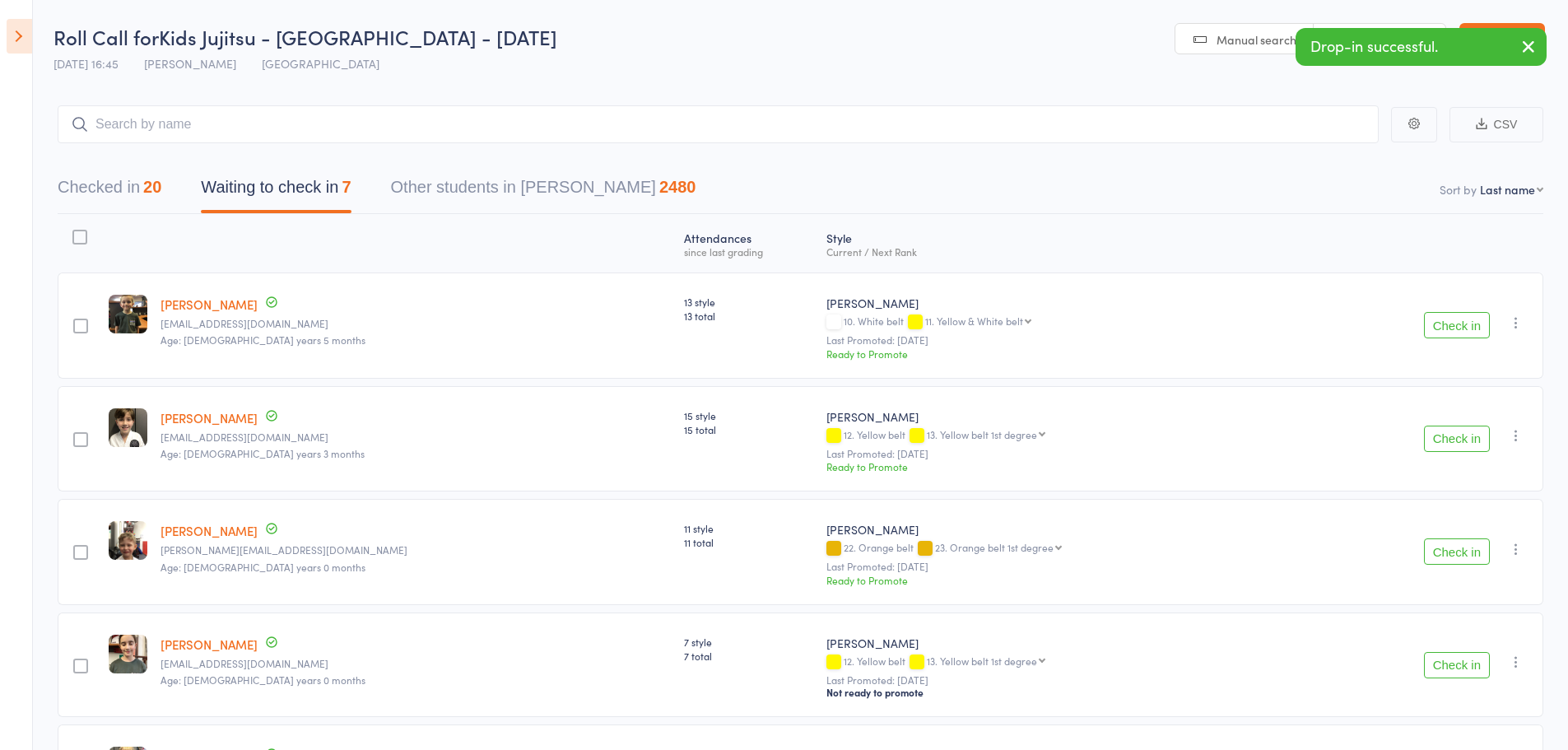
click at [1526, 52] on icon "button" at bounding box center [1528, 46] width 19 height 20
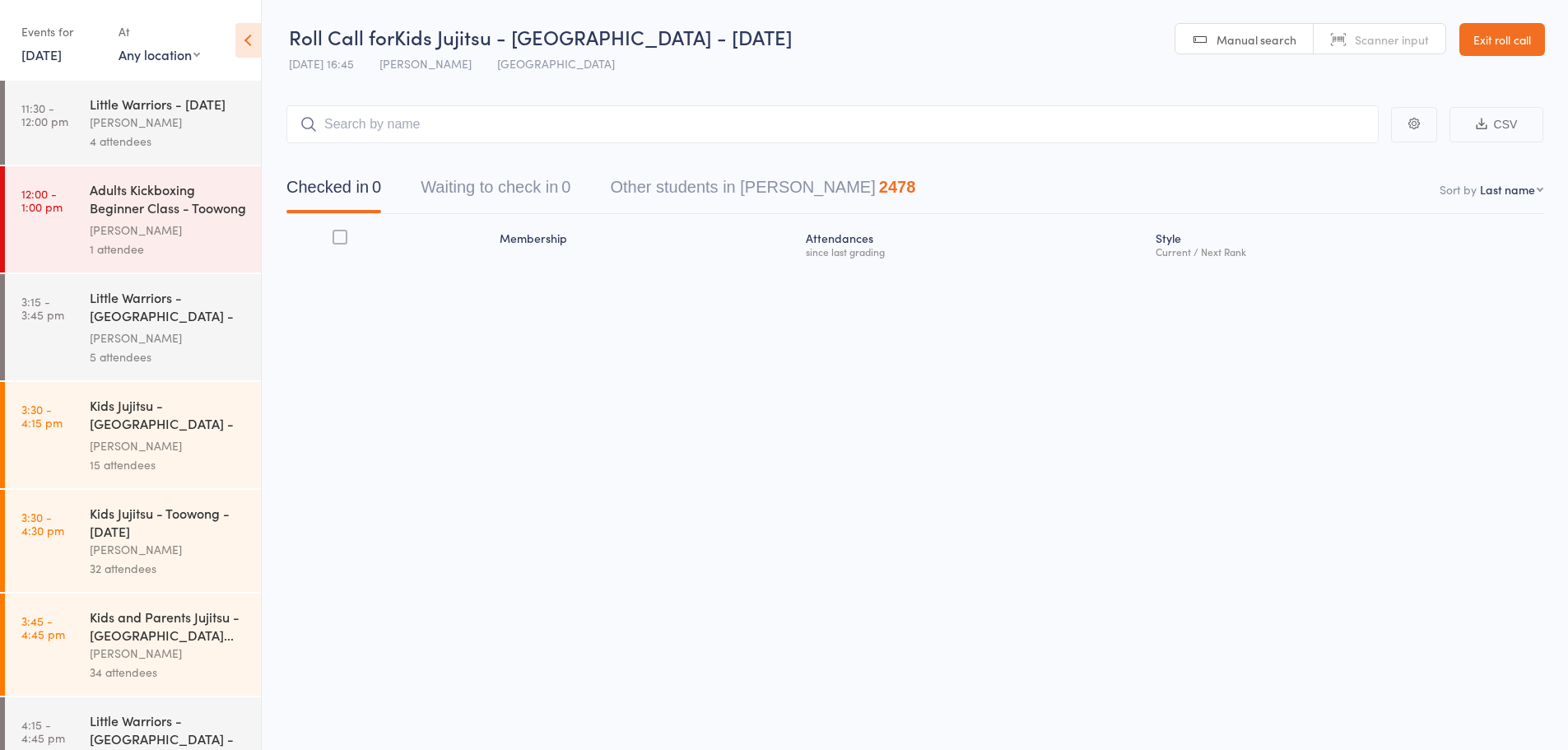
click at [251, 40] on icon at bounding box center [248, 40] width 26 height 34
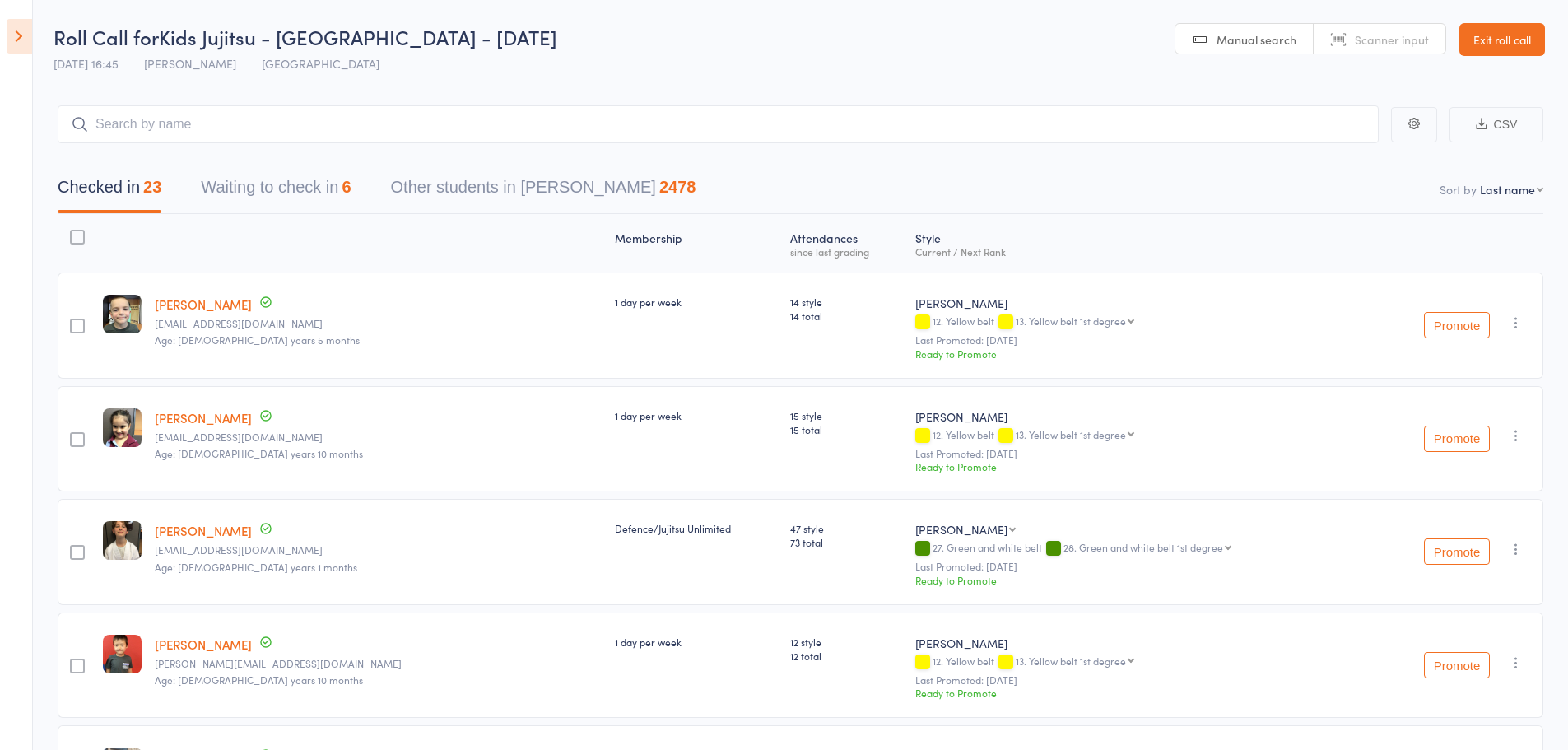
click at [256, 190] on button "Waiting to check in 6" at bounding box center [275, 192] width 150 height 44
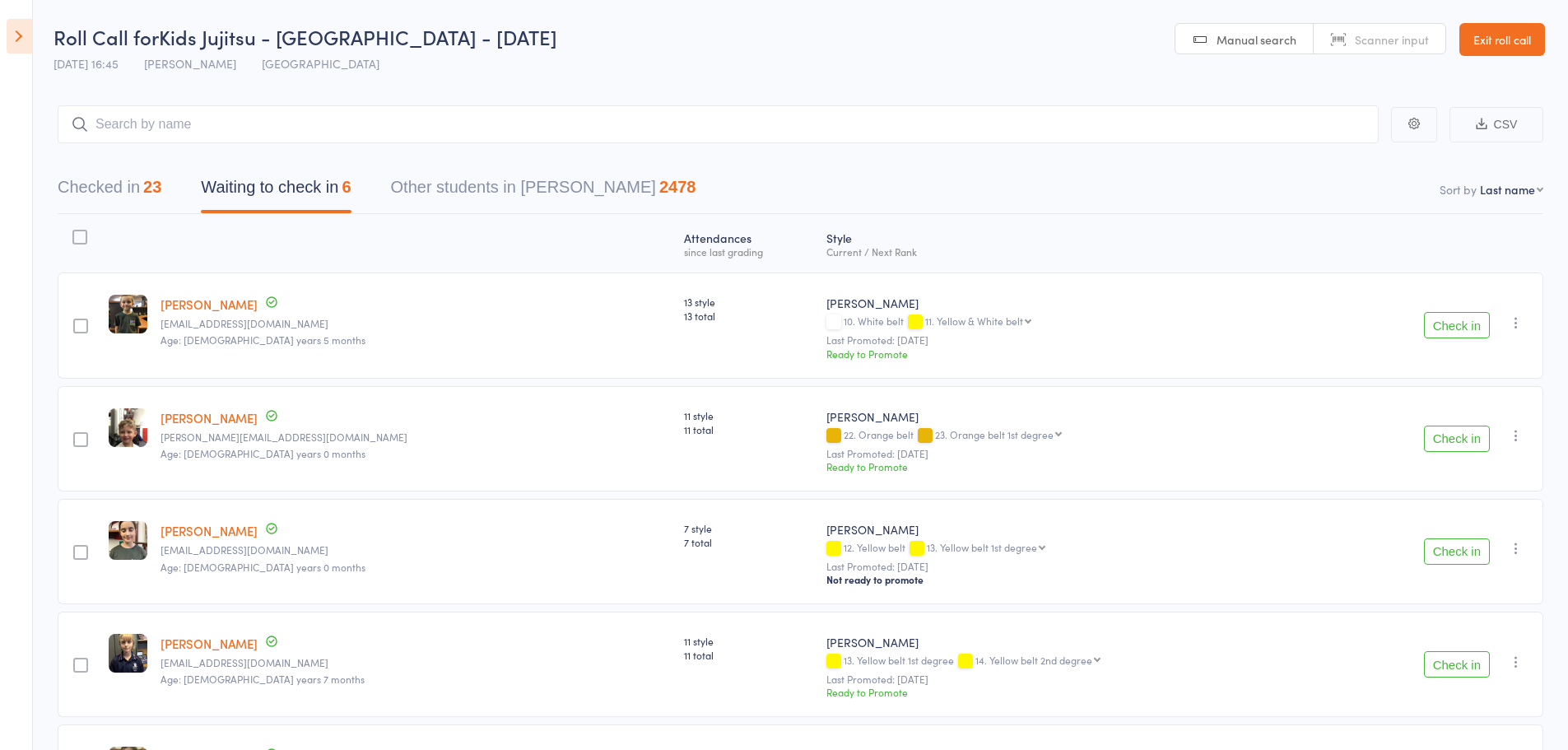
click at [142, 177] on button "Checked in 23" at bounding box center [109, 192] width 104 height 44
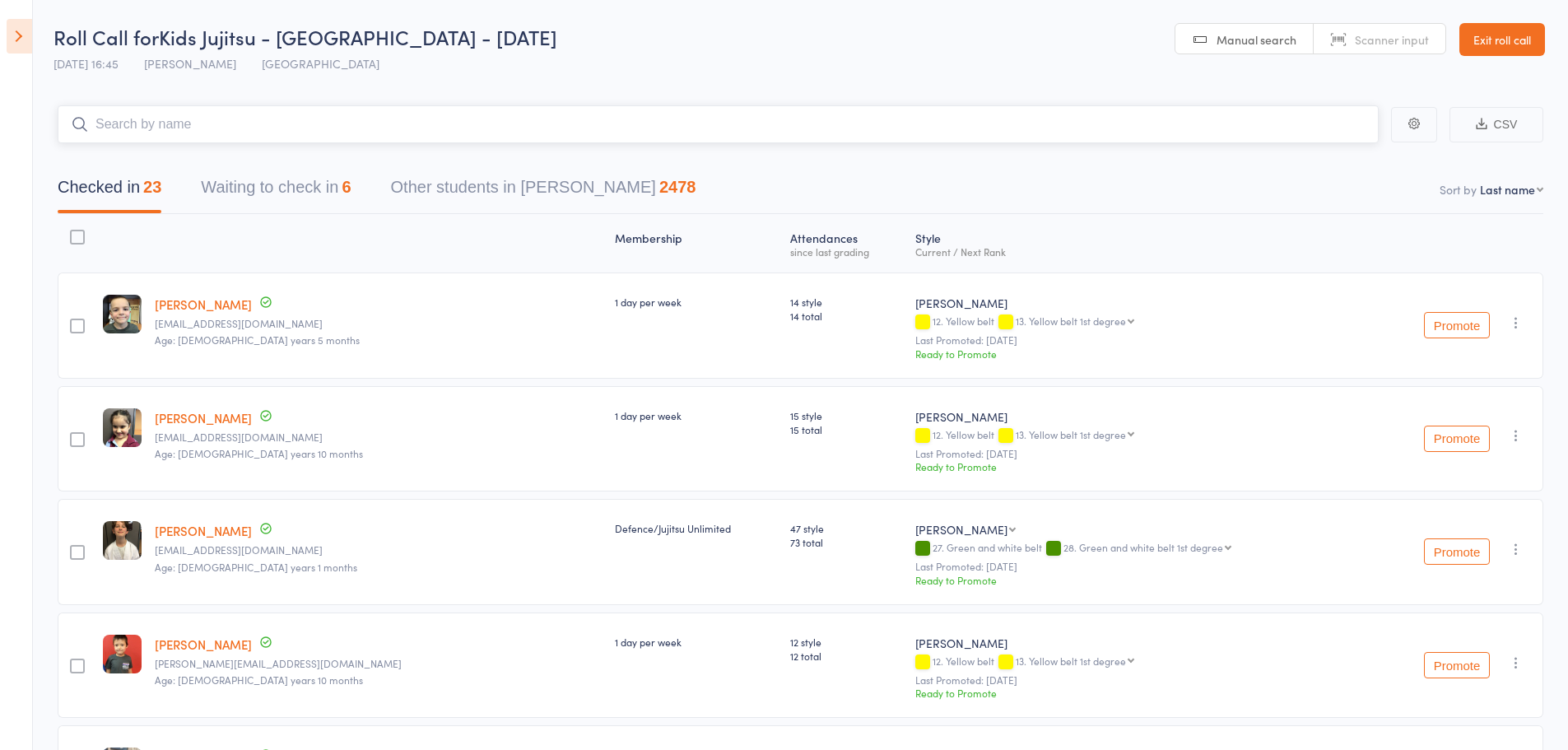
click at [239, 137] on input "search" at bounding box center [718, 124] width 1322 height 38
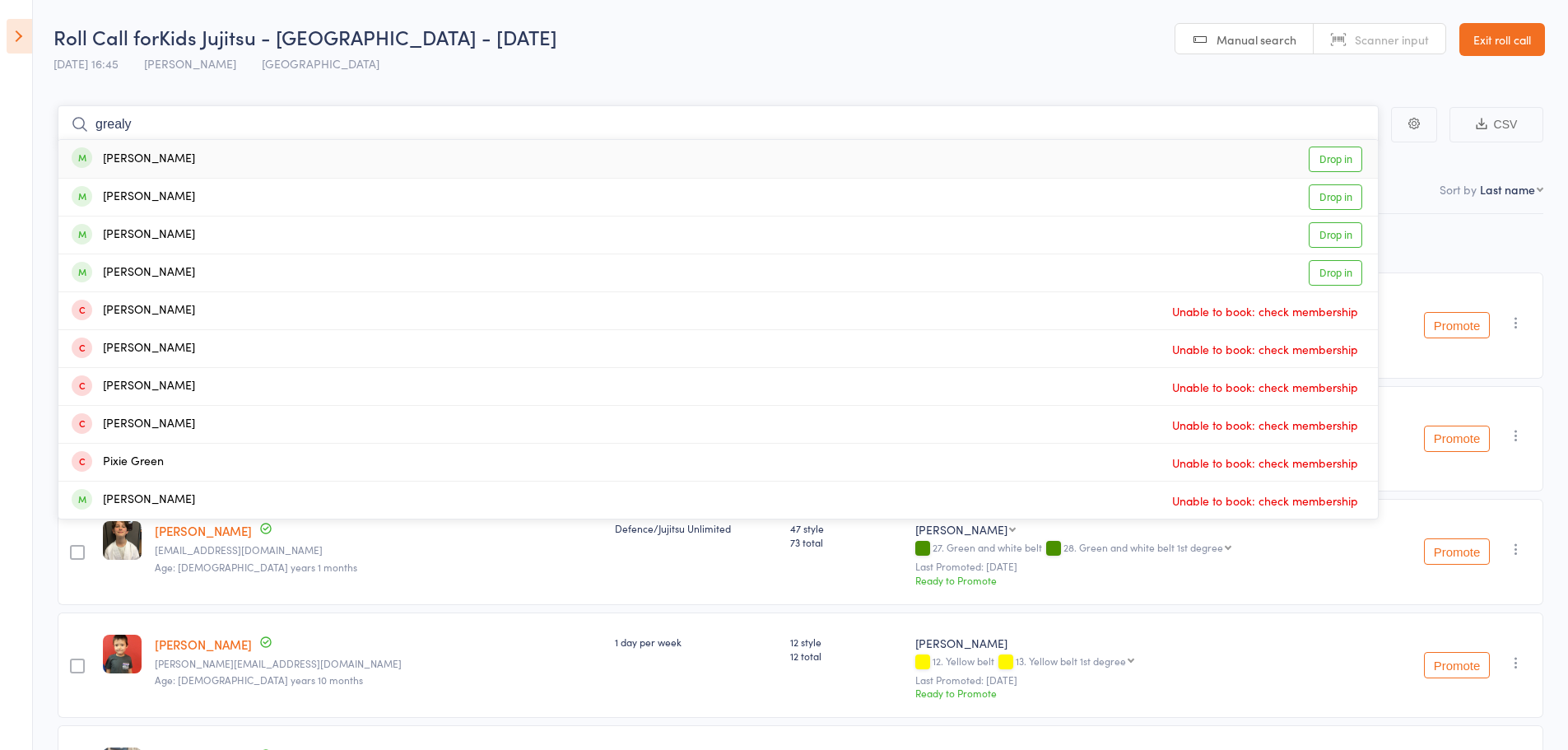
type input "grealy"
click at [139, 165] on div "[PERSON_NAME]" at bounding box center [133, 159] width 123 height 19
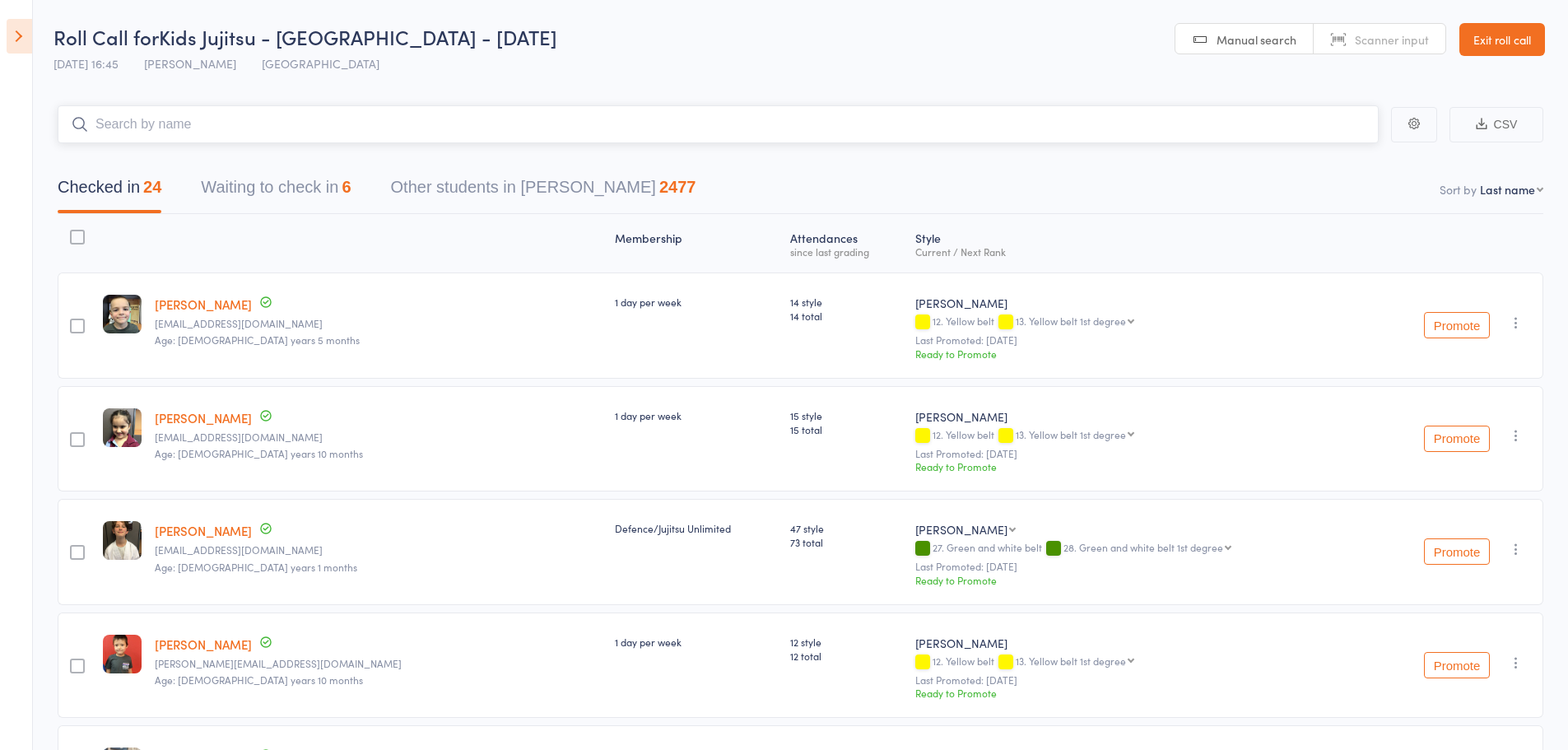
click at [295, 193] on button "Waiting to check in 6" at bounding box center [275, 192] width 150 height 44
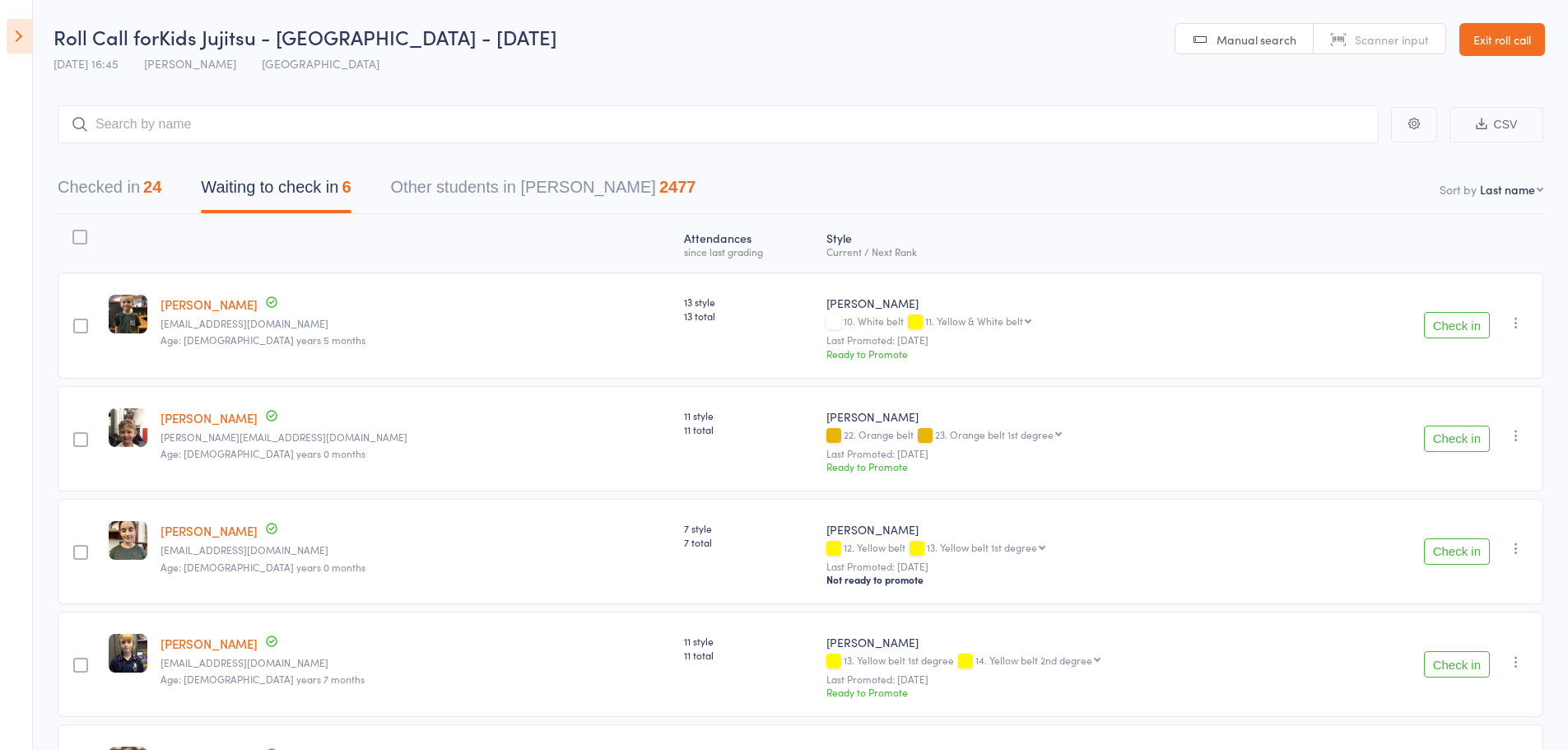
click at [1516, 318] on icon "button" at bounding box center [1516, 322] width 17 height 17
click at [1458, 513] on li "Mark absent" at bounding box center [1457, 510] width 136 height 22
click at [1519, 441] on icon "button" at bounding box center [1516, 436] width 17 height 17
click at [1446, 632] on li "Mark absent" at bounding box center [1457, 622] width 136 height 22
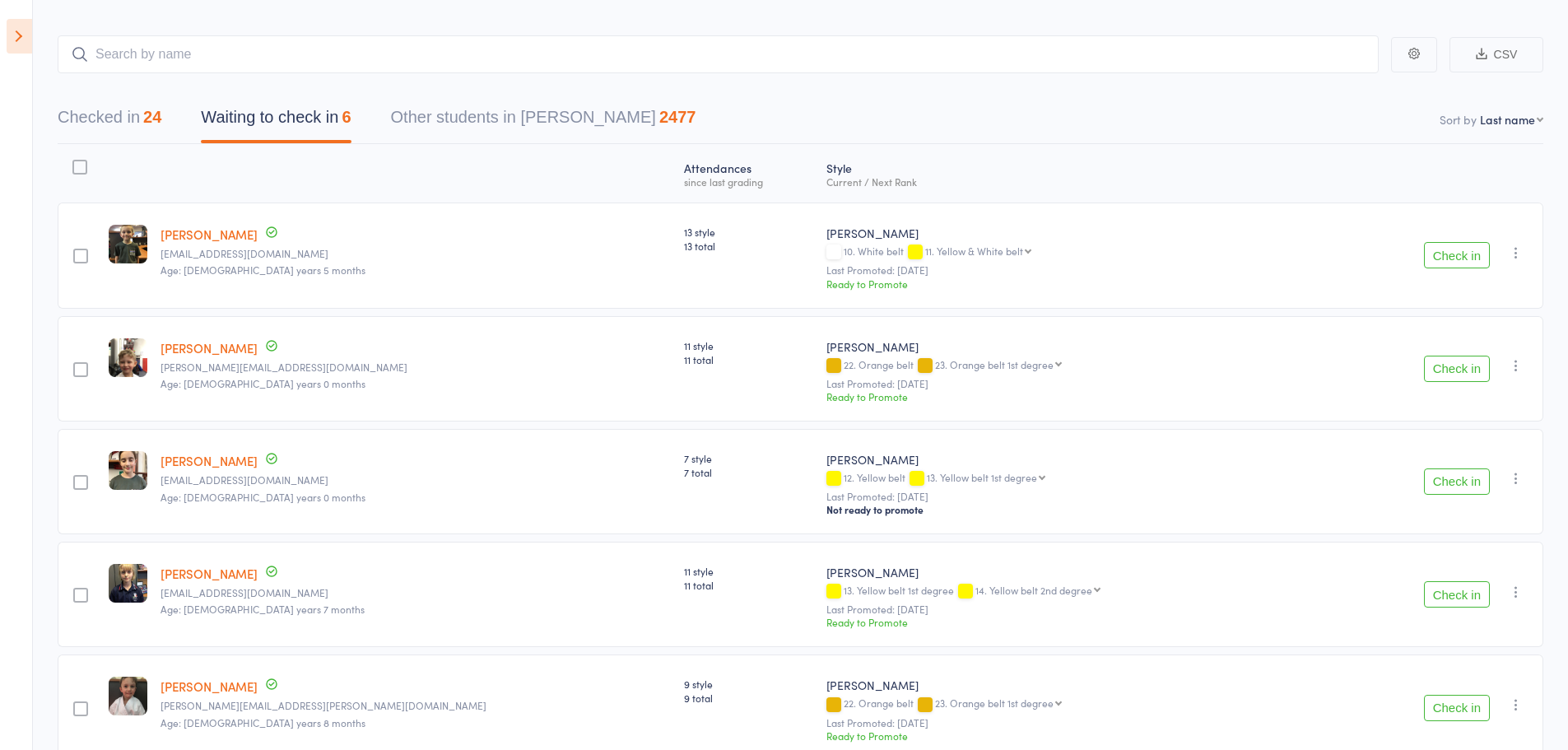
scroll to position [165, 0]
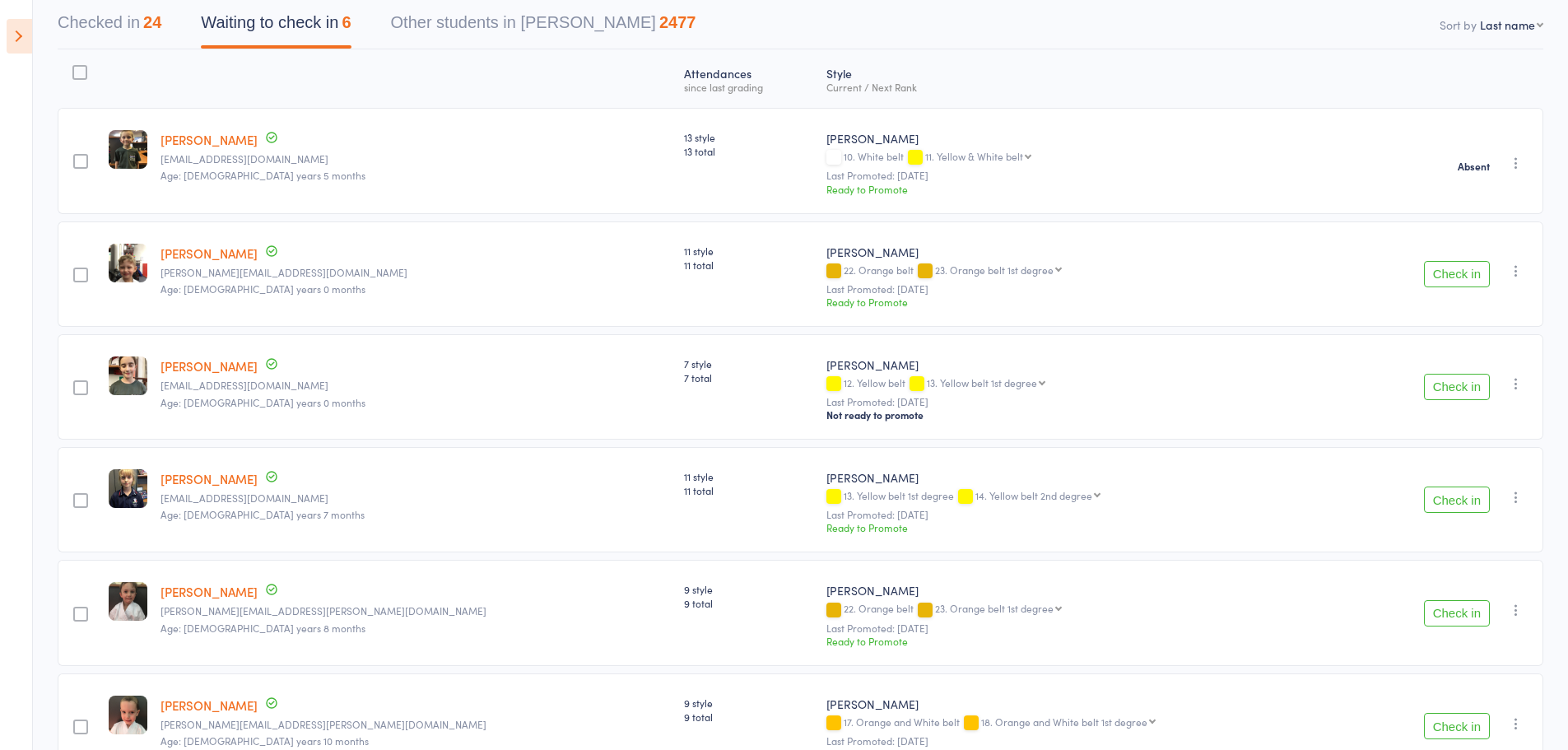
click at [1518, 385] on icon "button" at bounding box center [1516, 384] width 17 height 17
click at [1472, 577] on li "Mark absent" at bounding box center [1457, 570] width 136 height 22
click at [1520, 492] on icon "button" at bounding box center [1516, 497] width 17 height 17
click at [1443, 678] on li "Mark absent" at bounding box center [1457, 684] width 136 height 22
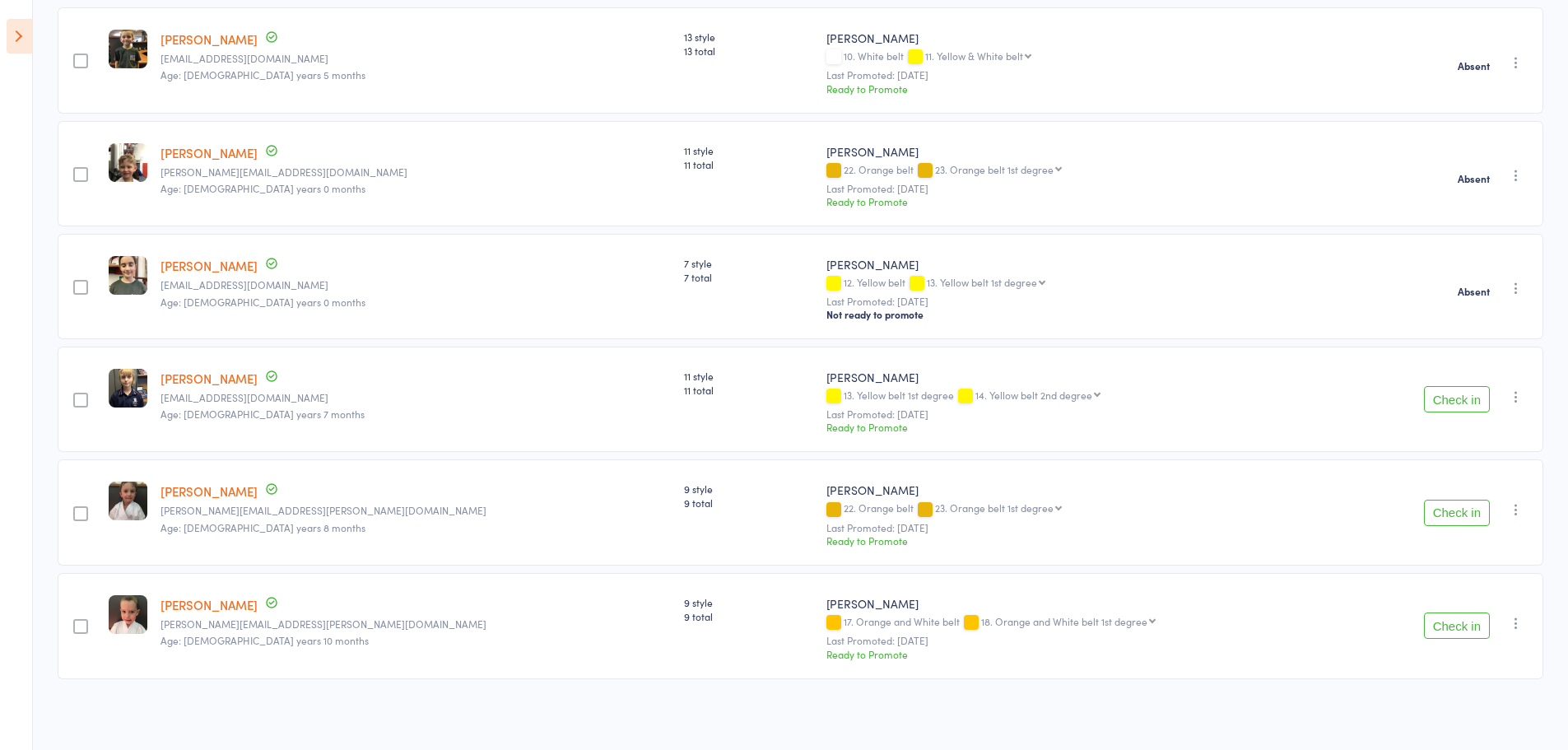
scroll to position [268, 0]
click at [1513, 511] on icon "button" at bounding box center [1516, 507] width 17 height 17
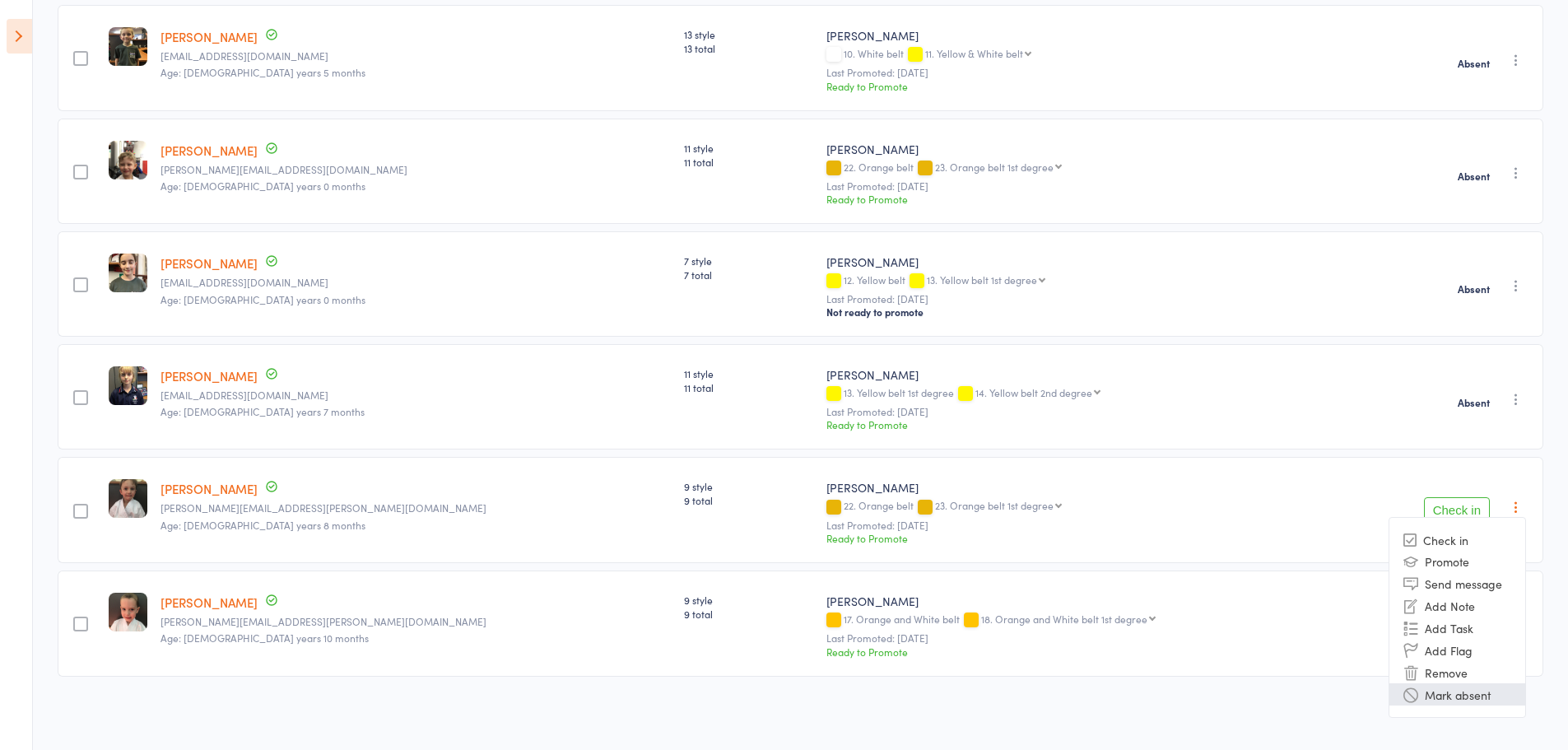
click at [1452, 688] on li "Mark absent" at bounding box center [1457, 695] width 136 height 22
click at [1514, 635] on div "Check in Check in Promote Send message Add Note Add Task Add Flag Remove Mark a…" at bounding box center [1446, 623] width 195 height 107
click at [1519, 619] on icon "button" at bounding box center [1516, 621] width 17 height 17
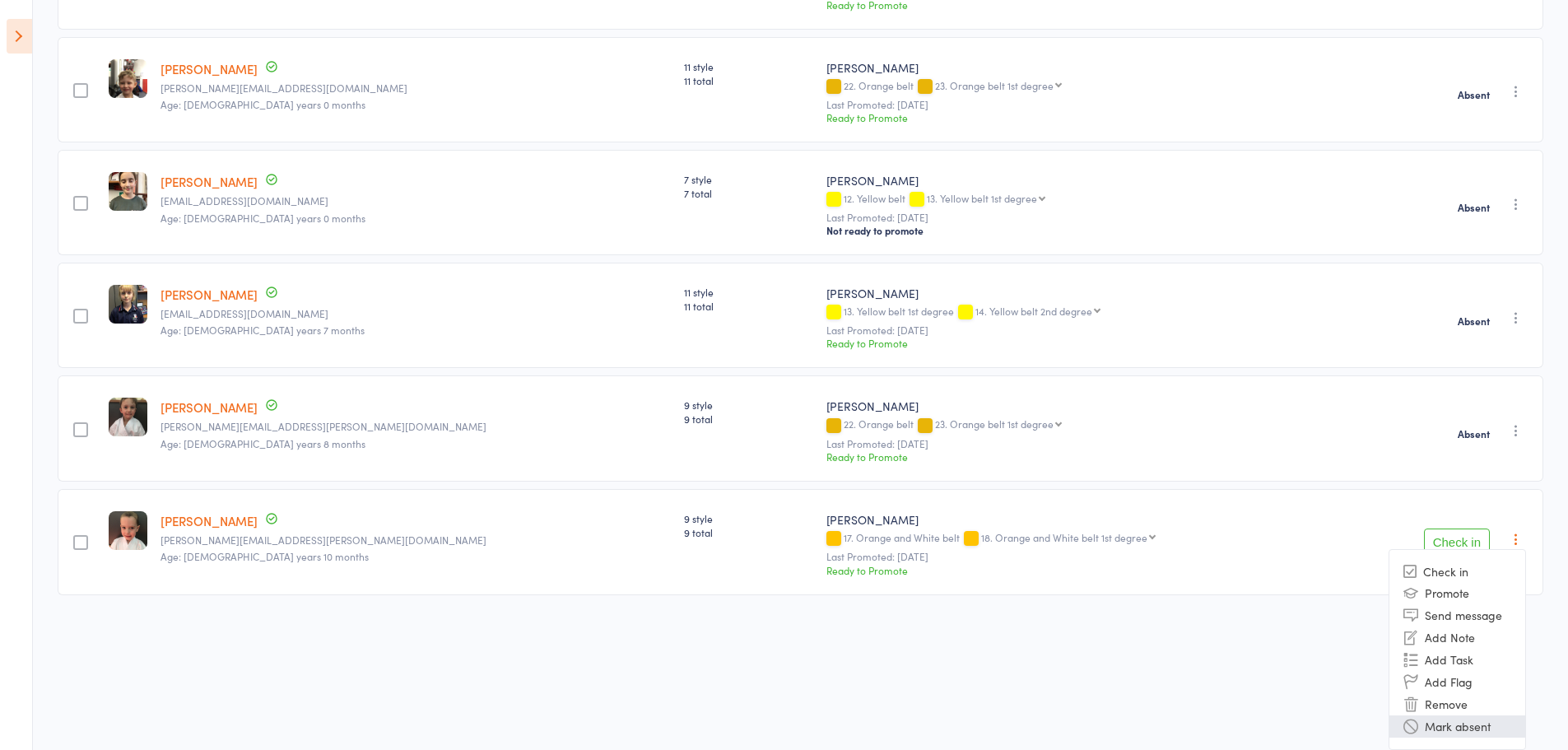
click at [1443, 728] on li "Mark absent" at bounding box center [1457, 726] width 136 height 22
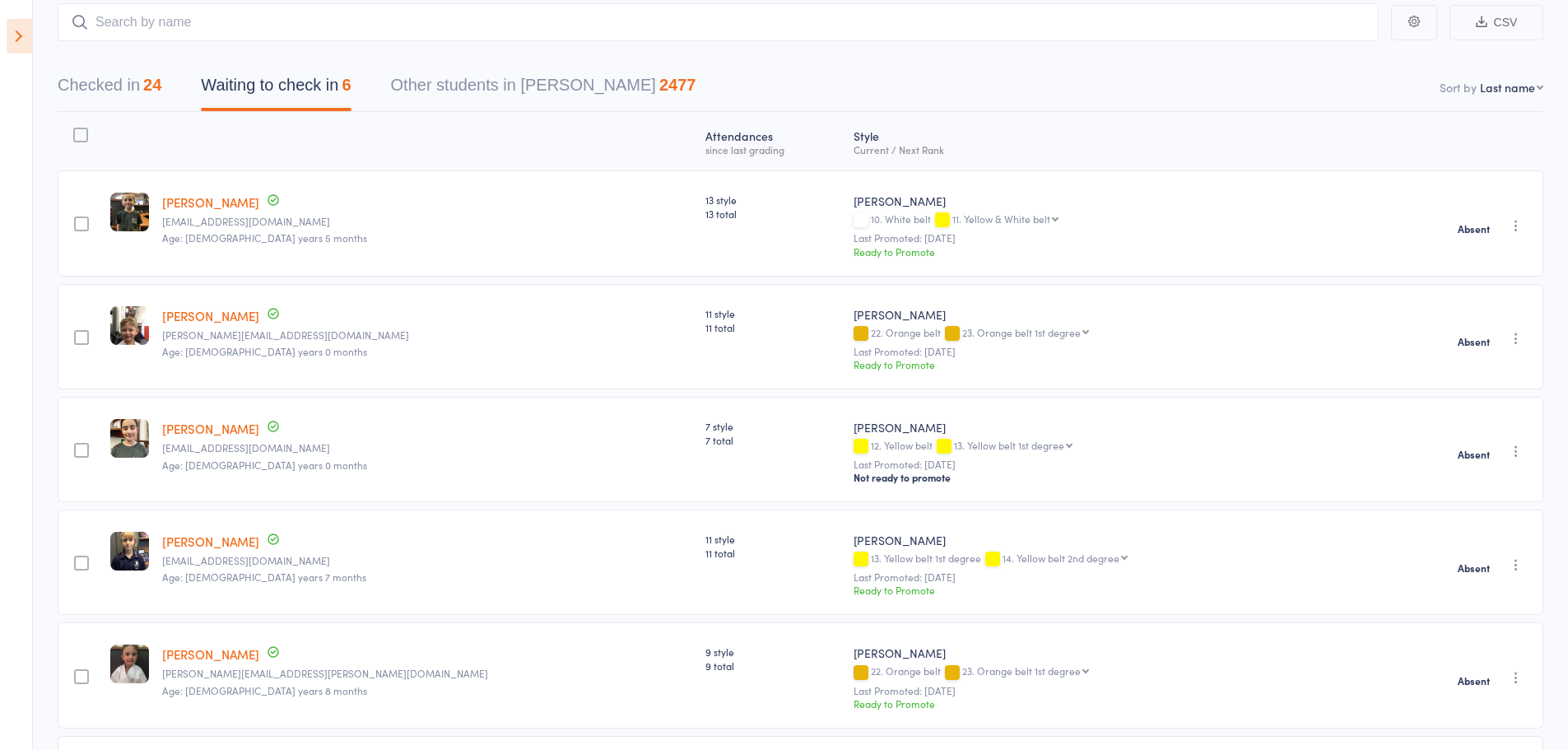
scroll to position [0, 0]
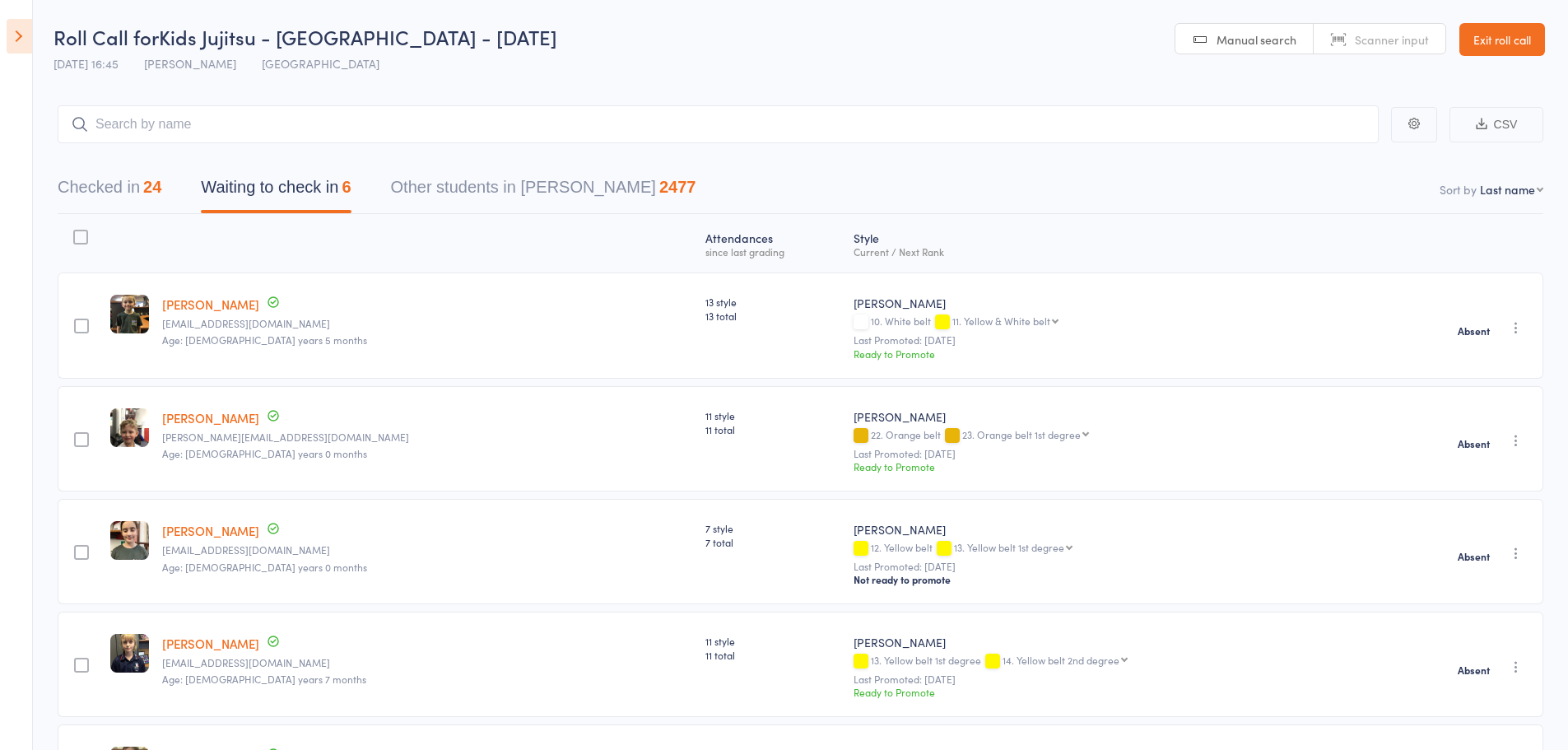
click at [78, 199] on button "Checked in 24" at bounding box center [109, 192] width 104 height 44
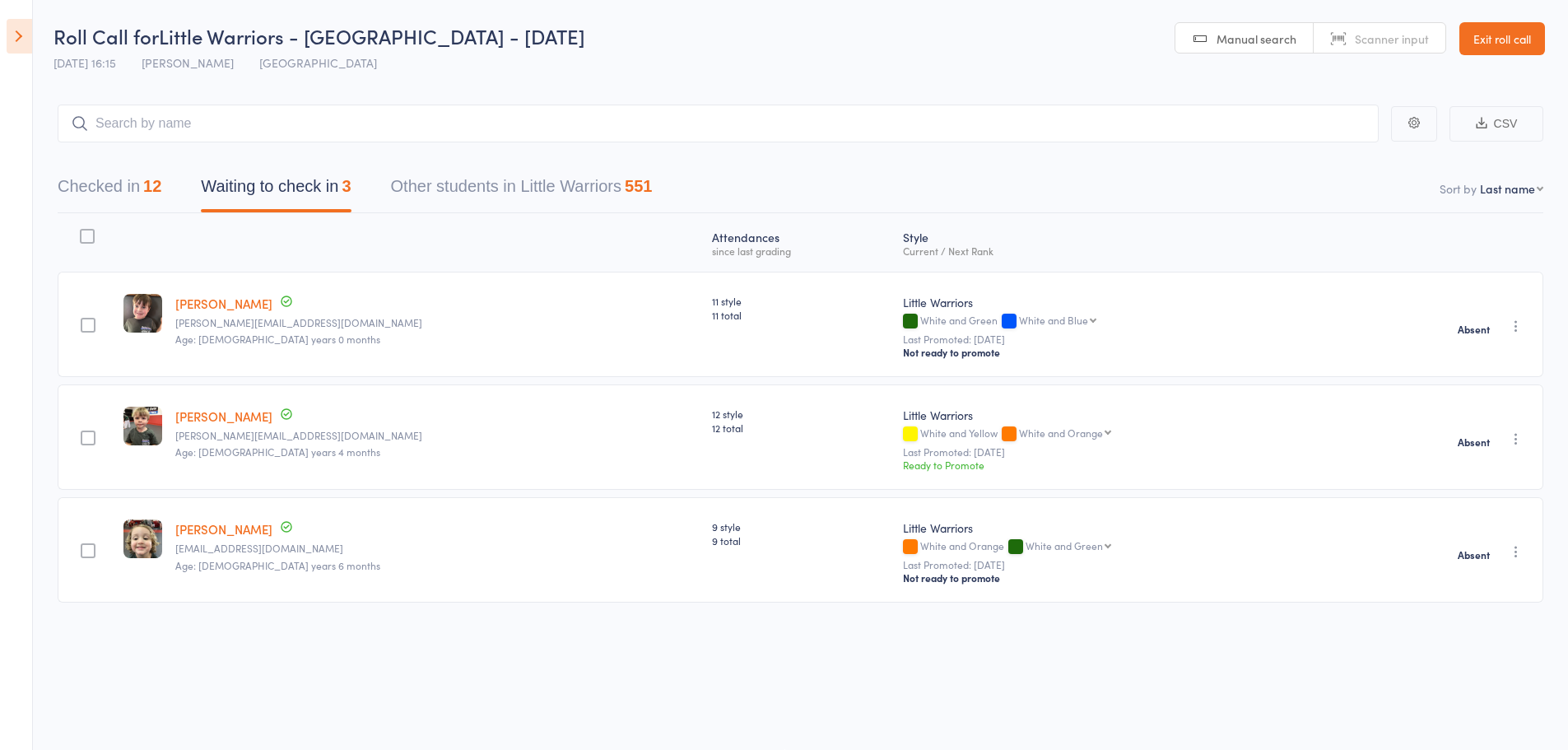
click at [156, 190] on div "12" at bounding box center [152, 186] width 18 height 18
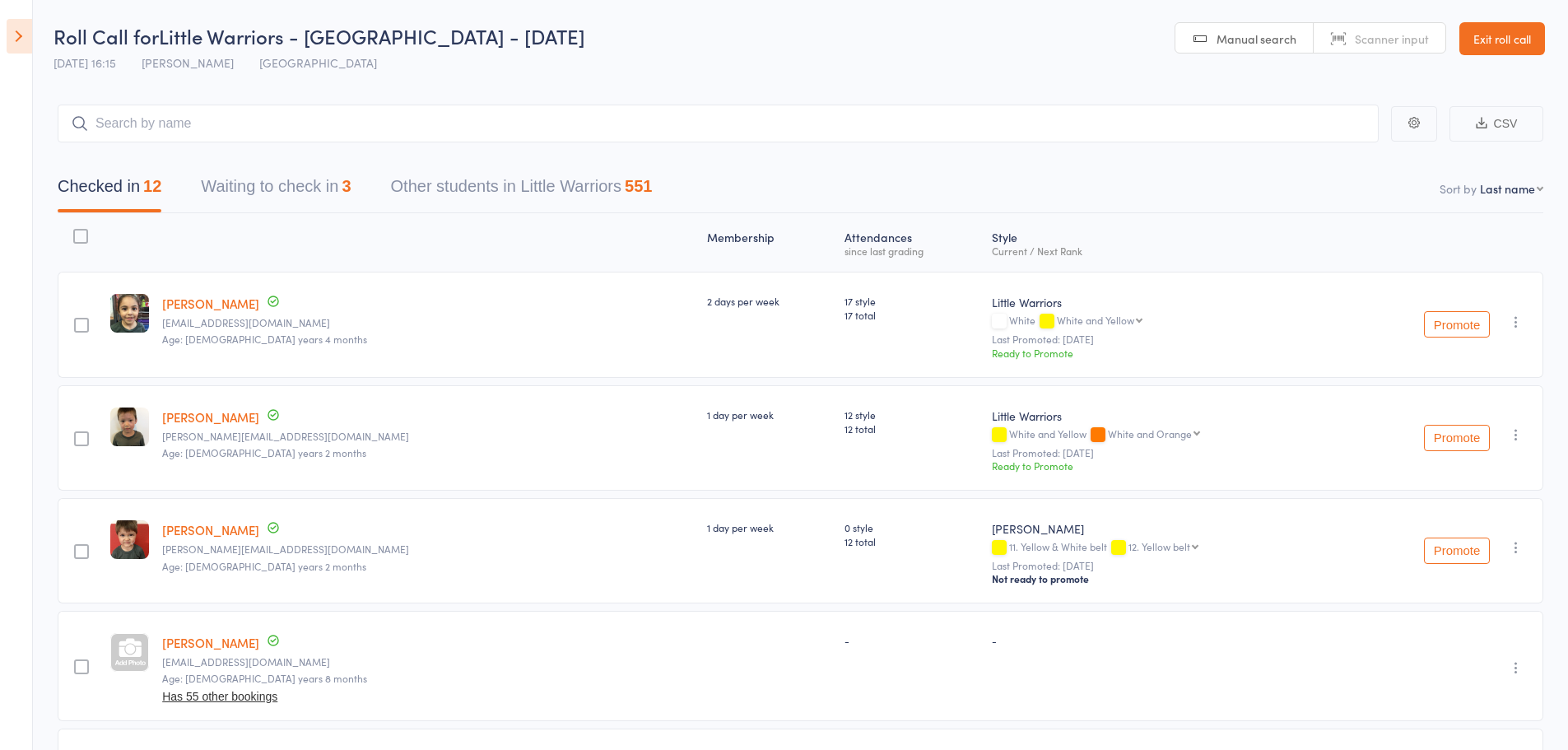
scroll to position [129, 0]
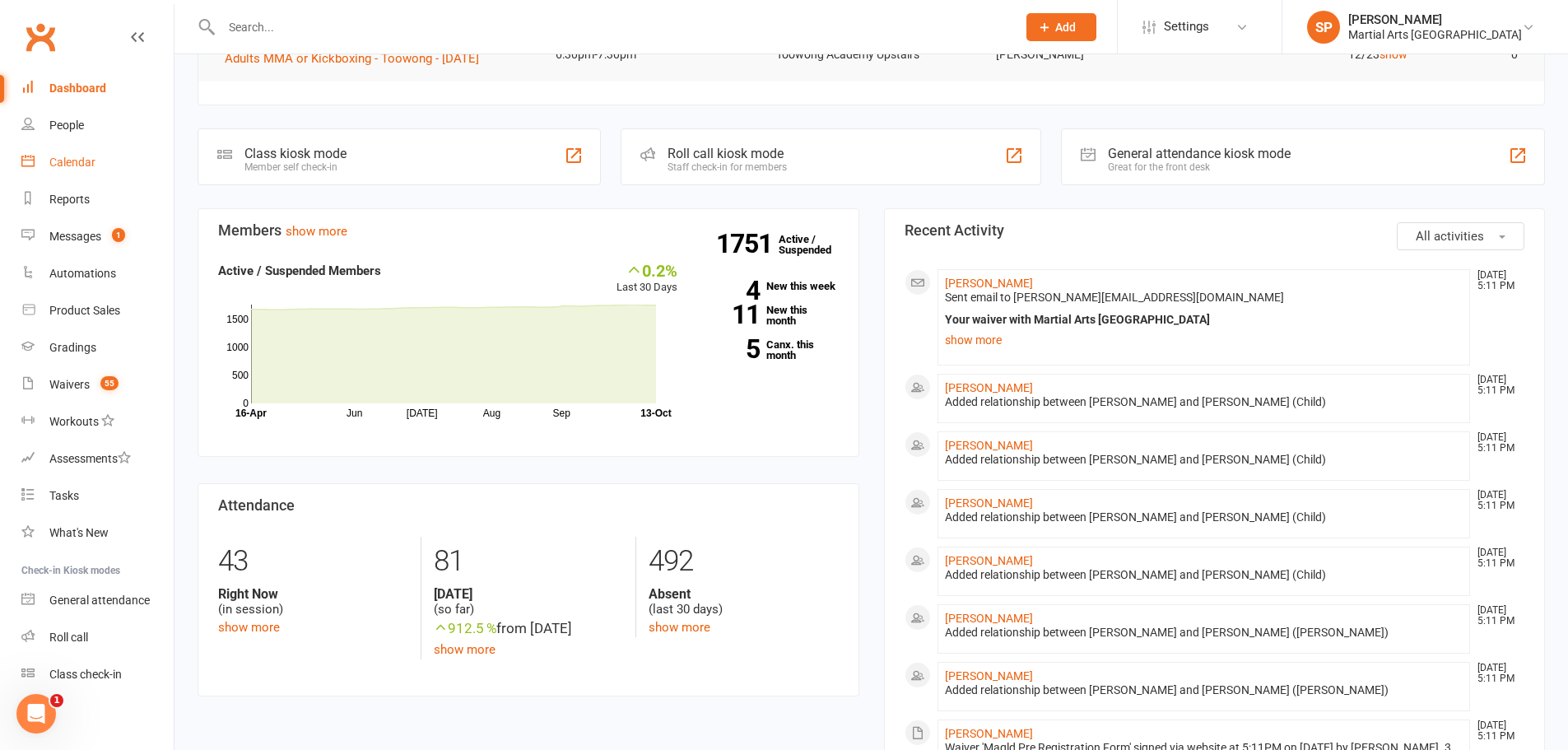
click at [85, 147] on link "Calendar" at bounding box center [97, 163] width 152 height 37
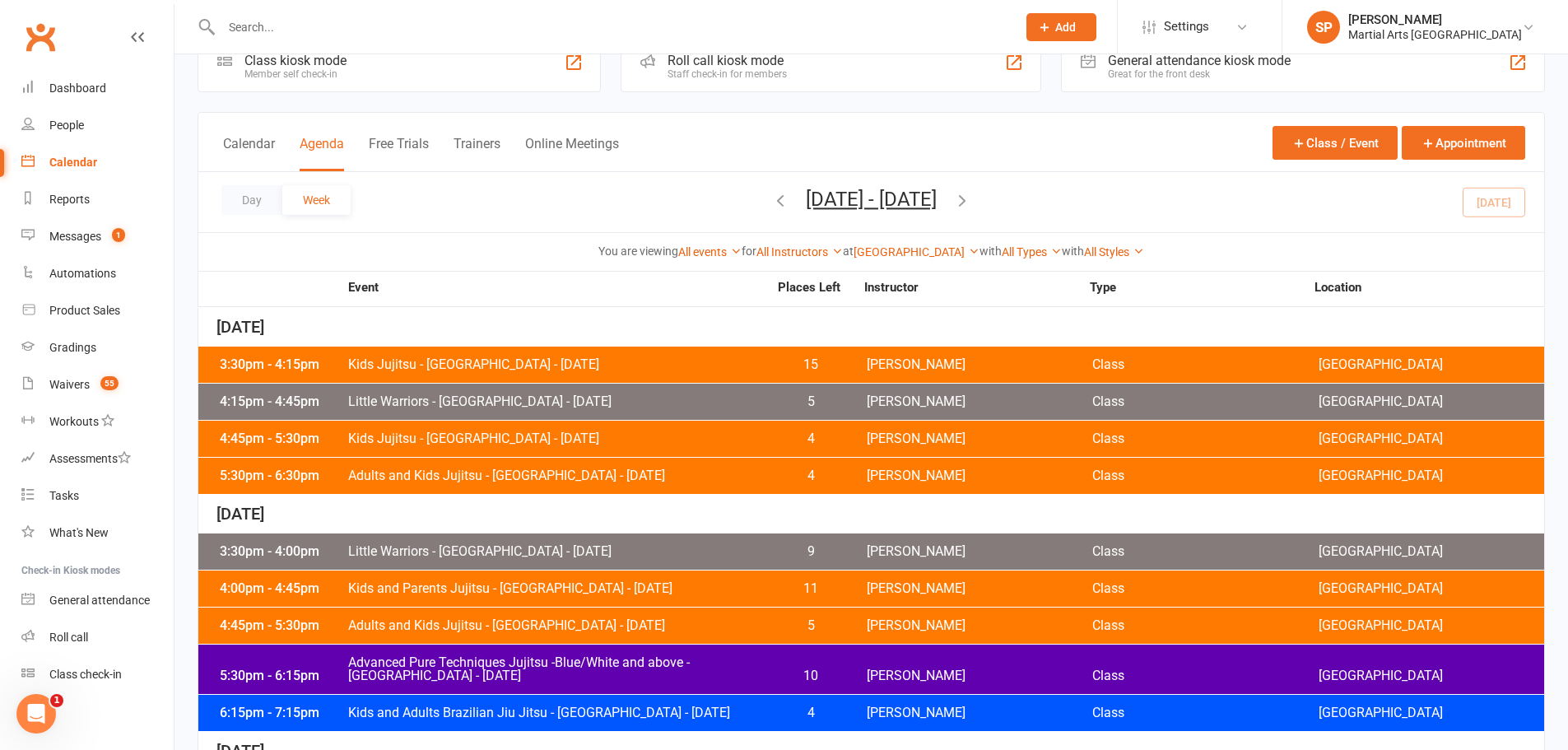
scroll to position [83, 0]
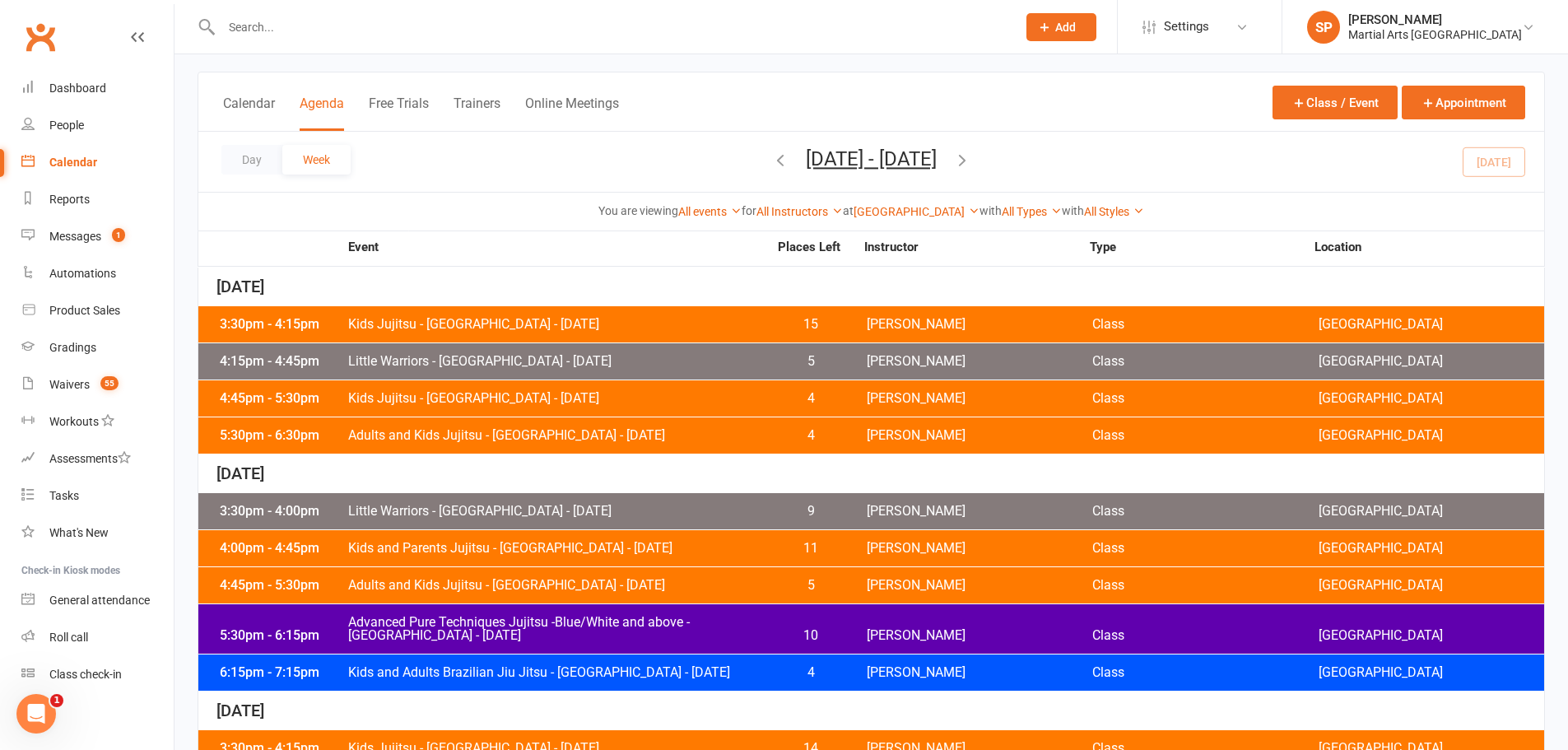
click at [435, 393] on span "Kids Jujitsu - [GEOGRAPHIC_DATA] - [DATE]" at bounding box center [558, 398] width 421 height 13
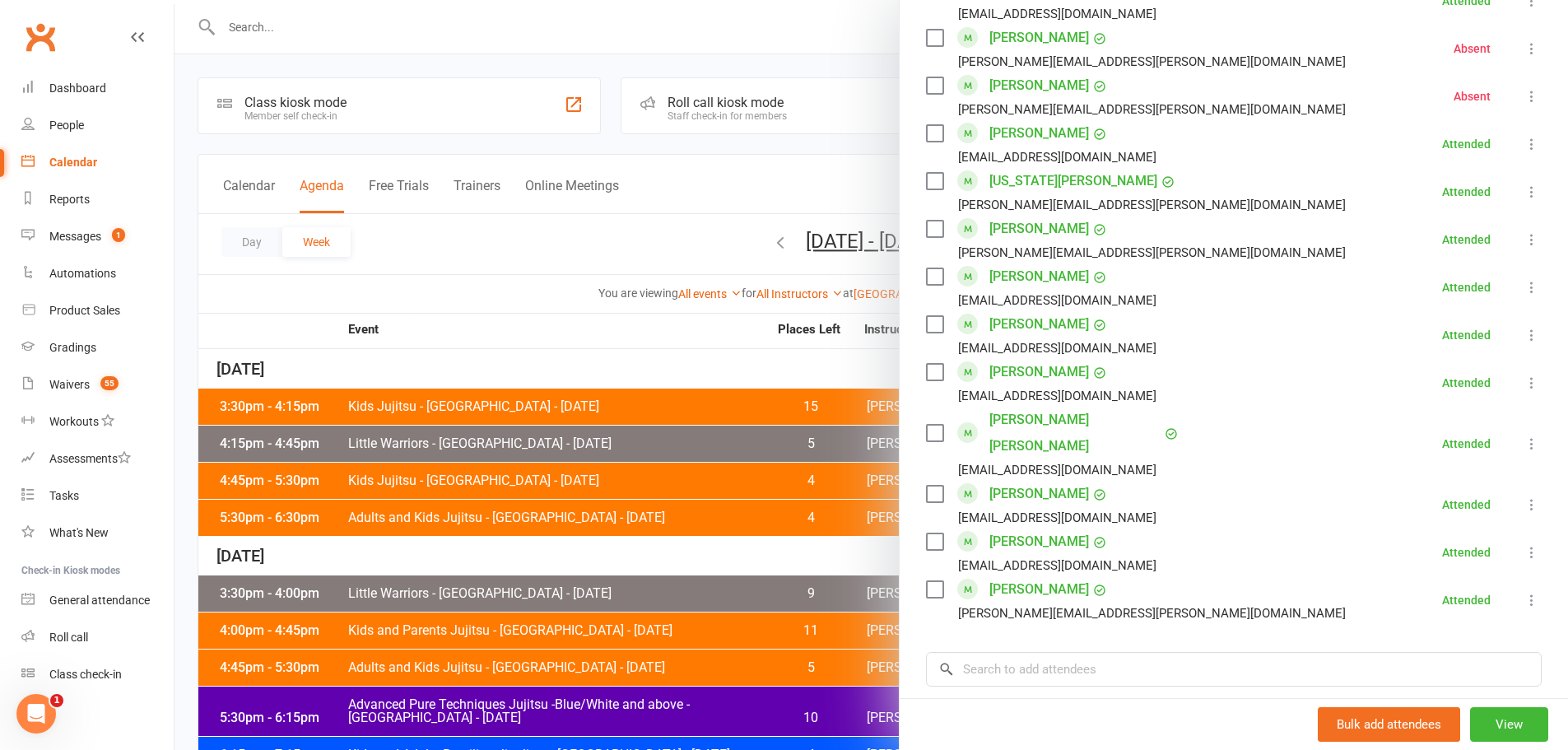
scroll to position [1318, 0]
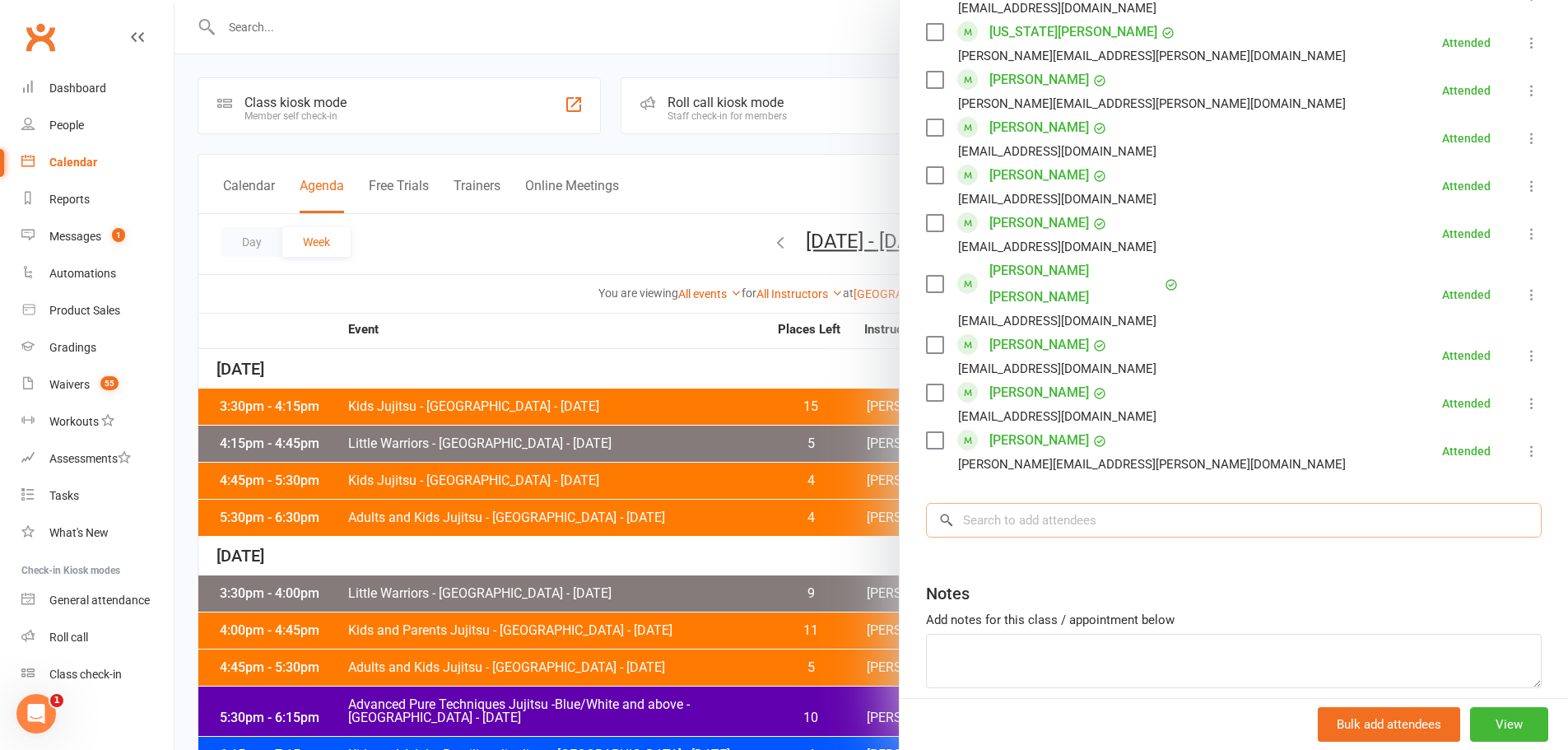
click at [1016, 504] on input "search" at bounding box center [1235, 520] width 616 height 34
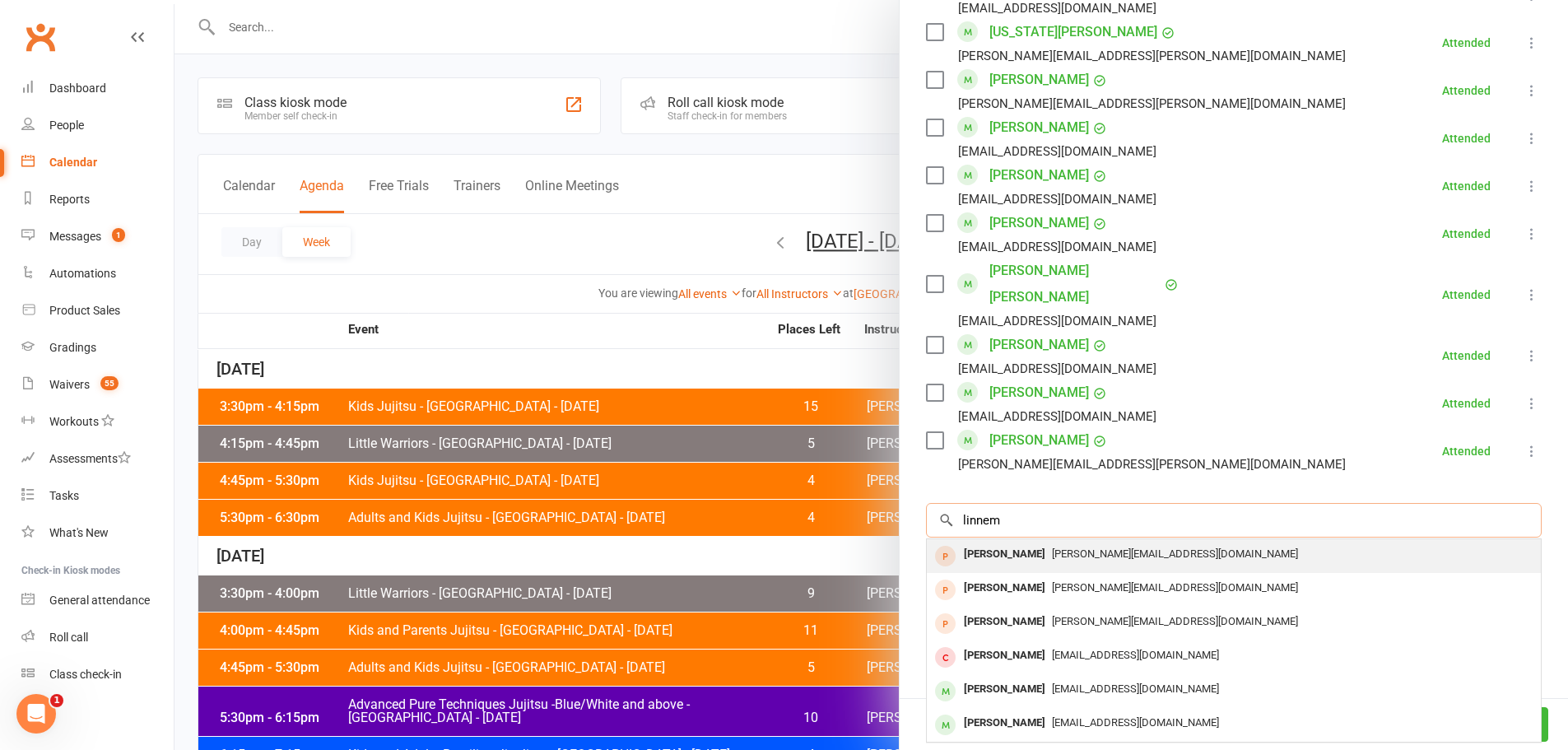
type input "linnem"
click at [978, 543] on div "[PERSON_NAME]" at bounding box center [1005, 555] width 95 height 24
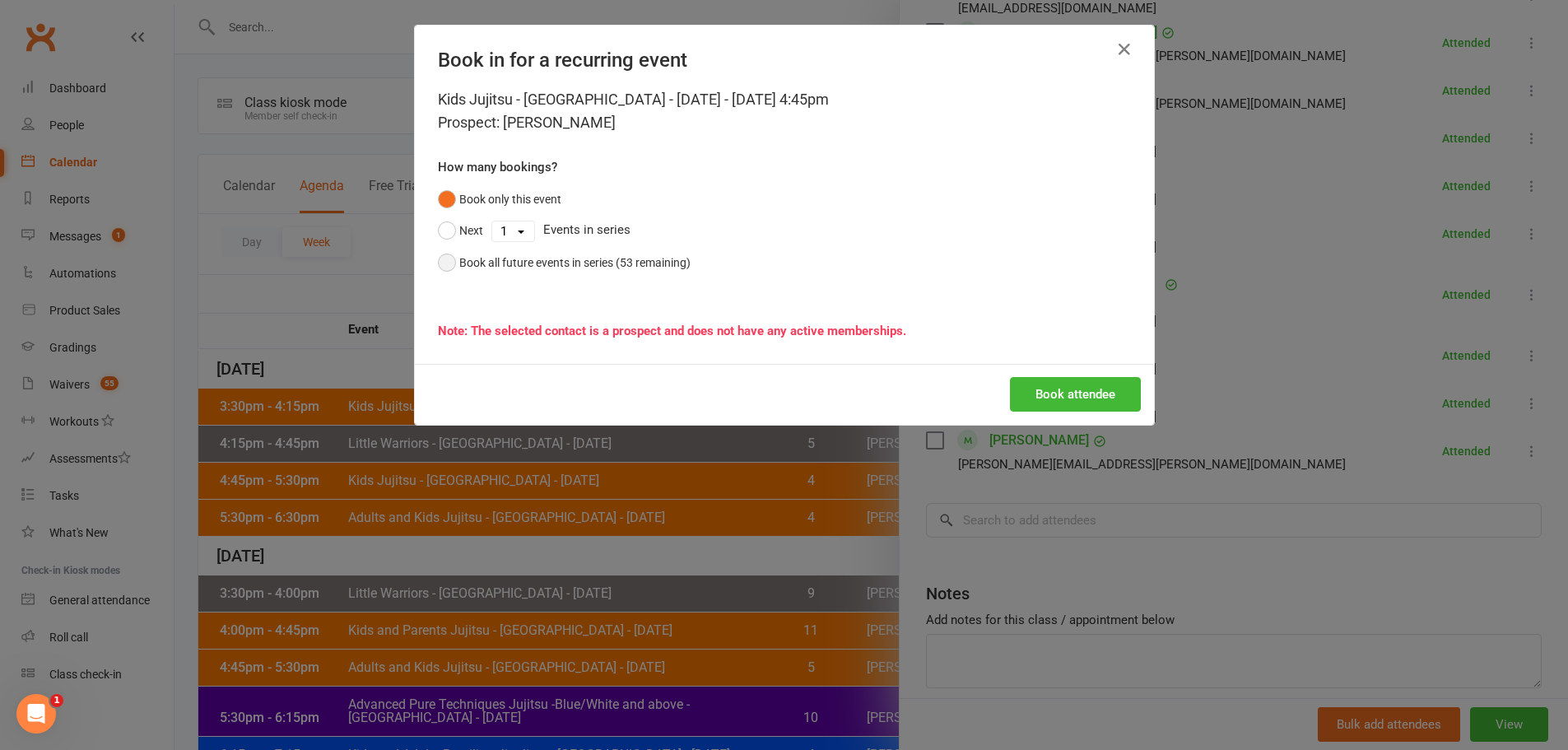
click at [556, 268] on div "Book all future events in series (53 remaining)" at bounding box center [575, 262] width 231 height 18
click at [1068, 398] on button "Book attendee" at bounding box center [1075, 393] width 131 height 34
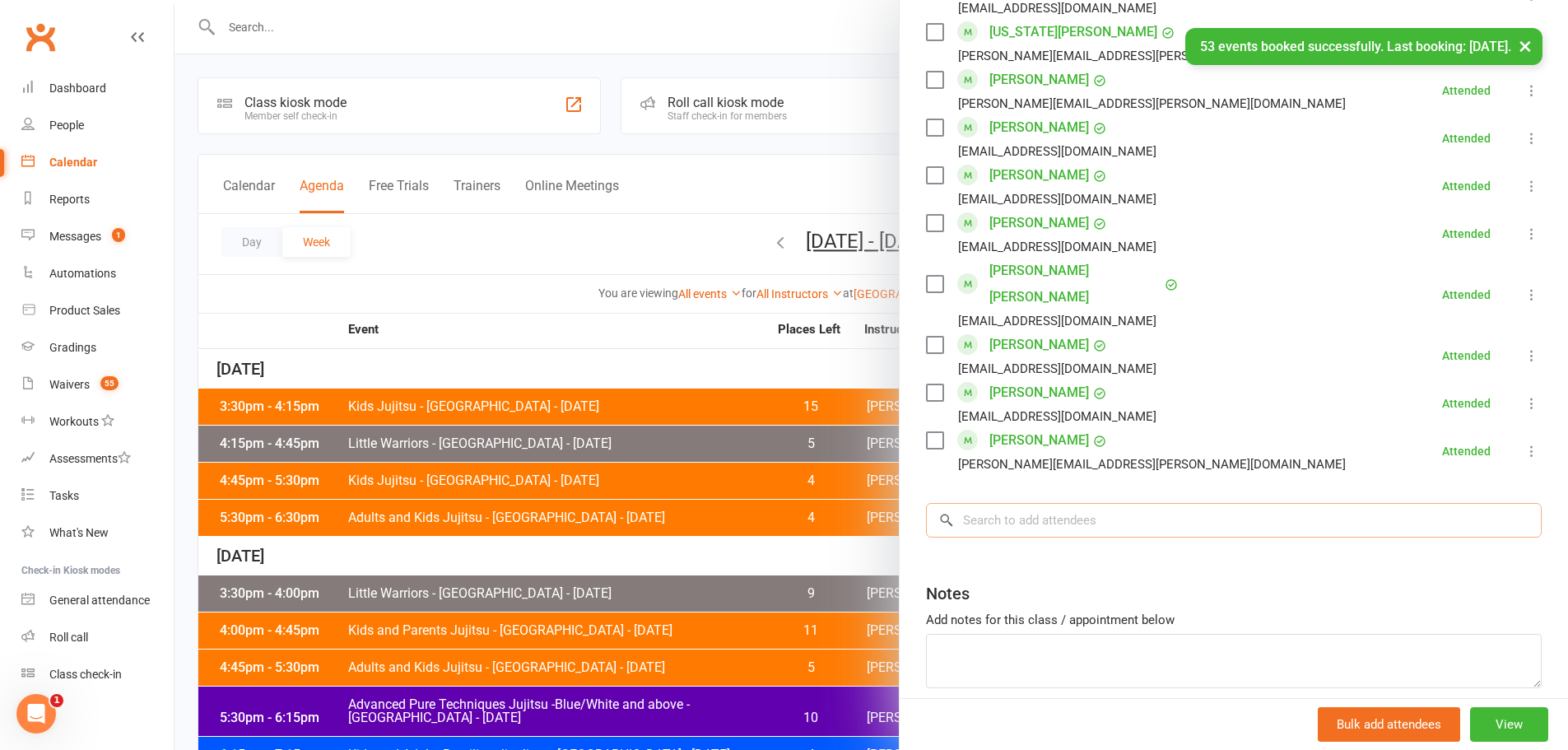
click at [988, 504] on input "search" at bounding box center [1235, 520] width 616 height 34
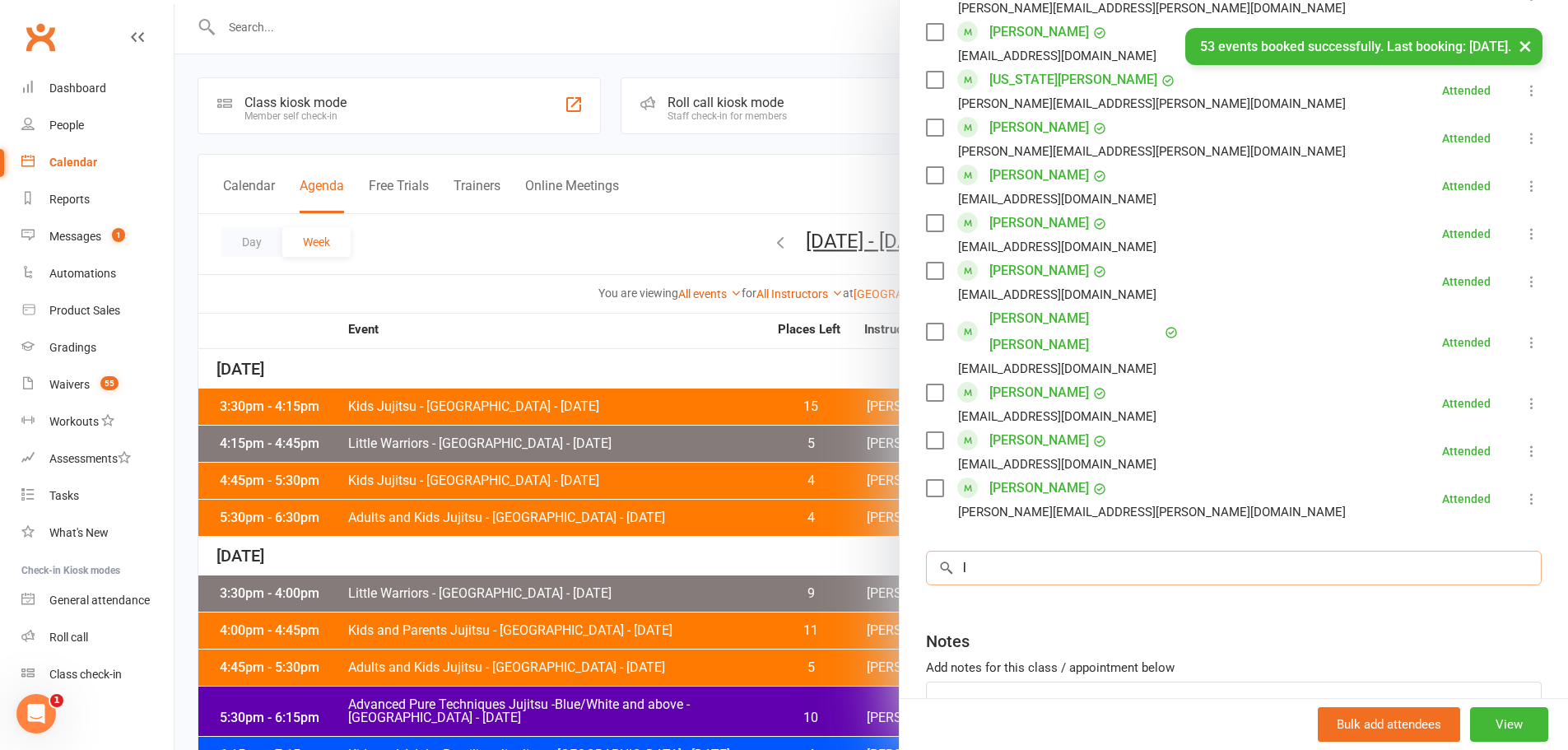
scroll to position [1365, 0]
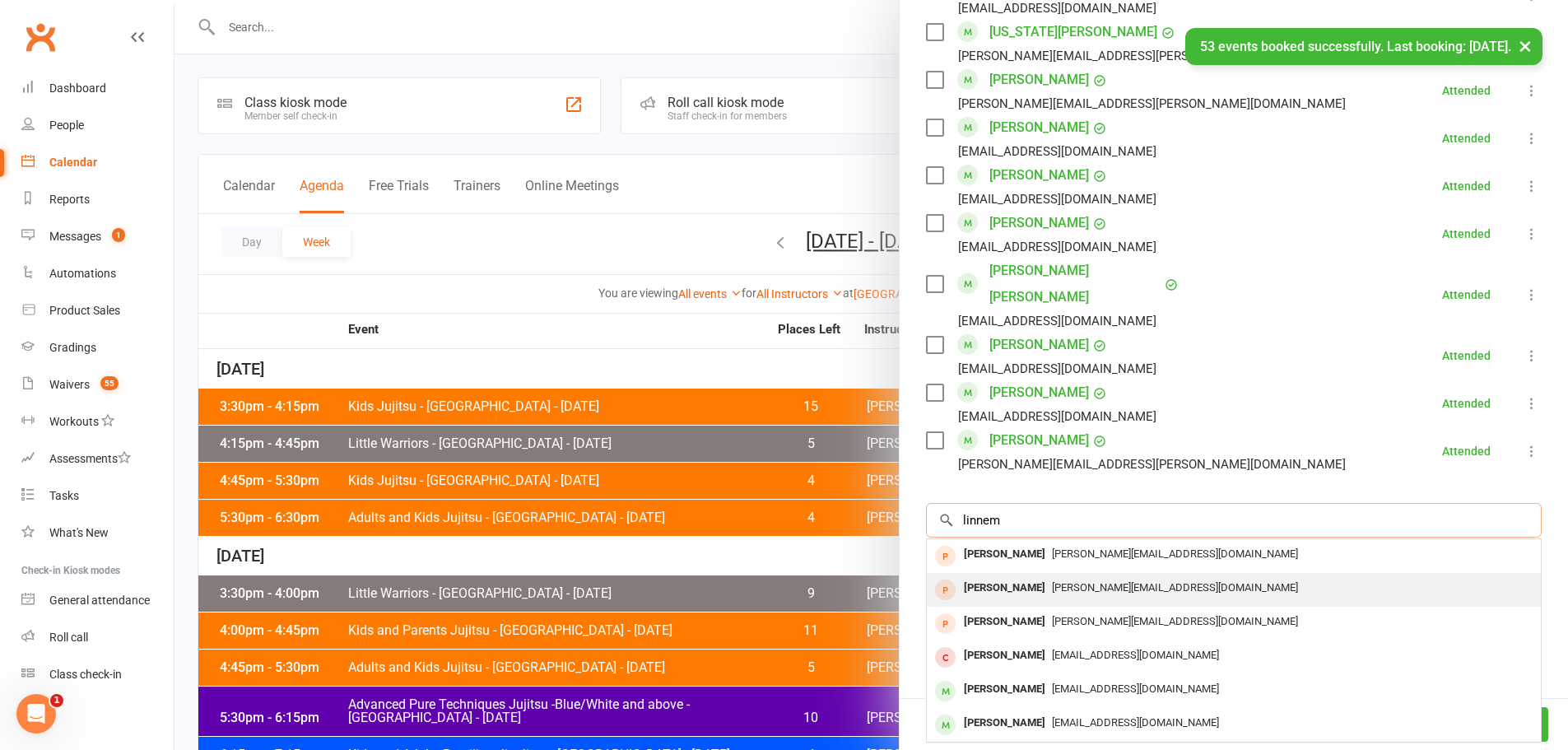
type input "linnem"
click at [977, 577] on div "[PERSON_NAME]" at bounding box center [1005, 588] width 95 height 24
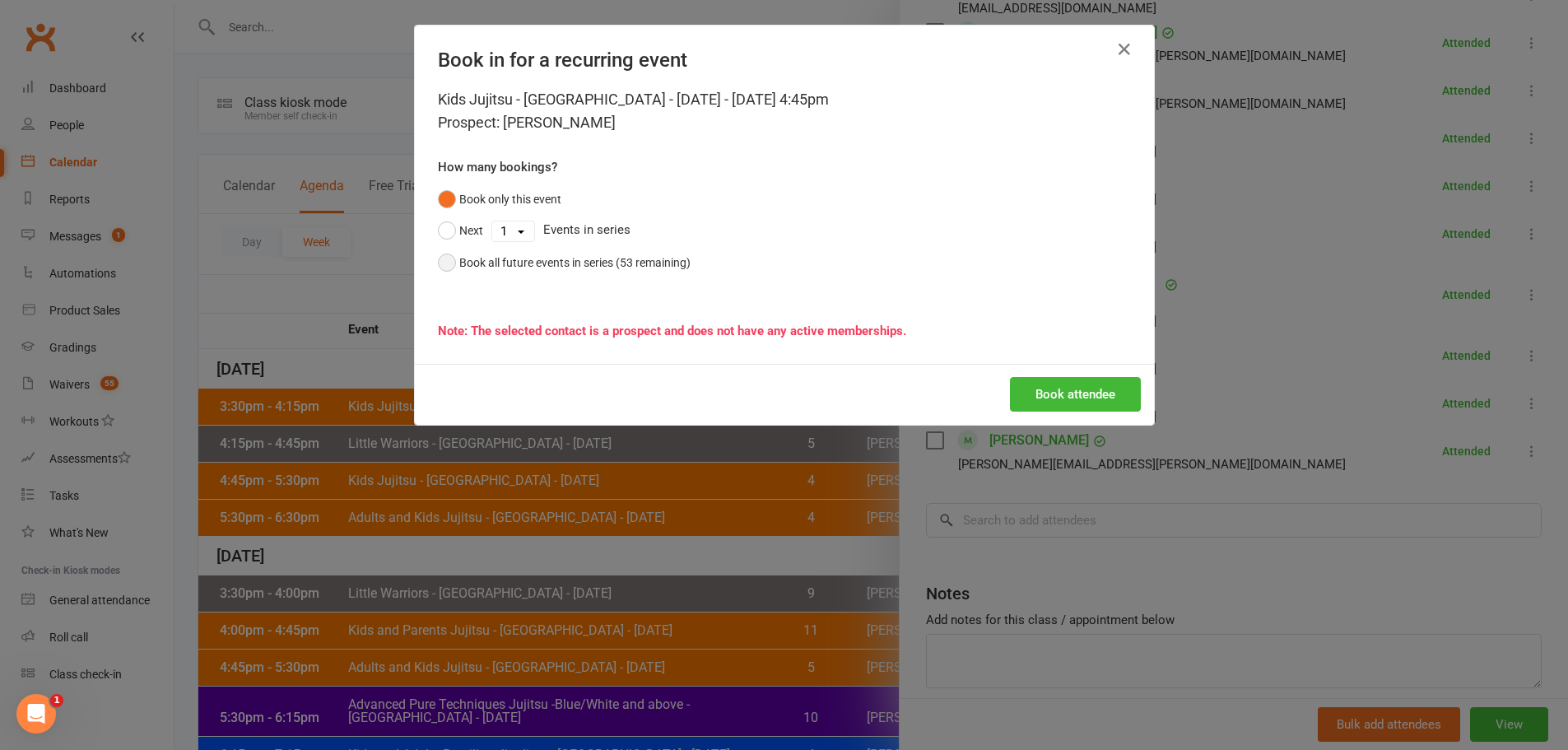
click at [661, 269] on div "Book all future events in series (53 remaining)" at bounding box center [575, 262] width 231 height 18
click at [1081, 396] on button "Book attendee" at bounding box center [1075, 393] width 131 height 34
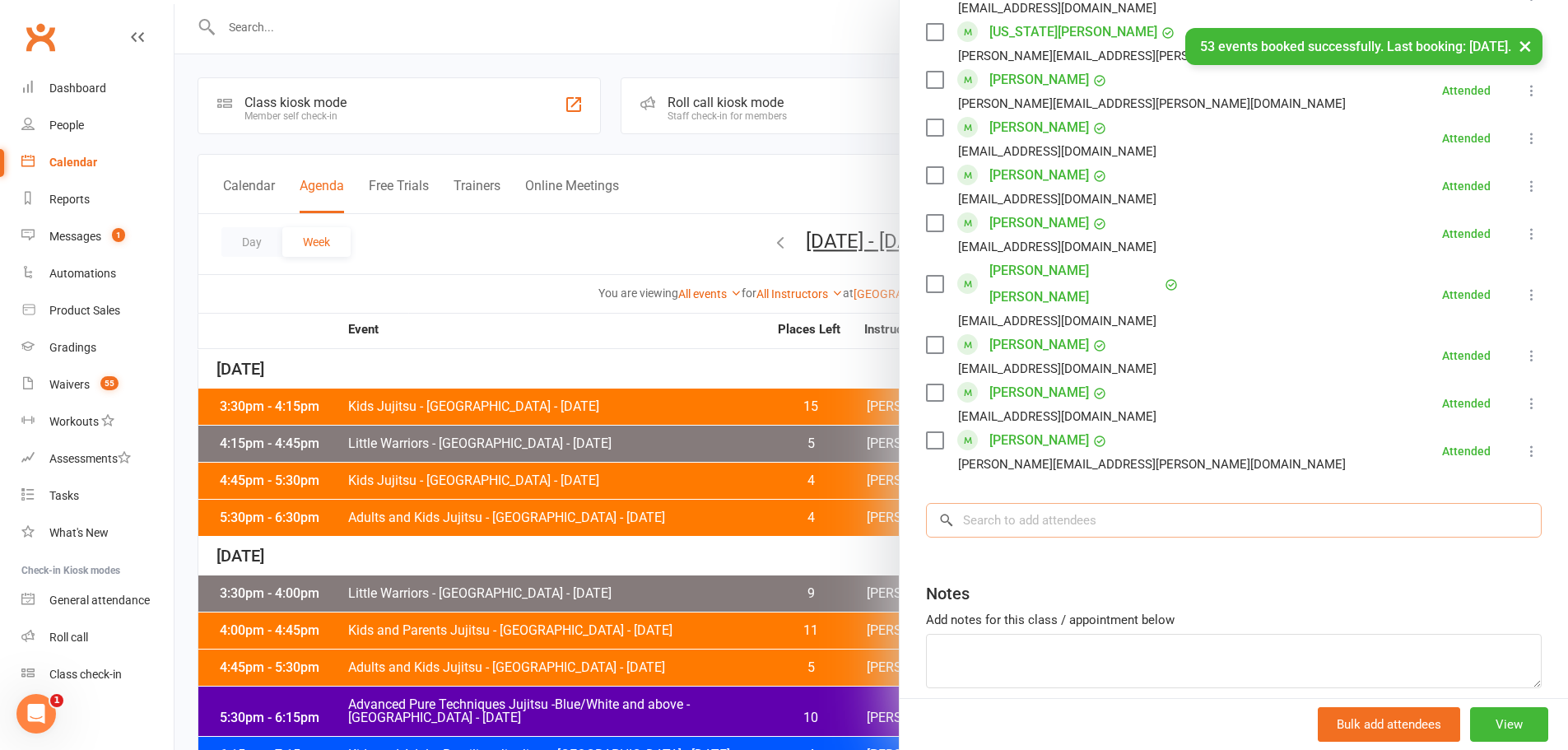
click at [998, 504] on input "search" at bounding box center [1235, 520] width 616 height 34
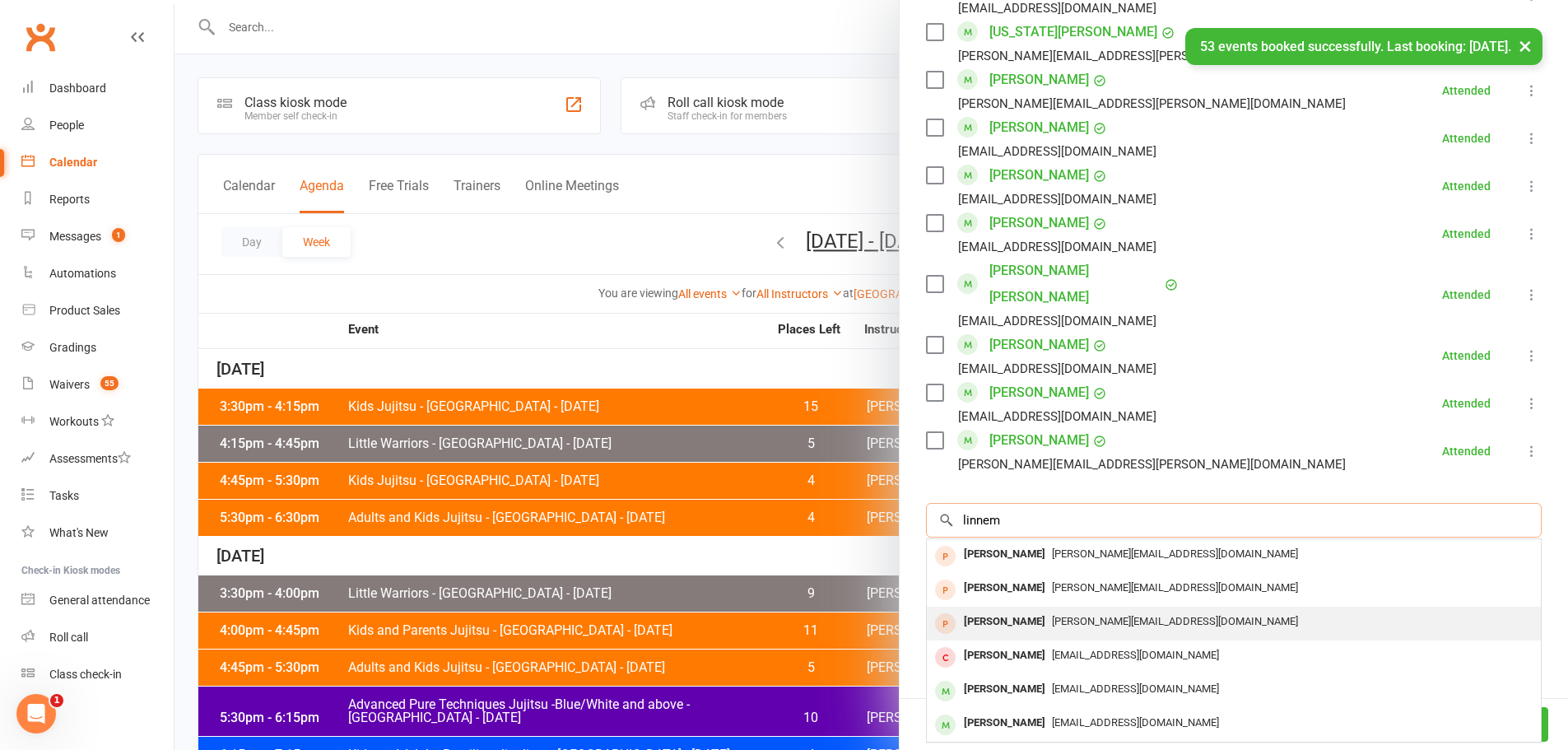
type input "linnem"
click at [1001, 610] on div "[PERSON_NAME]" at bounding box center [1005, 621] width 95 height 24
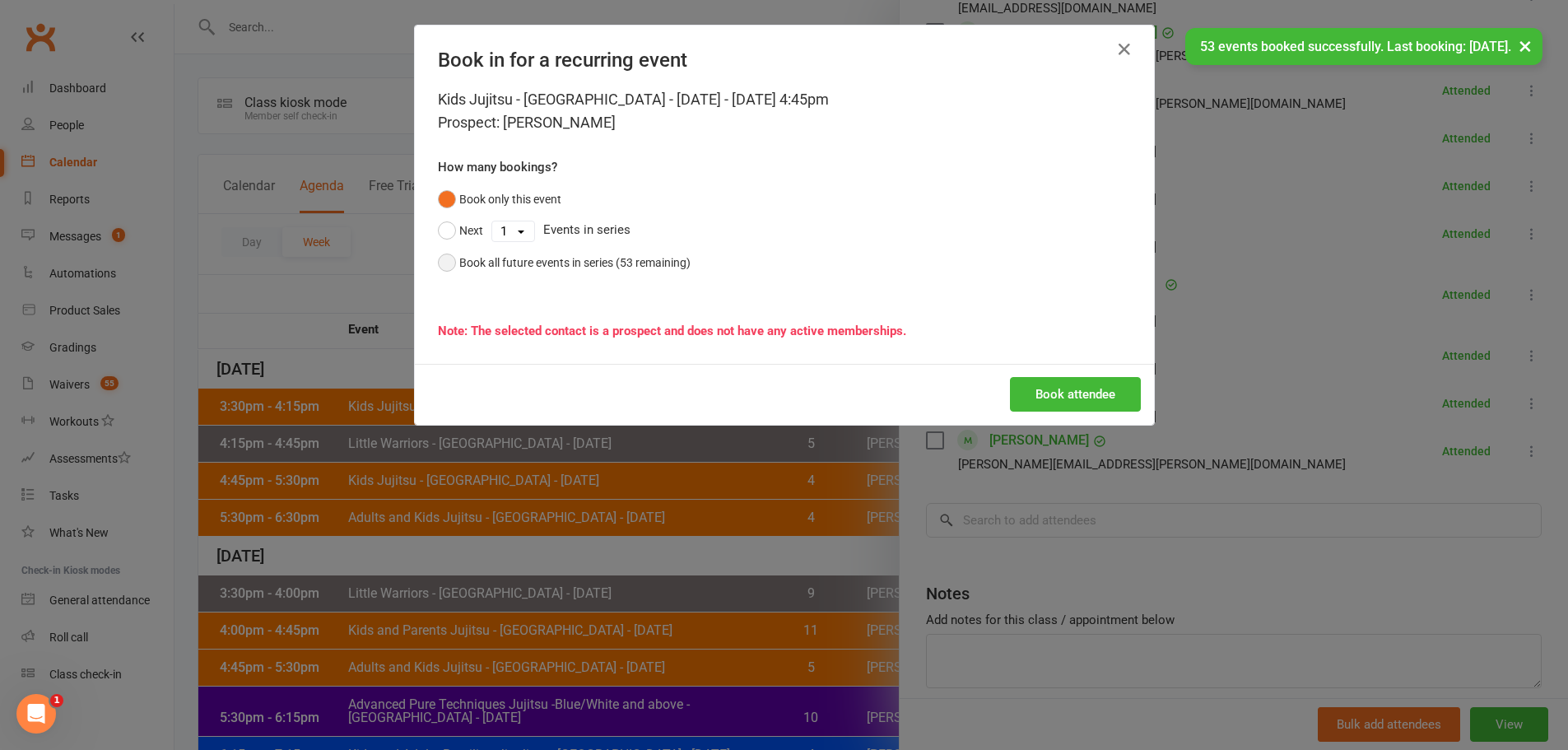
click at [528, 261] on div "Book all future events in series (53 remaining)" at bounding box center [575, 262] width 231 height 18
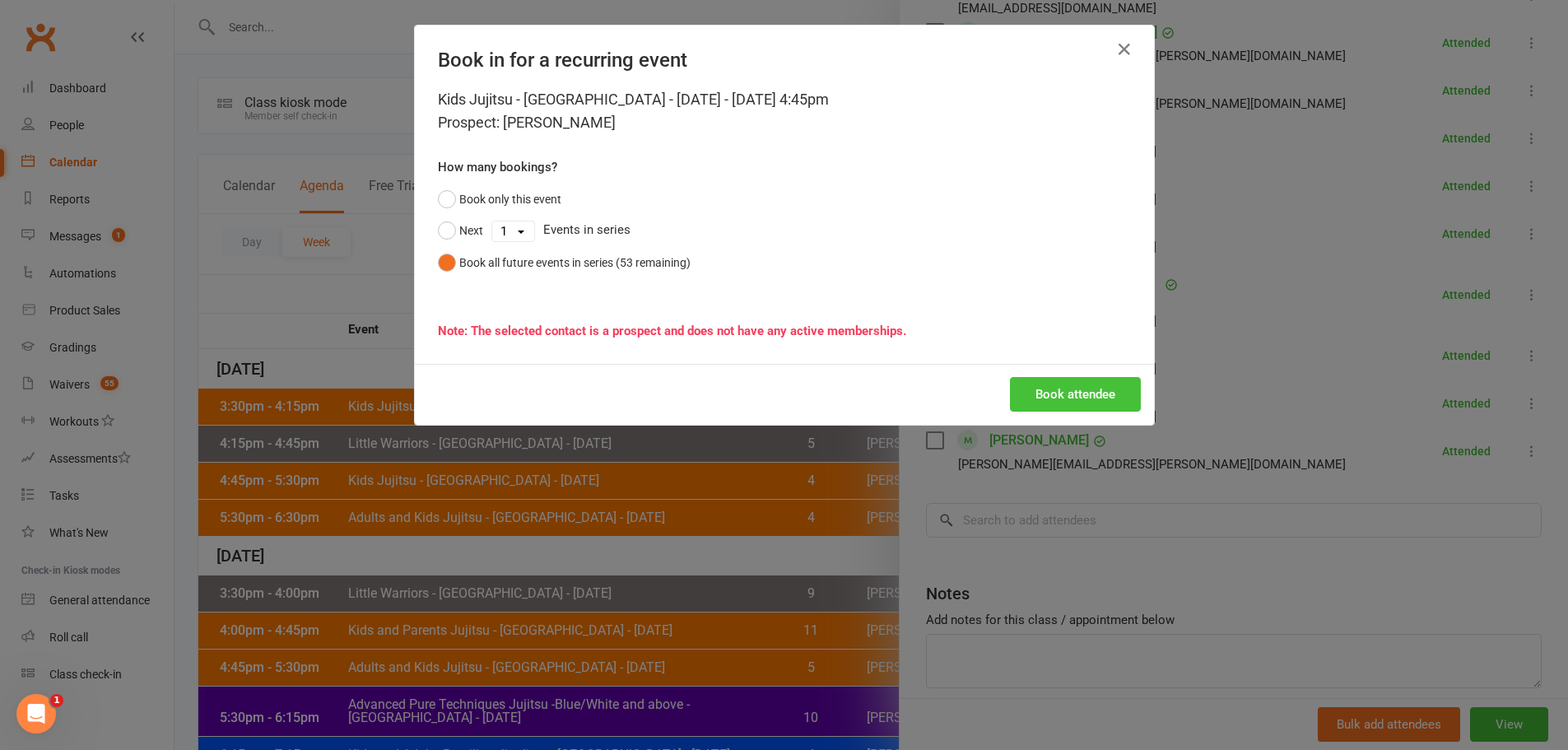
click at [1051, 403] on button "Book attendee" at bounding box center [1075, 393] width 131 height 34
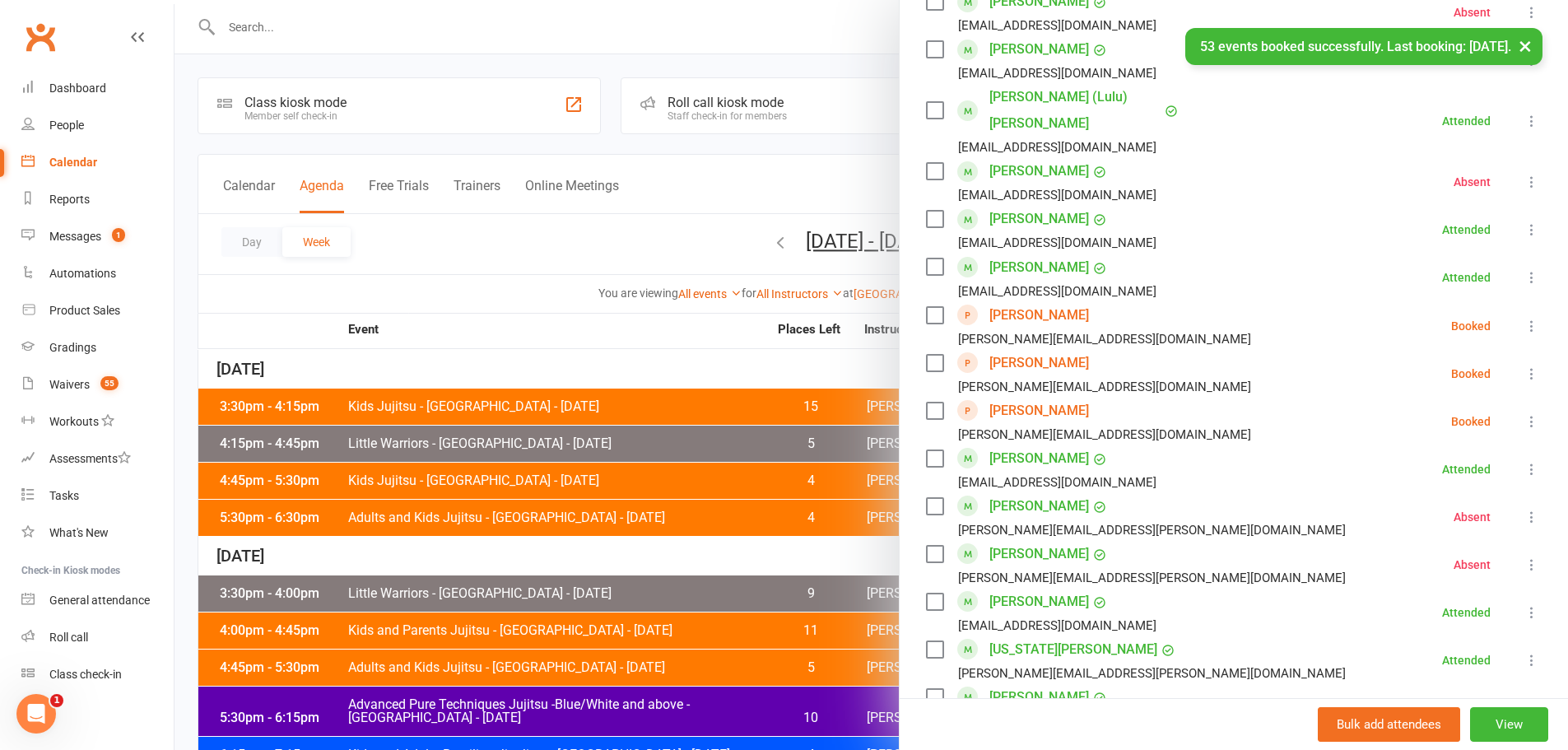
scroll to position [837, 0]
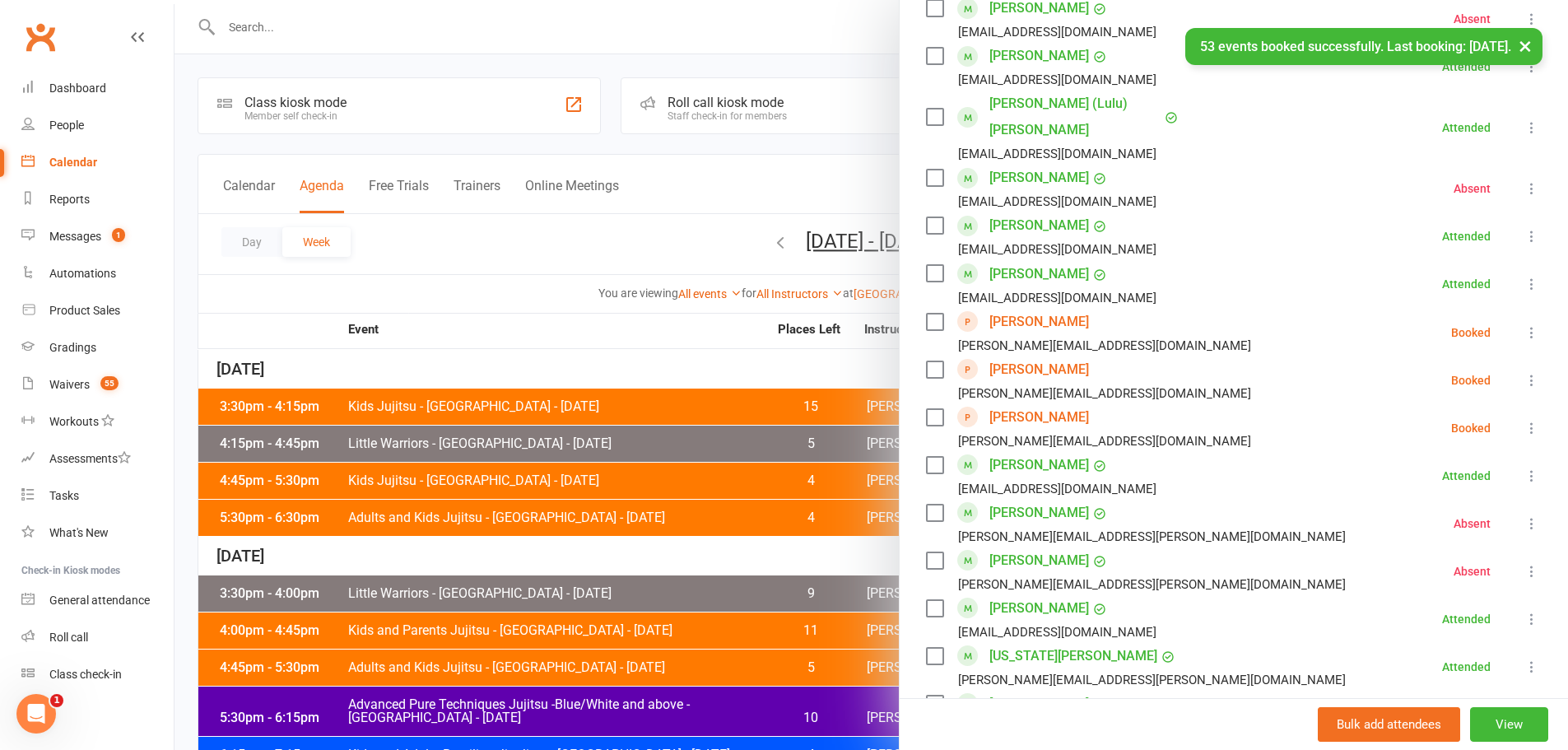
click at [1524, 325] on icon at bounding box center [1532, 333] width 17 height 17
drag, startPoint x: 1410, startPoint y: 405, endPoint x: 1434, endPoint y: 395, distance: 26.0
click at [1410, 415] on link "Check in" at bounding box center [1459, 430] width 163 height 33
click at [1524, 372] on icon at bounding box center [1532, 380] width 17 height 17
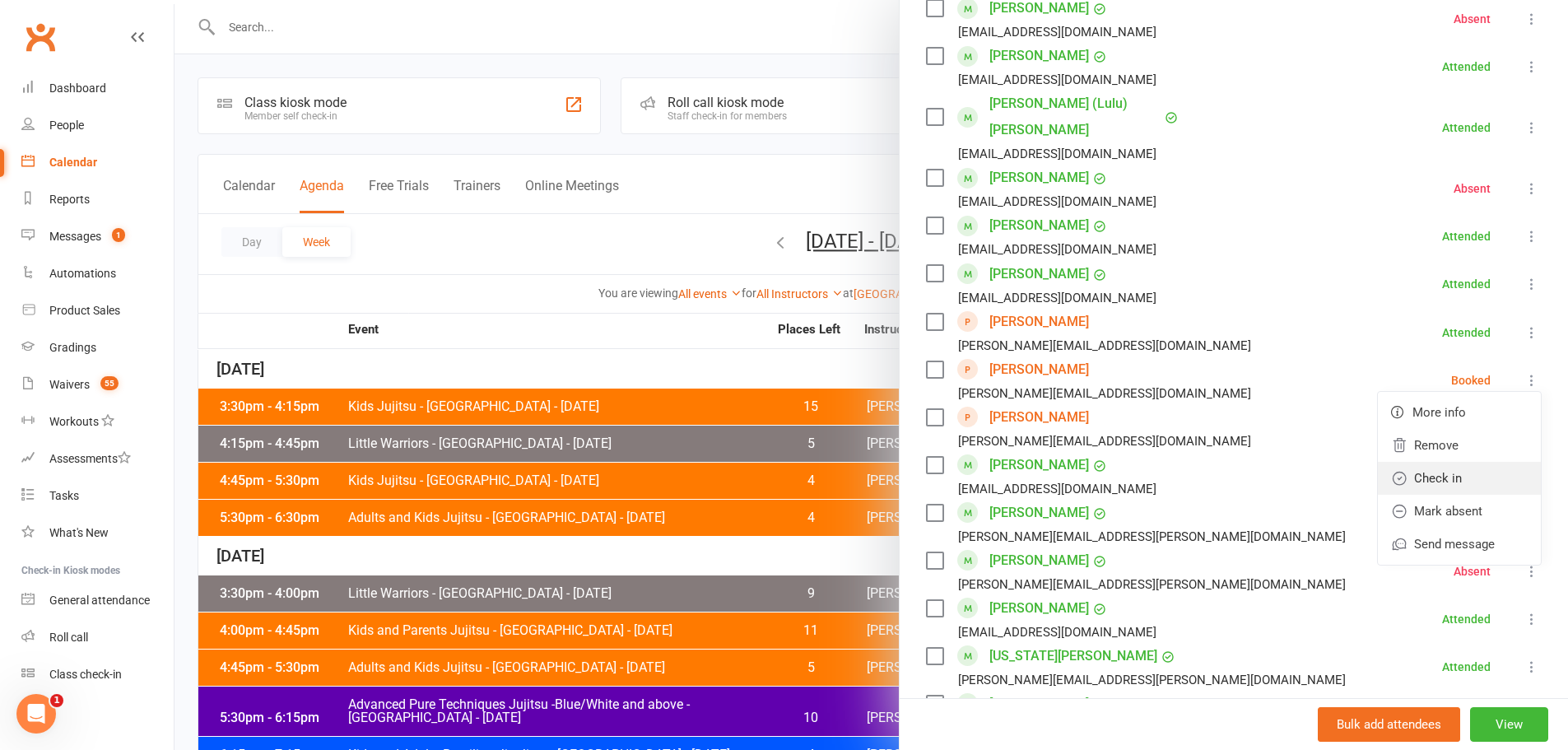
click at [1396, 462] on link "Check in" at bounding box center [1459, 478] width 163 height 33
click at [1524, 420] on icon at bounding box center [1532, 428] width 17 height 17
click at [1419, 510] on link "Check in" at bounding box center [1459, 526] width 163 height 33
click at [572, 227] on div at bounding box center [871, 375] width 1394 height 750
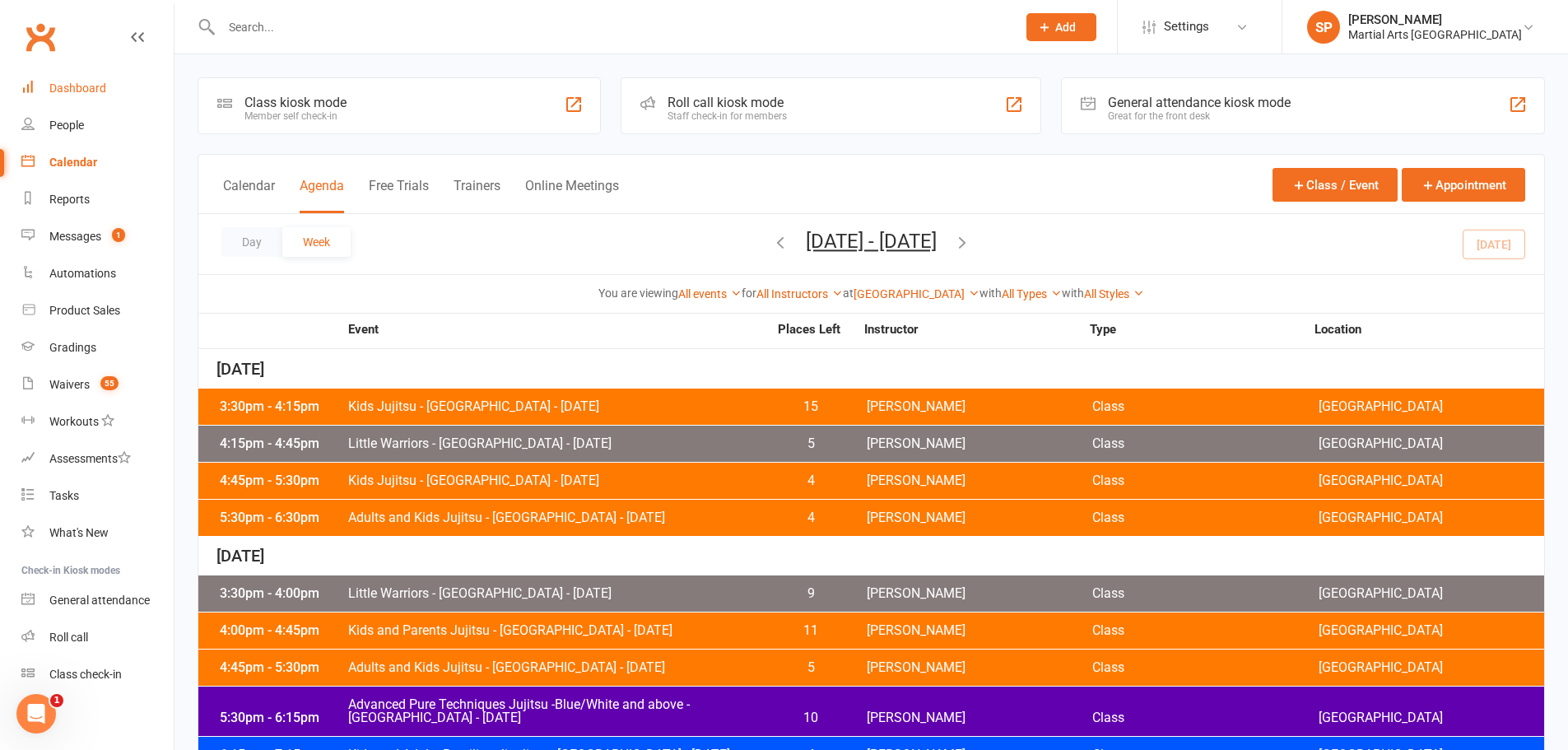
click at [46, 98] on link "Dashboard" at bounding box center [97, 89] width 152 height 37
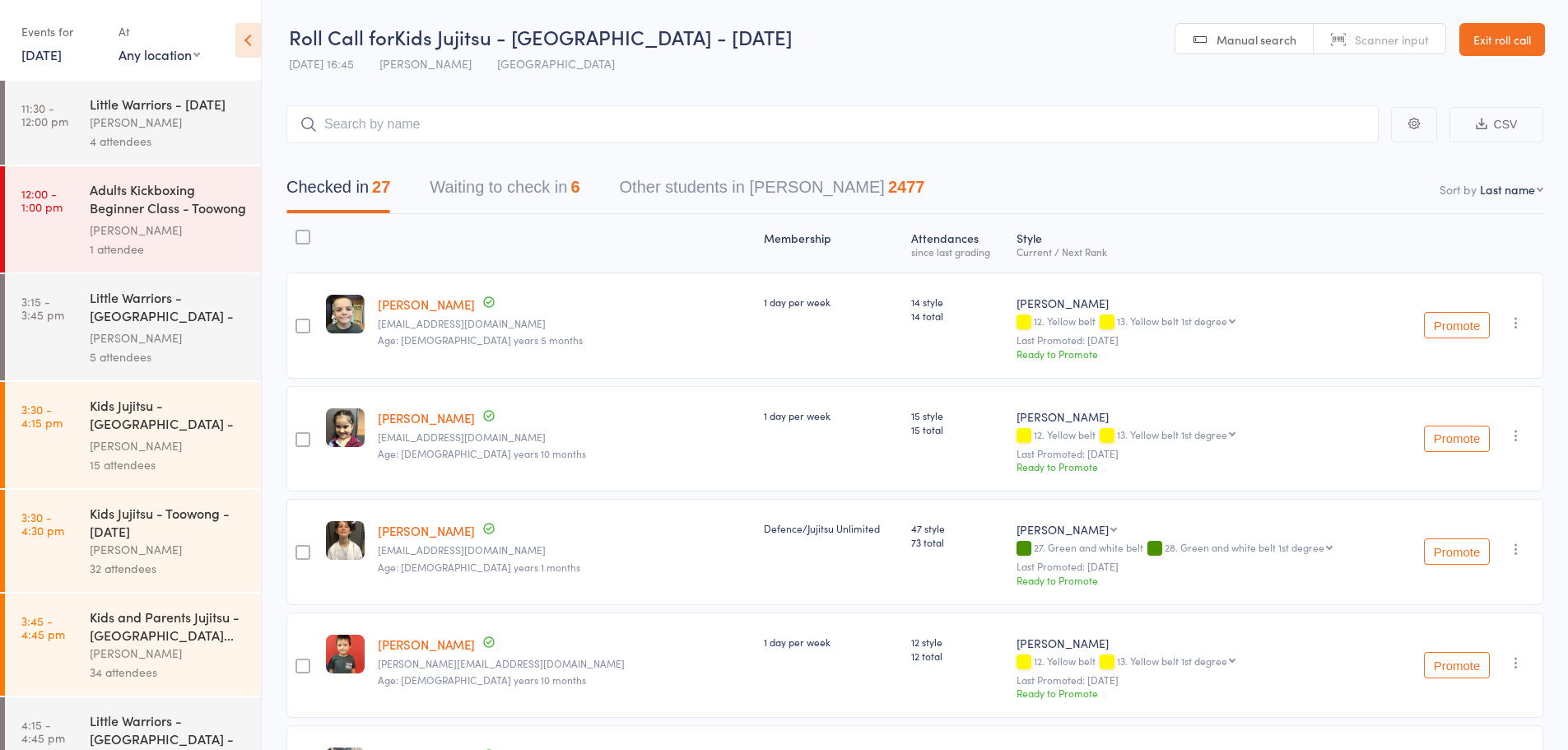
click at [238, 33] on icon at bounding box center [248, 40] width 26 height 34
